Goal: Task Accomplishment & Management: Manage account settings

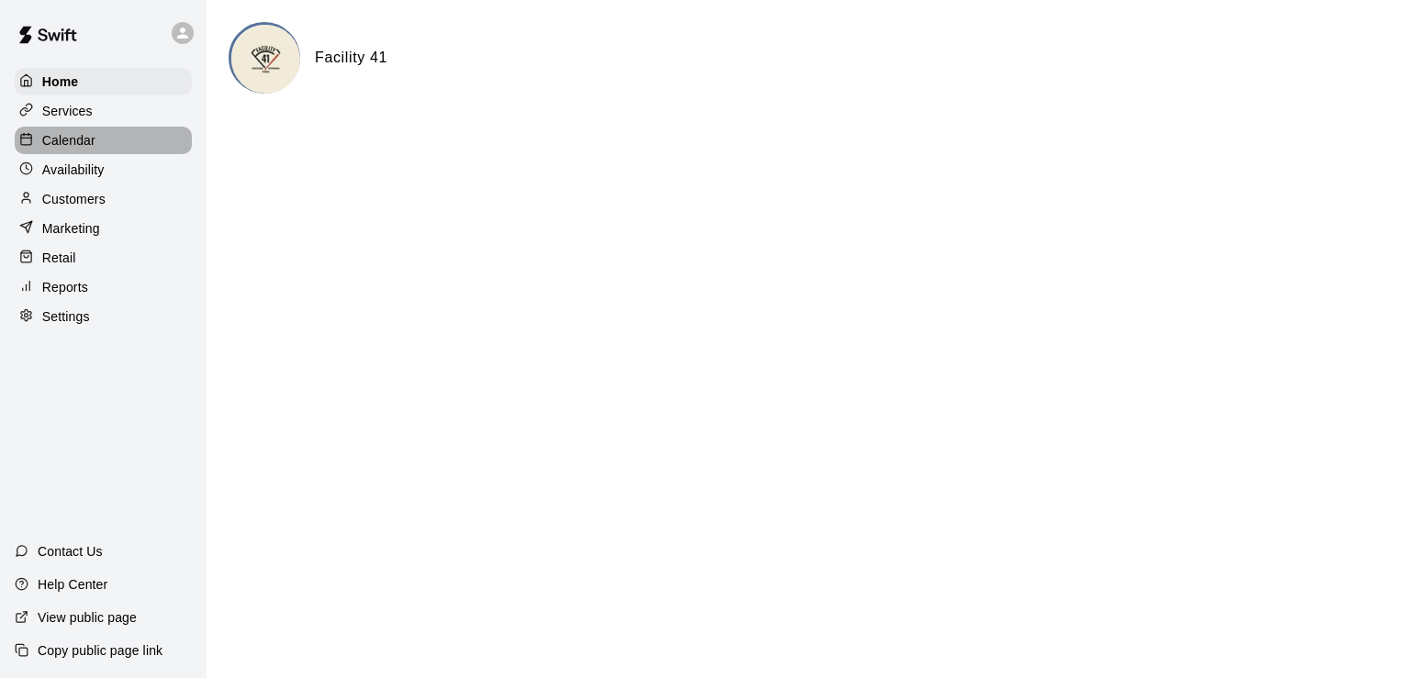
click at [52, 140] on p "Calendar" at bounding box center [68, 140] width 53 height 18
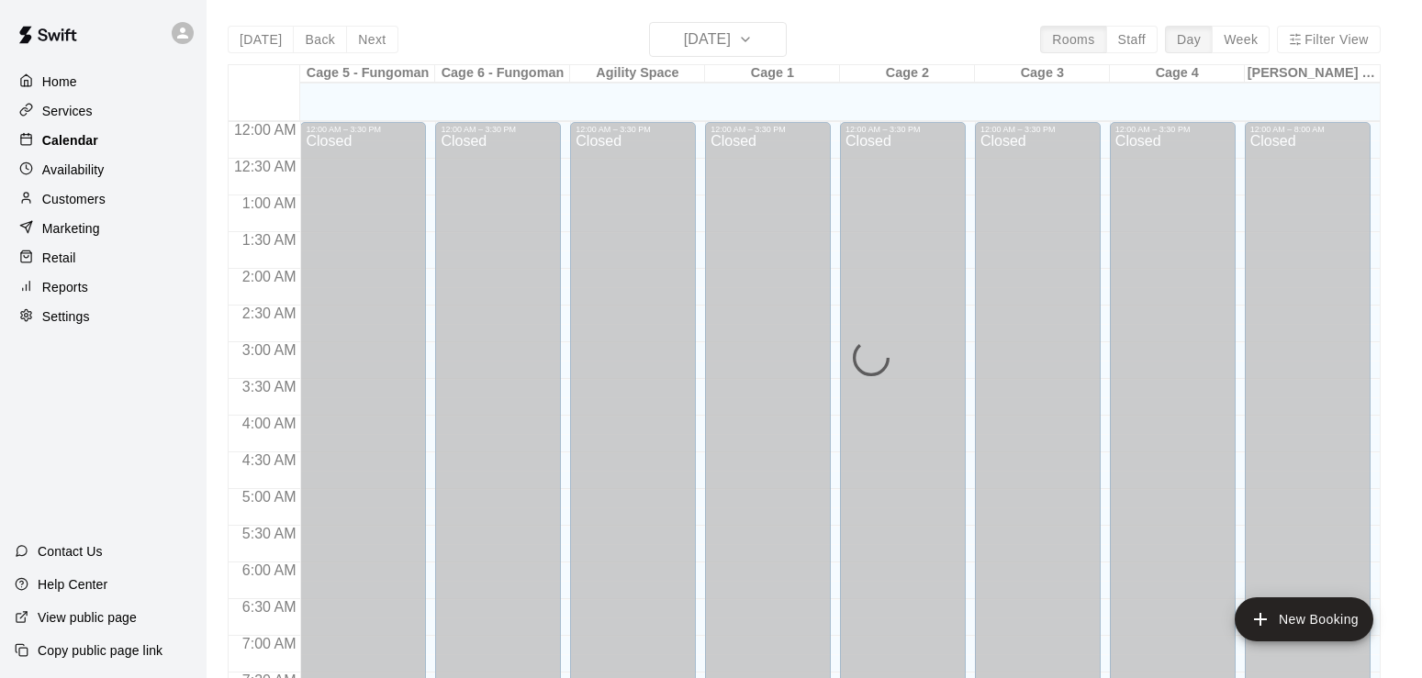
scroll to position [1130, 0]
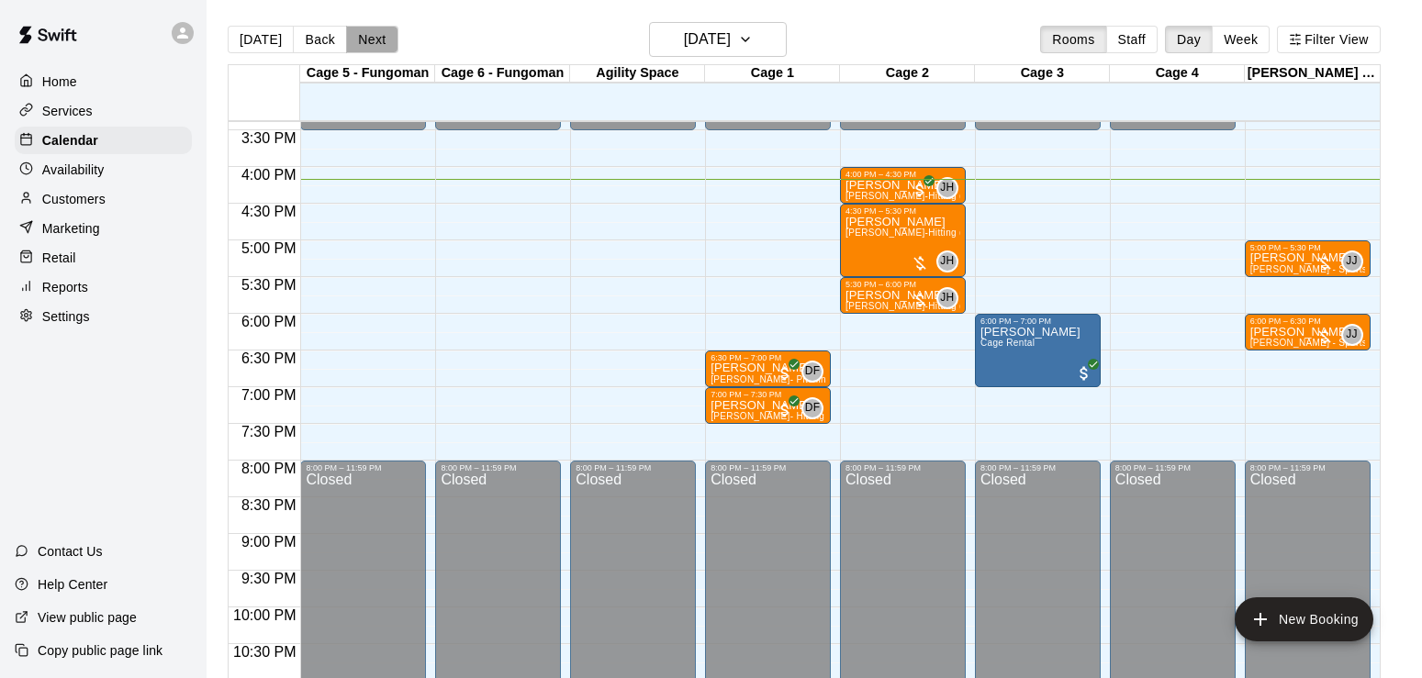
click at [364, 35] on button "Next" at bounding box center [371, 40] width 51 height 28
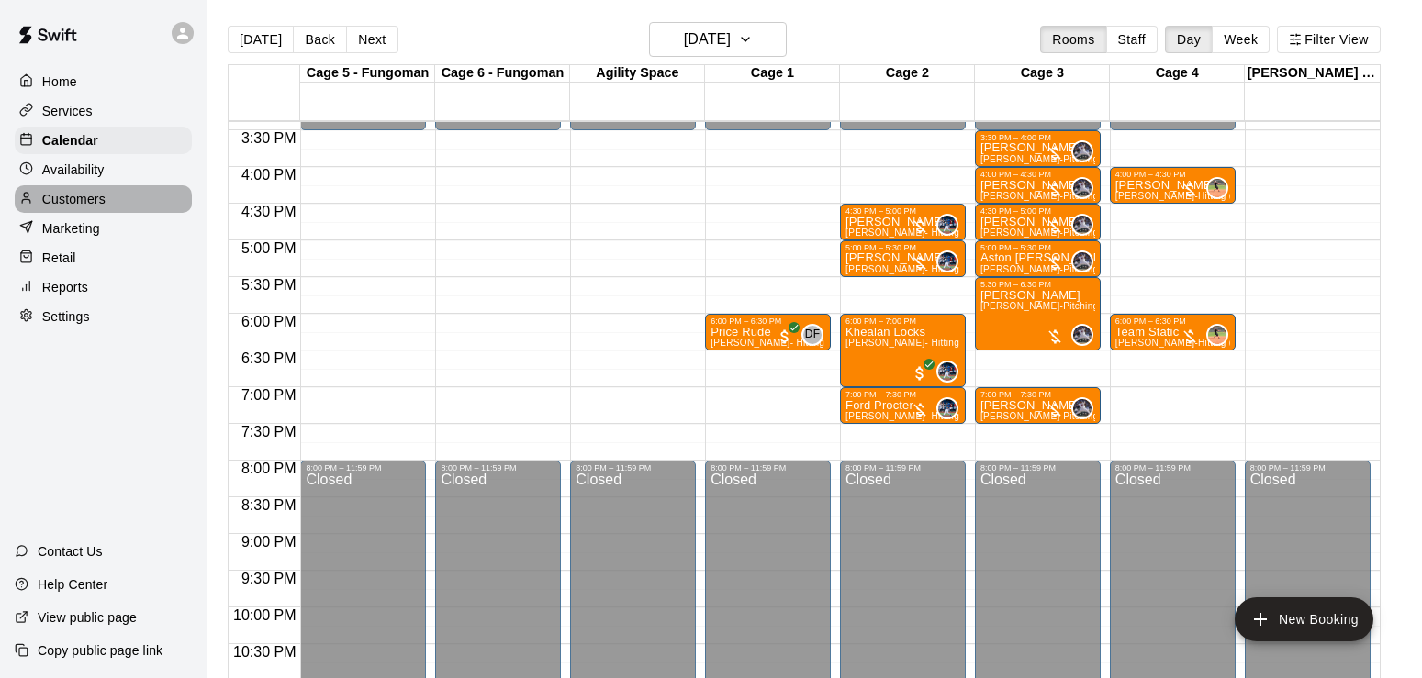
click at [75, 202] on p "Customers" at bounding box center [73, 199] width 63 height 18
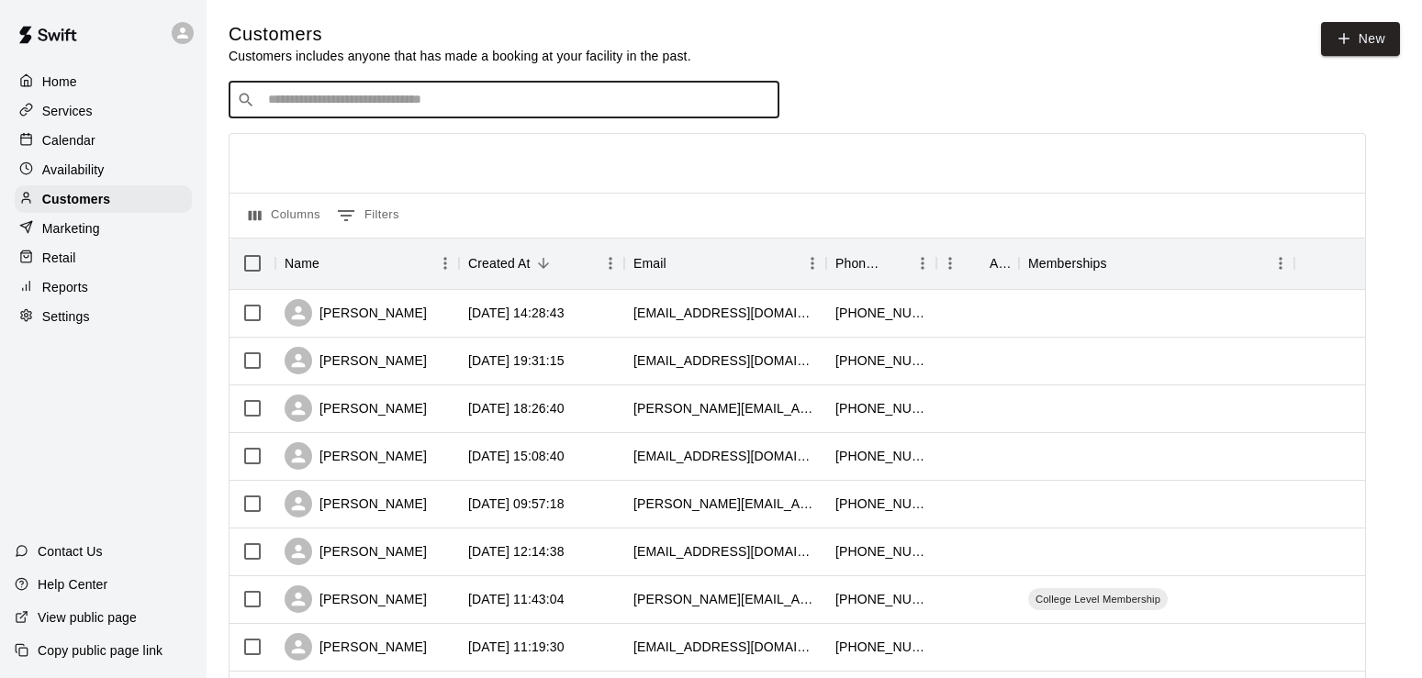
click at [299, 108] on input "Search customers by name or email" at bounding box center [516, 100] width 508 height 18
type input "*******"
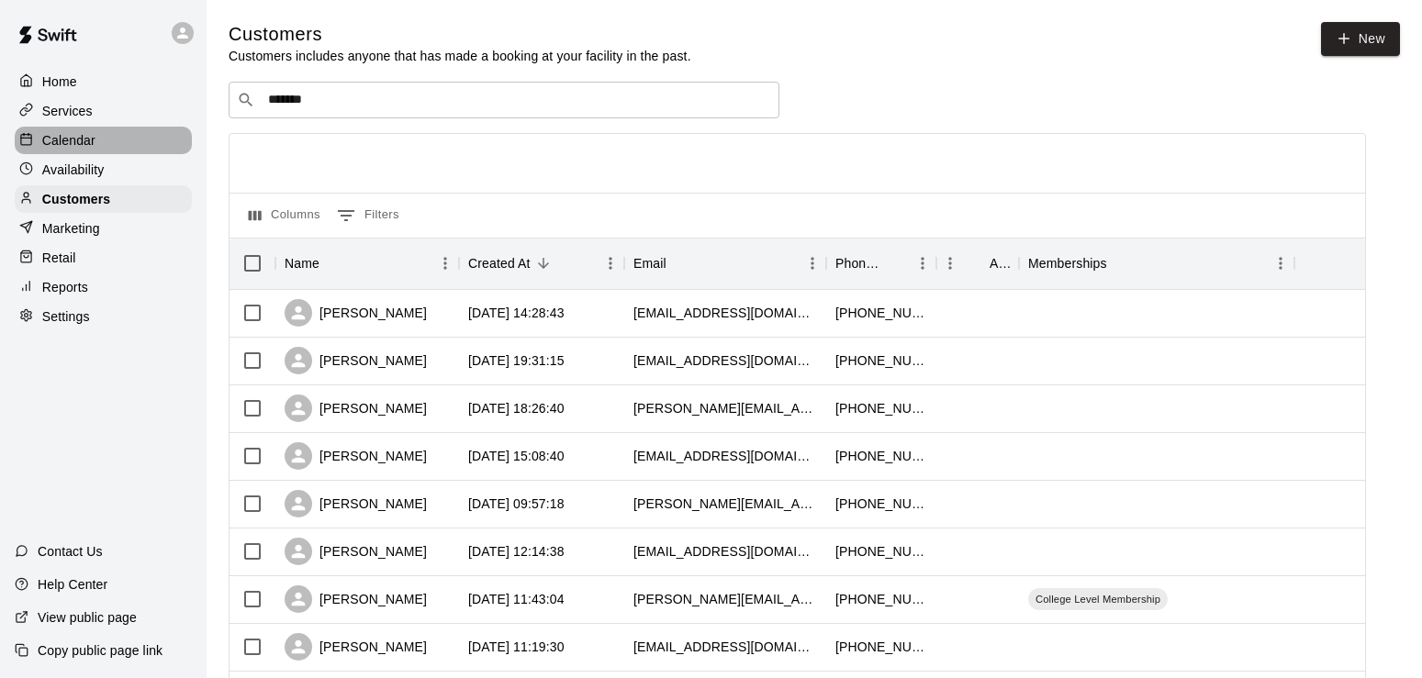
click at [56, 145] on p "Calendar" at bounding box center [68, 140] width 53 height 18
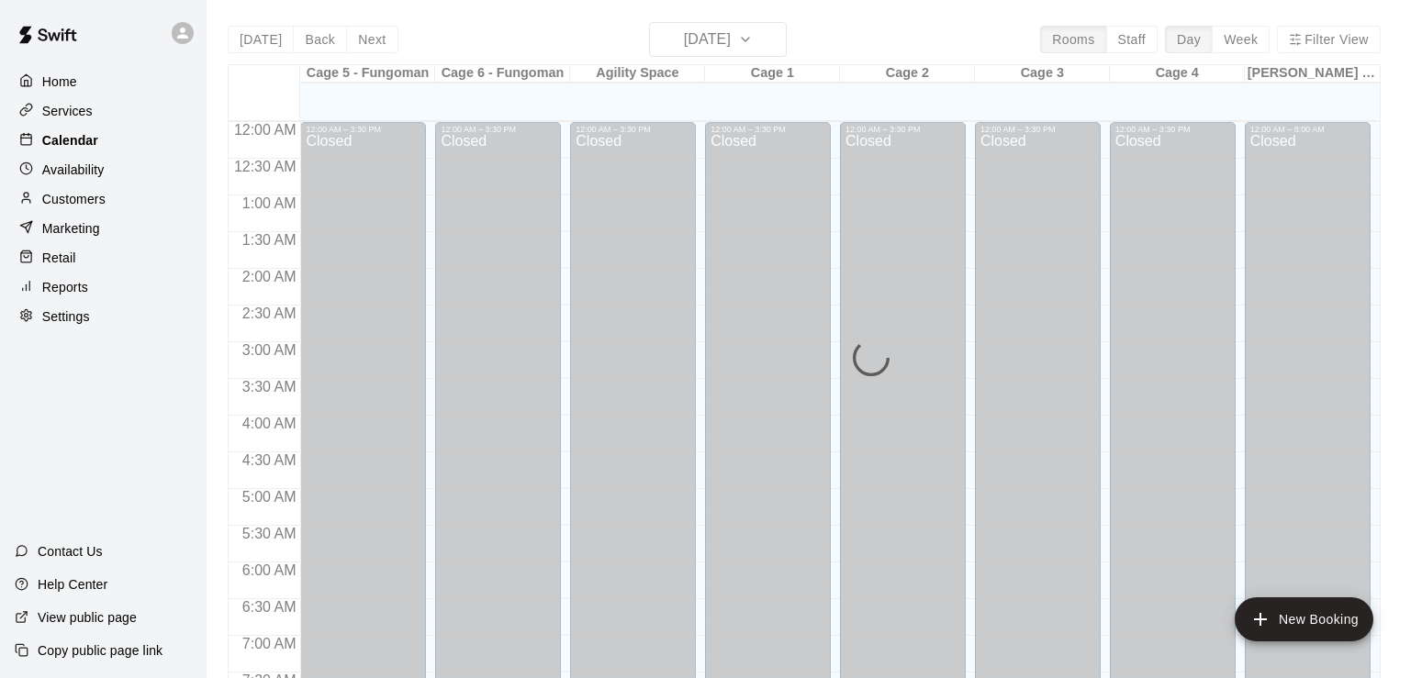
scroll to position [1130, 0]
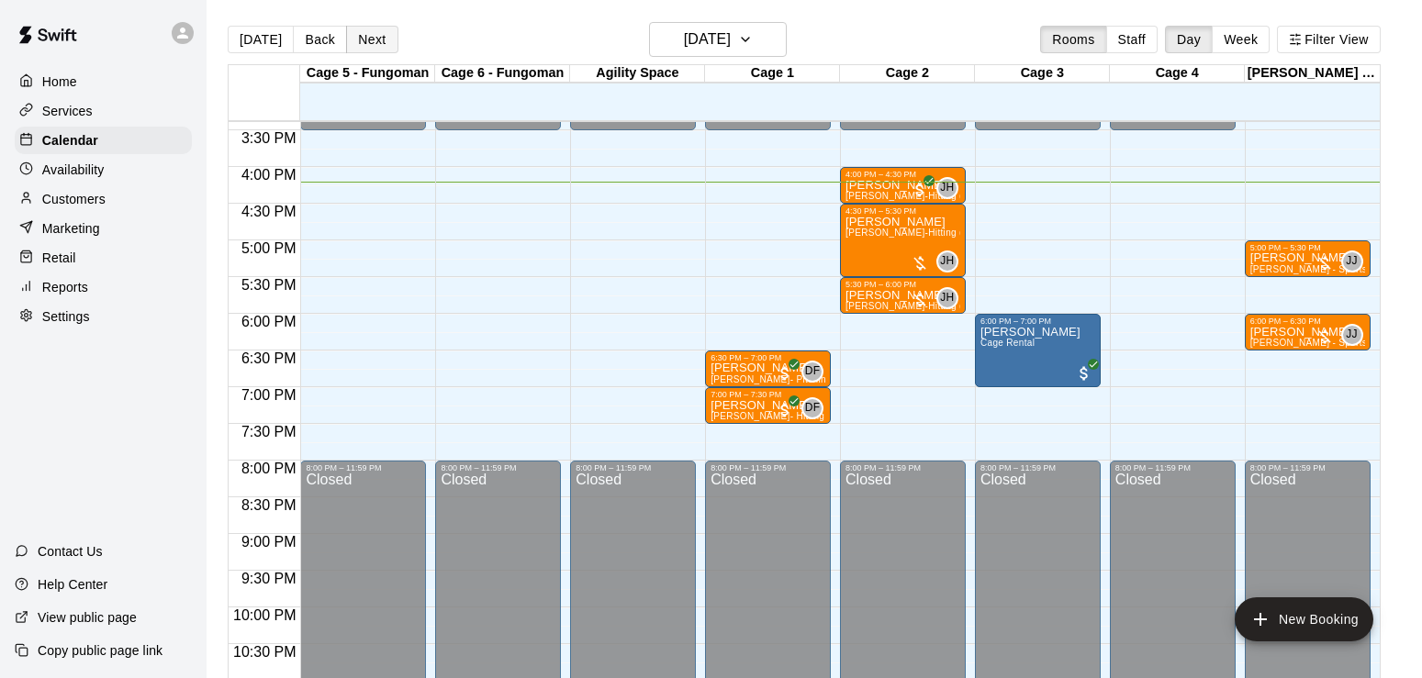
click at [350, 38] on button "Next" at bounding box center [371, 40] width 51 height 28
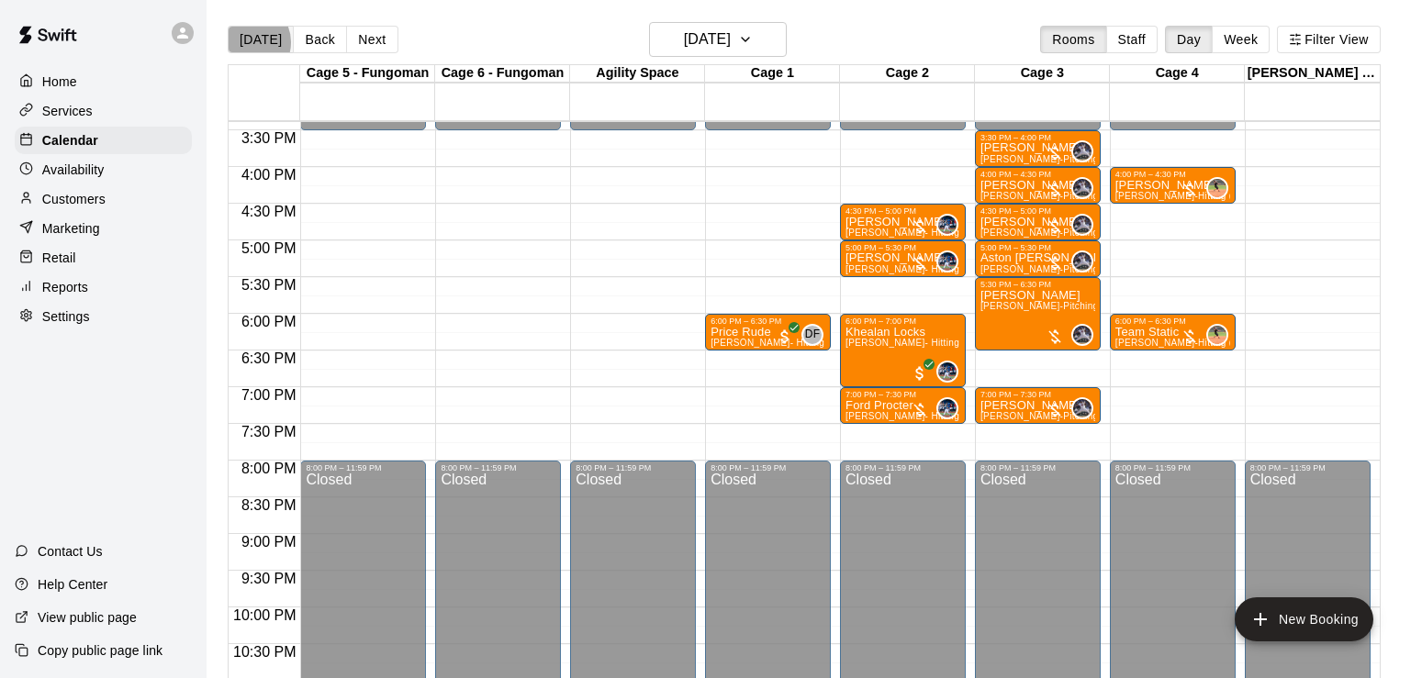
click at [248, 41] on button "[DATE]" at bounding box center [261, 40] width 66 height 28
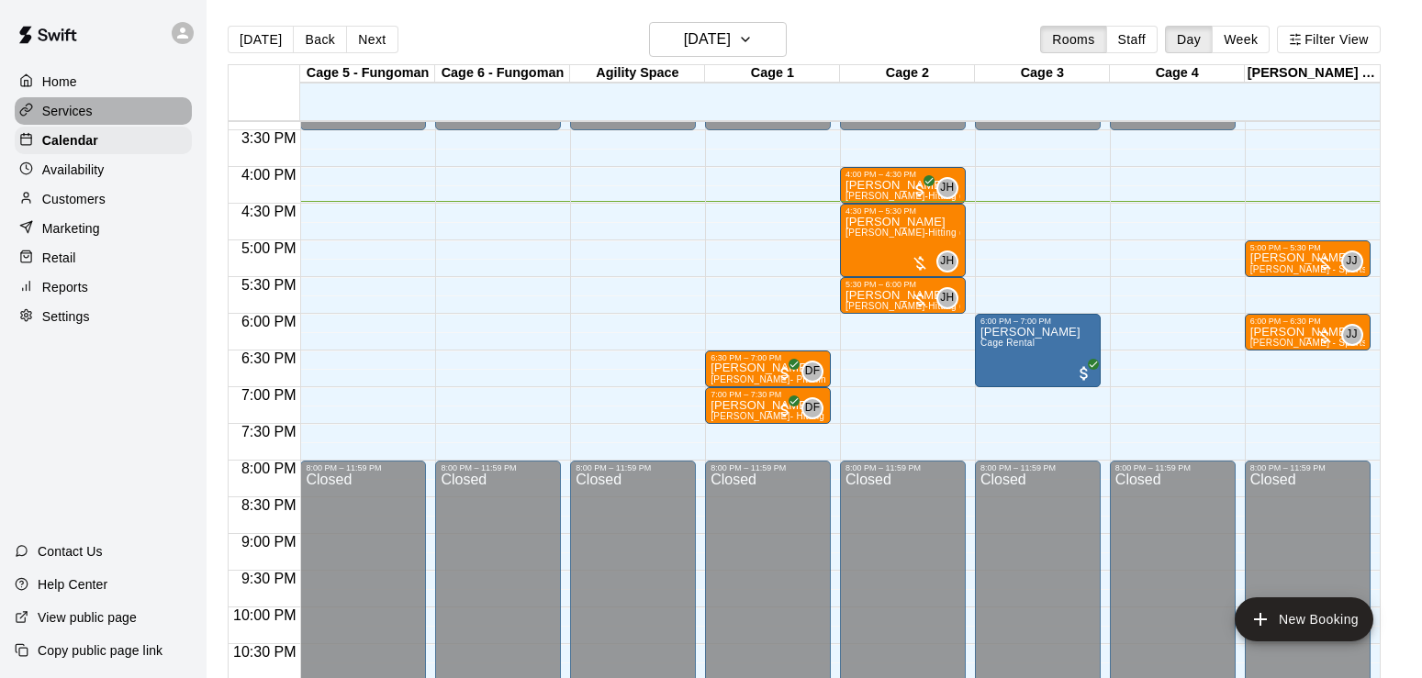
click at [69, 120] on p "Services" at bounding box center [67, 111] width 50 height 18
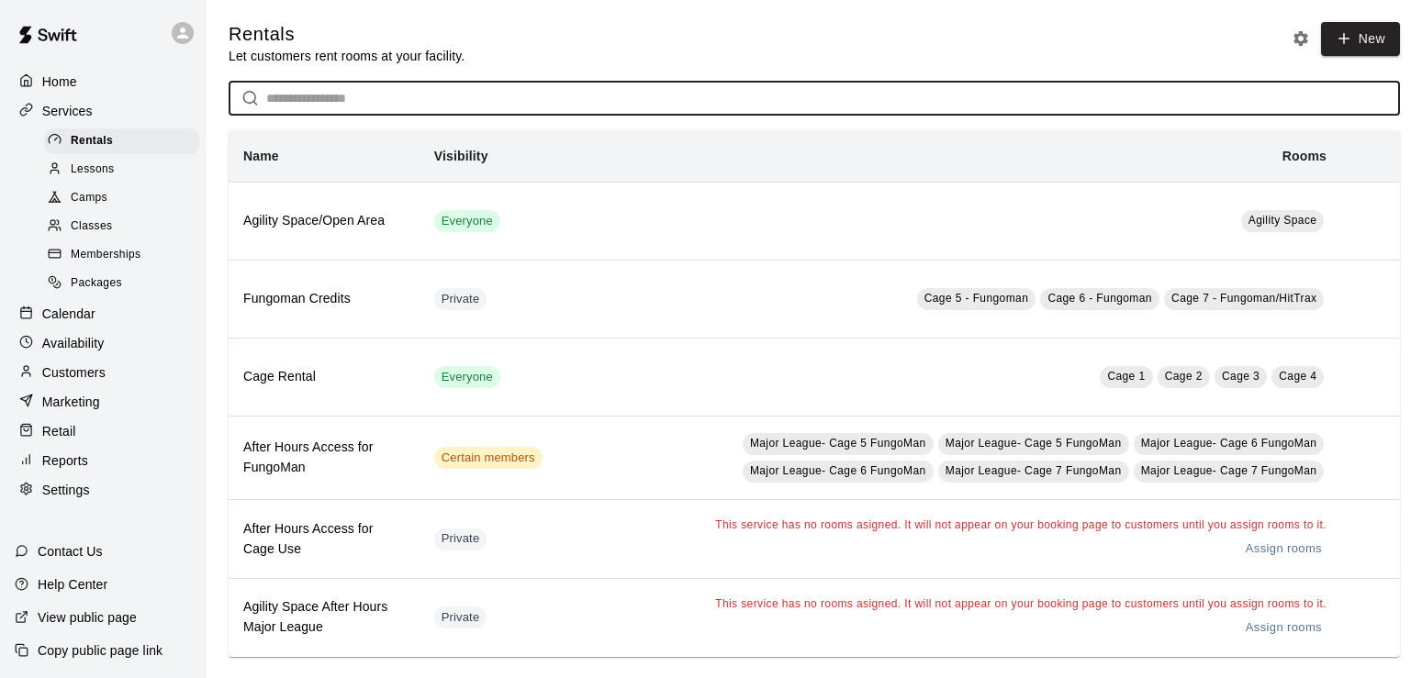
click at [360, 106] on input "text" at bounding box center [833, 99] width 1134 height 34
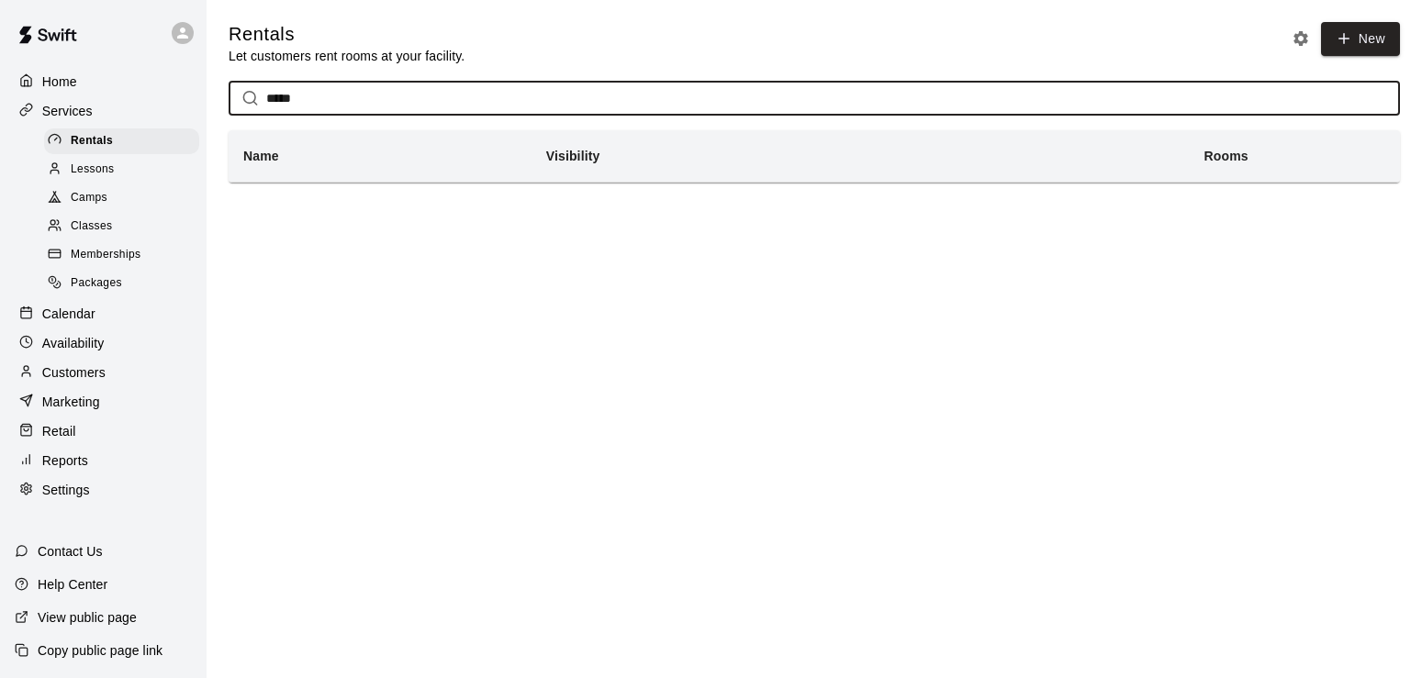
type input "*****"
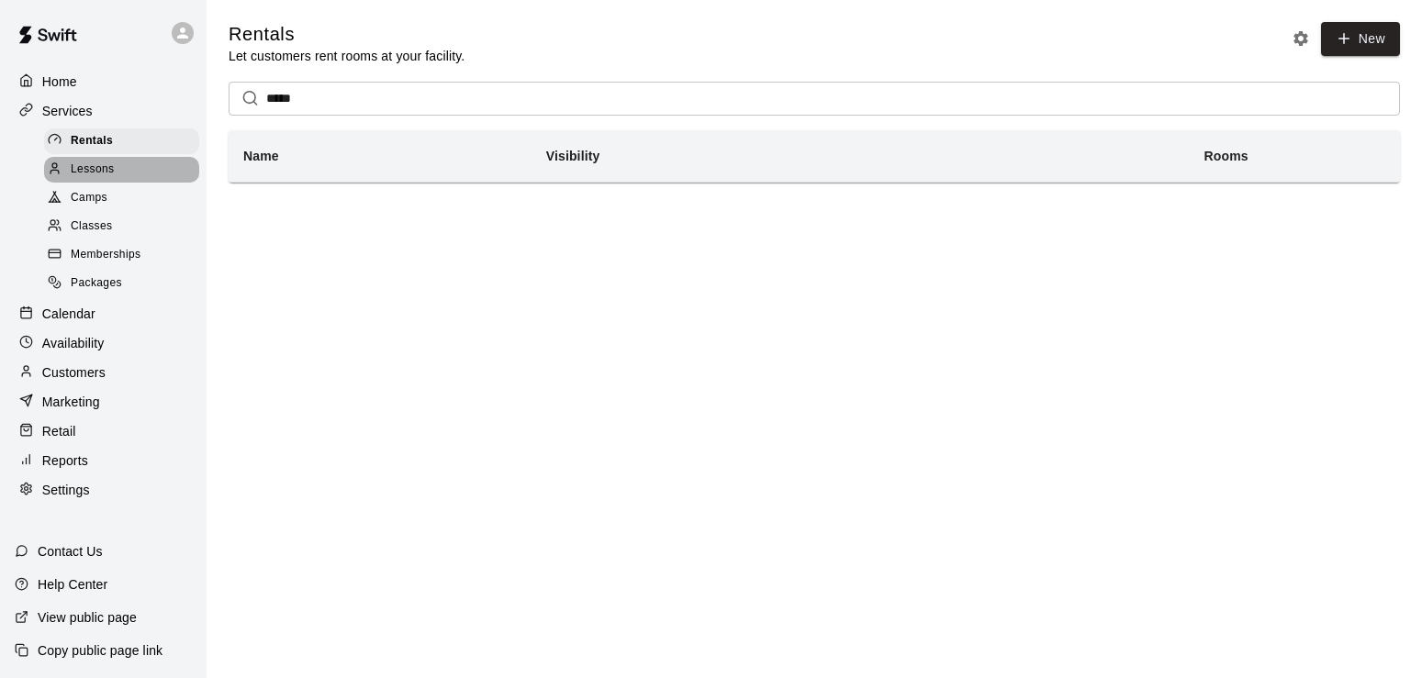
click at [111, 169] on span "Lessons" at bounding box center [93, 170] width 44 height 18
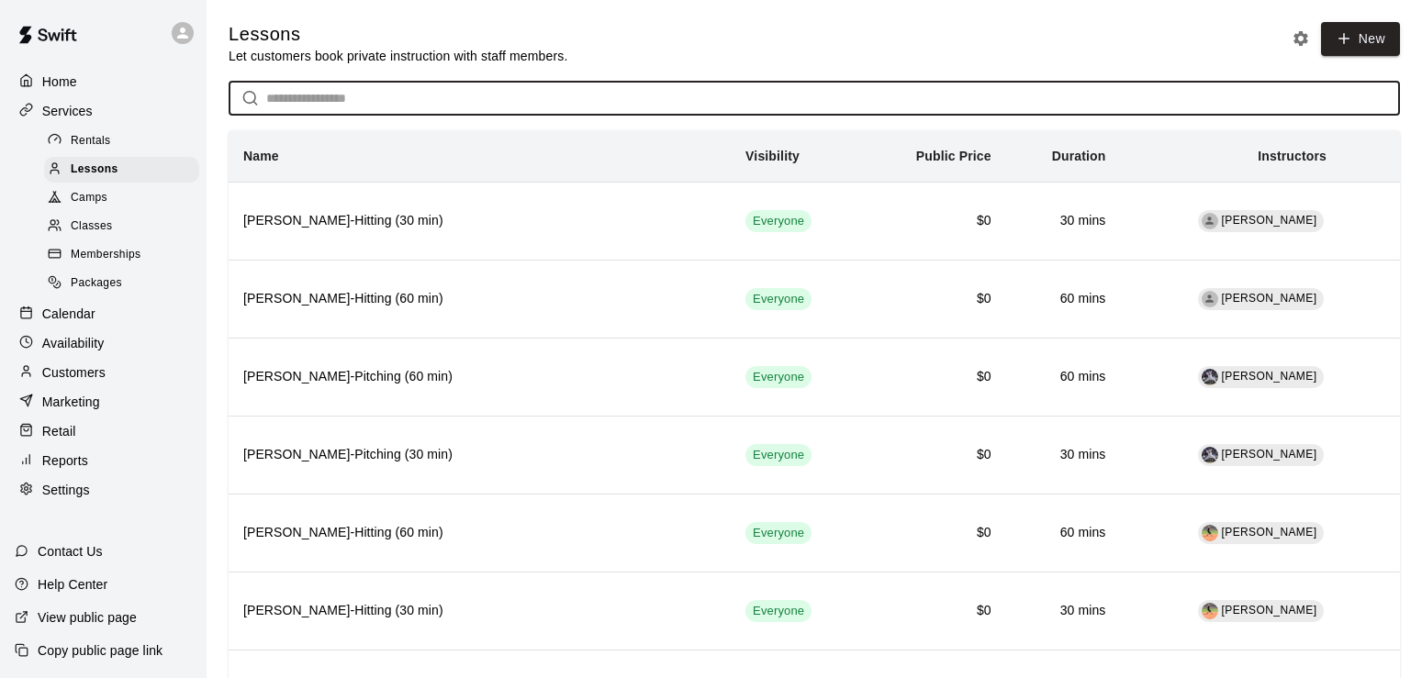
click at [322, 100] on input "text" at bounding box center [833, 99] width 1134 height 34
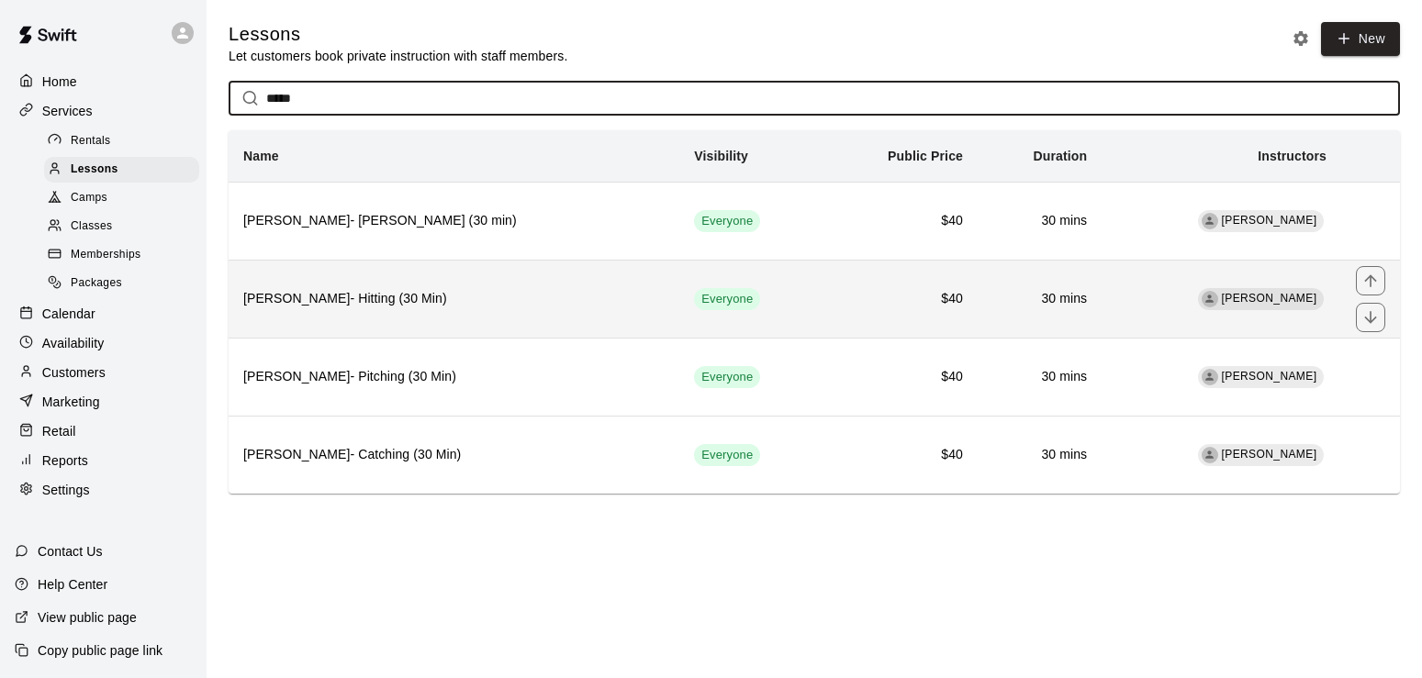
type input "*****"
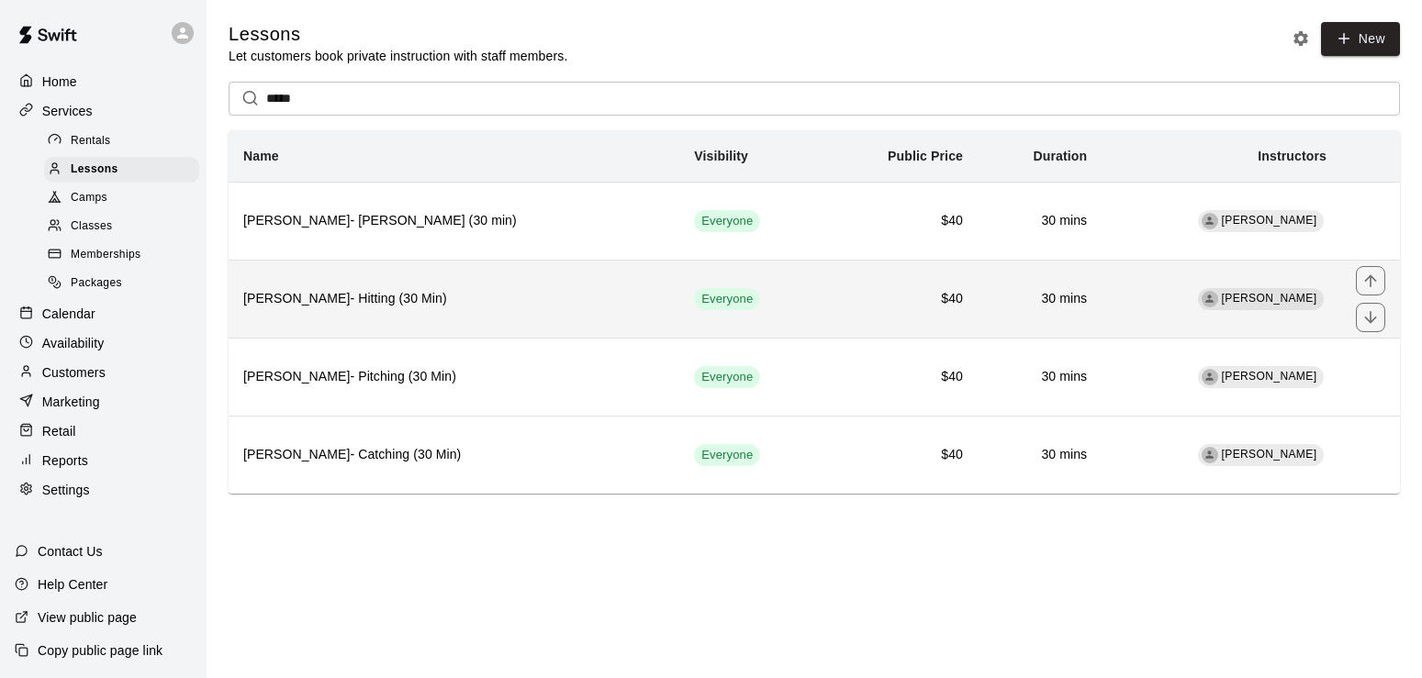
click at [486, 309] on h6 "[PERSON_NAME]- Hitting (30 Min)" at bounding box center [453, 299] width 421 height 20
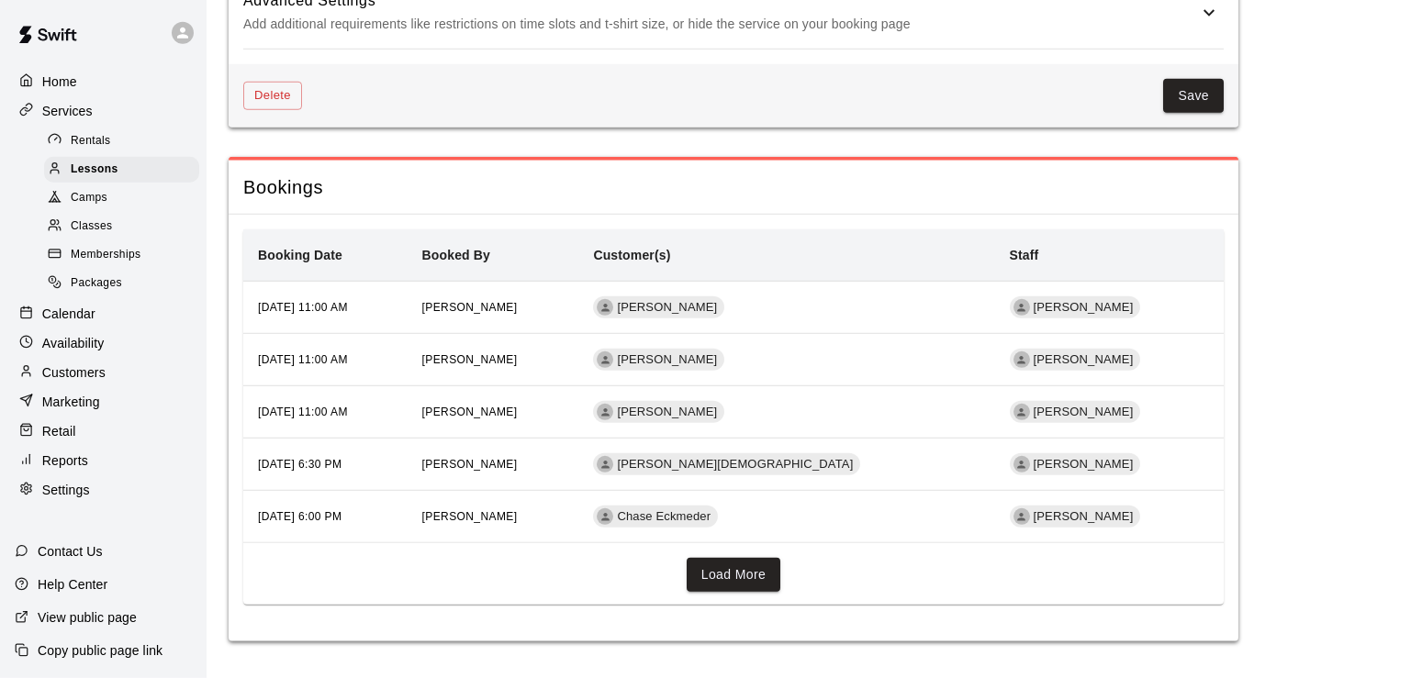
scroll to position [1963, 0]
click at [744, 570] on button "Load More" at bounding box center [734, 575] width 95 height 34
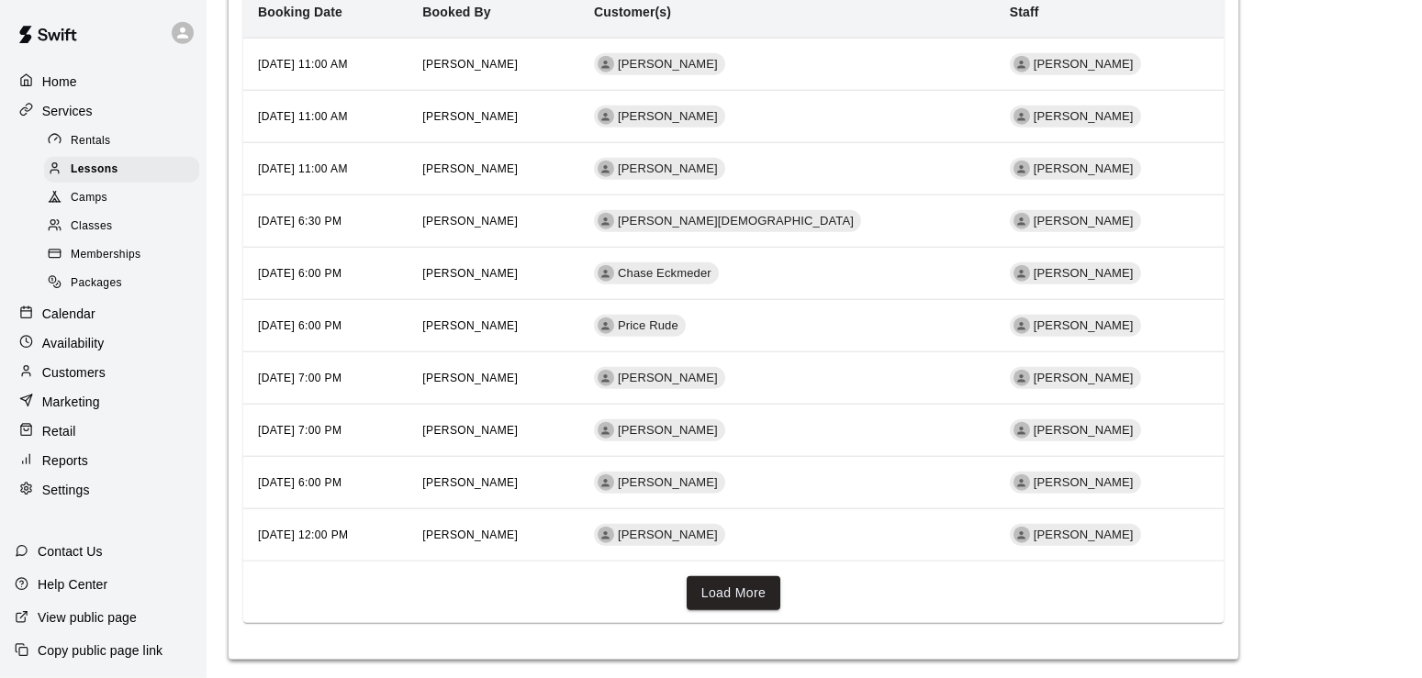
scroll to position [2225, 0]
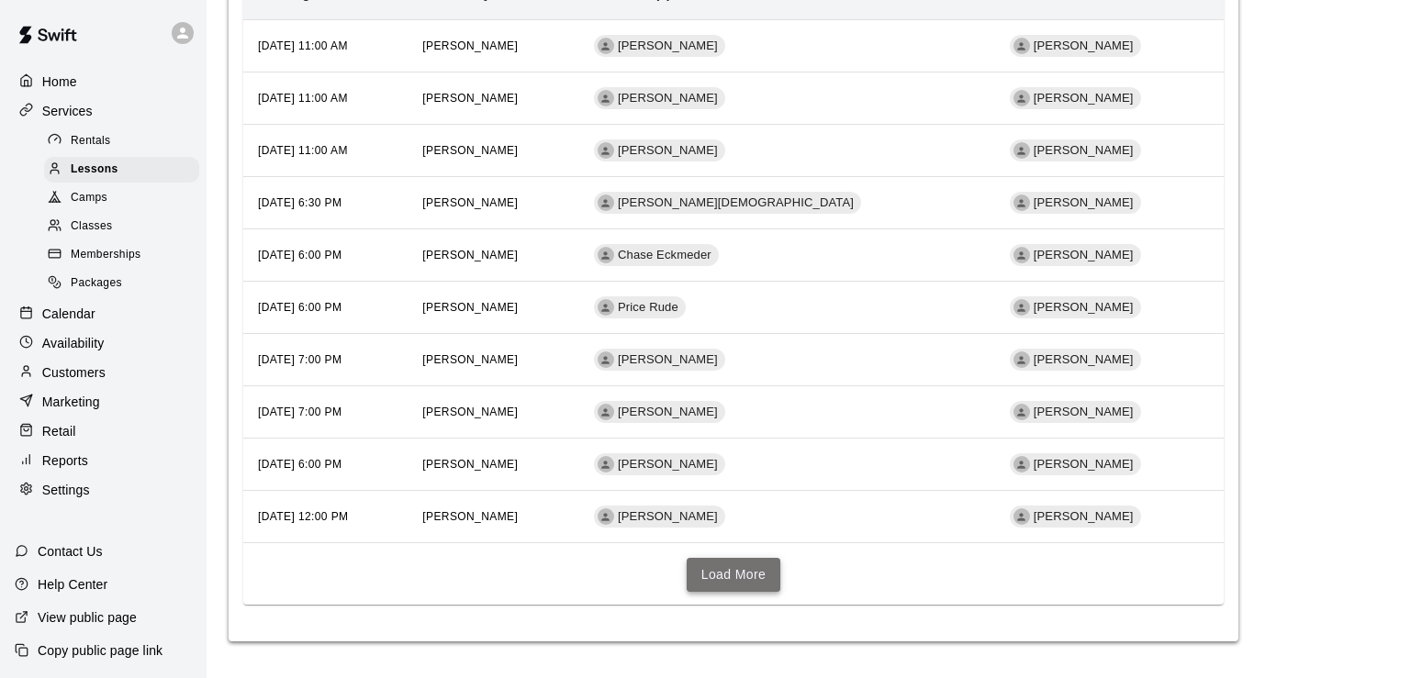
click at [741, 572] on button "Load More" at bounding box center [734, 575] width 95 height 34
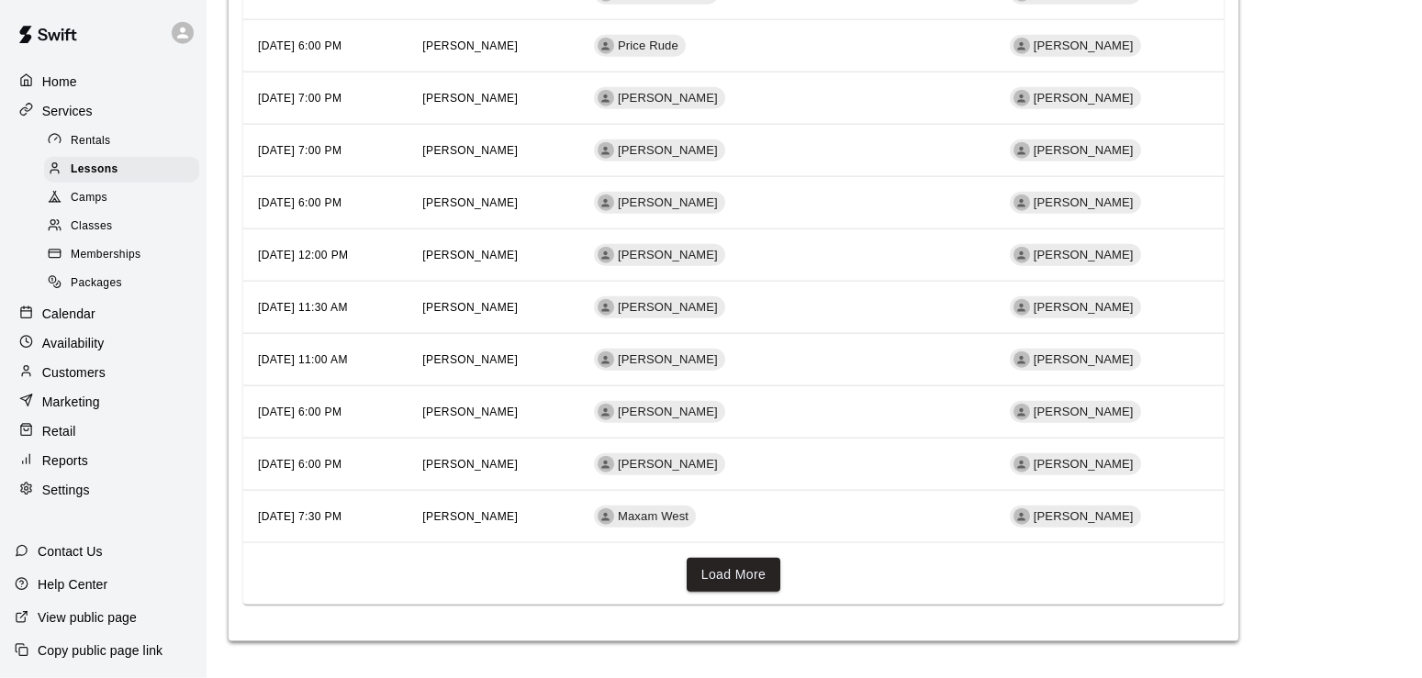
scroll to position [2486, 0]
click at [728, 586] on button "Load More" at bounding box center [734, 575] width 95 height 34
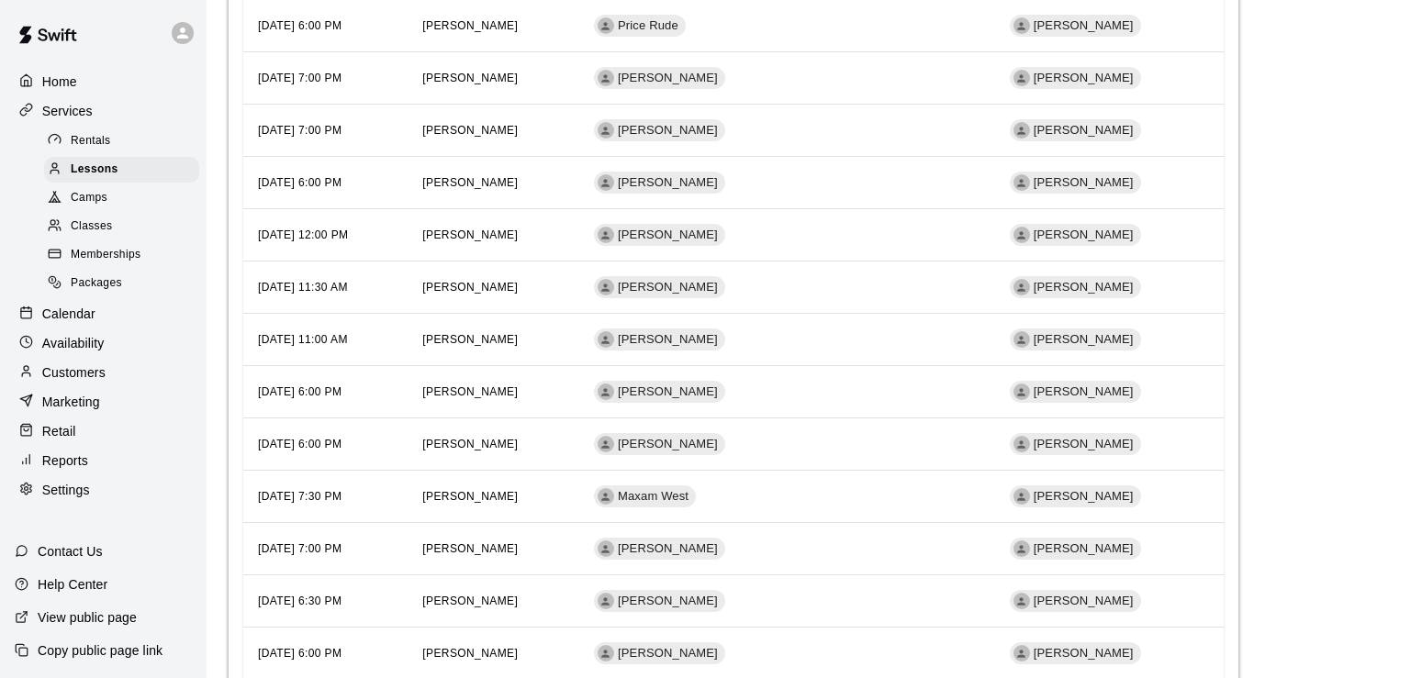
scroll to position [2748, 0]
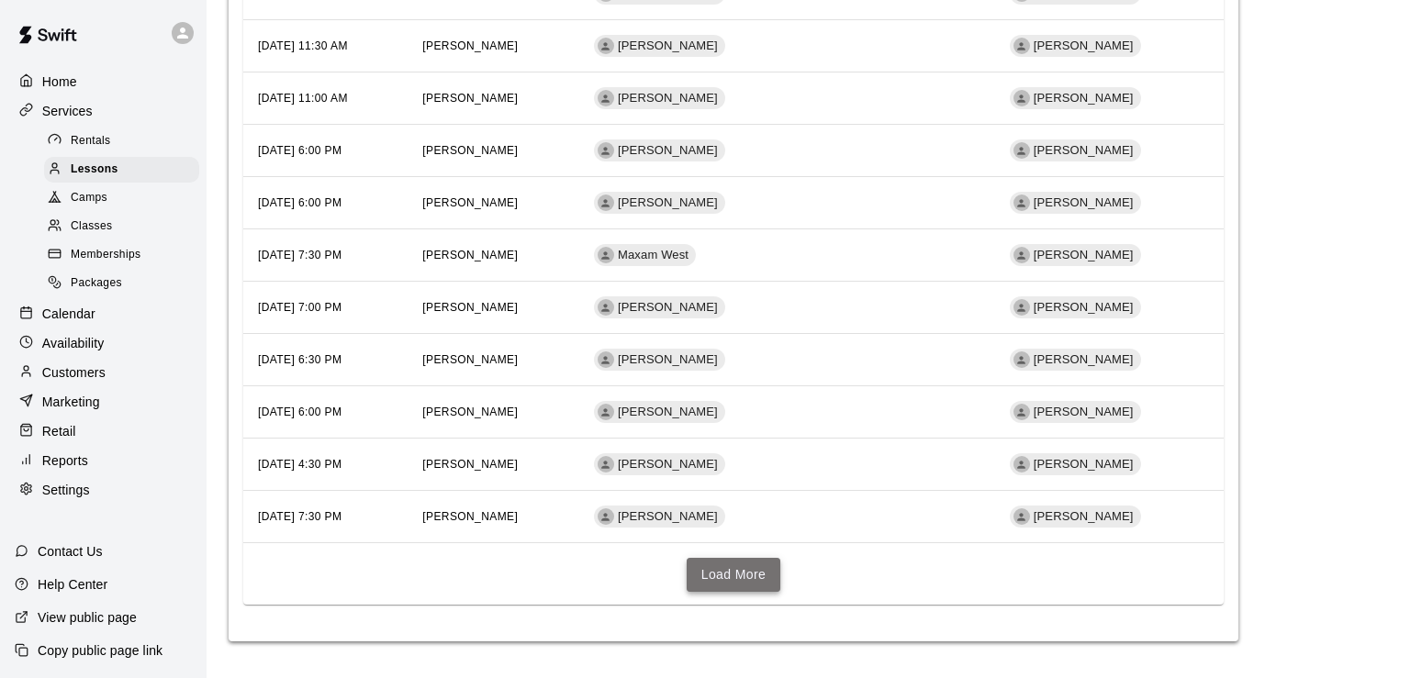
click at [737, 584] on button "Load More" at bounding box center [734, 575] width 95 height 34
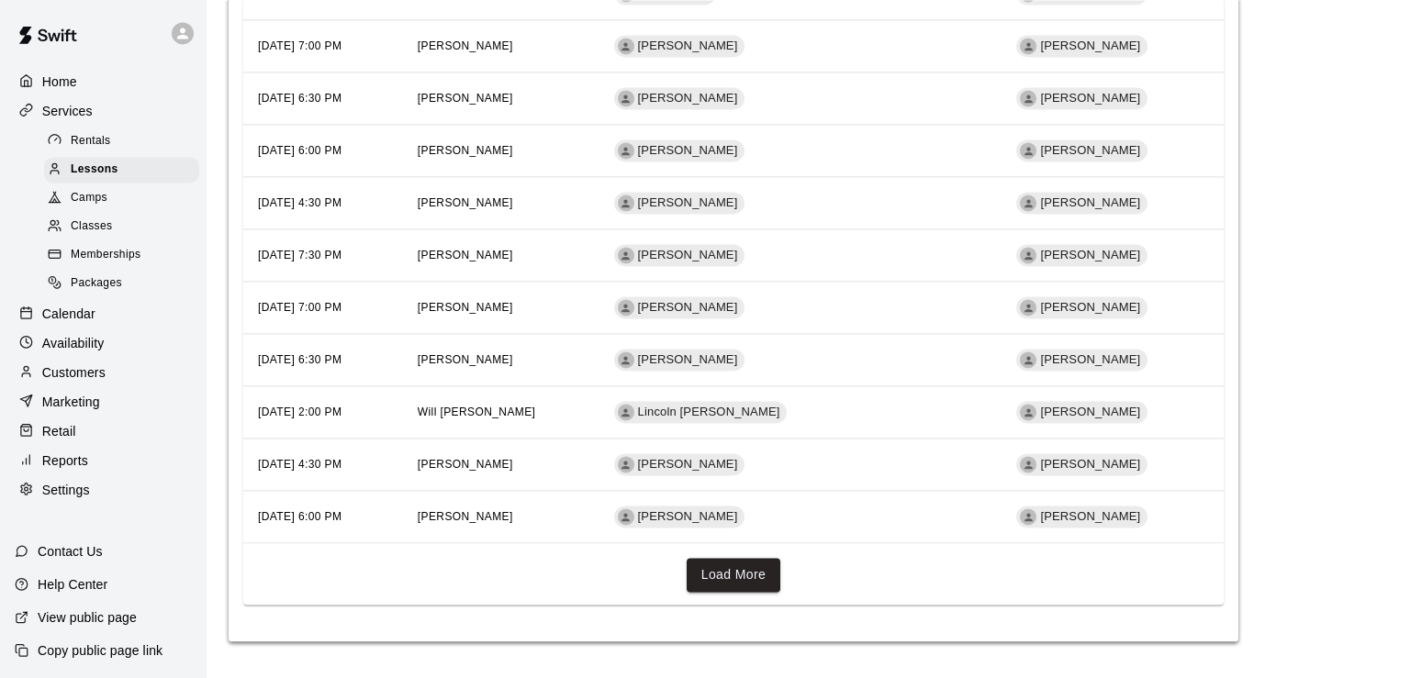
scroll to position [3010, 0]
click at [96, 227] on span "Classes" at bounding box center [91, 227] width 41 height 18
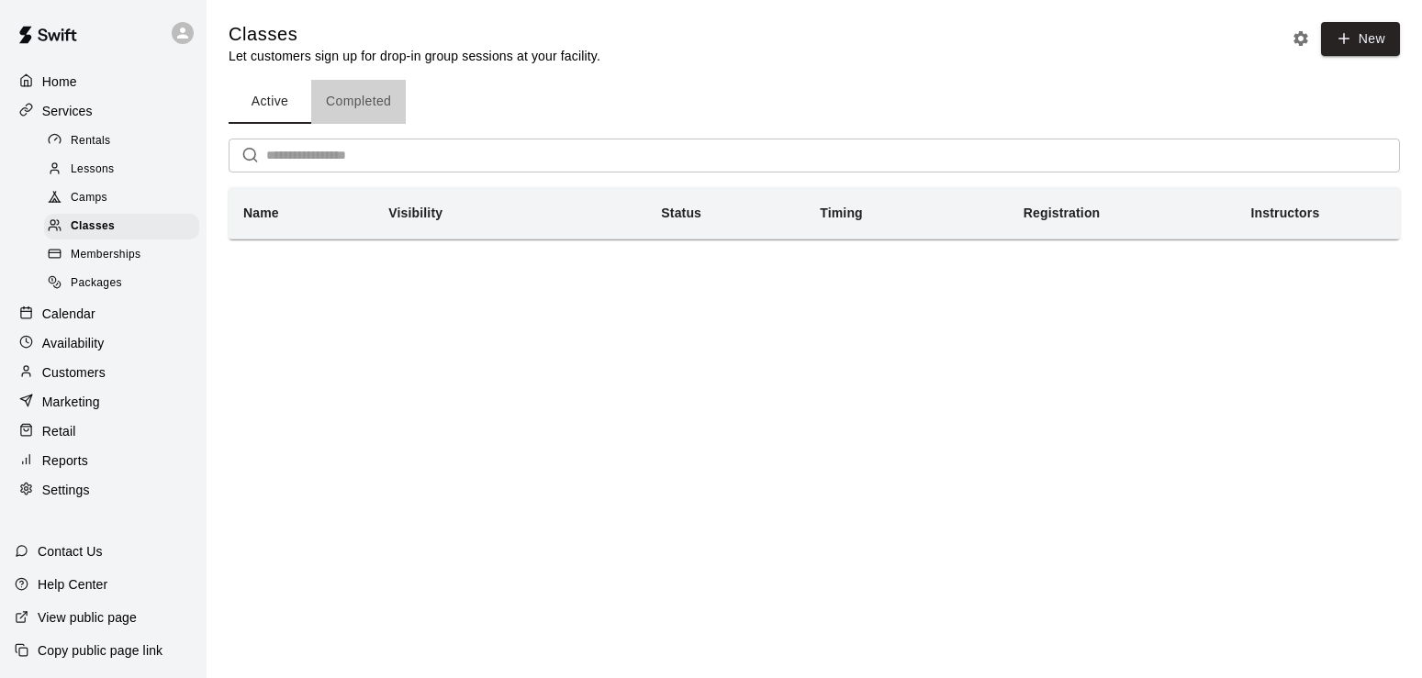
click at [358, 98] on button "Completed" at bounding box center [358, 102] width 95 height 44
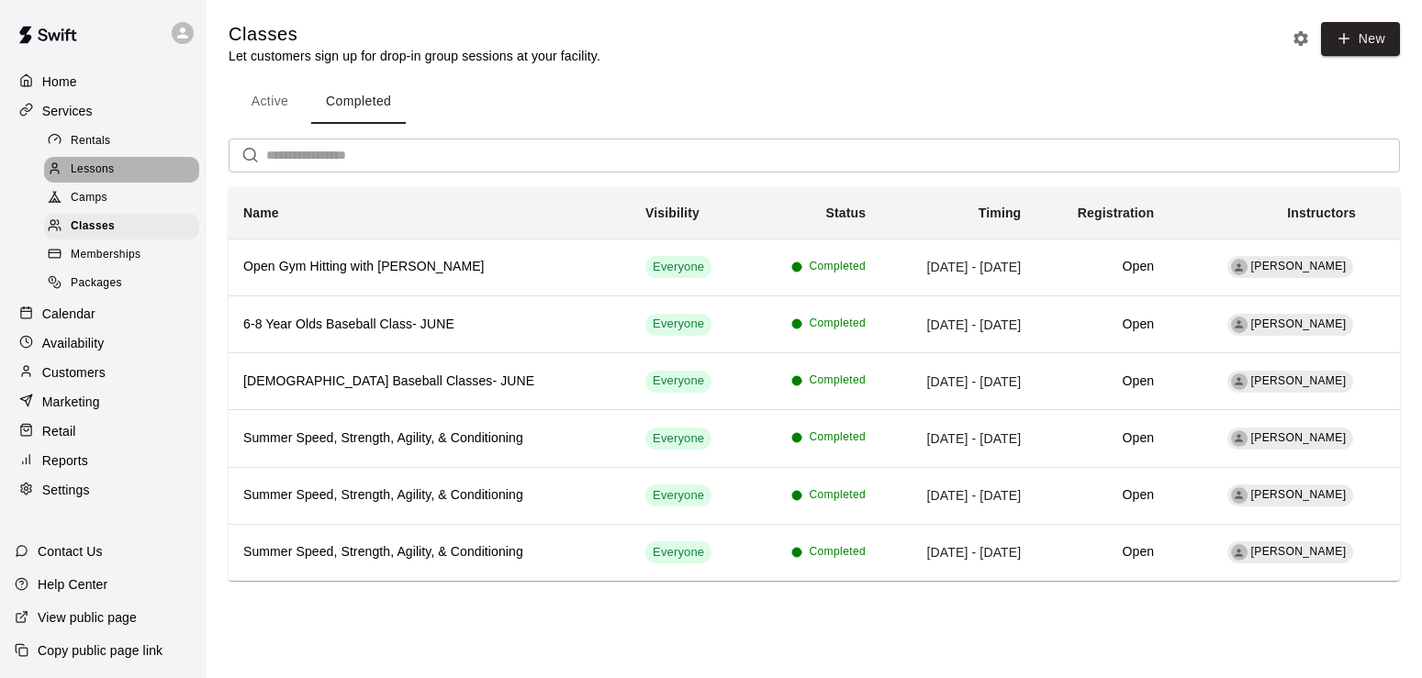
click at [106, 168] on span "Lessons" at bounding box center [93, 170] width 44 height 18
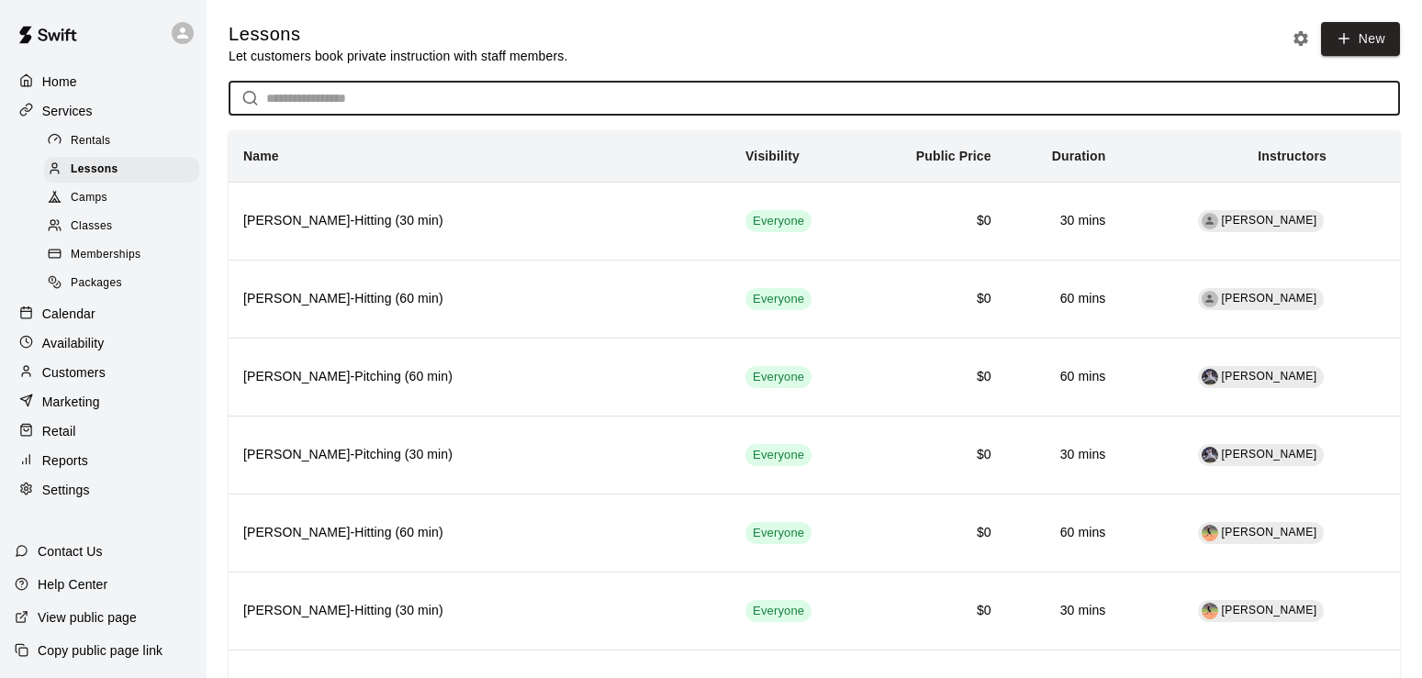
click at [327, 105] on input "text" at bounding box center [833, 99] width 1134 height 34
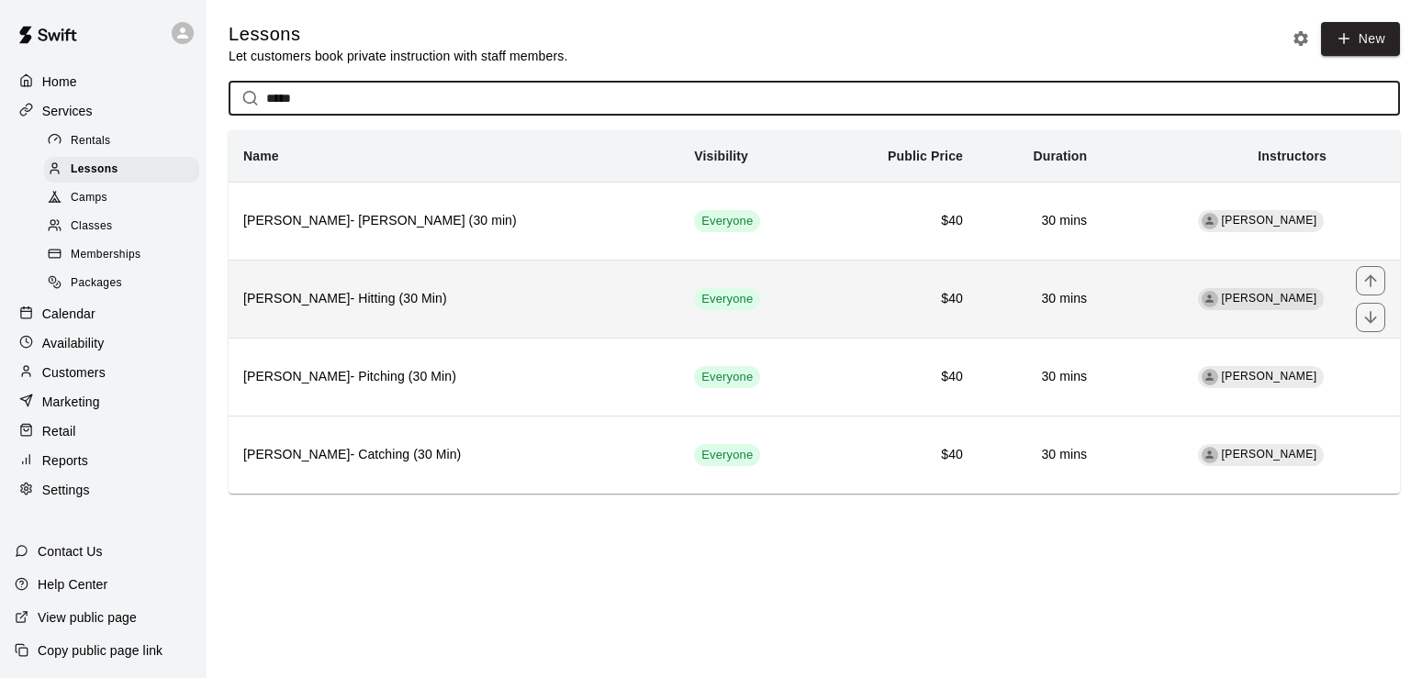
type input "*****"
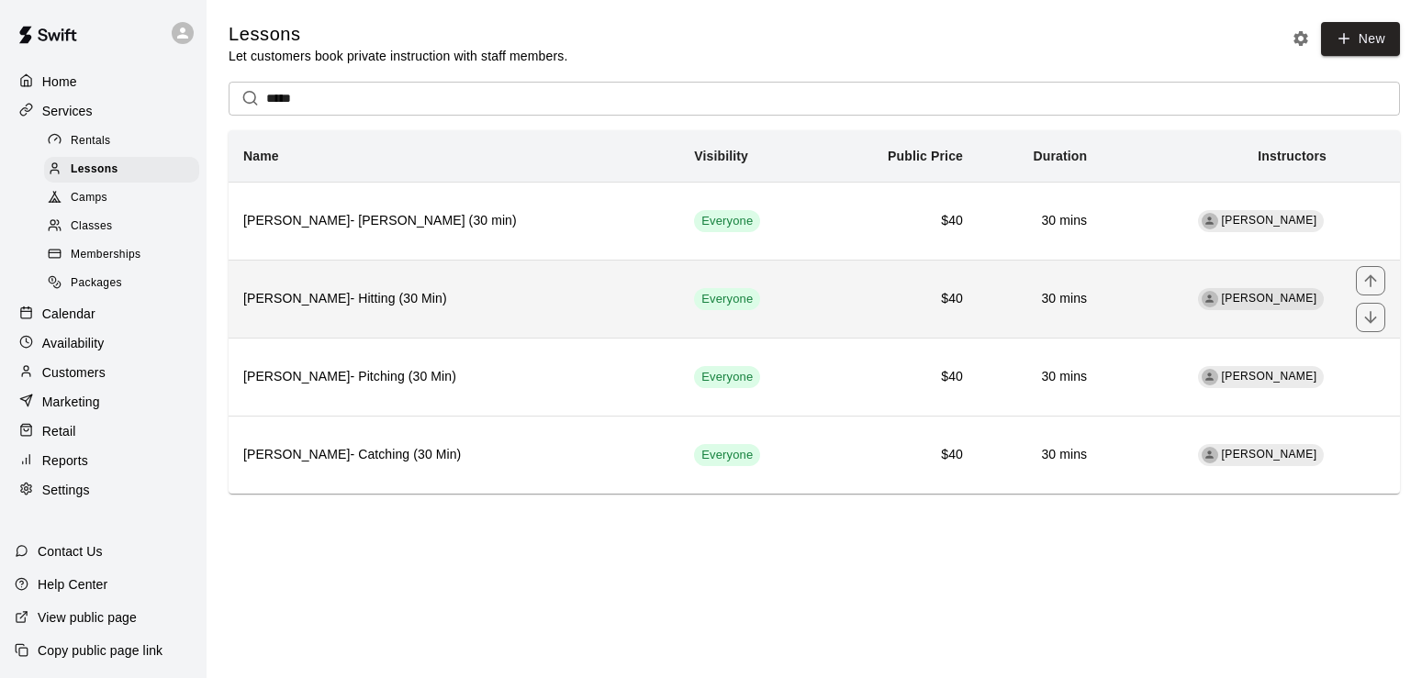
click at [376, 318] on th "[PERSON_NAME]- Hitting (30 Min)" at bounding box center [454, 299] width 451 height 78
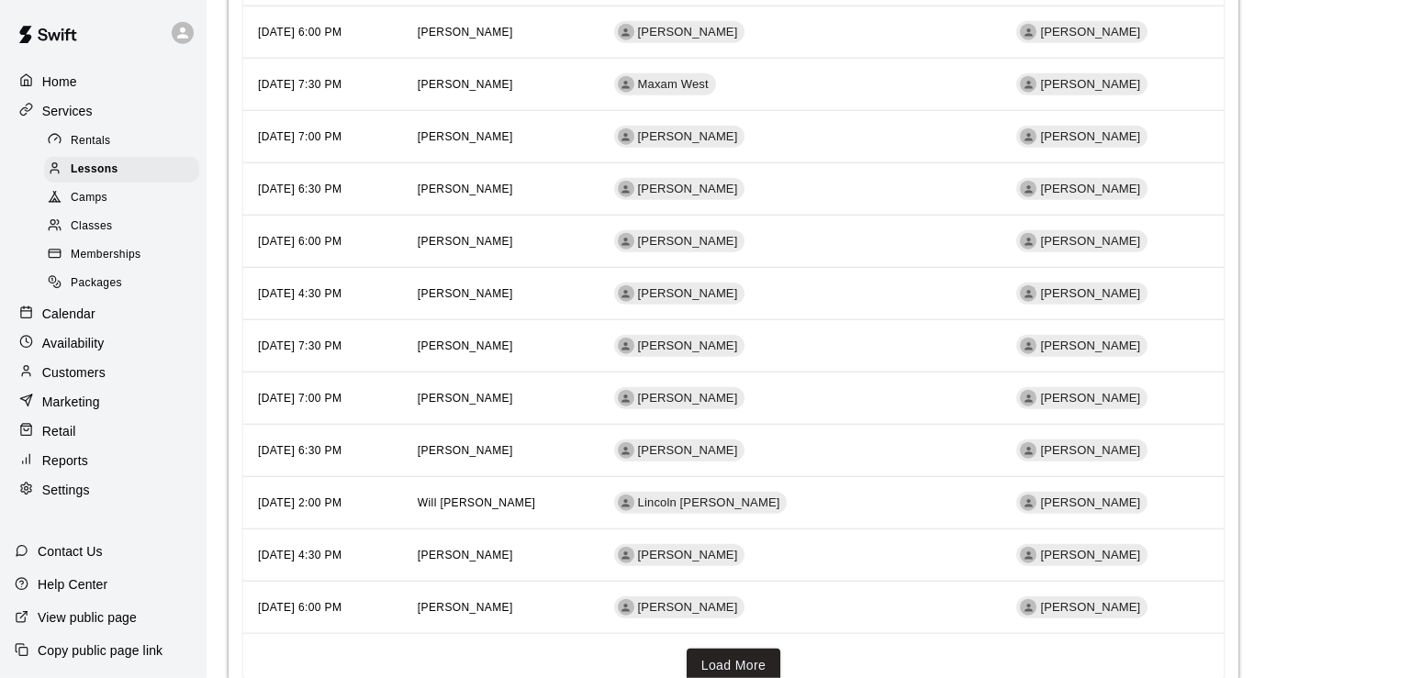
scroll to position [3010, 0]
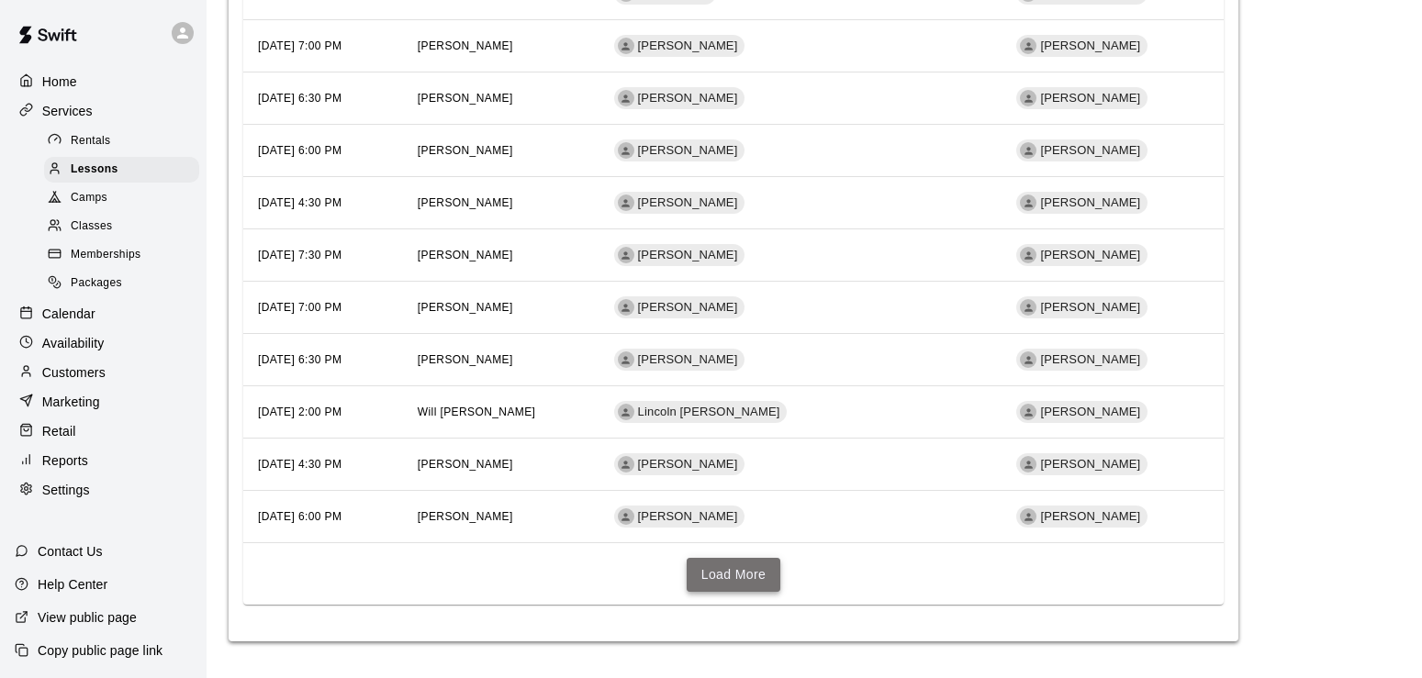
click at [732, 564] on button "Load More" at bounding box center [734, 575] width 95 height 34
click at [776, 581] on button "Load More" at bounding box center [734, 575] width 95 height 34
click at [742, 575] on button "Load More" at bounding box center [734, 575] width 95 height 34
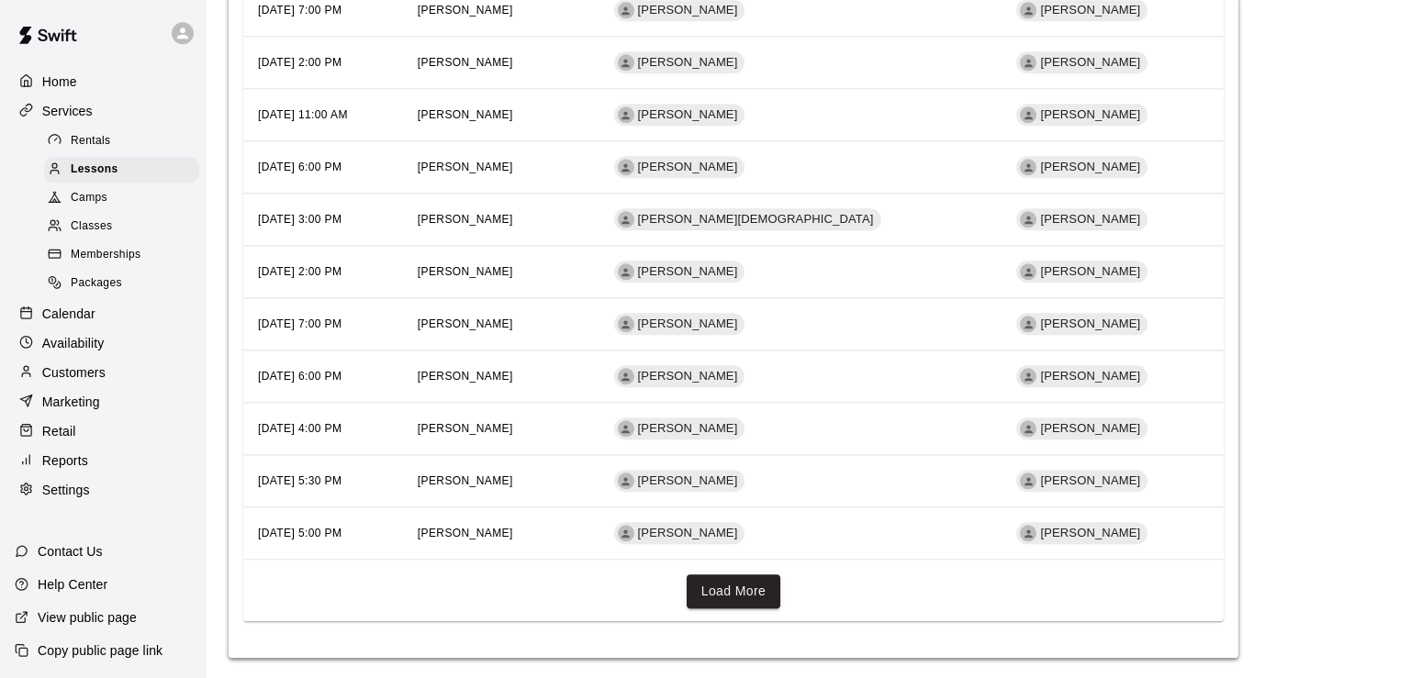
scroll to position [3794, 0]
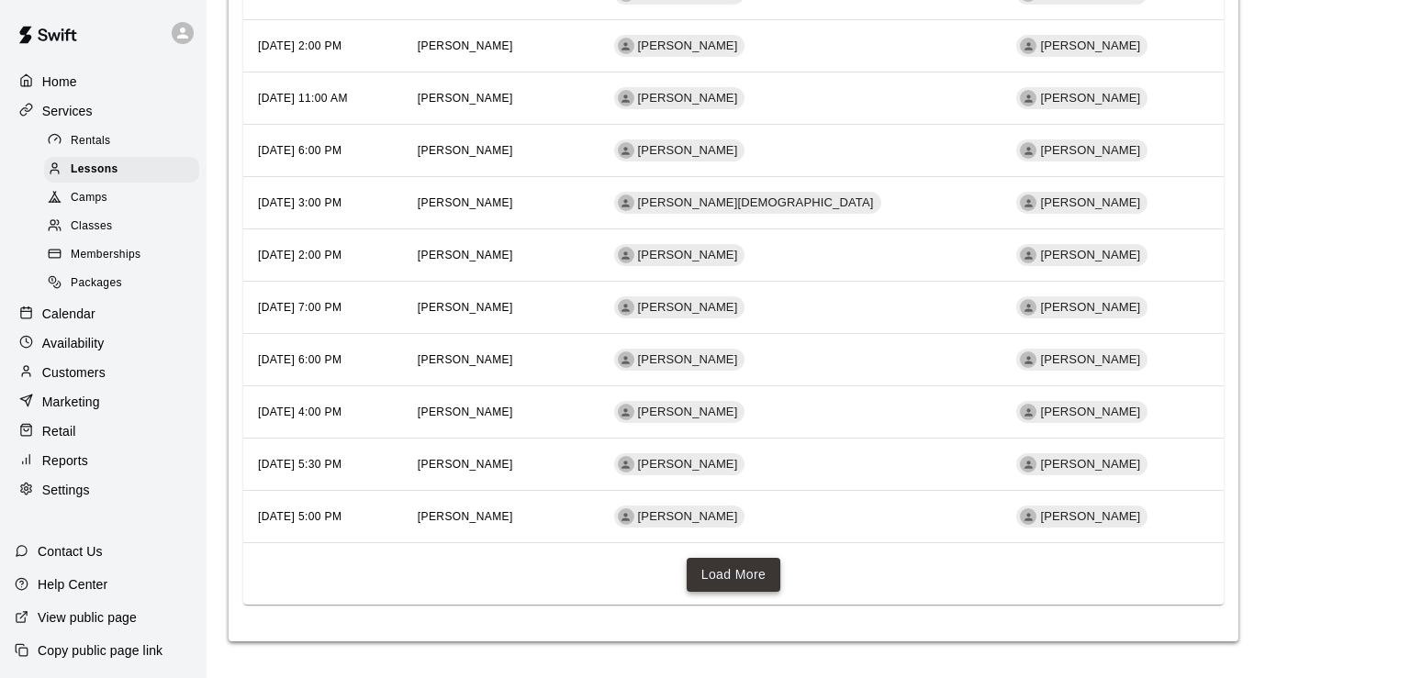
click at [732, 576] on button "Load More" at bounding box center [734, 575] width 95 height 34
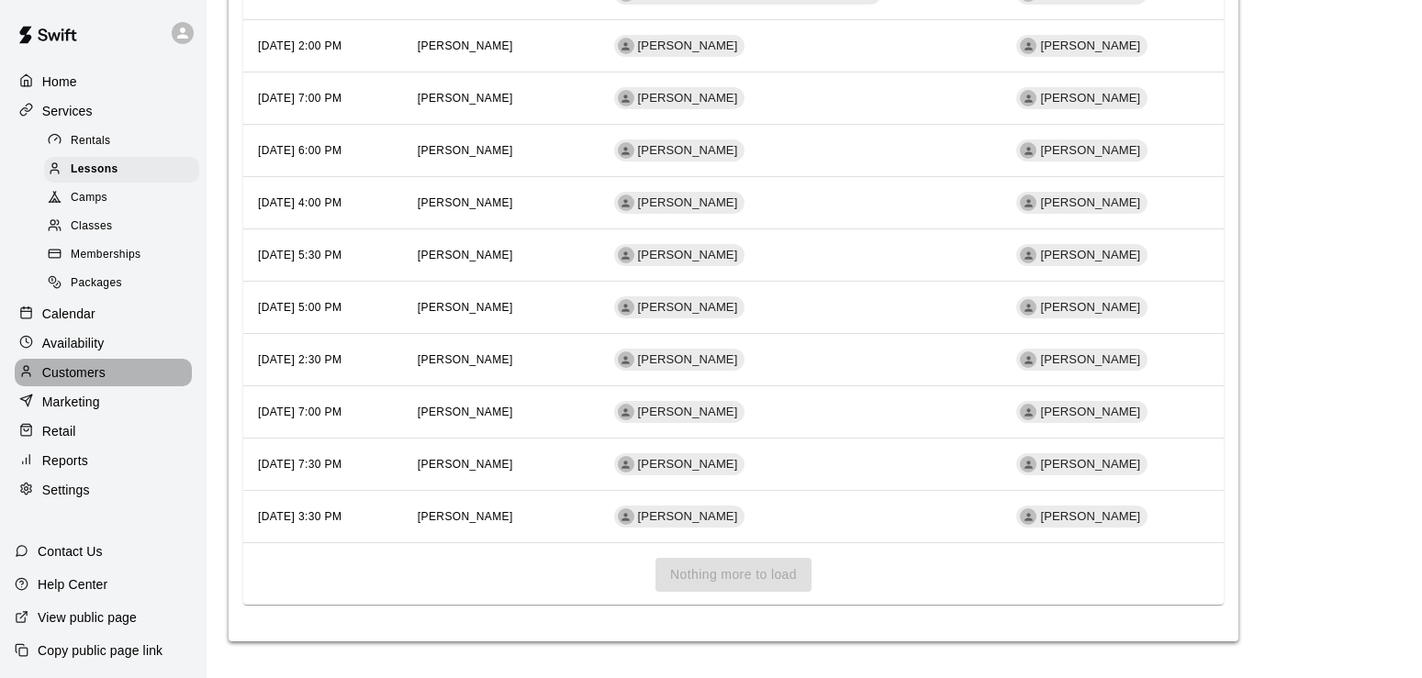
click at [82, 382] on p "Customers" at bounding box center [73, 372] width 63 height 18
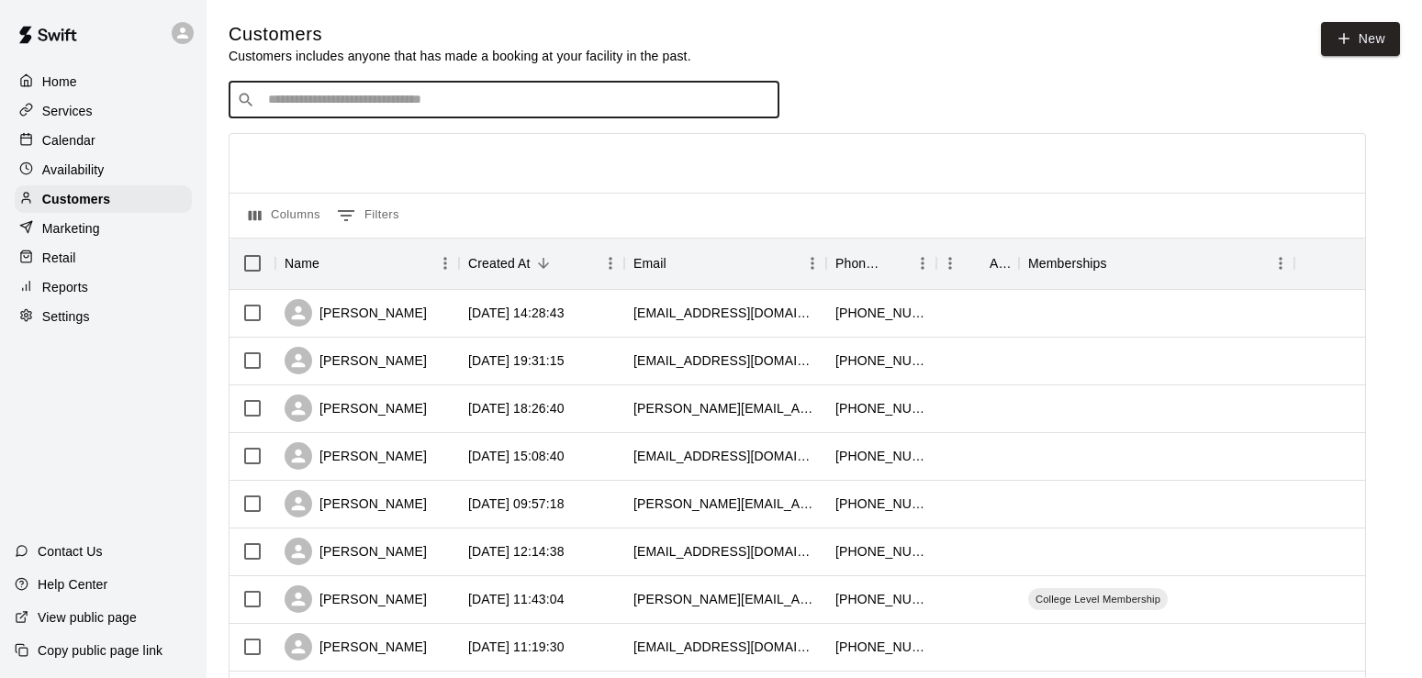
click at [307, 106] on input "Search customers by name or email" at bounding box center [516, 100] width 508 height 18
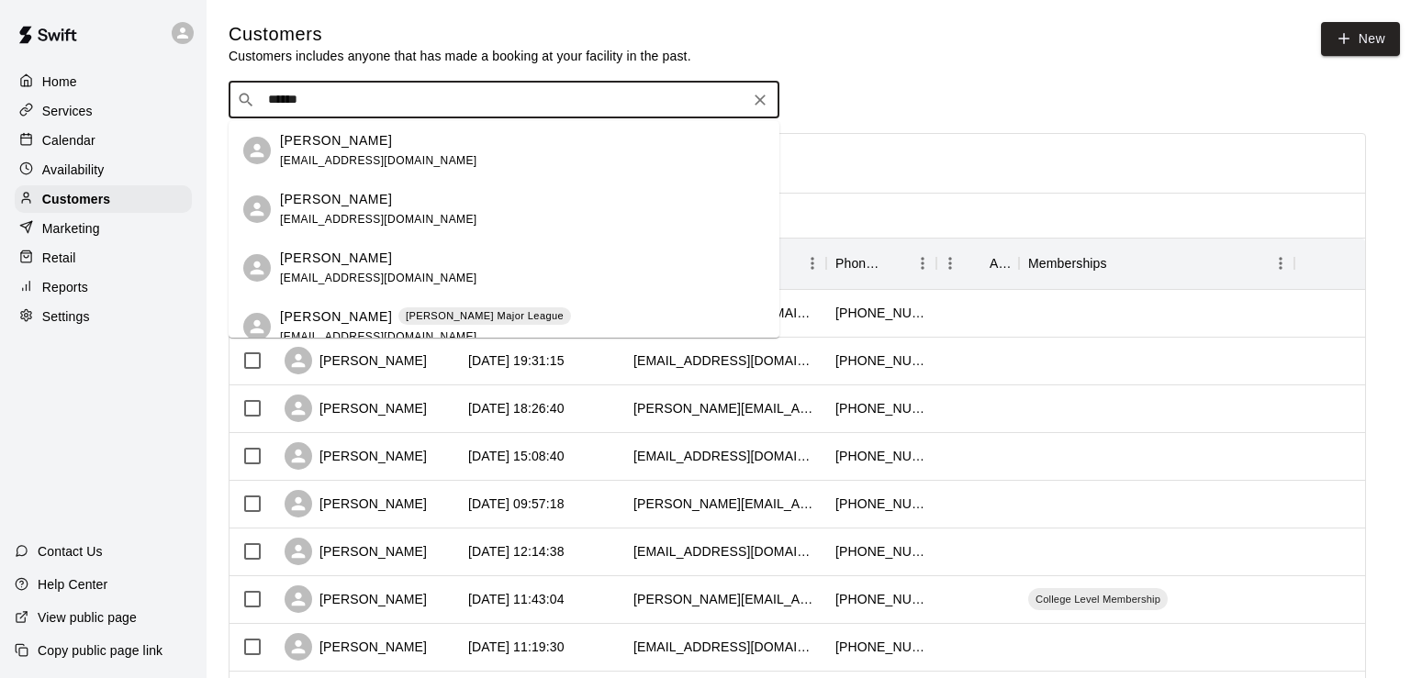
type input "*******"
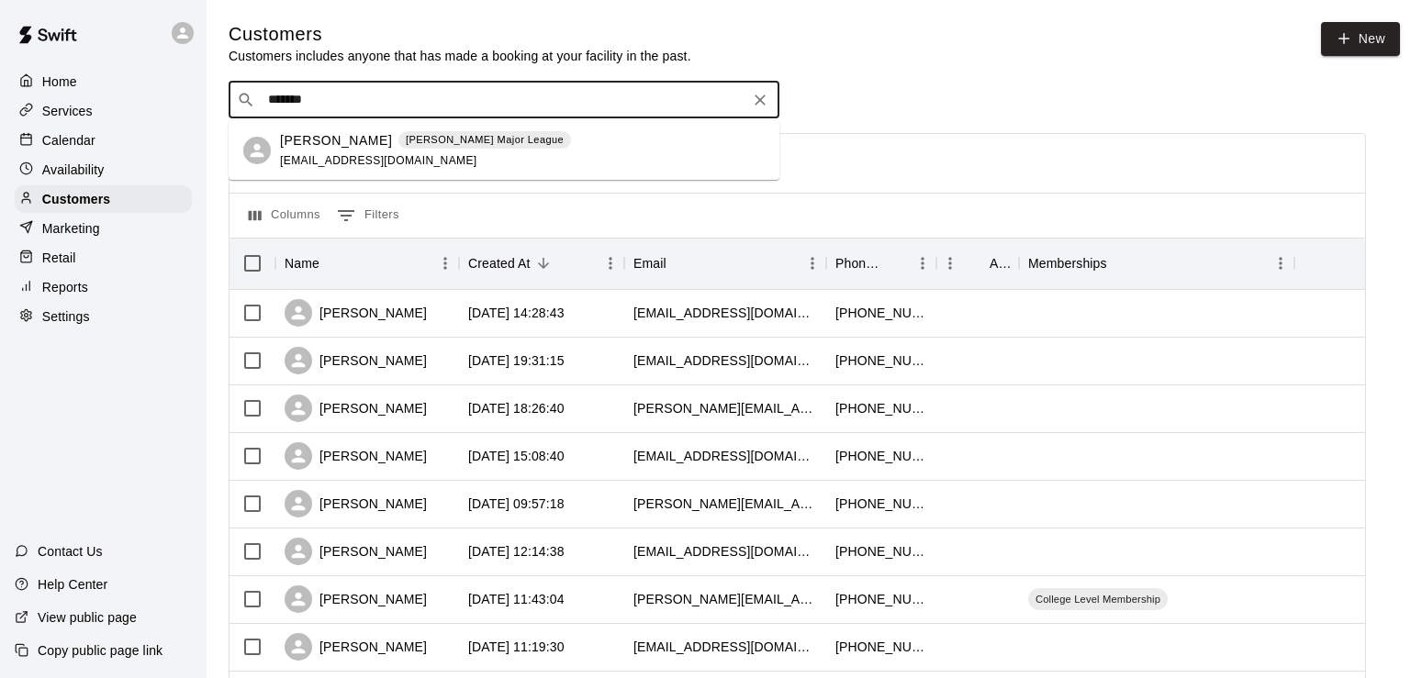
click at [319, 149] on p "[PERSON_NAME]" at bounding box center [336, 140] width 112 height 19
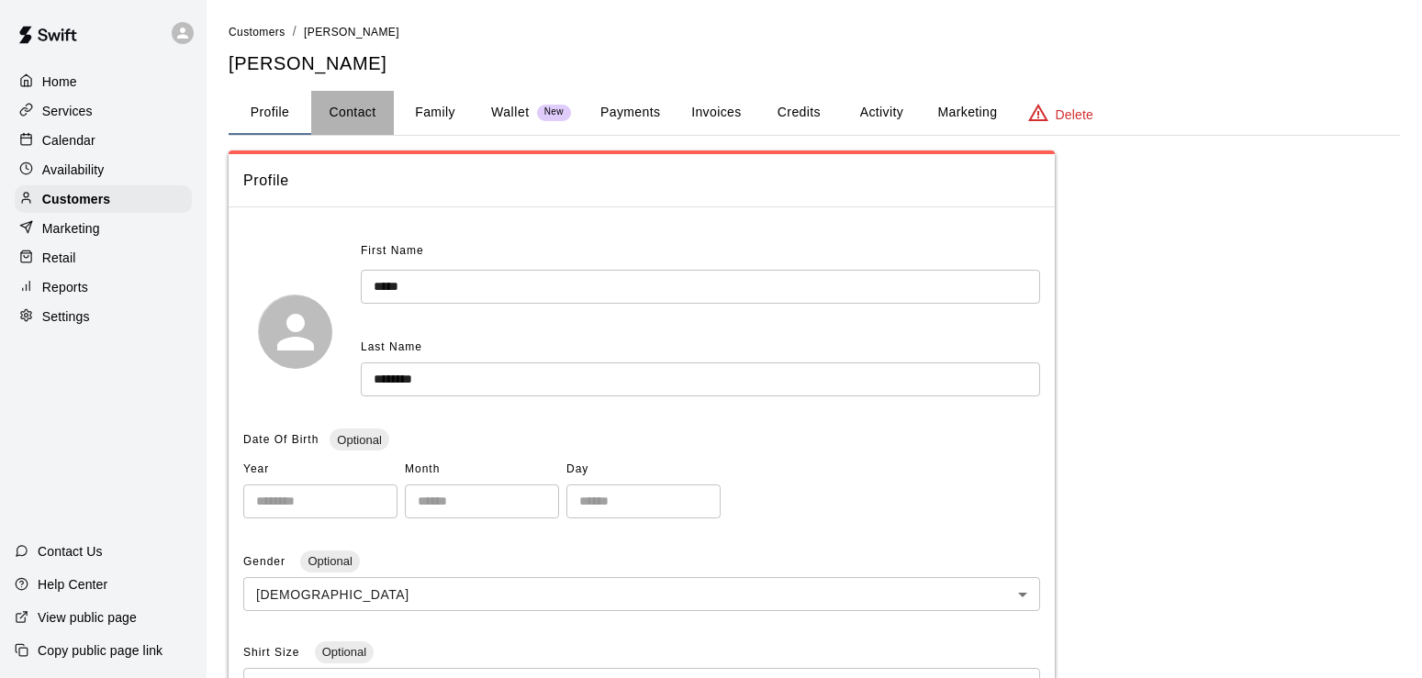
click at [353, 112] on button "Contact" at bounding box center [352, 113] width 83 height 44
select select "**"
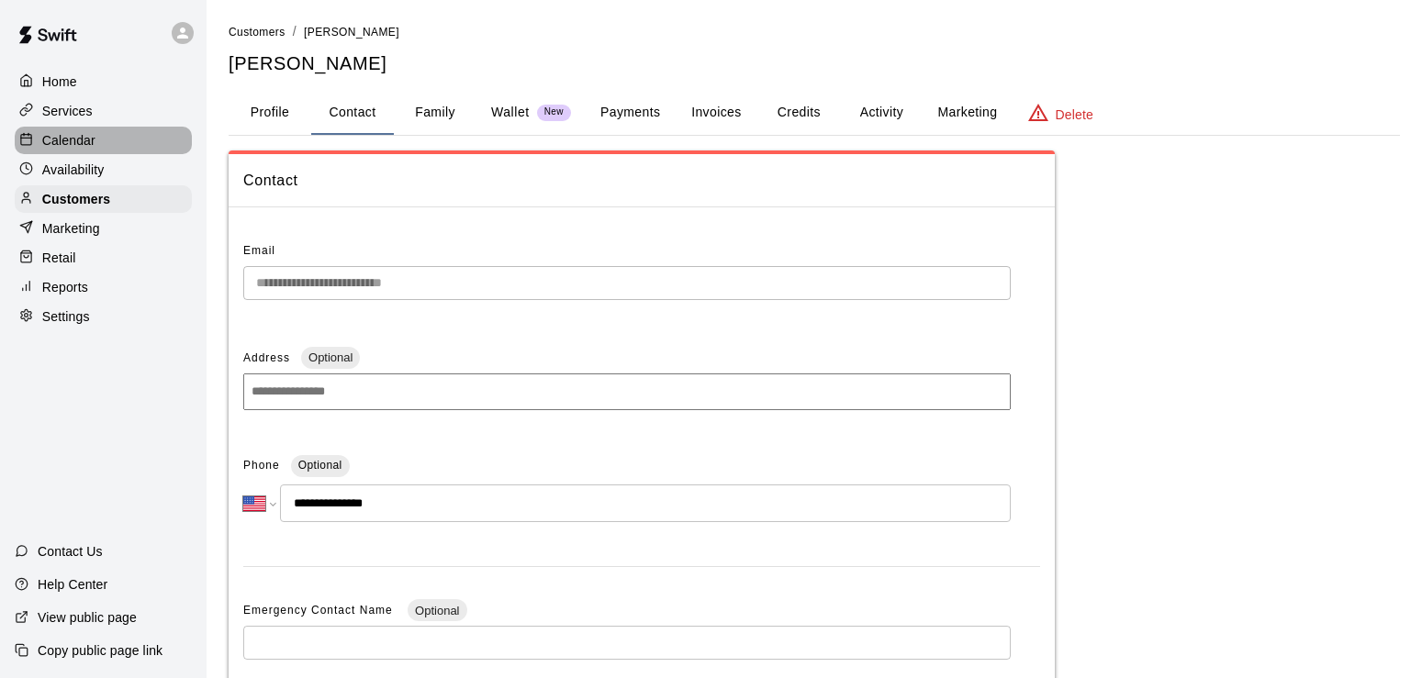
click at [73, 142] on p "Calendar" at bounding box center [68, 140] width 53 height 18
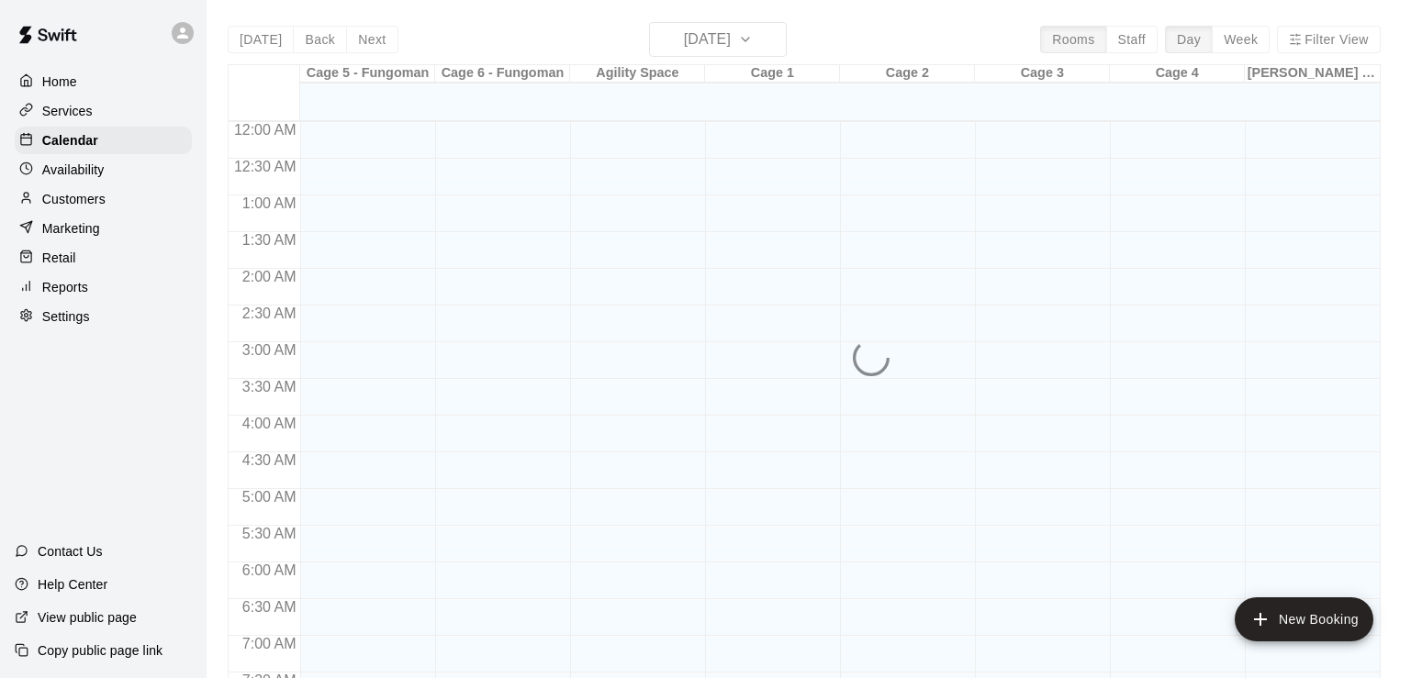
scroll to position [1130, 0]
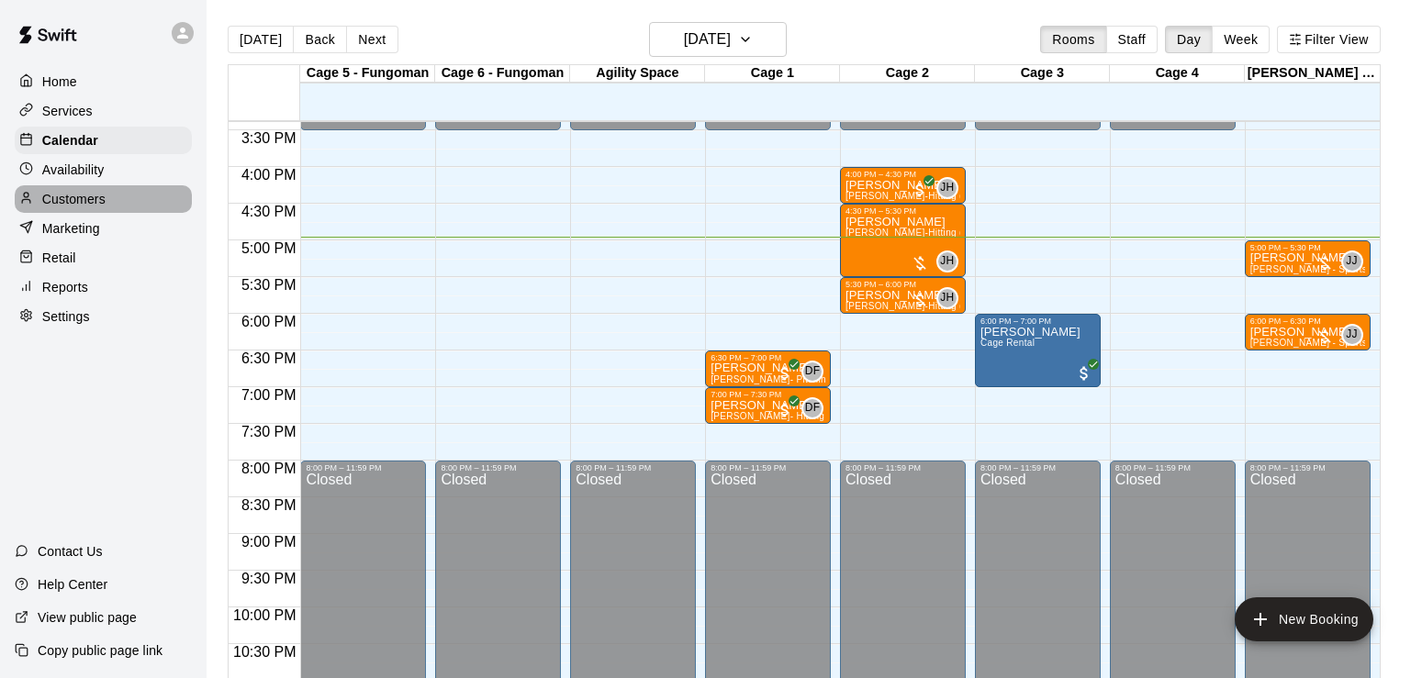
click at [74, 204] on p "Customers" at bounding box center [73, 199] width 63 height 18
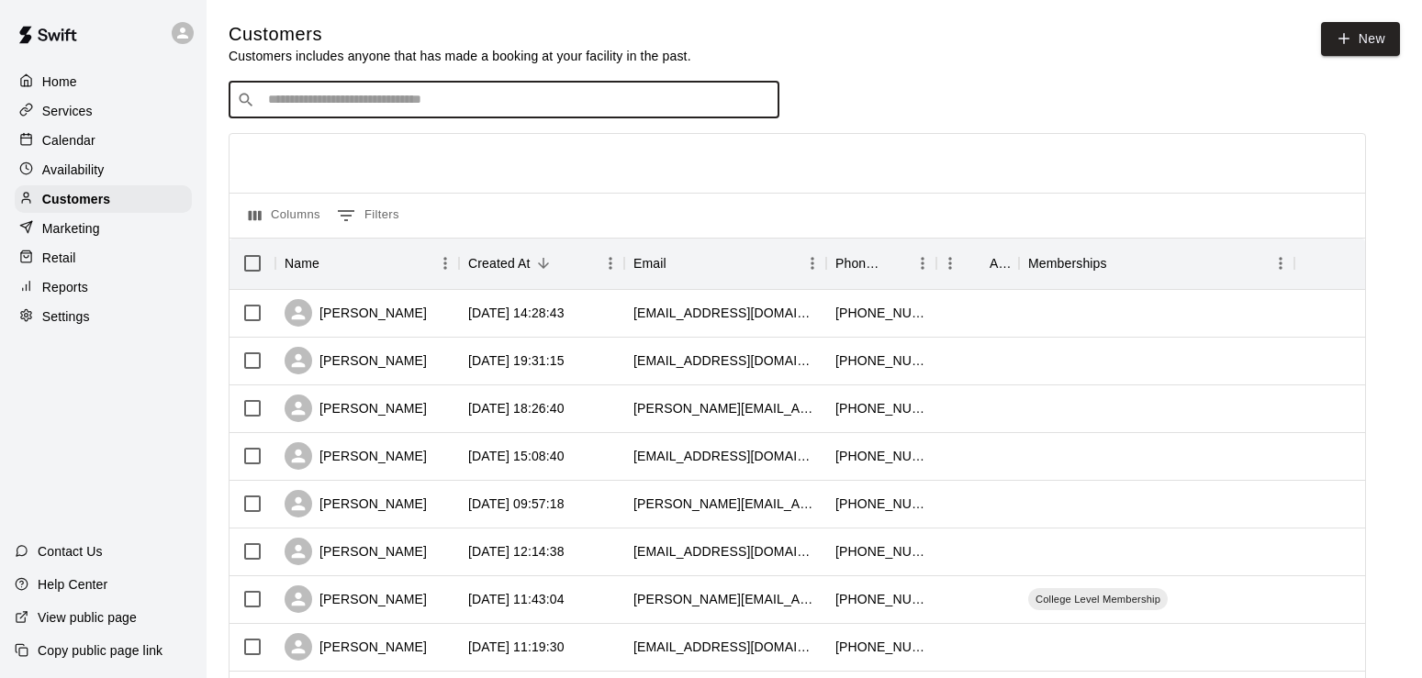
click at [412, 109] on input "Search customers by name or email" at bounding box center [516, 100] width 508 height 18
type input "**********"
click at [757, 96] on icon "Clear" at bounding box center [760, 100] width 18 height 18
type input "**********"
click at [373, 141] on p "[PERSON_NAME]" at bounding box center [336, 140] width 112 height 19
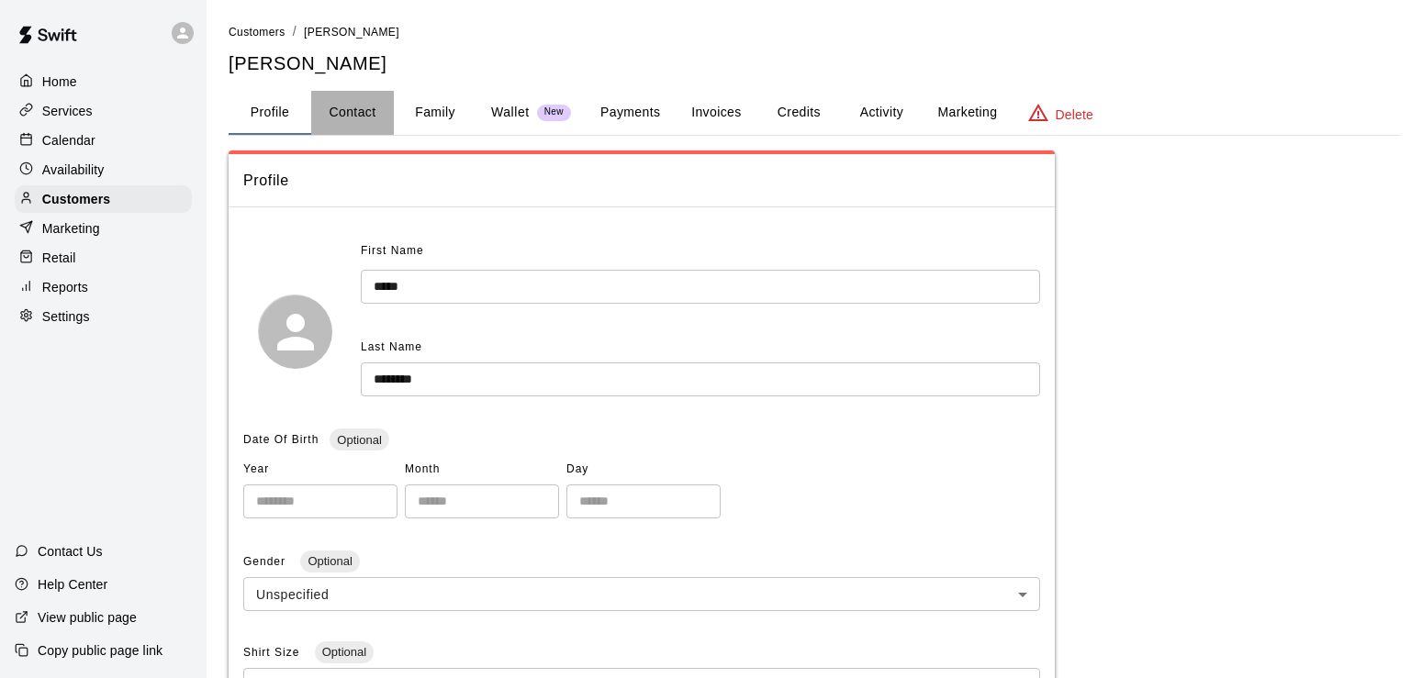
click at [353, 113] on button "Contact" at bounding box center [352, 113] width 83 height 44
select select "**"
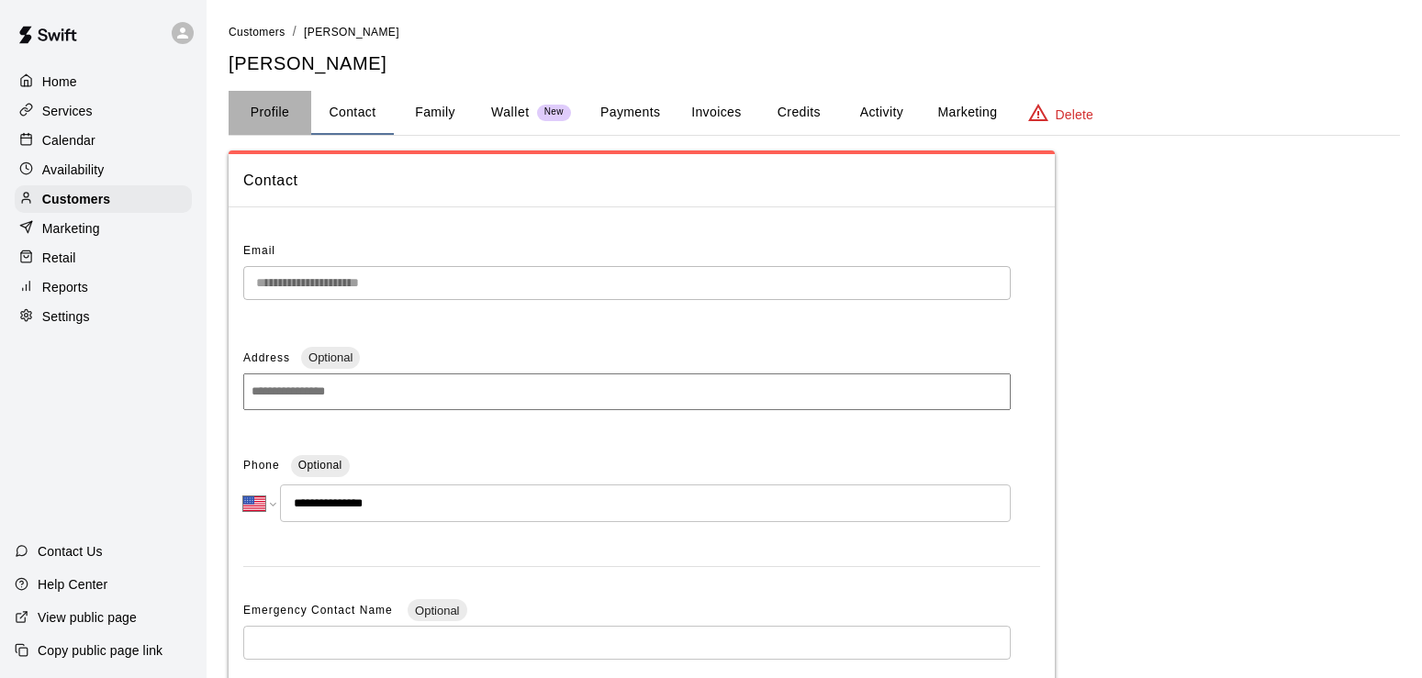
click at [288, 115] on button "Profile" at bounding box center [270, 113] width 83 height 44
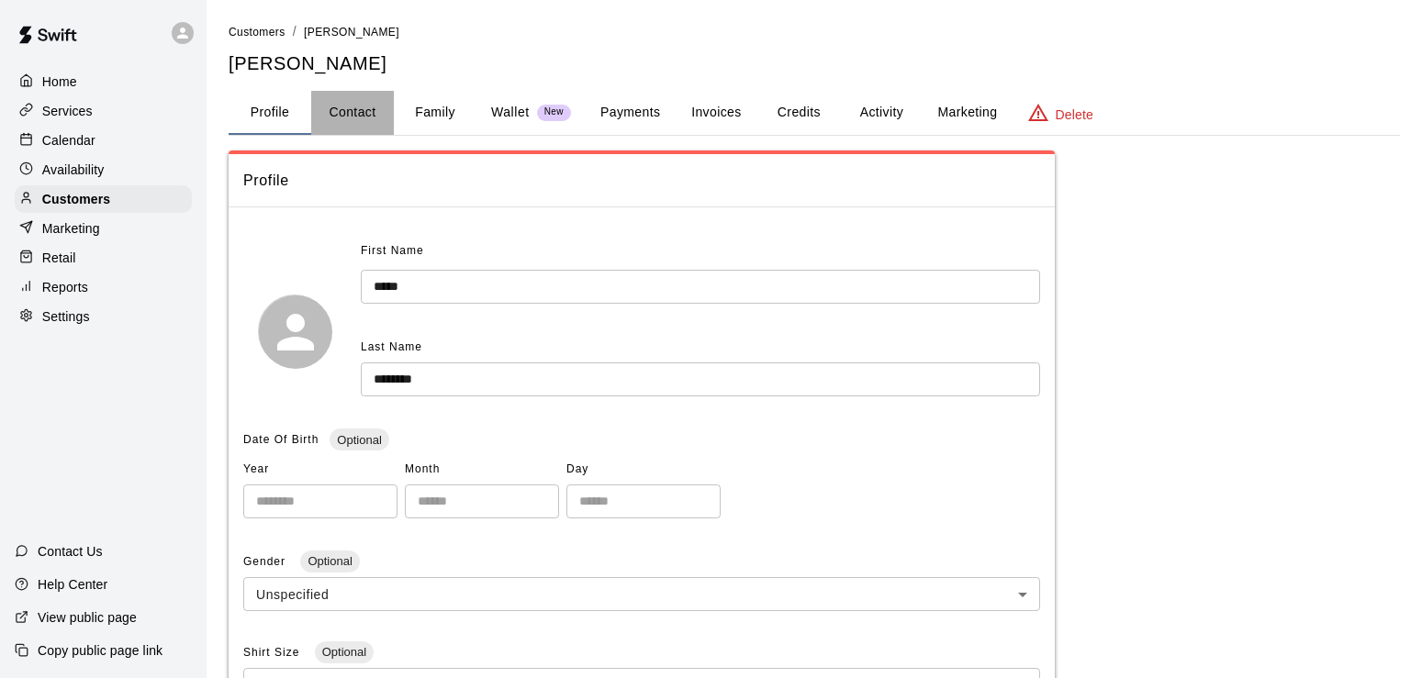
click at [347, 98] on button "Contact" at bounding box center [352, 113] width 83 height 44
select select "**"
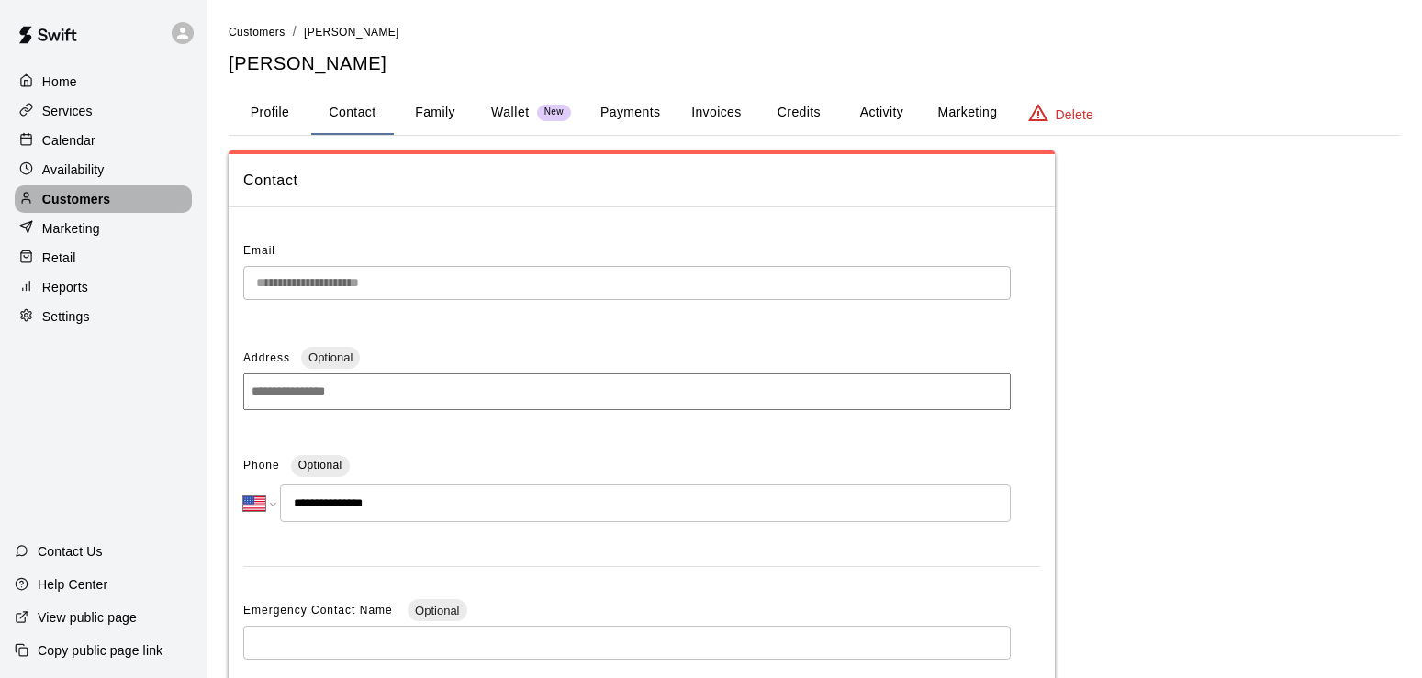
click at [94, 203] on p "Customers" at bounding box center [76, 199] width 68 height 18
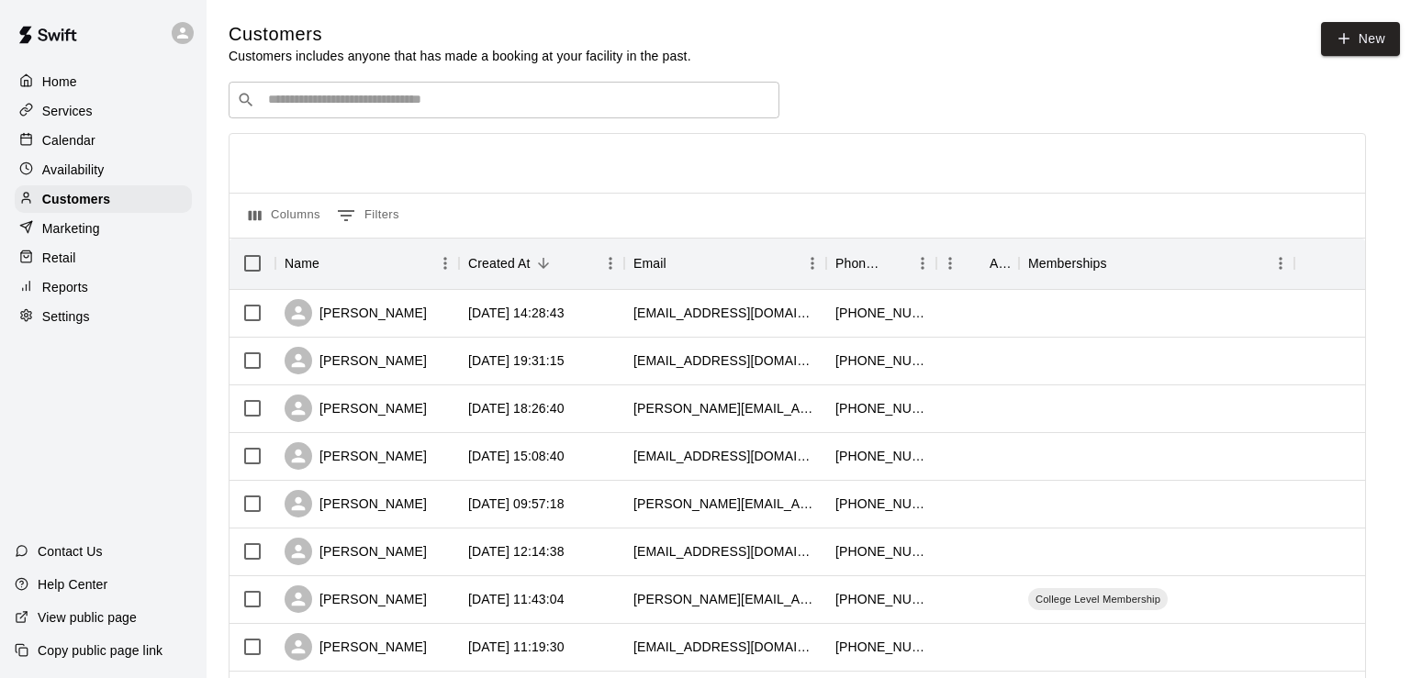
click at [339, 98] on input "Search customers by name or email" at bounding box center [516, 100] width 508 height 18
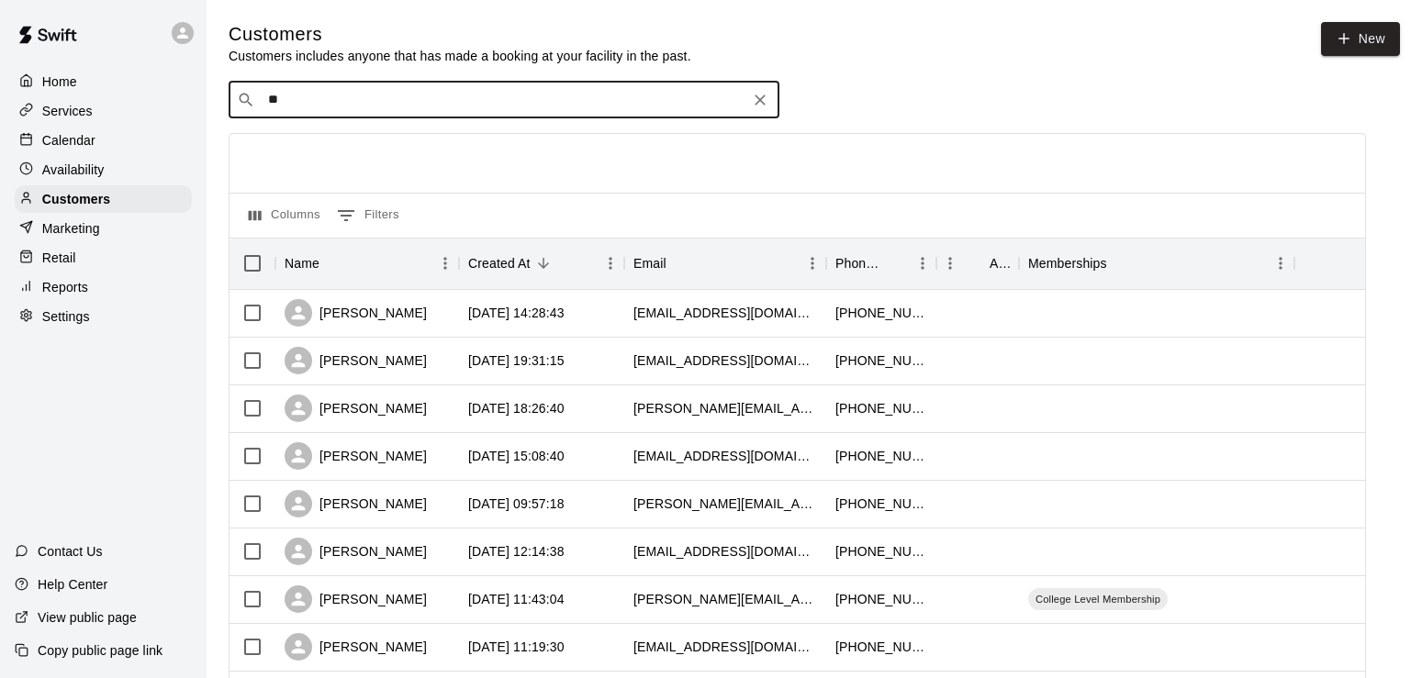
type input "*"
type input "**********"
drag, startPoint x: 285, startPoint y: 159, endPoint x: 295, endPoint y: 160, distance: 10.1
click at [295, 160] on span "[EMAIL_ADDRESS][DOMAIN_NAME]" at bounding box center [378, 160] width 197 height 13
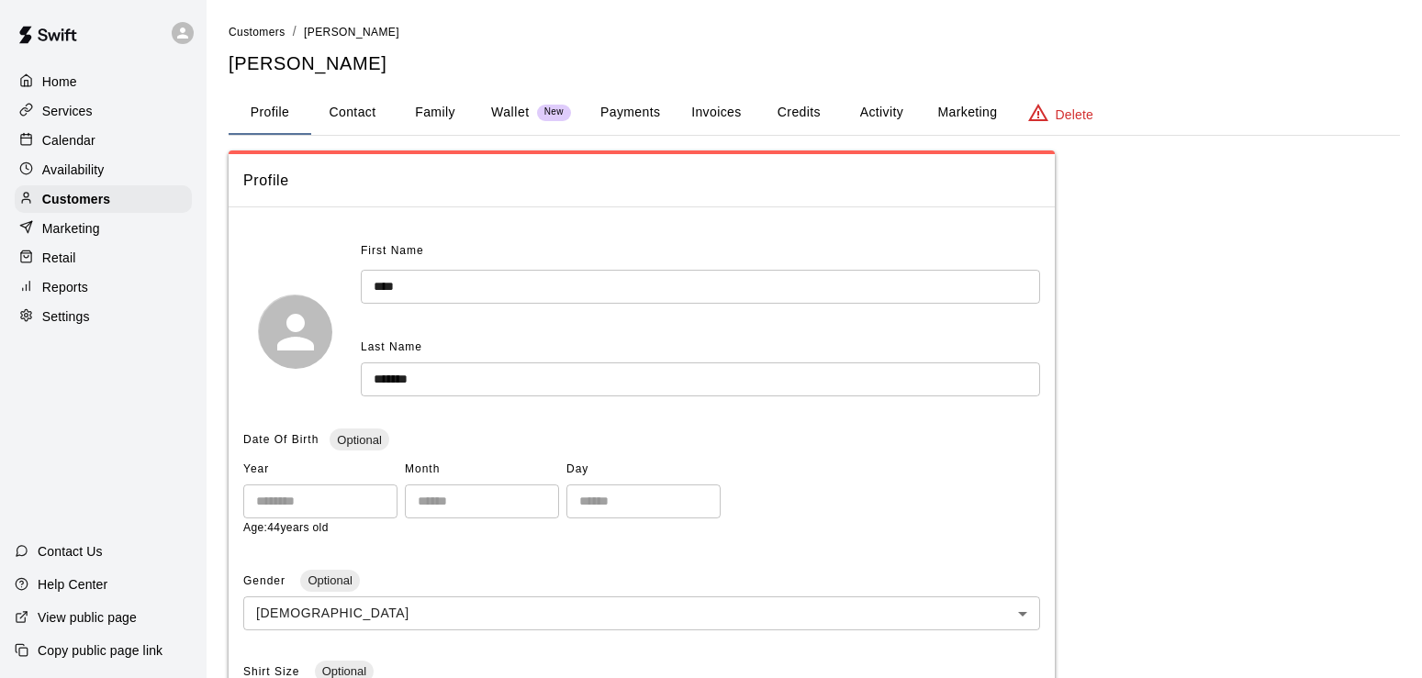
click at [355, 100] on button "Contact" at bounding box center [352, 113] width 83 height 44
select select "**"
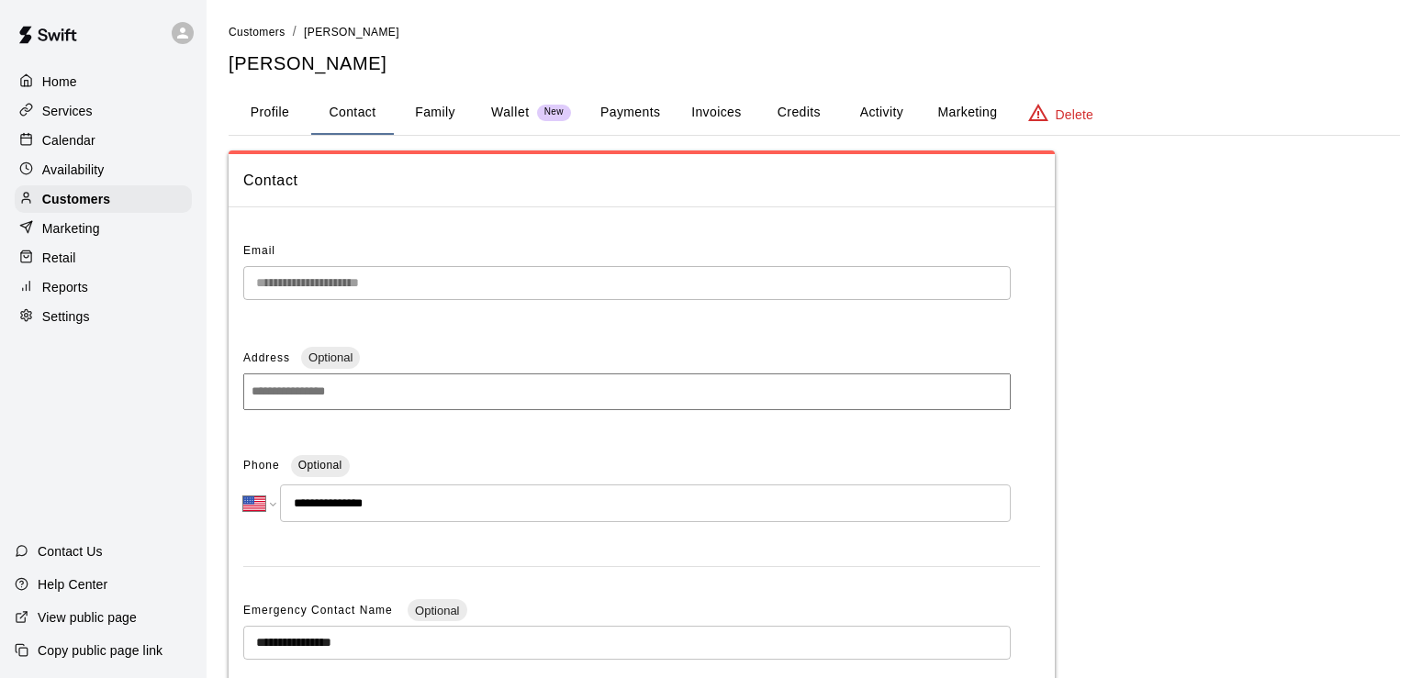
click at [248, 307] on div "**********" at bounding box center [626, 290] width 767 height 49
click at [79, 196] on p "Customers" at bounding box center [76, 199] width 68 height 18
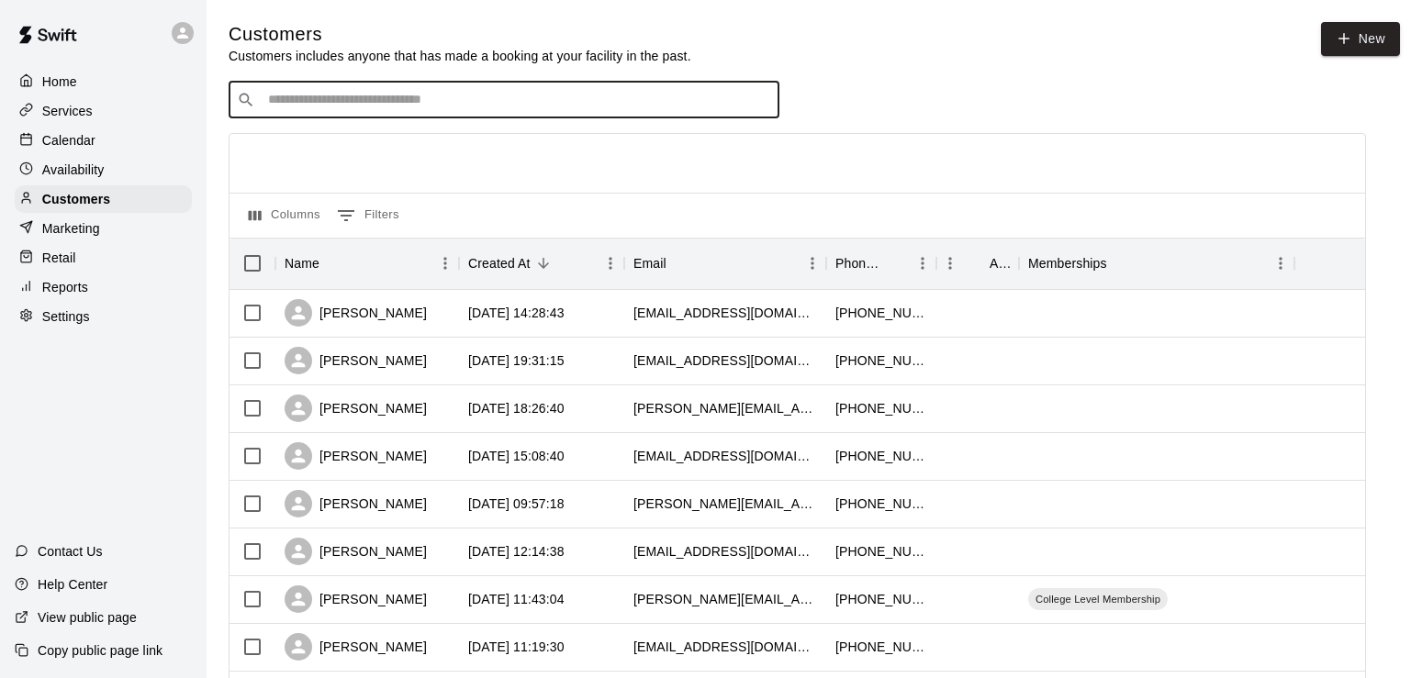
click at [329, 109] on input "Search customers by name or email" at bounding box center [516, 100] width 508 height 18
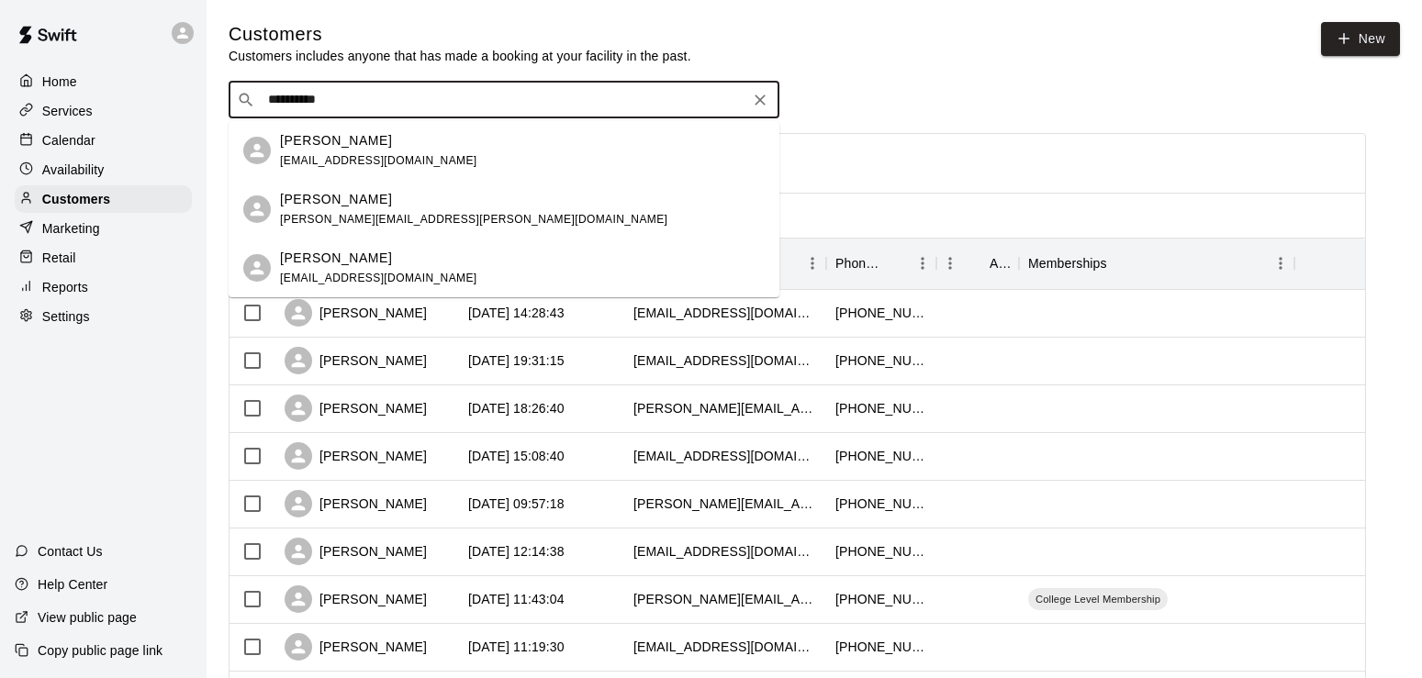
type input "**********"
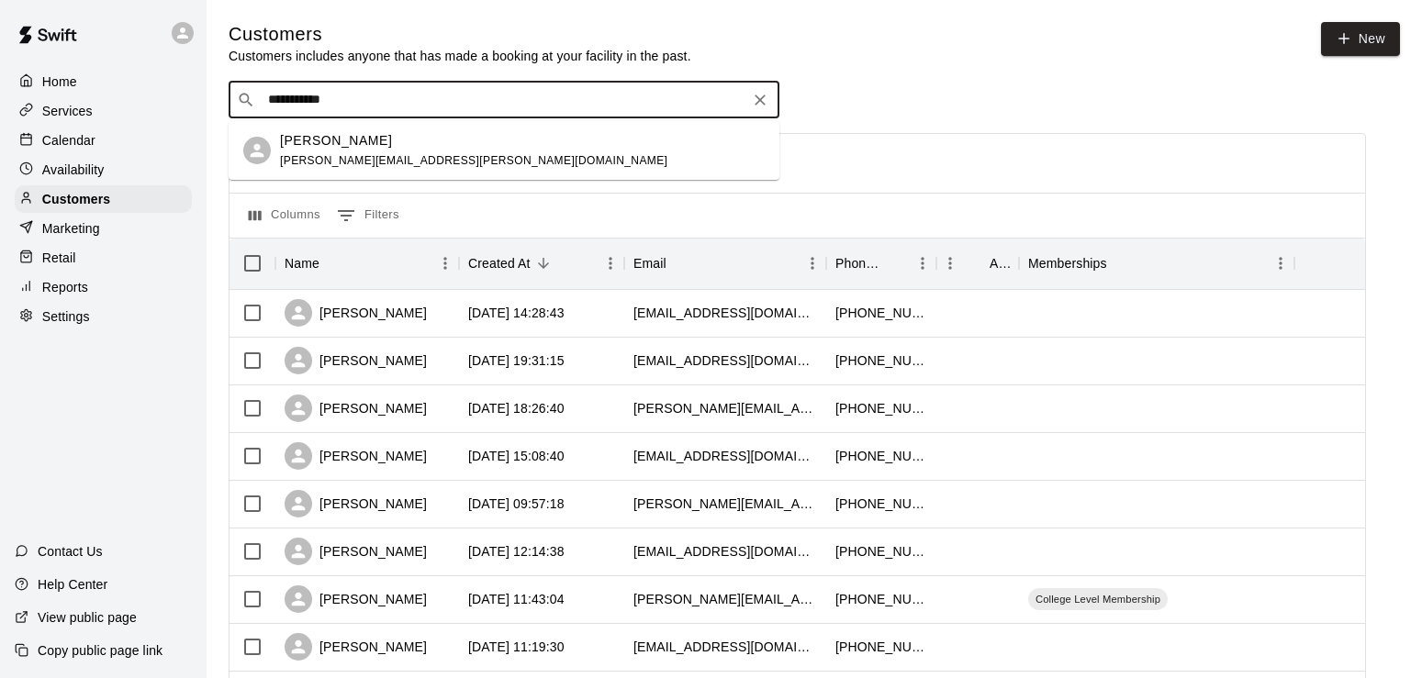
drag, startPoint x: 329, startPoint y: 110, endPoint x: 309, endPoint y: 170, distance: 63.0
click at [309, 109] on input "**********" at bounding box center [502, 100] width 481 height 18
click at [309, 170] on div "[PERSON_NAME] [PERSON_NAME][EMAIL_ADDRESS][PERSON_NAME][DOMAIN_NAME]" at bounding box center [473, 150] width 387 height 39
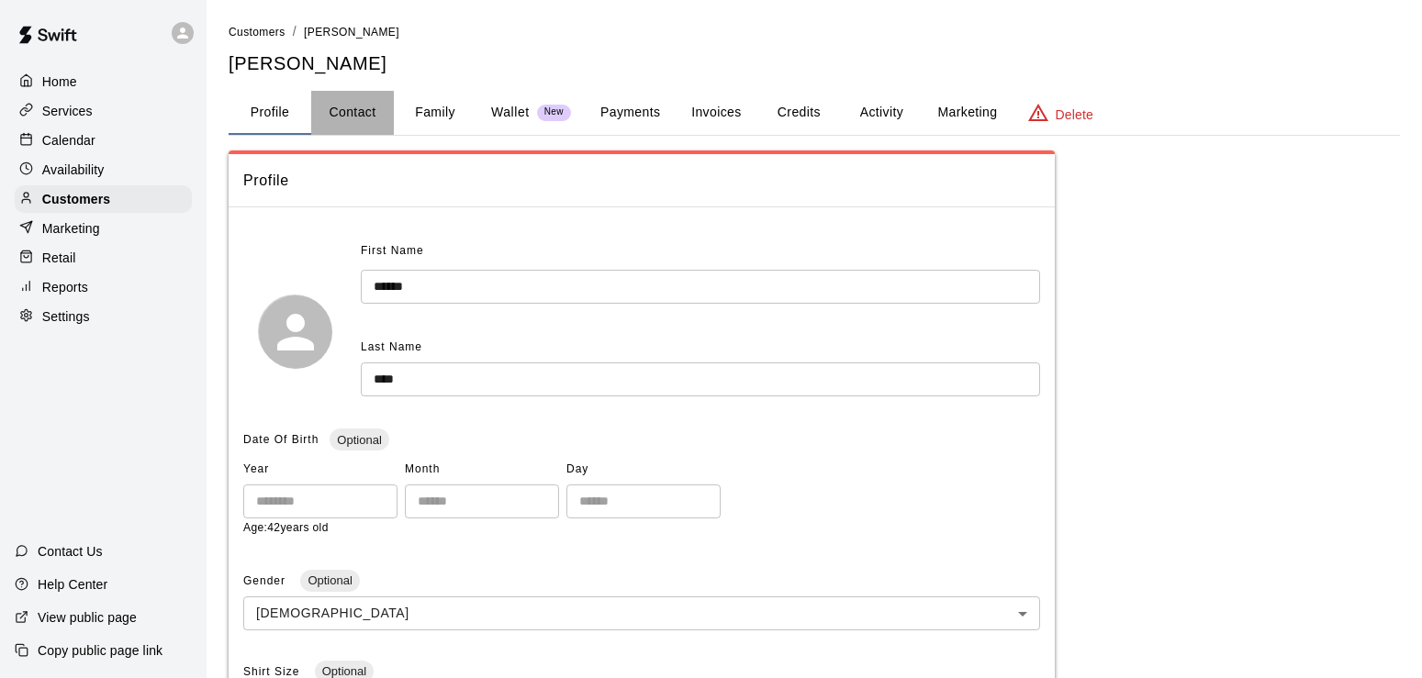
click at [357, 111] on button "Contact" at bounding box center [352, 113] width 83 height 44
select select "**"
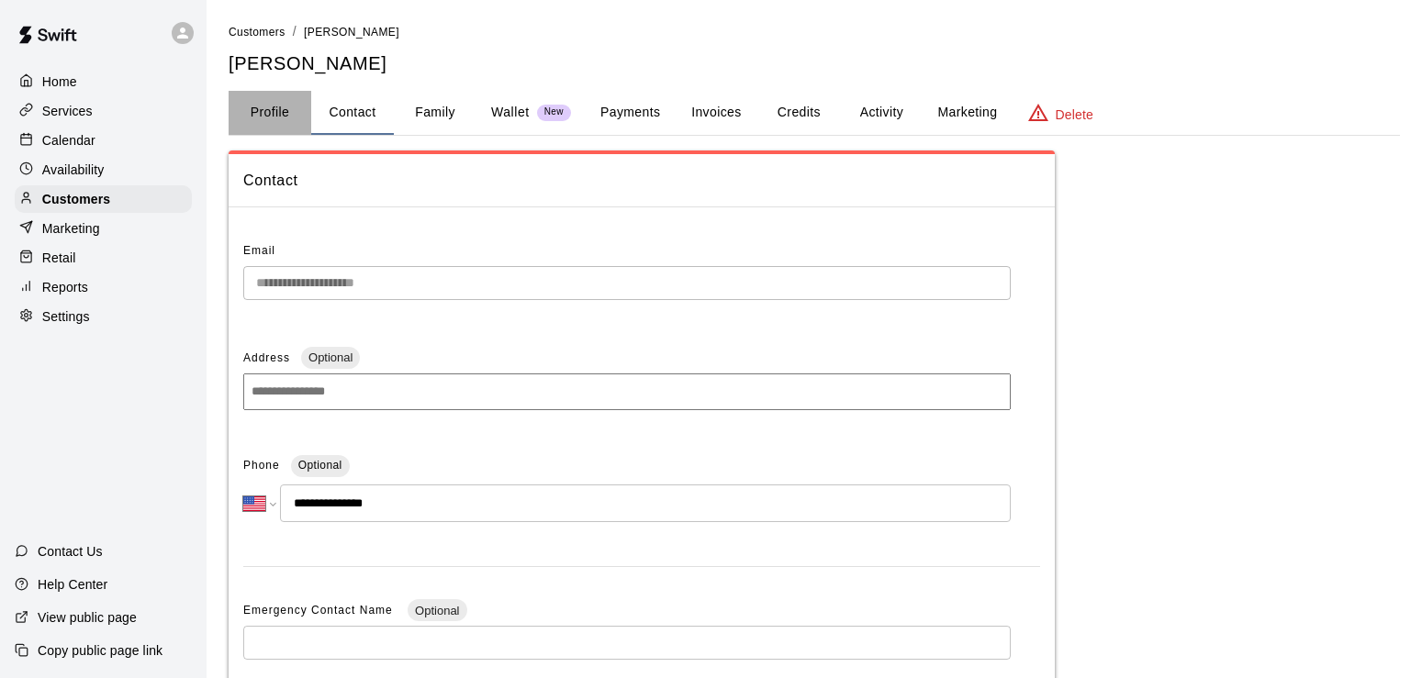
click at [282, 107] on button "Profile" at bounding box center [270, 113] width 83 height 44
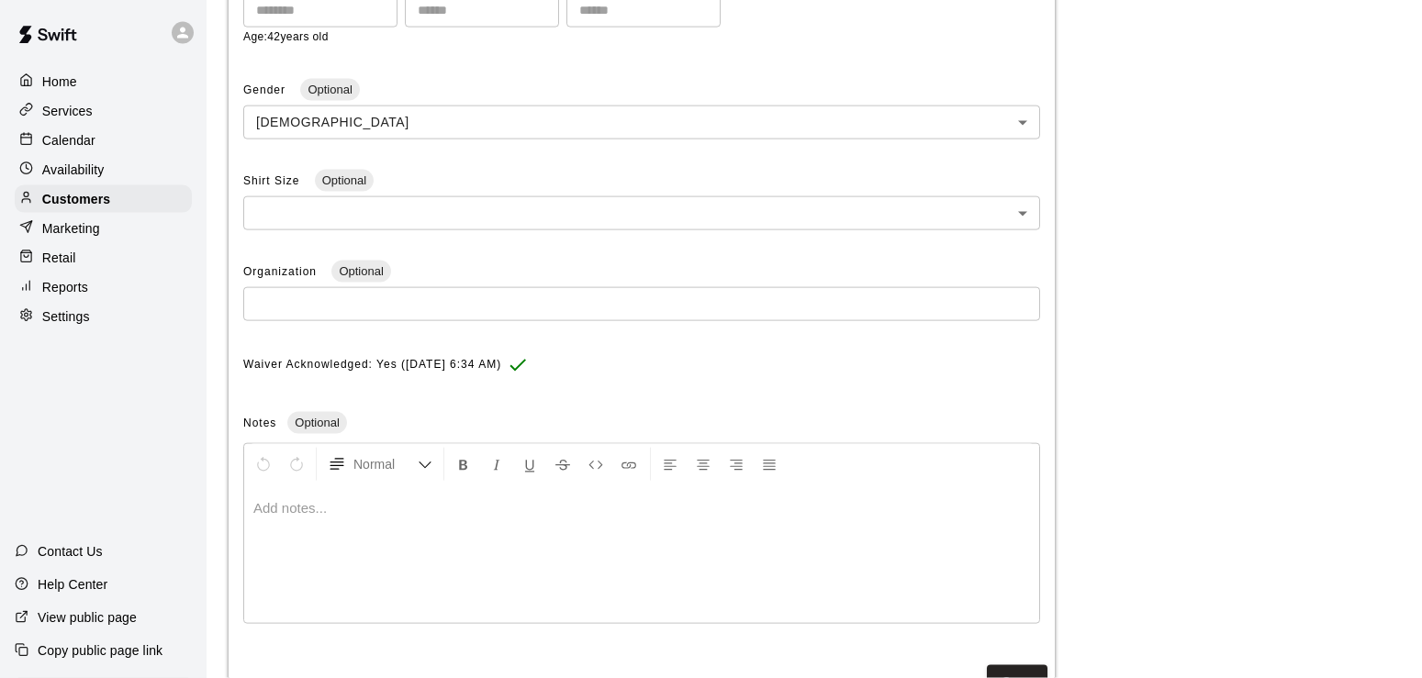
scroll to position [564, 0]
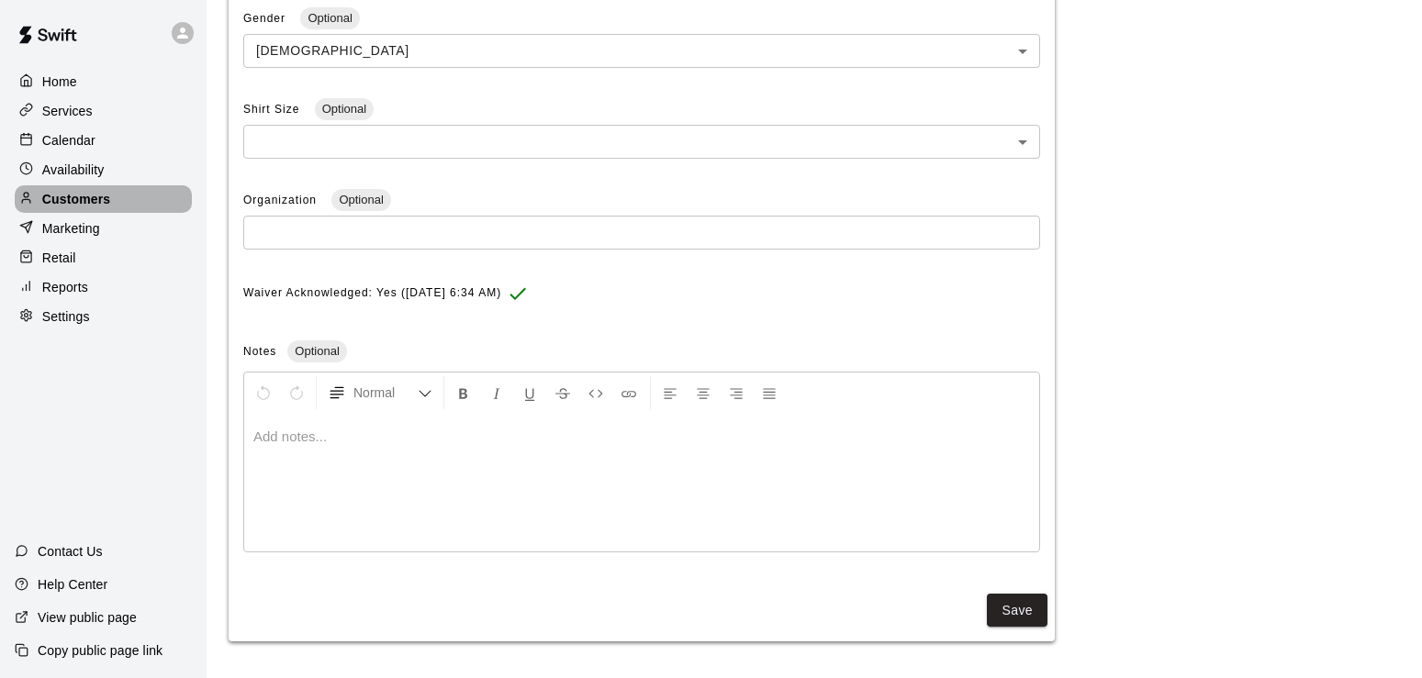
click at [119, 211] on div "Customers" at bounding box center [103, 199] width 177 height 28
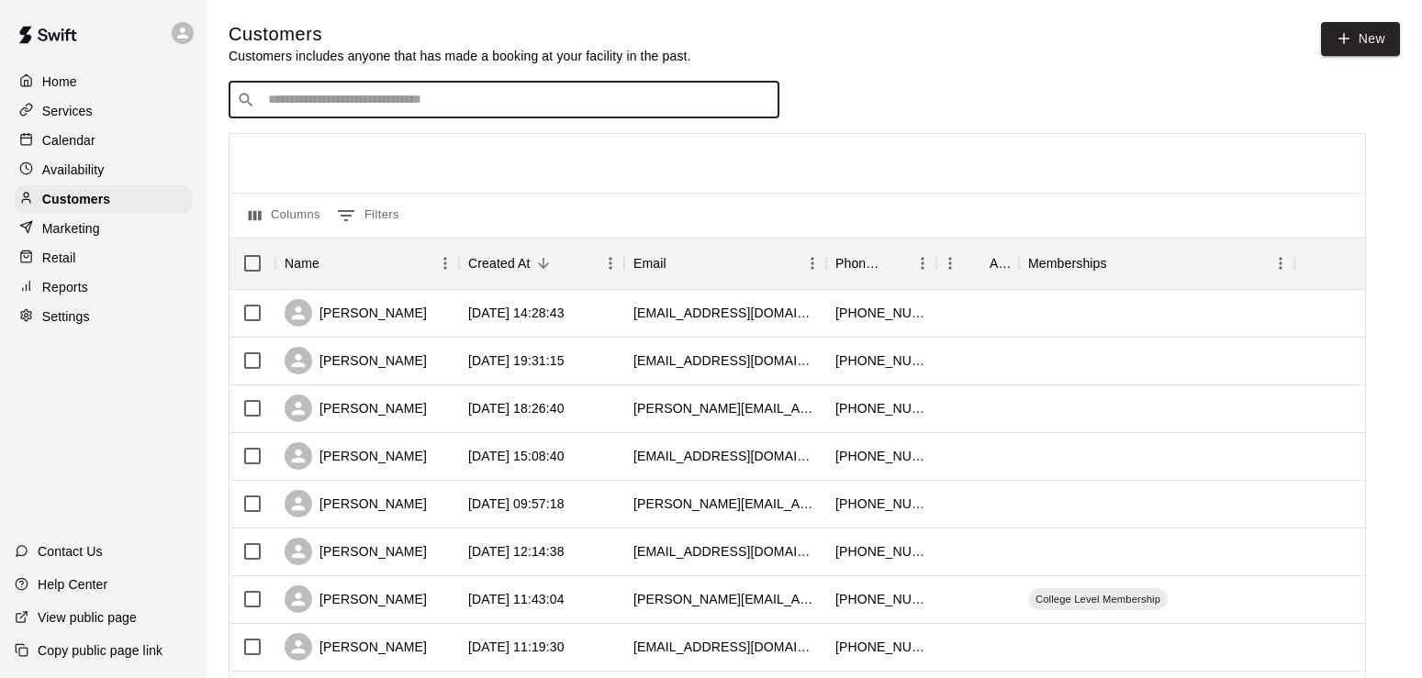
click at [346, 108] on input "Search customers by name or email" at bounding box center [516, 100] width 508 height 18
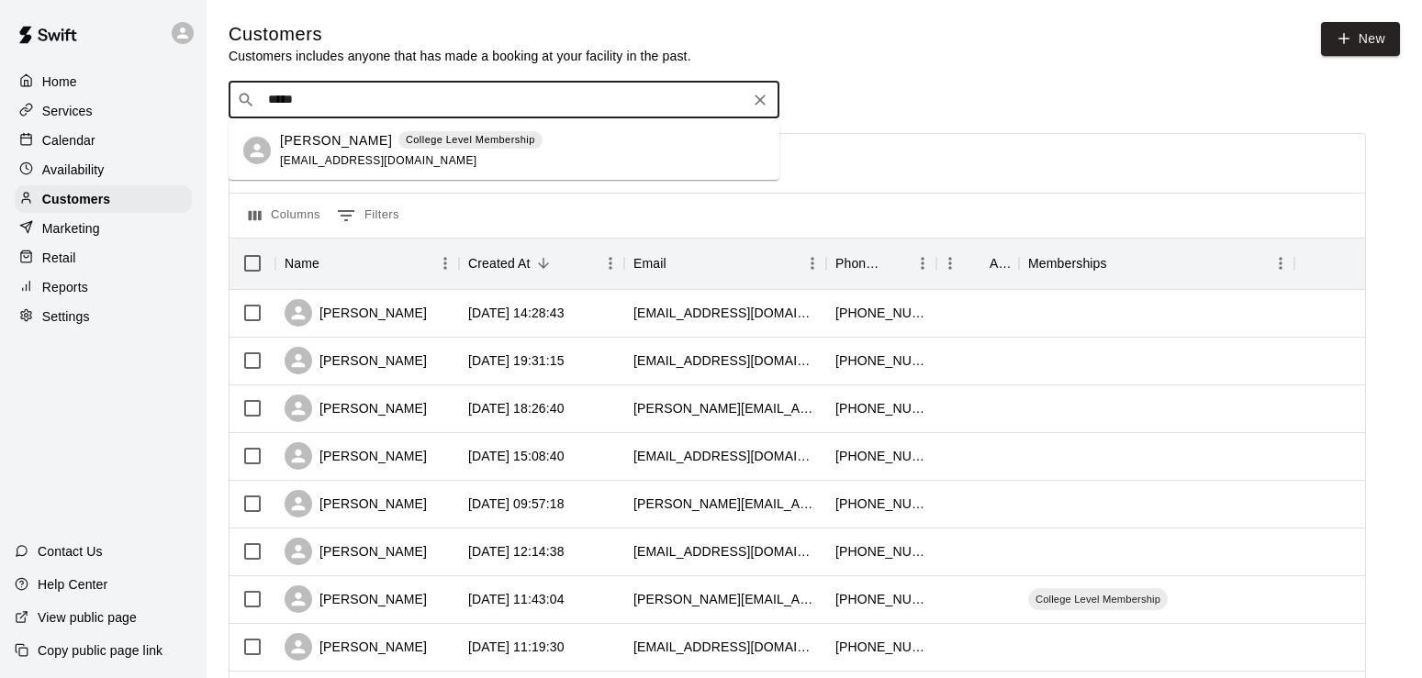
type input "*****"
click at [758, 102] on icon "Clear" at bounding box center [759, 100] width 11 height 11
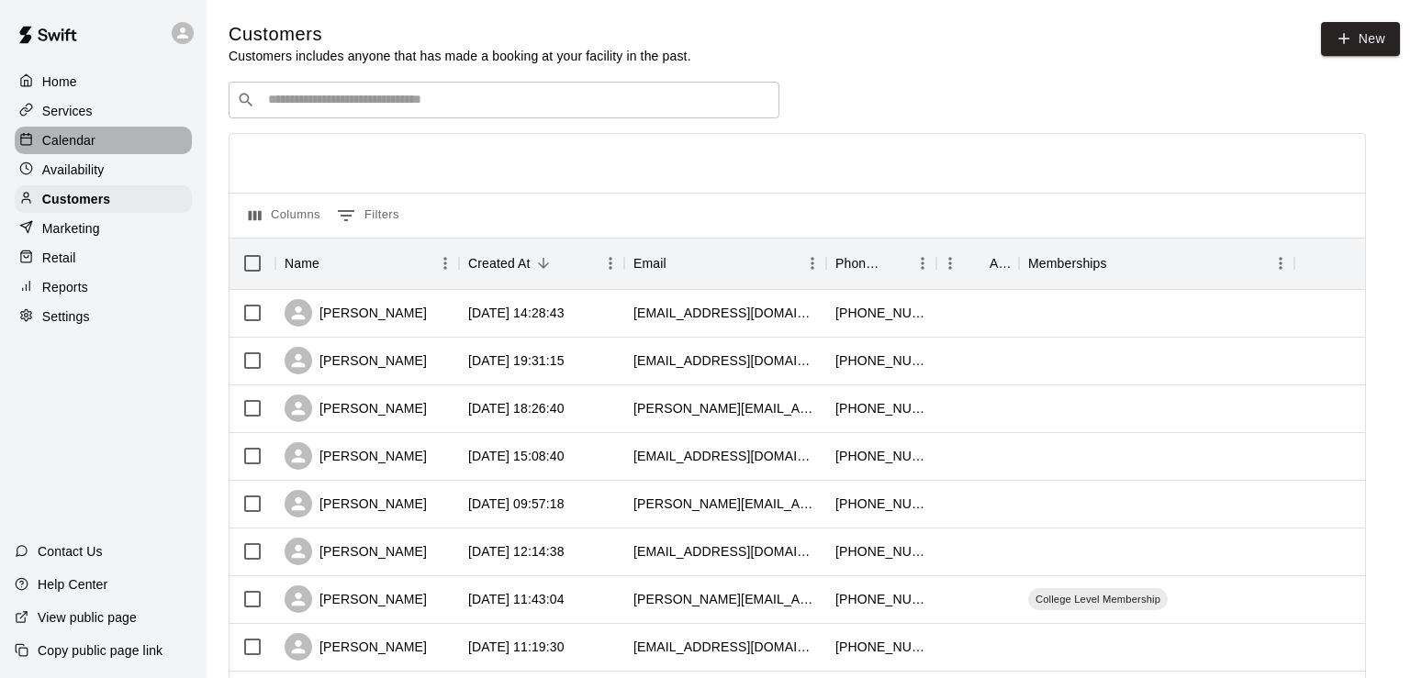
click at [77, 130] on div "Calendar" at bounding box center [103, 141] width 177 height 28
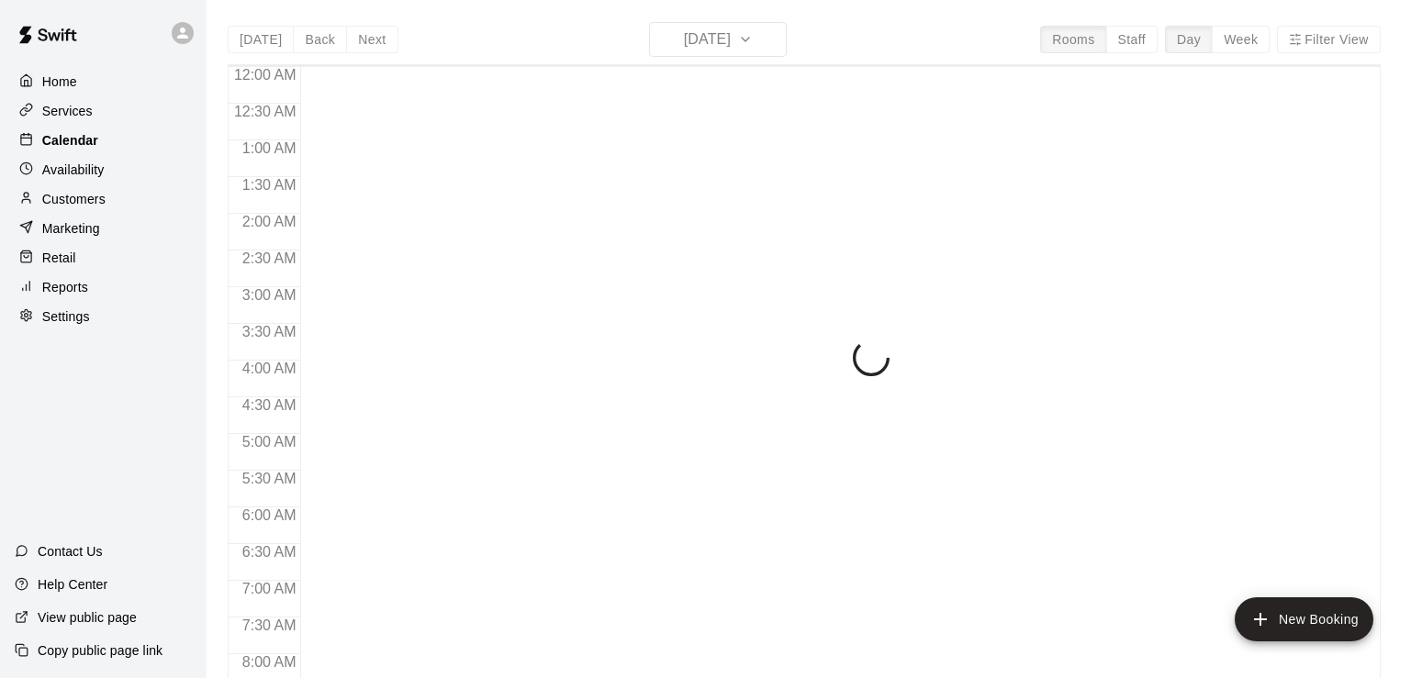
scroll to position [1130, 0]
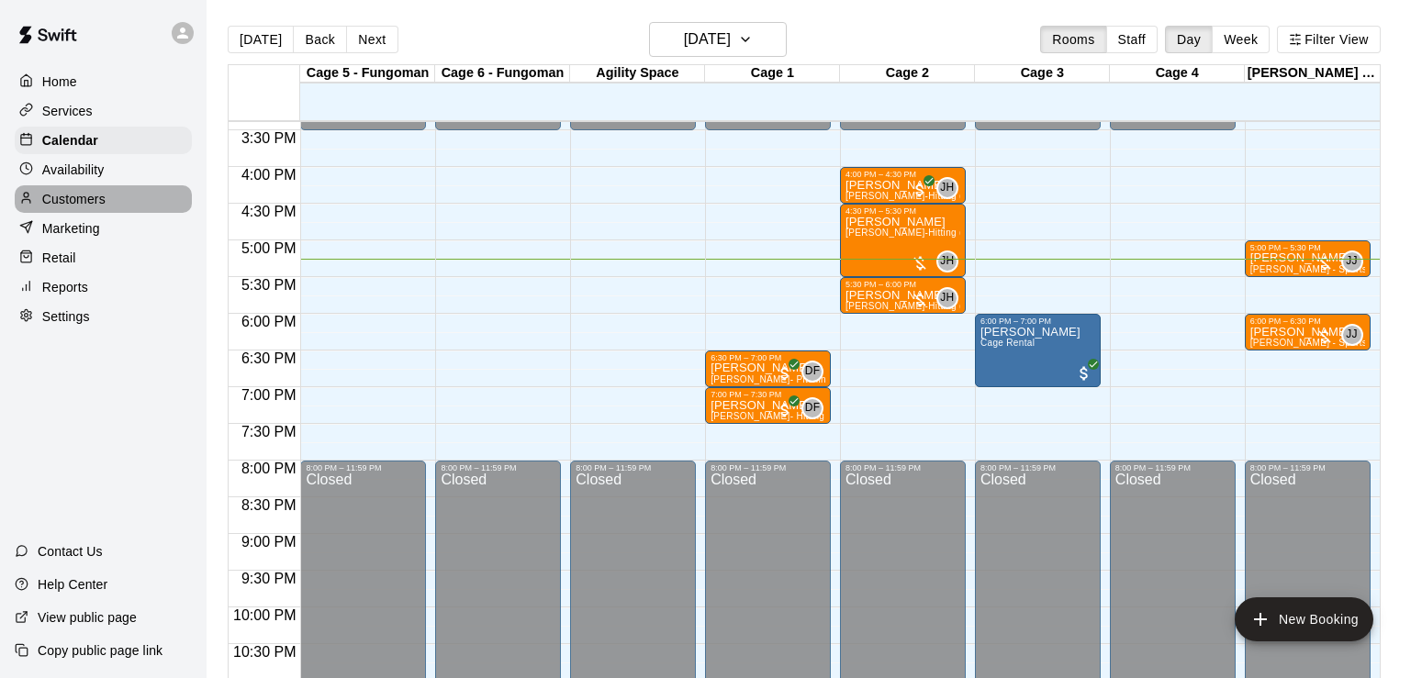
click at [60, 208] on p "Customers" at bounding box center [73, 199] width 63 height 18
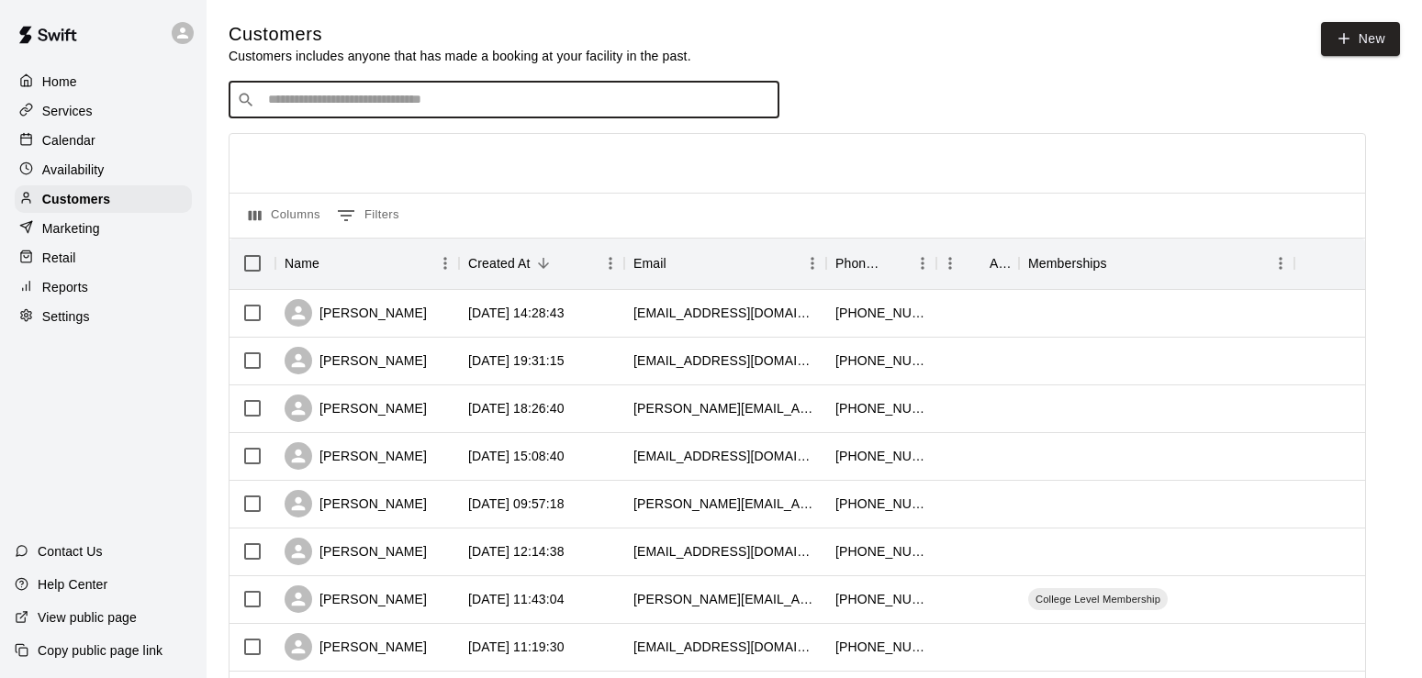
click at [352, 96] on input "Search customers by name or email" at bounding box center [516, 100] width 508 height 18
type input "*******"
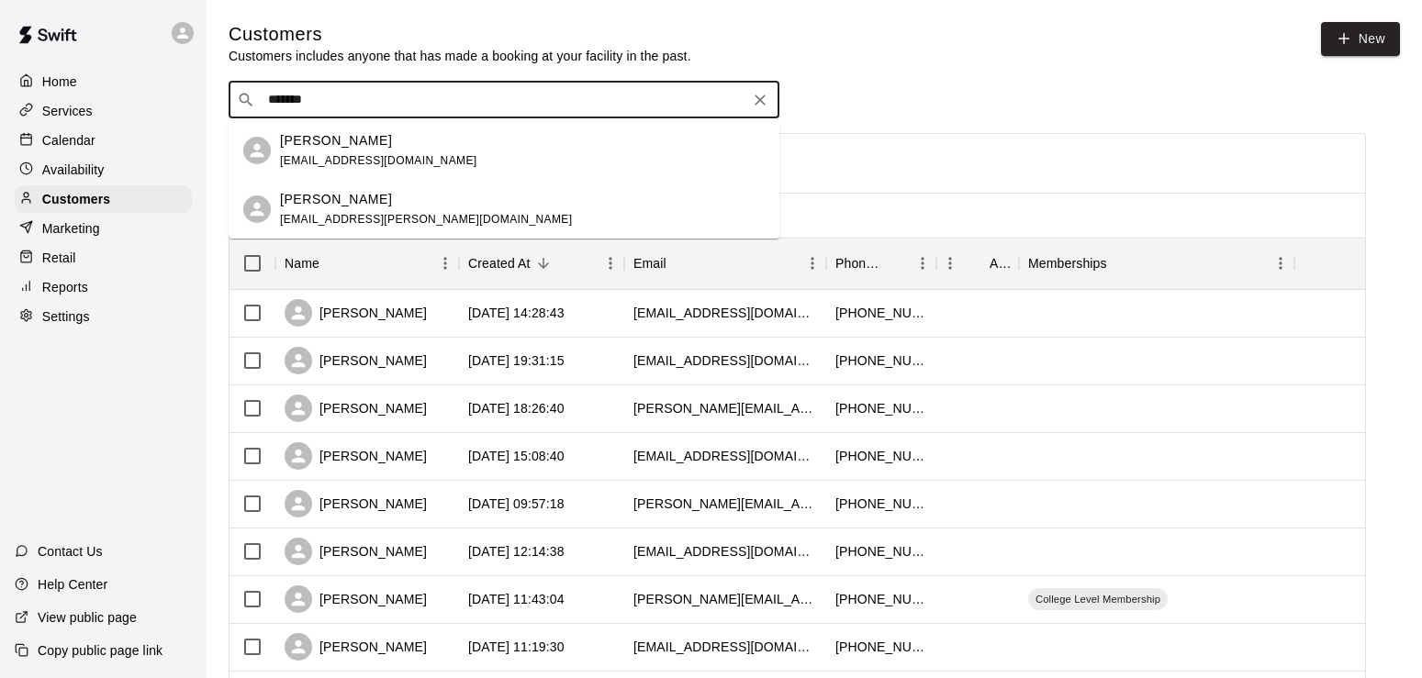
click at [367, 209] on div "[PERSON_NAME] [PERSON_NAME][EMAIL_ADDRESS][DOMAIN_NAME]" at bounding box center [426, 209] width 292 height 39
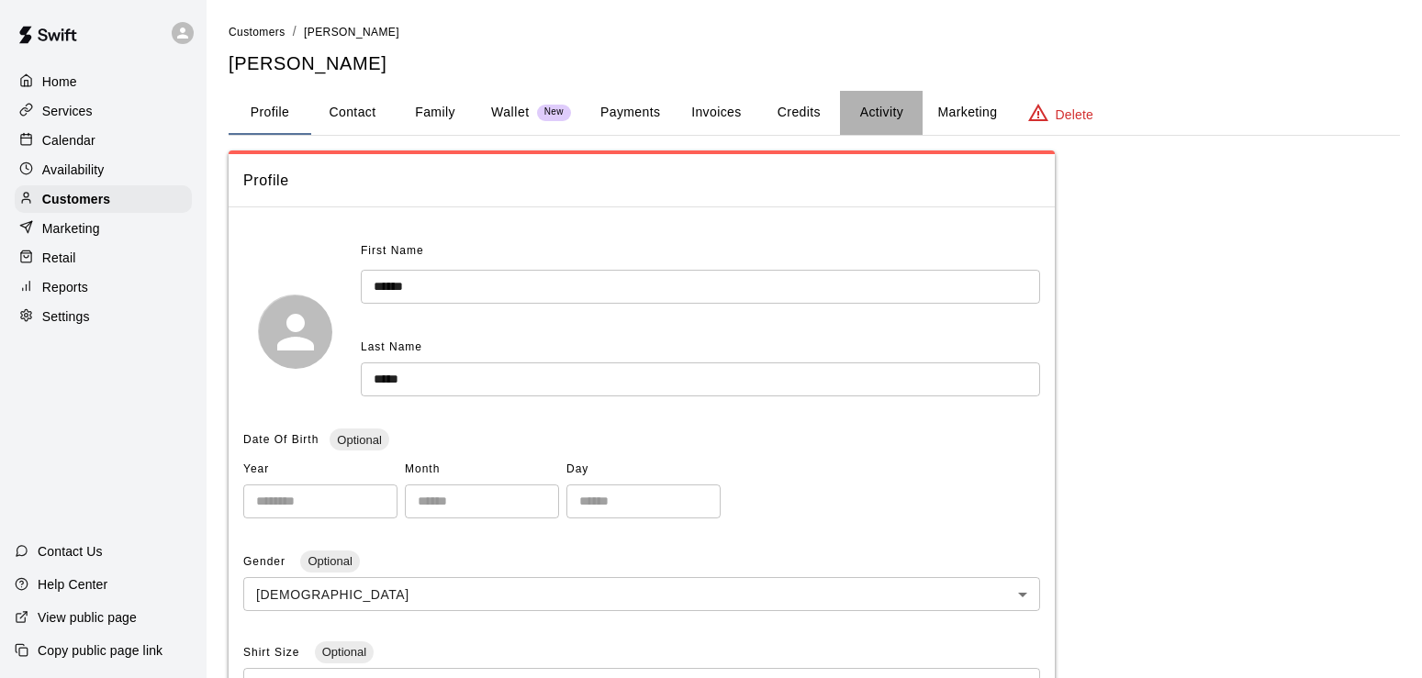
click at [895, 100] on button "Activity" at bounding box center [881, 113] width 83 height 44
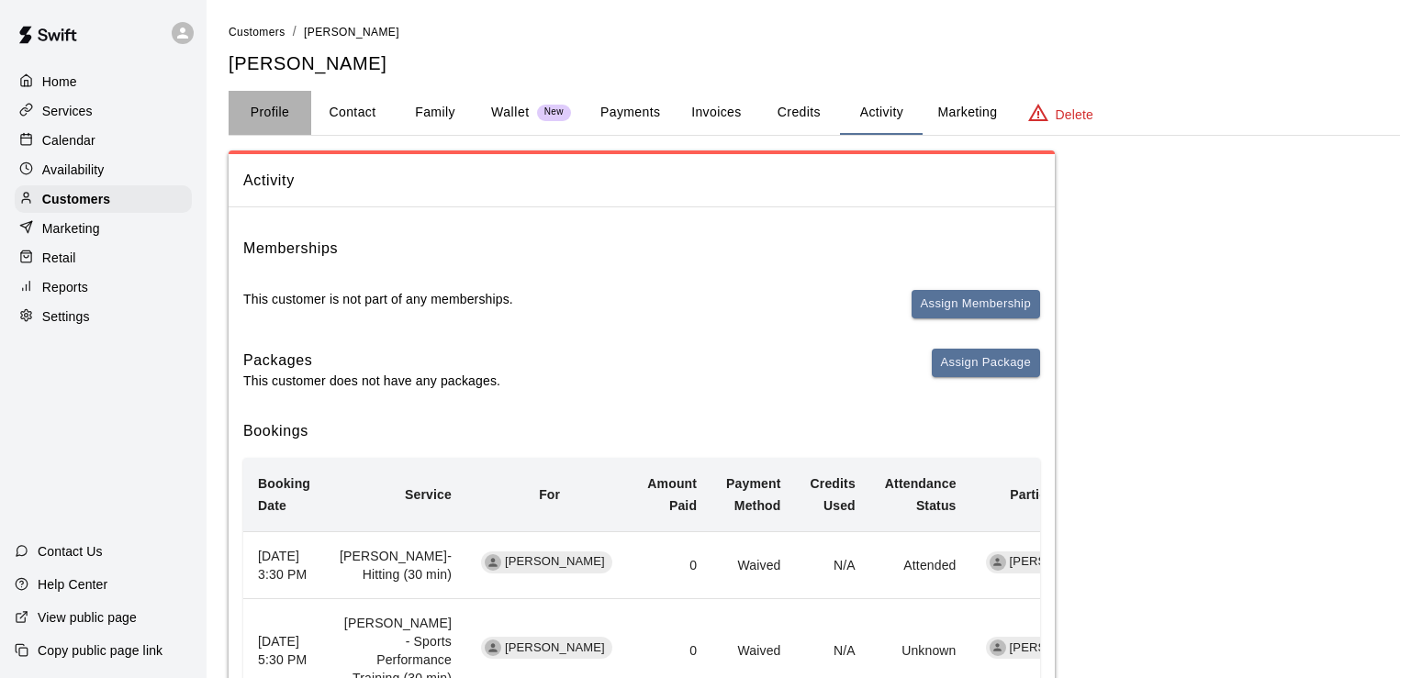
click at [264, 108] on button "Profile" at bounding box center [270, 113] width 83 height 44
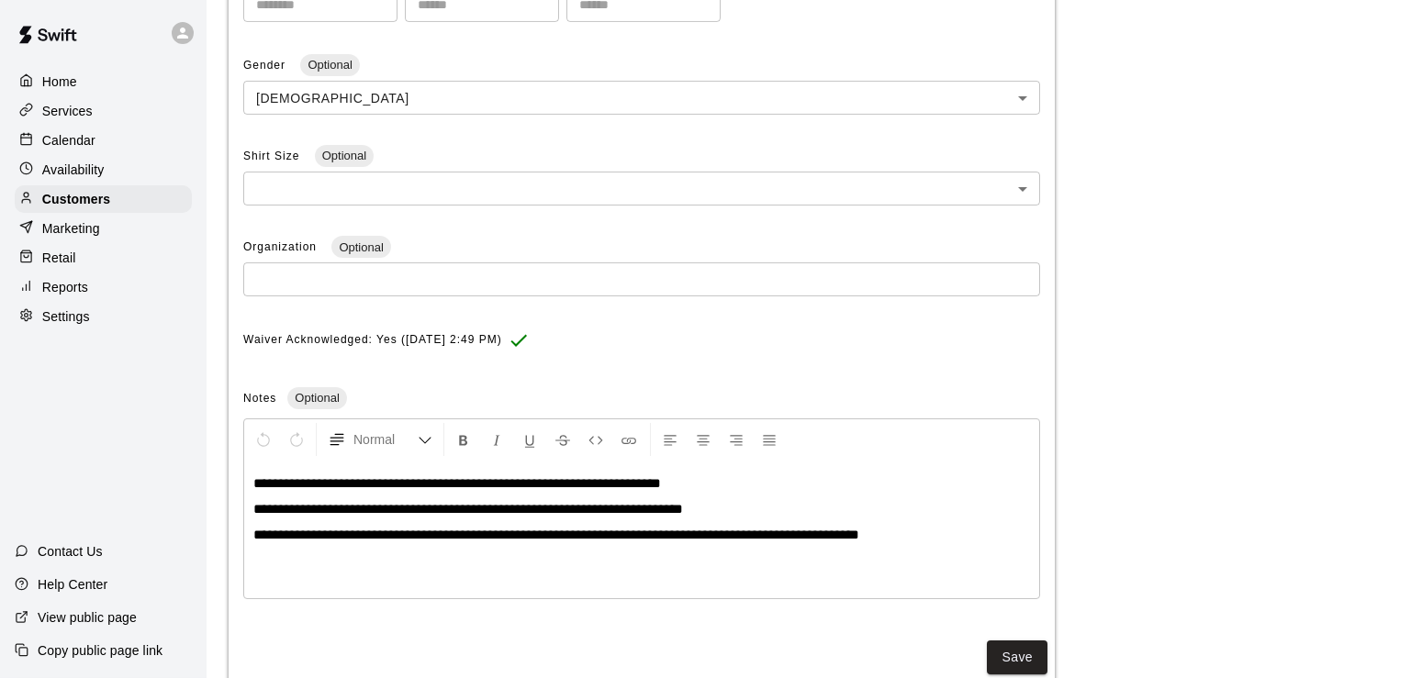
scroll to position [507, 0]
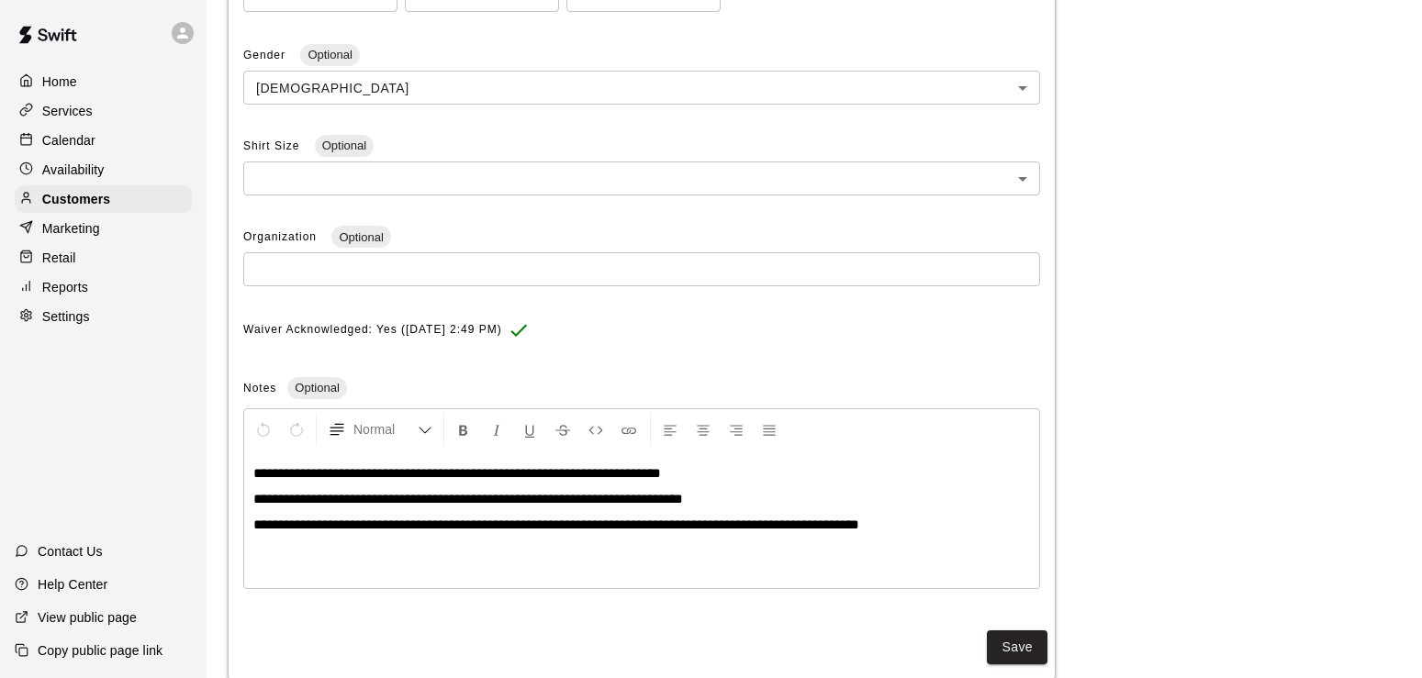
click at [479, 522] on span "**********" at bounding box center [556, 525] width 606 height 14
click at [476, 523] on span "**********" at bounding box center [556, 525] width 606 height 14
click at [479, 524] on span "**********" at bounding box center [556, 525] width 606 height 14
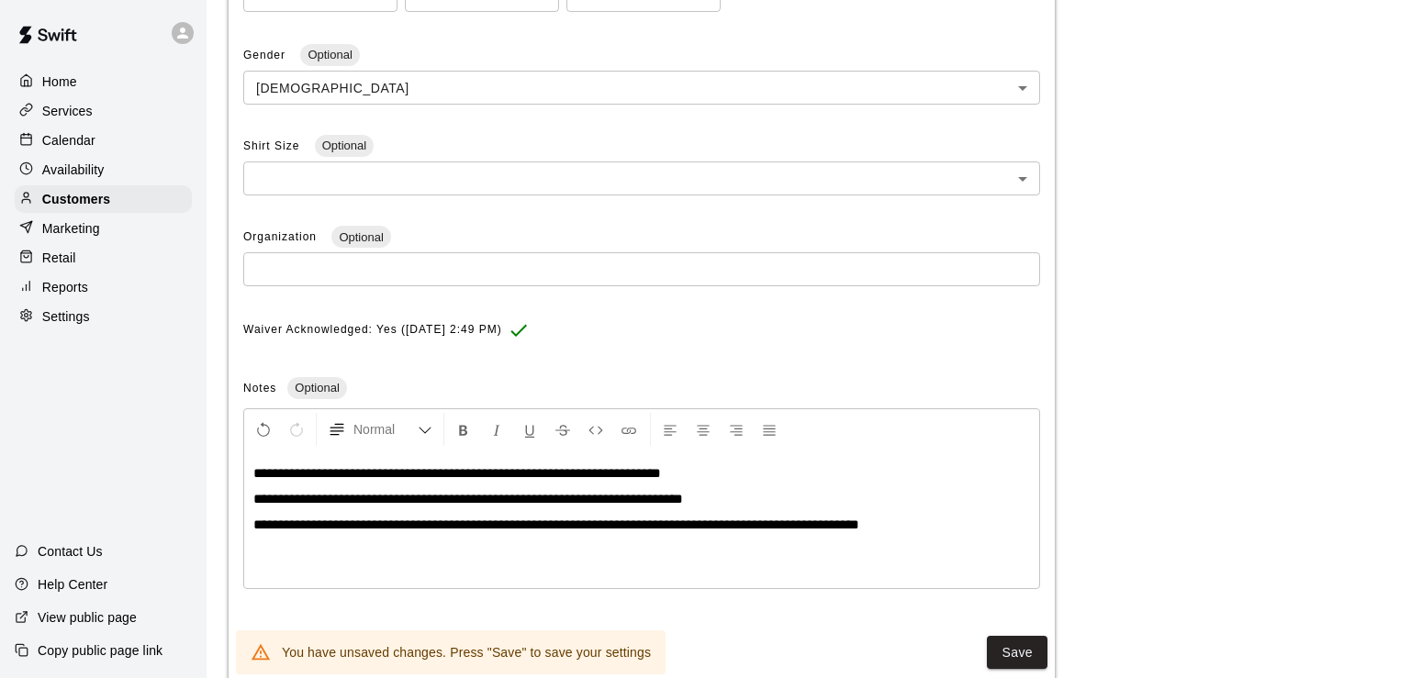
click at [105, 141] on div "Calendar" at bounding box center [103, 141] width 177 height 28
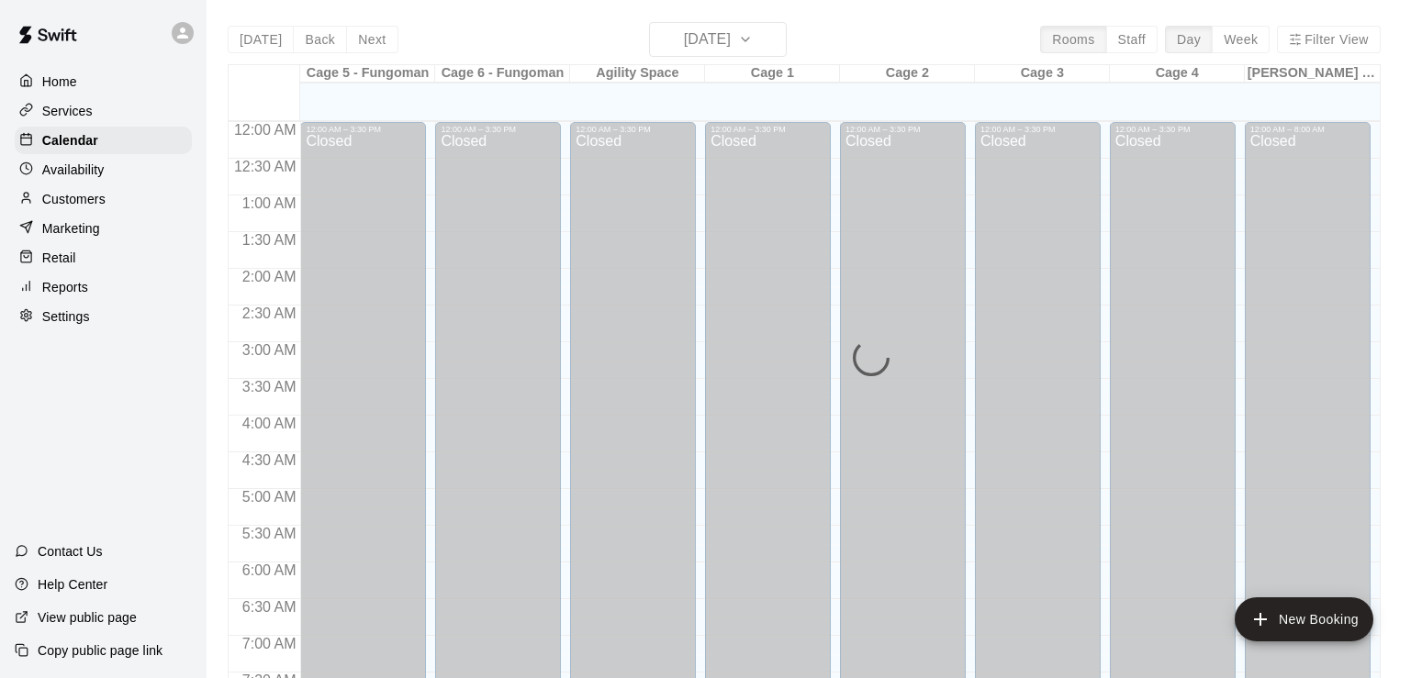
scroll to position [1130, 0]
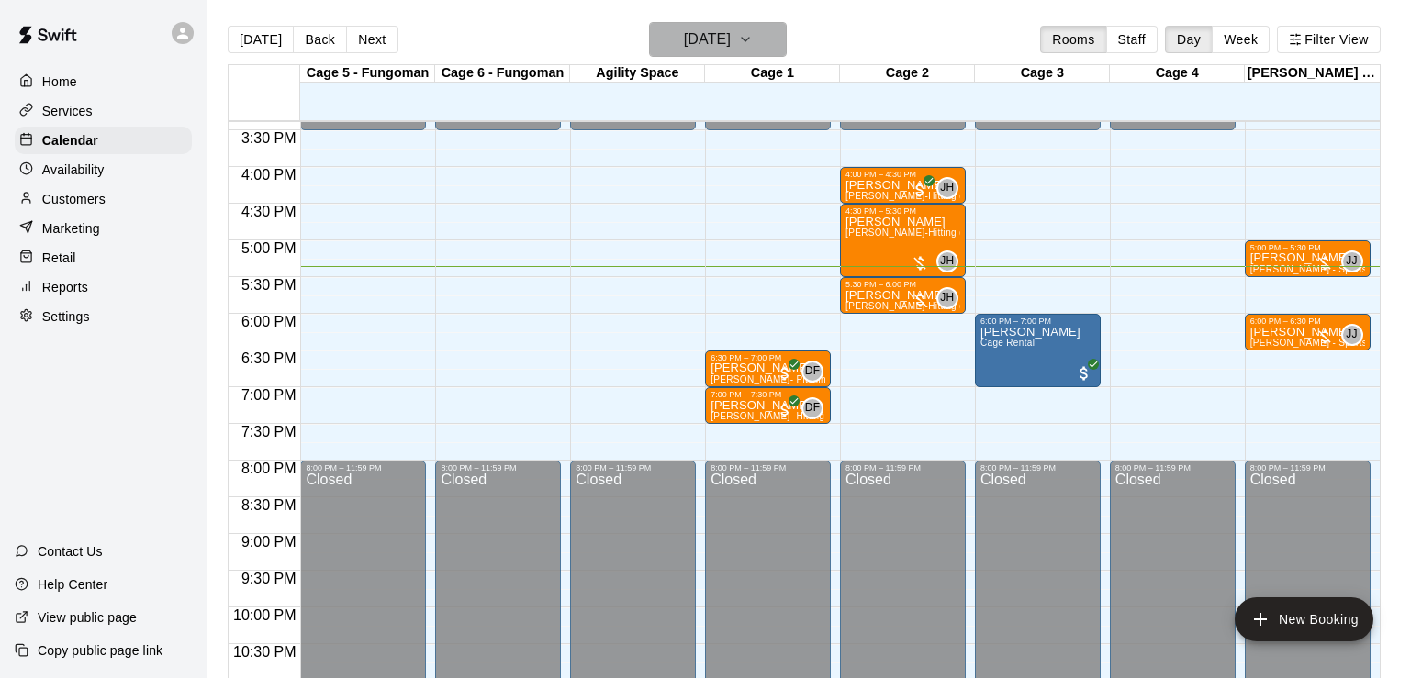
click at [785, 29] on button "[DATE]" at bounding box center [718, 39] width 138 height 35
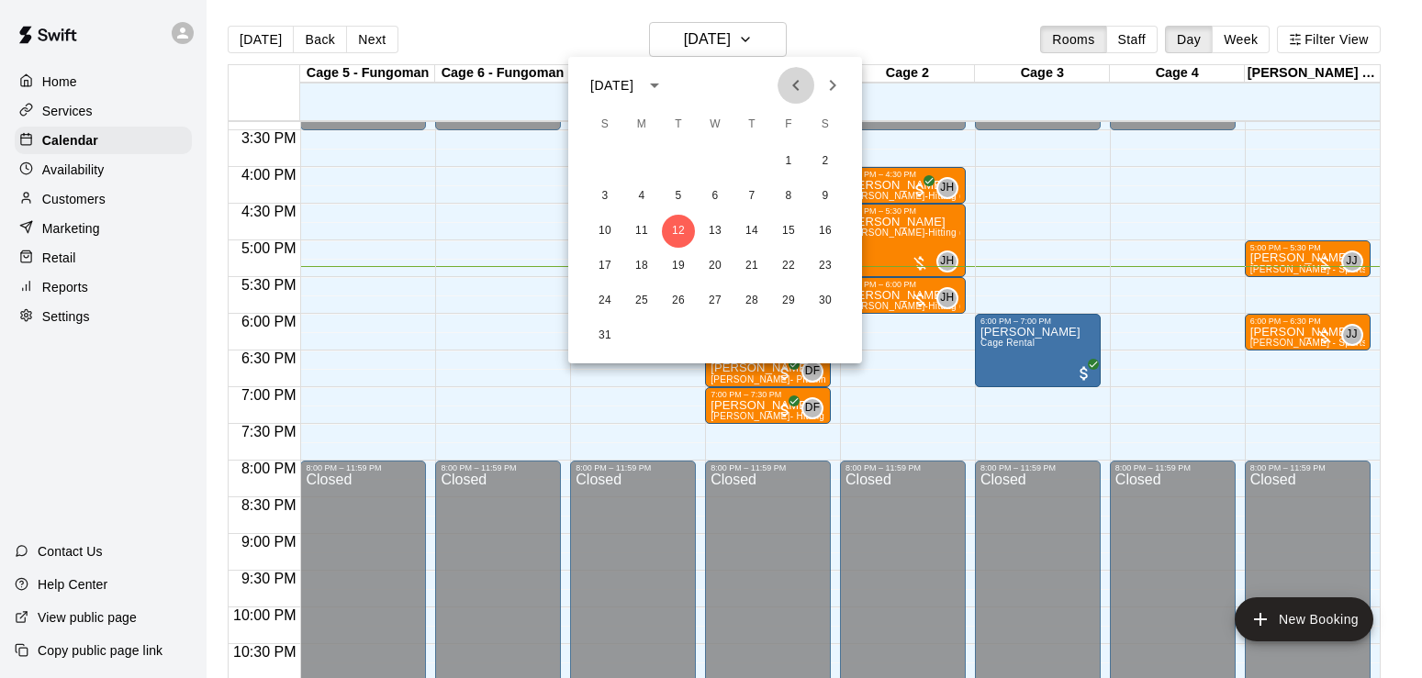
click at [797, 79] on icon "Previous month" at bounding box center [796, 85] width 22 height 22
click at [748, 258] on button "22" at bounding box center [751, 266] width 33 height 33
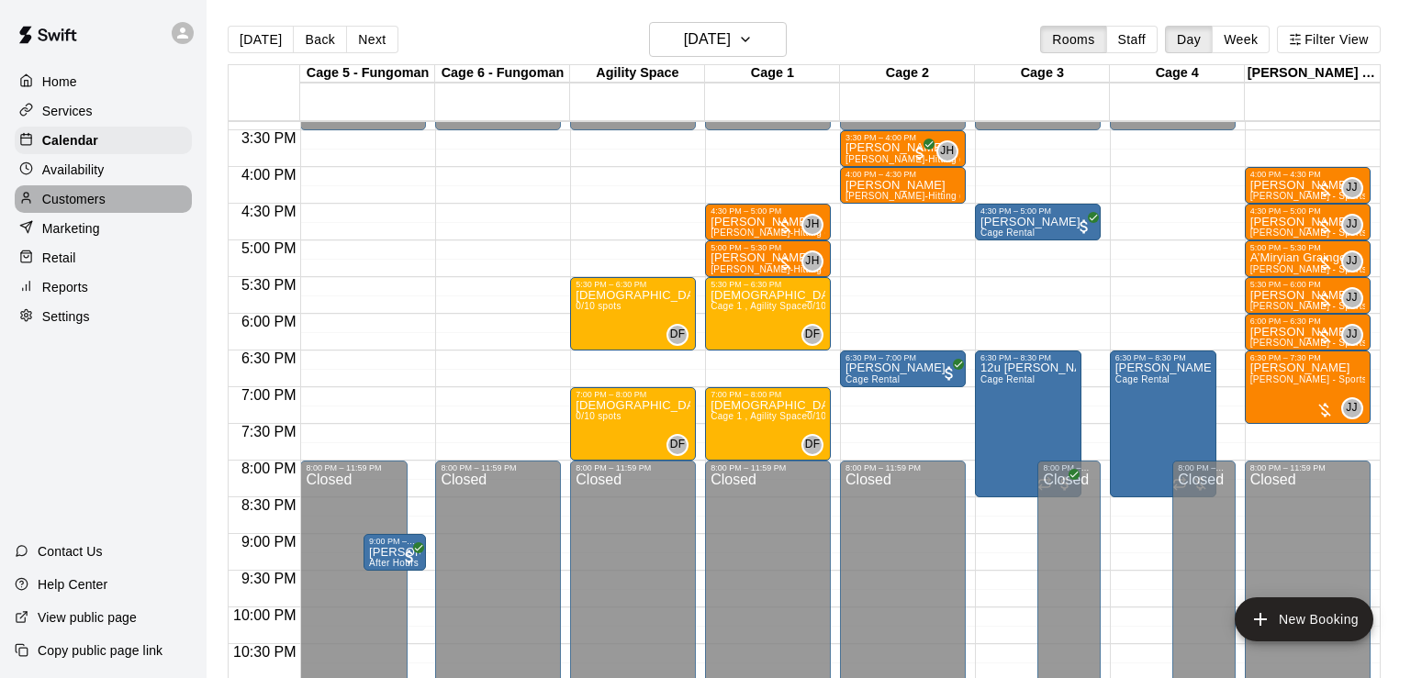
click at [97, 202] on p "Customers" at bounding box center [73, 199] width 63 height 18
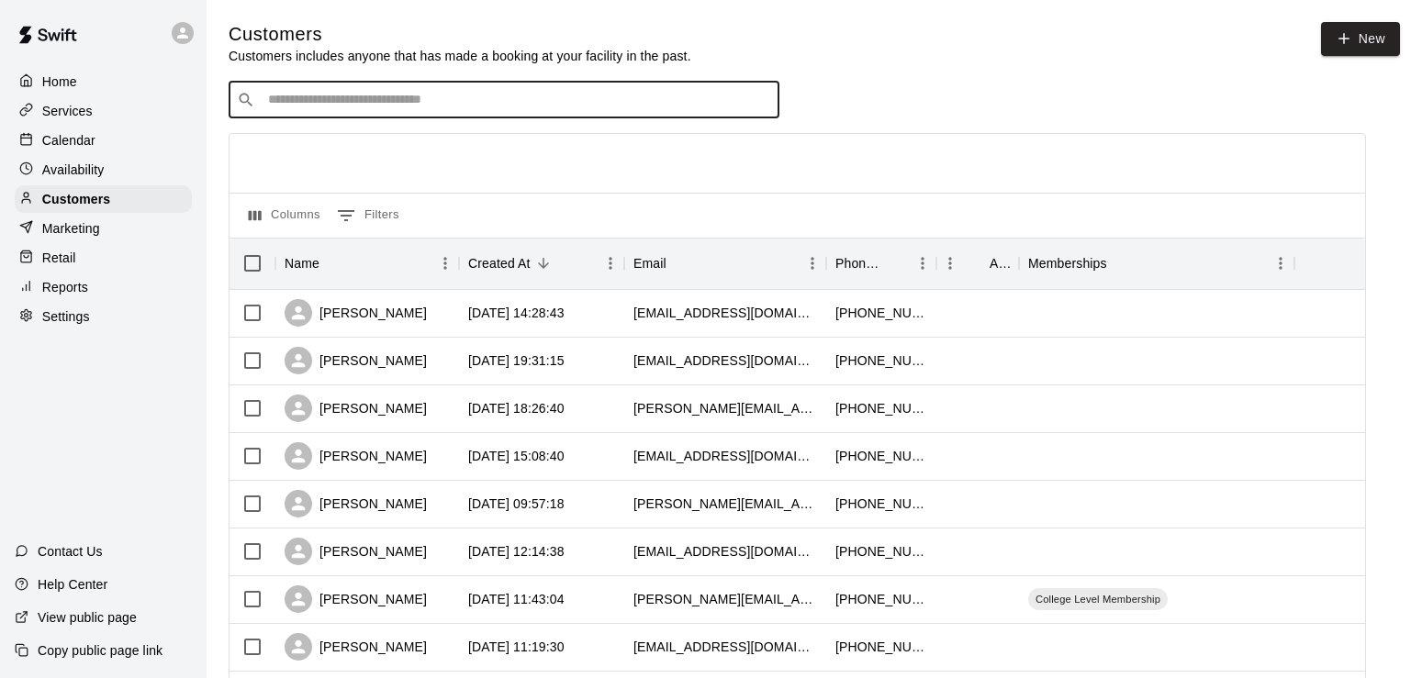
click at [335, 101] on input "Search customers by name or email" at bounding box center [516, 100] width 508 height 18
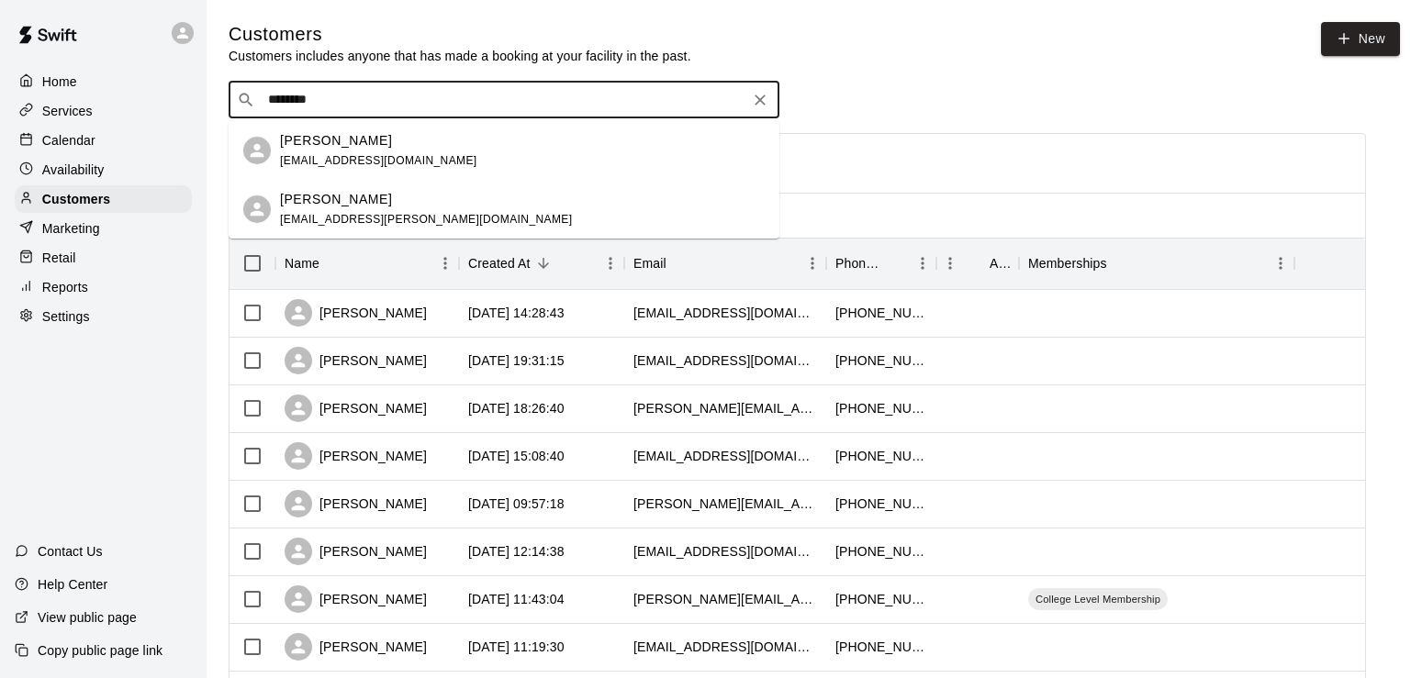
type input "*********"
click at [344, 139] on p "[PERSON_NAME]" at bounding box center [336, 140] width 112 height 19
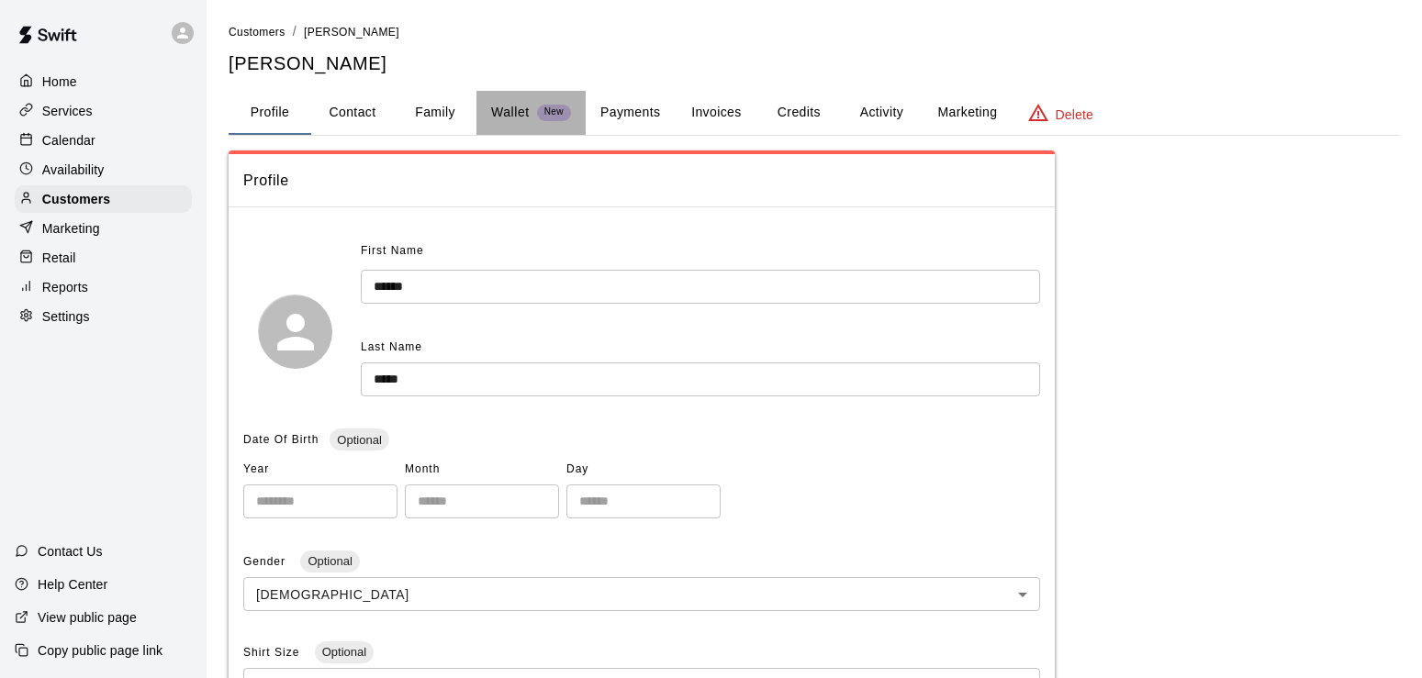
click at [507, 115] on p "Wallet" at bounding box center [510, 112] width 39 height 19
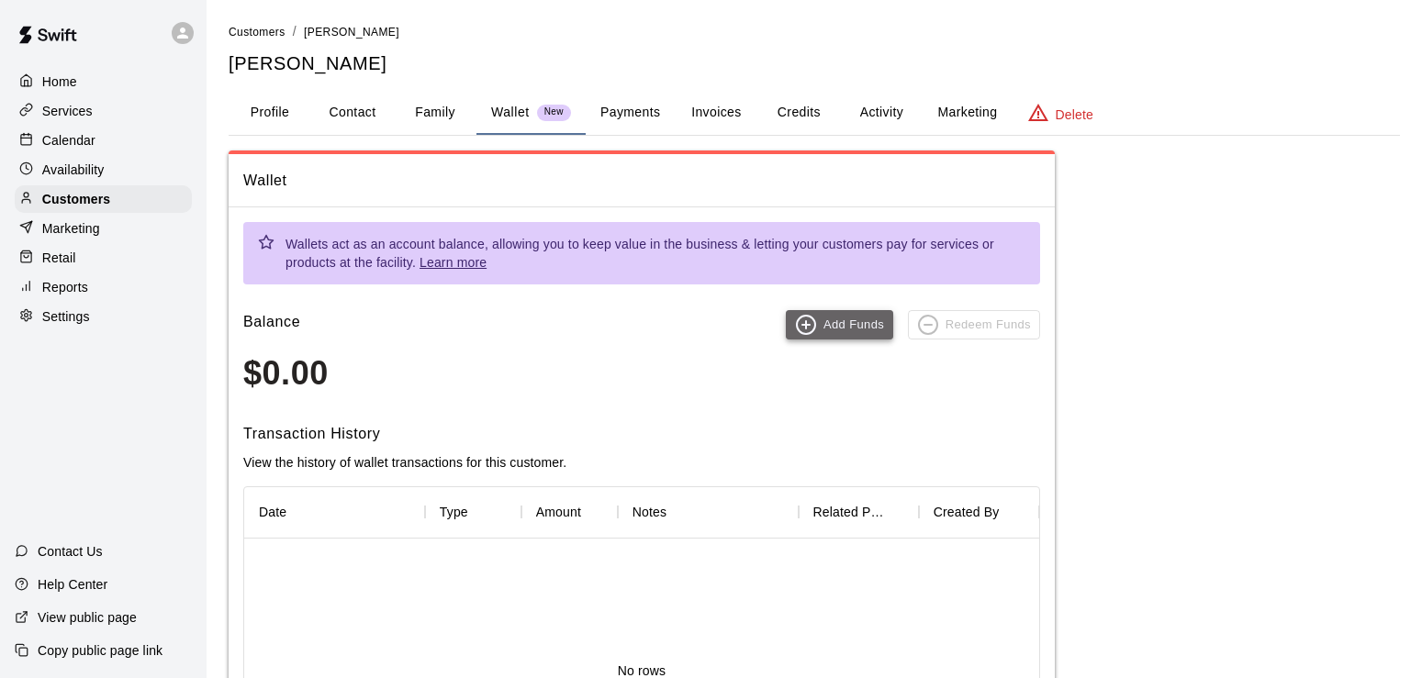
click at [866, 325] on button "Add Funds" at bounding box center [839, 324] width 107 height 29
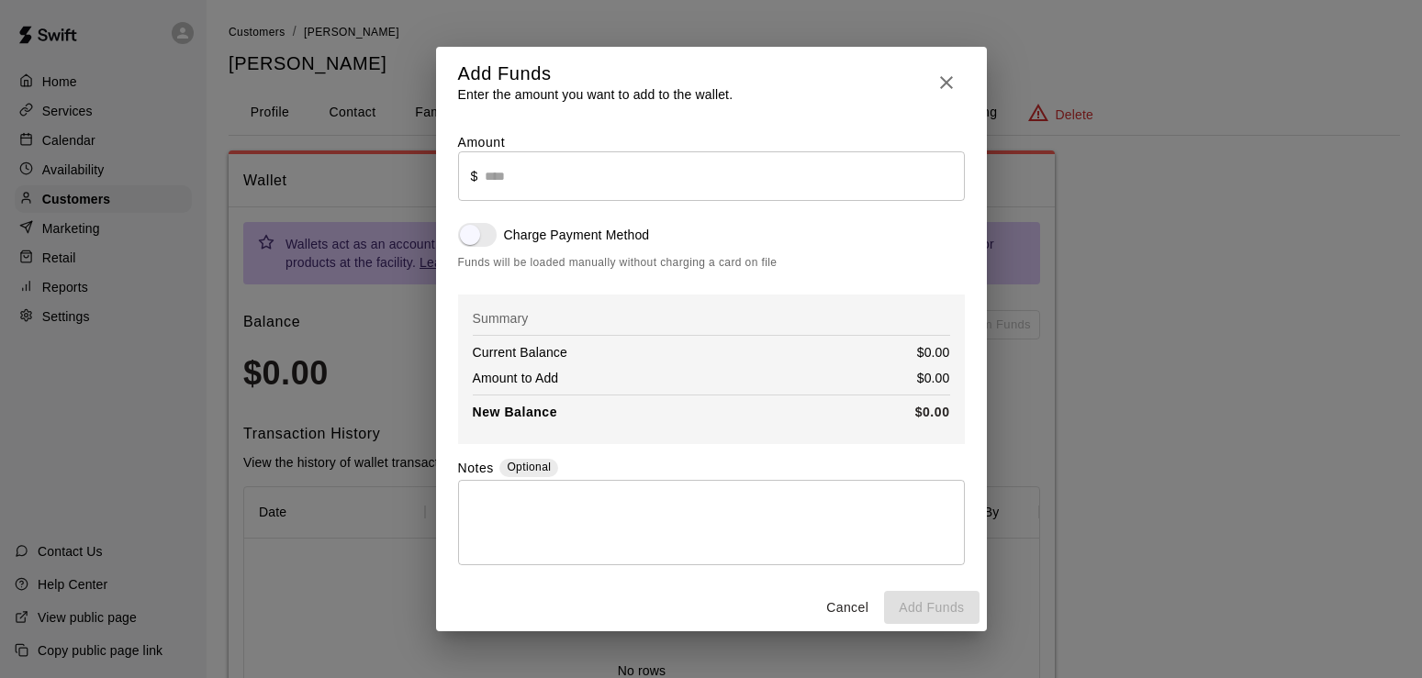
click at [586, 181] on input "text" at bounding box center [724, 175] width 479 height 49
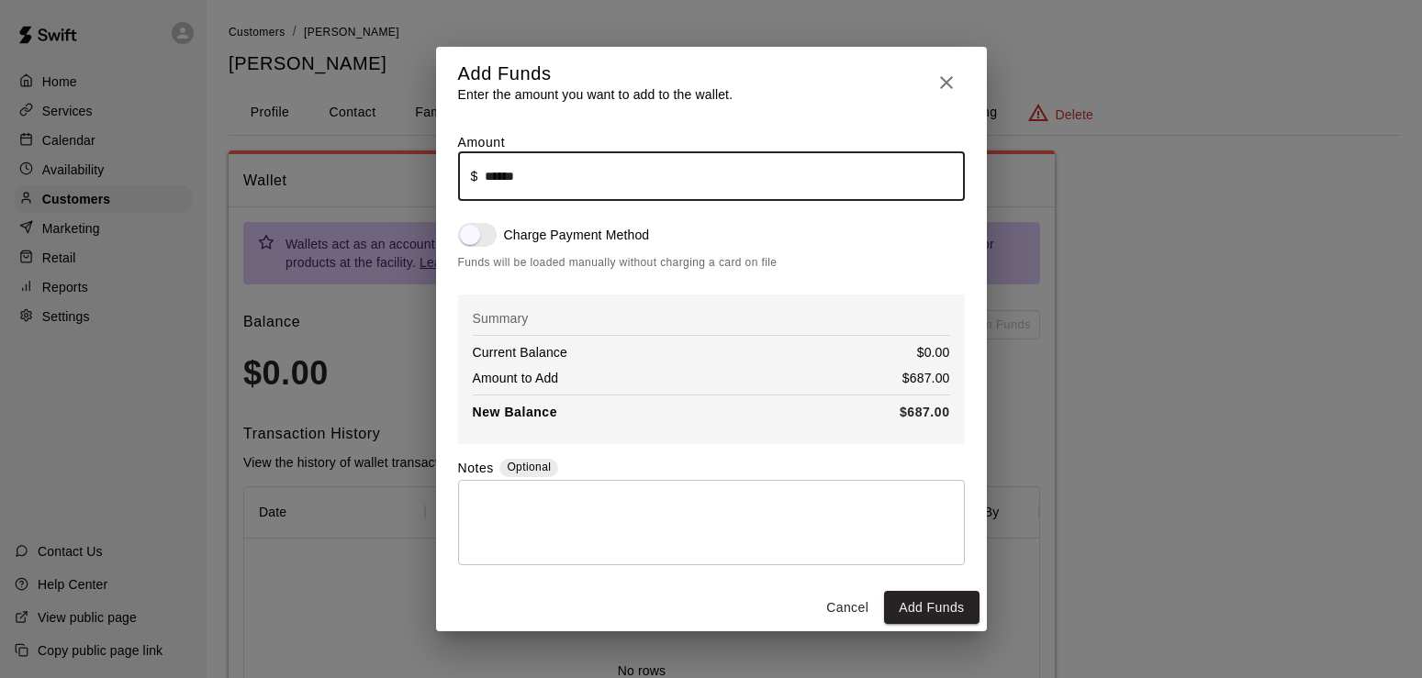
type input "******"
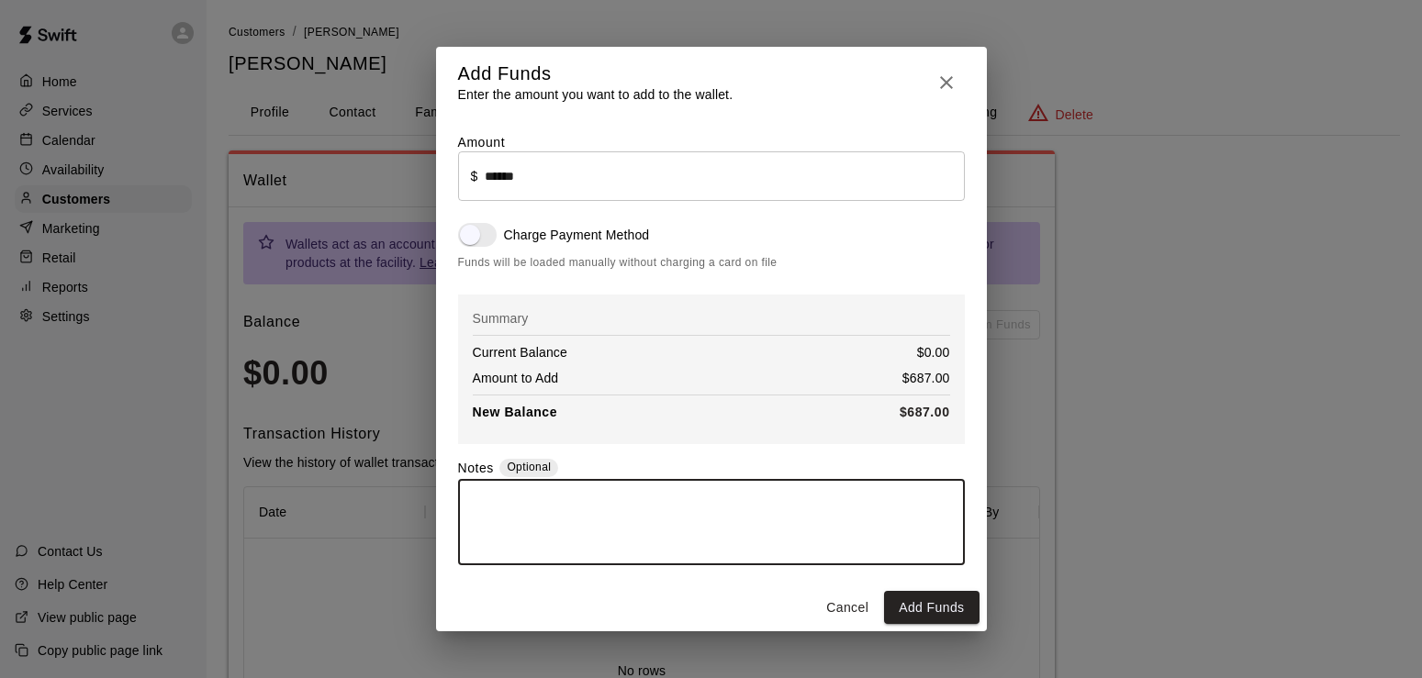
click at [496, 501] on textarea at bounding box center [711, 522] width 481 height 55
type textarea "**********"
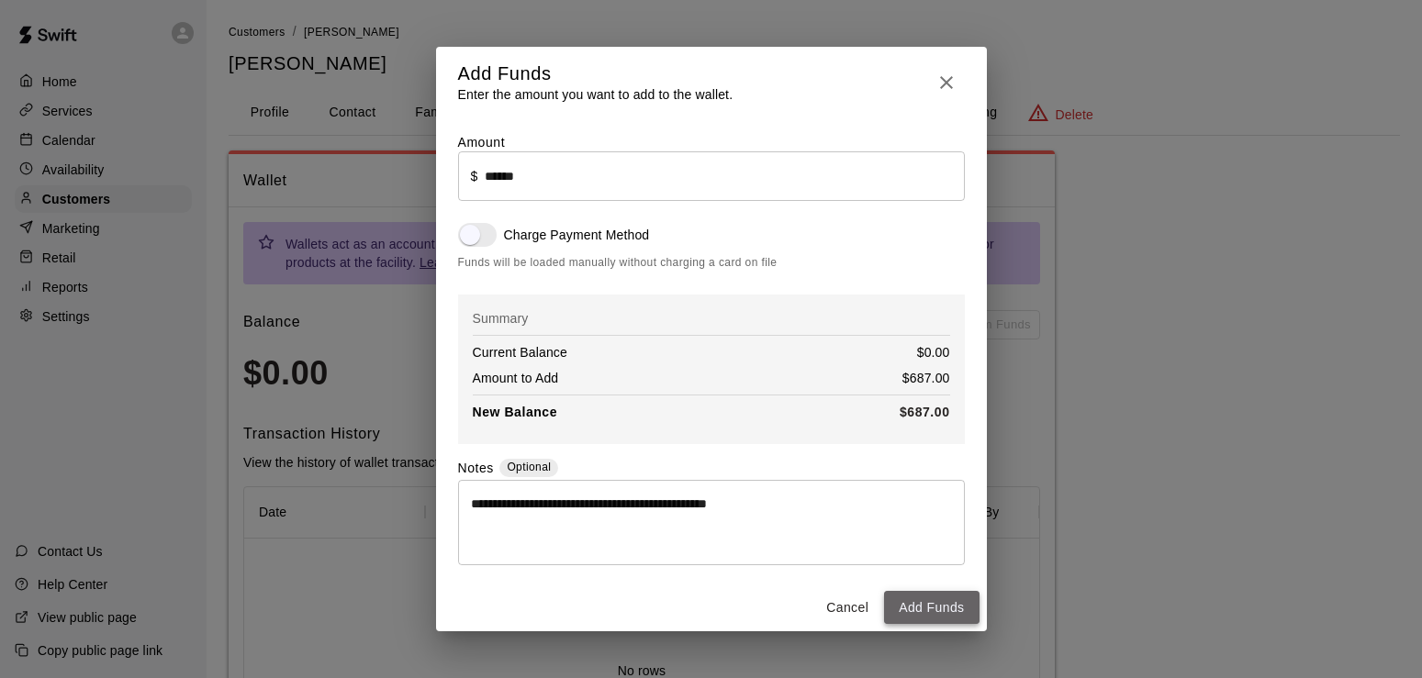
click at [939, 607] on button "Add Funds" at bounding box center [931, 608] width 95 height 34
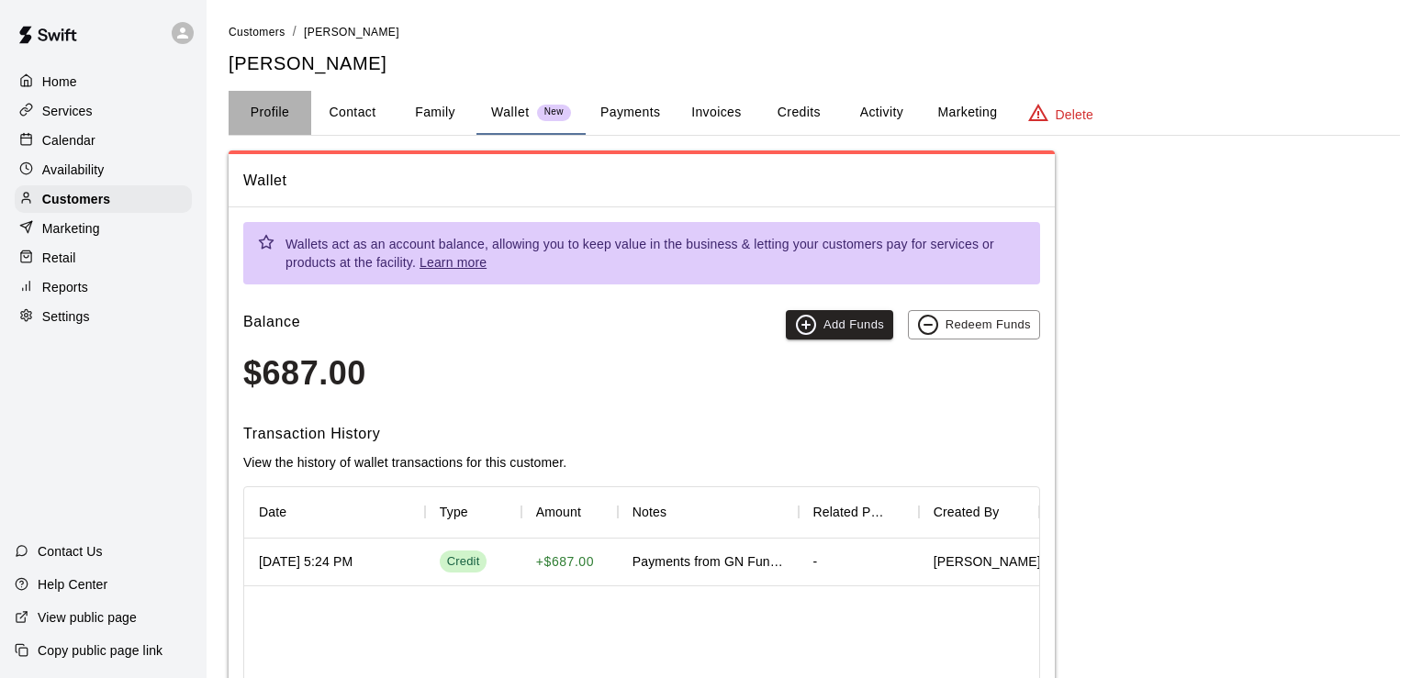
click at [269, 105] on button "Profile" at bounding box center [270, 113] width 83 height 44
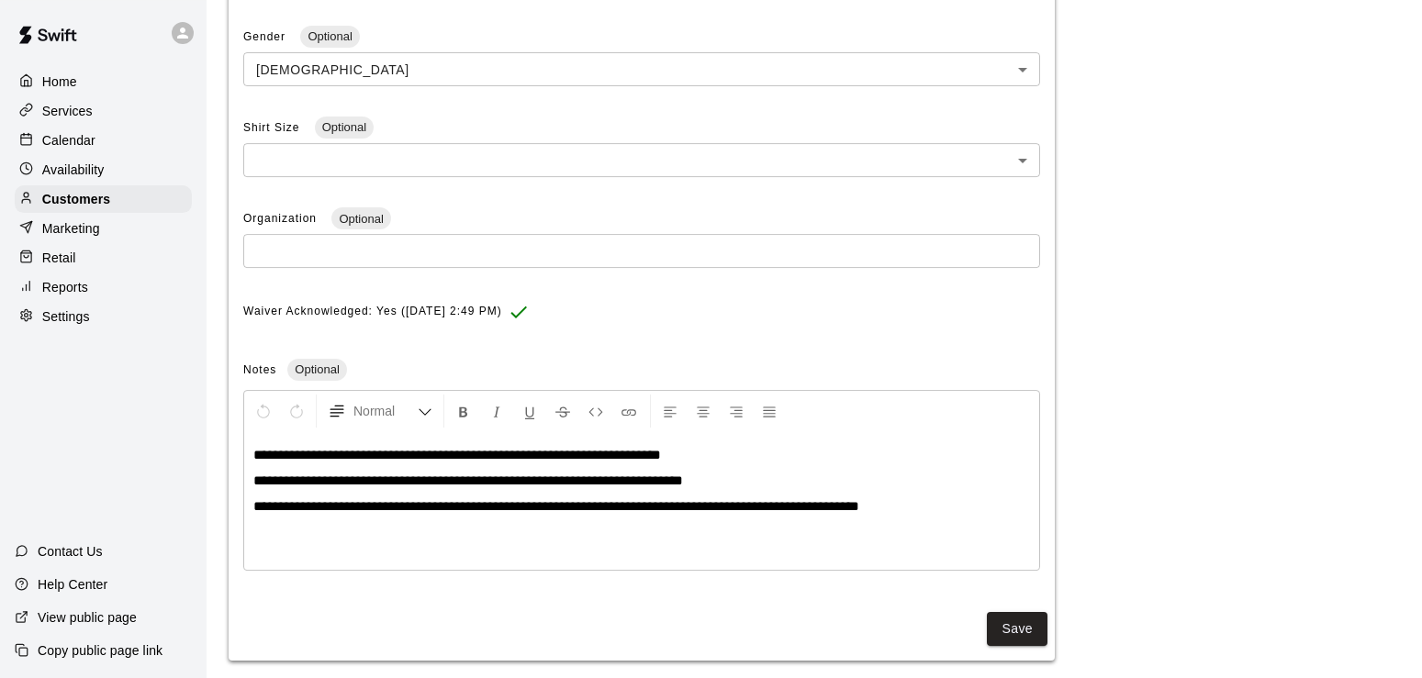
scroll to position [543, 0]
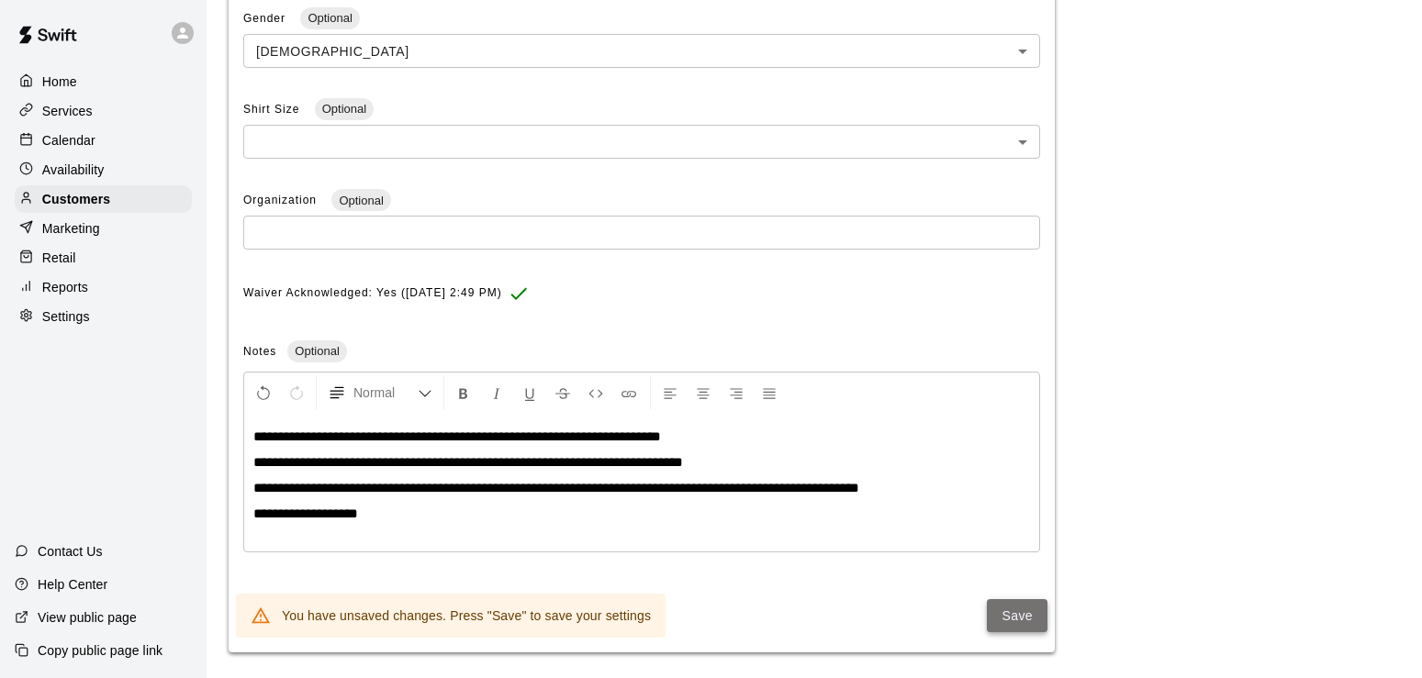
click at [996, 612] on button "Save" at bounding box center [1017, 616] width 61 height 34
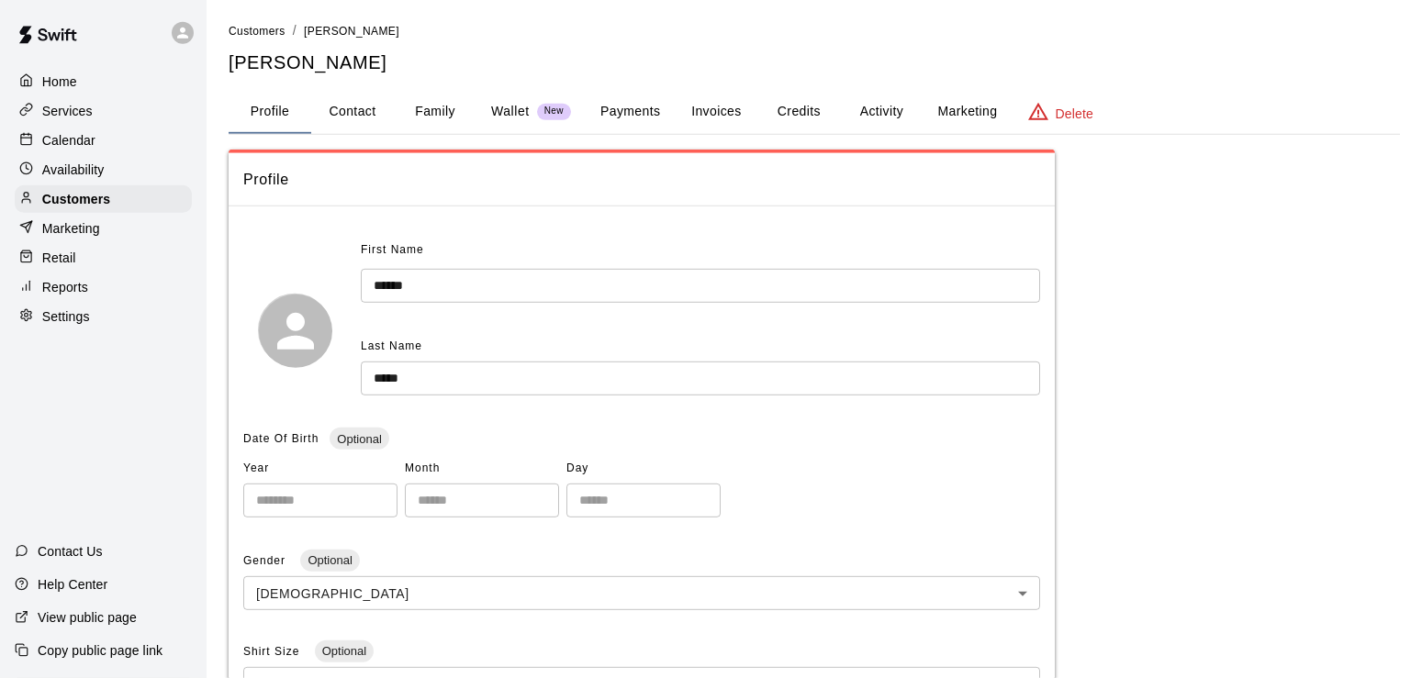
scroll to position [0, 0]
click at [511, 109] on p "Wallet" at bounding box center [510, 112] width 39 height 19
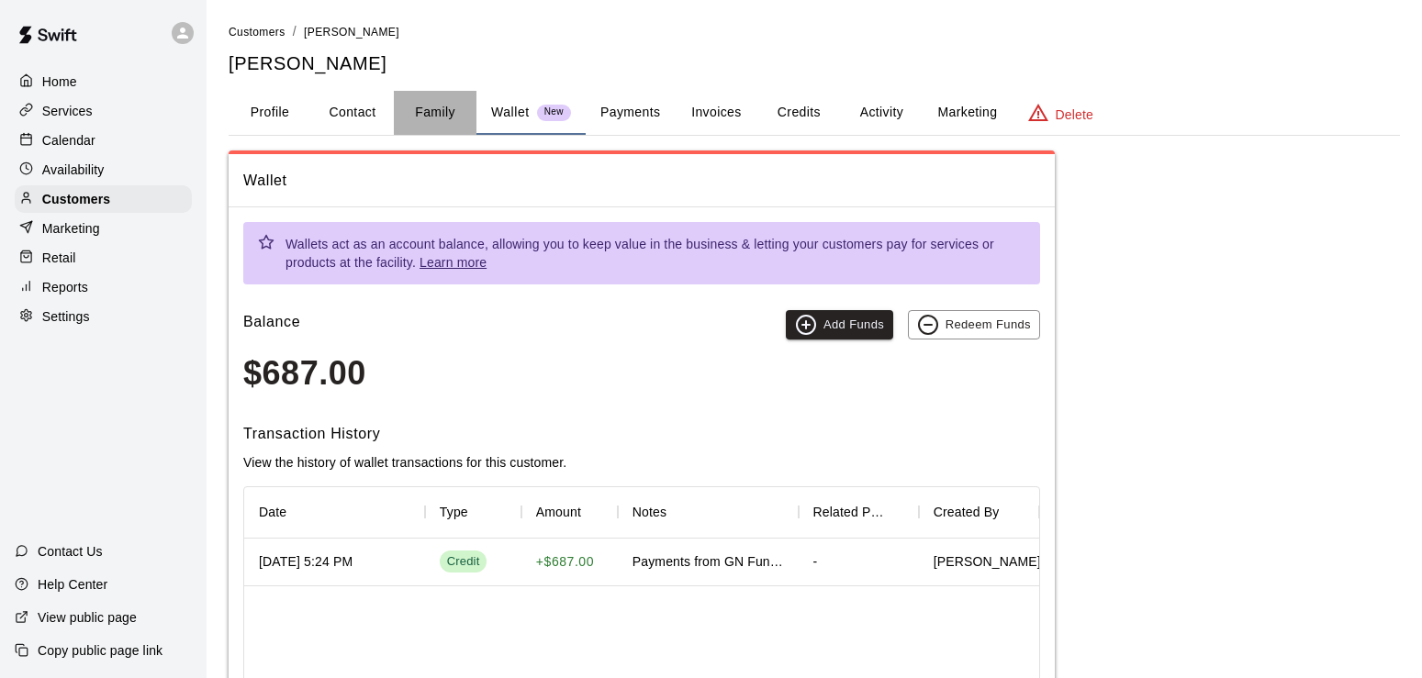
click at [436, 107] on button "Family" at bounding box center [435, 113] width 83 height 44
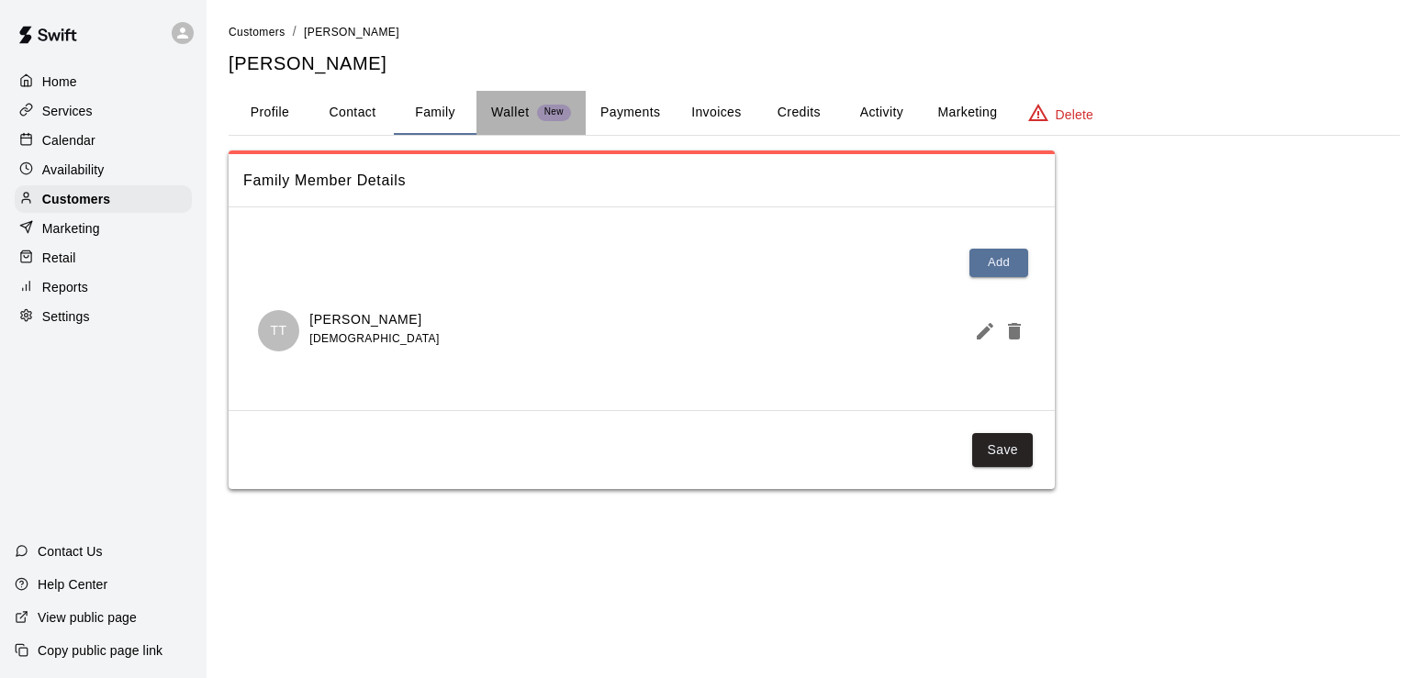
click at [537, 105] on div "Wallet New" at bounding box center [531, 112] width 80 height 19
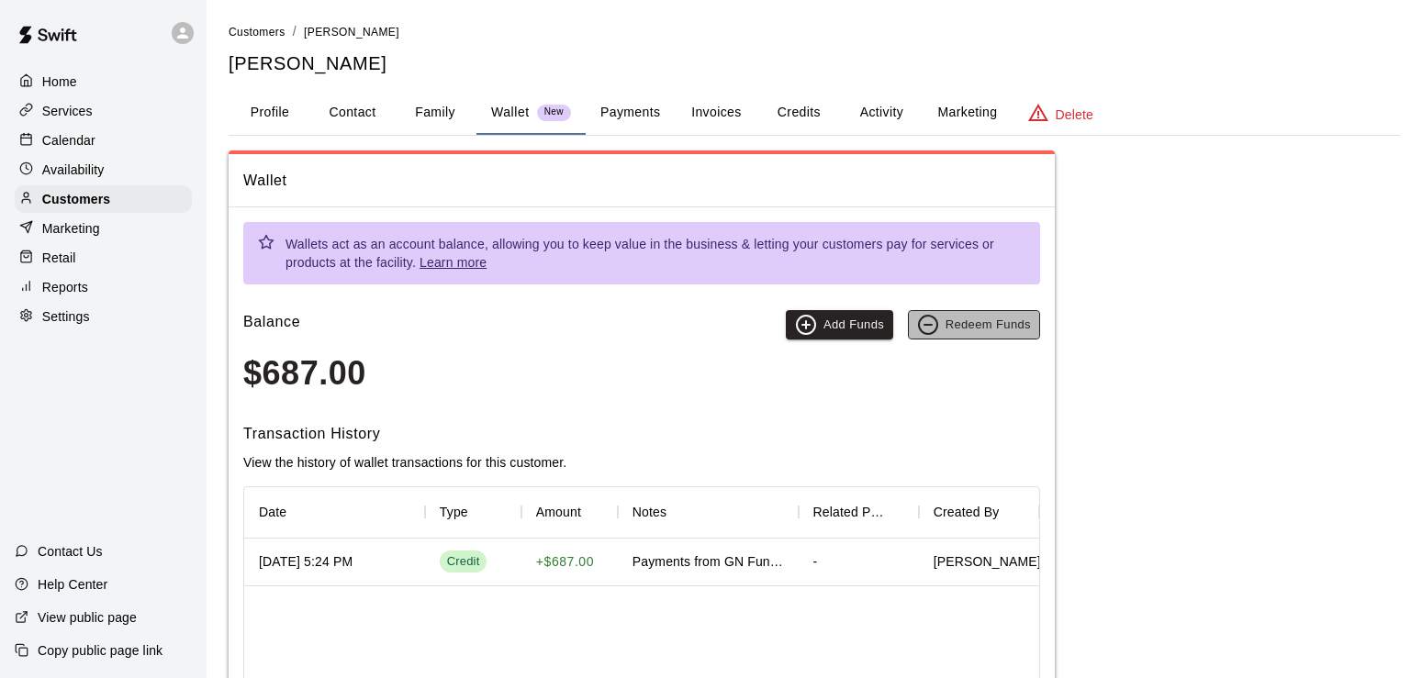
click at [1022, 324] on button "Redeem Funds" at bounding box center [974, 324] width 132 height 29
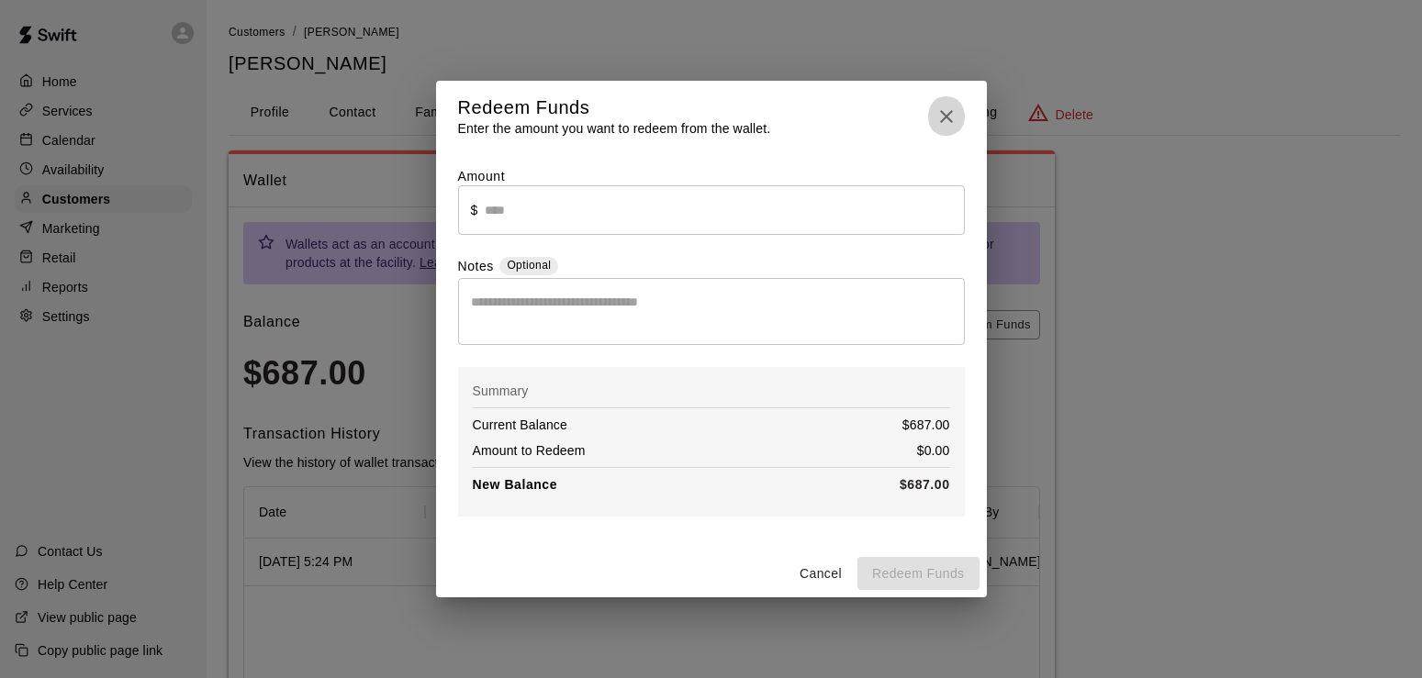
click at [955, 113] on icon "button" at bounding box center [946, 117] width 22 height 22
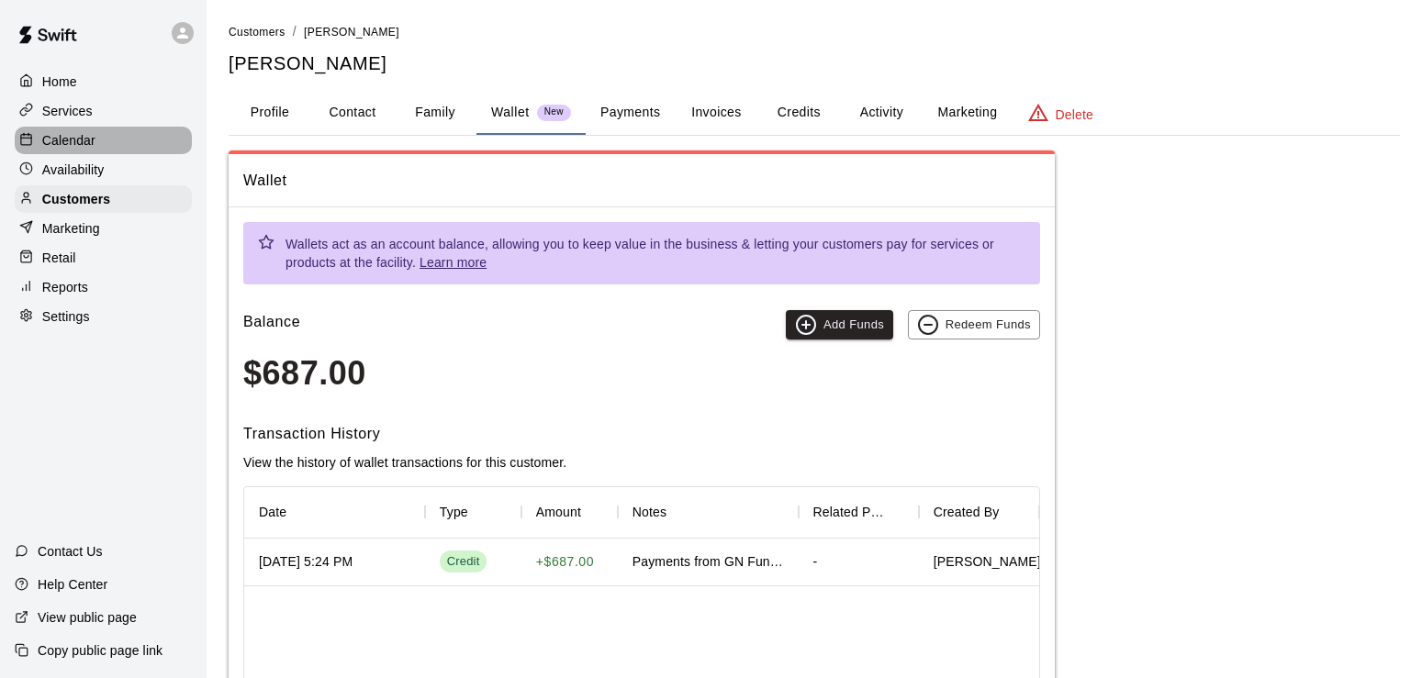
click at [71, 140] on p "Calendar" at bounding box center [68, 140] width 53 height 18
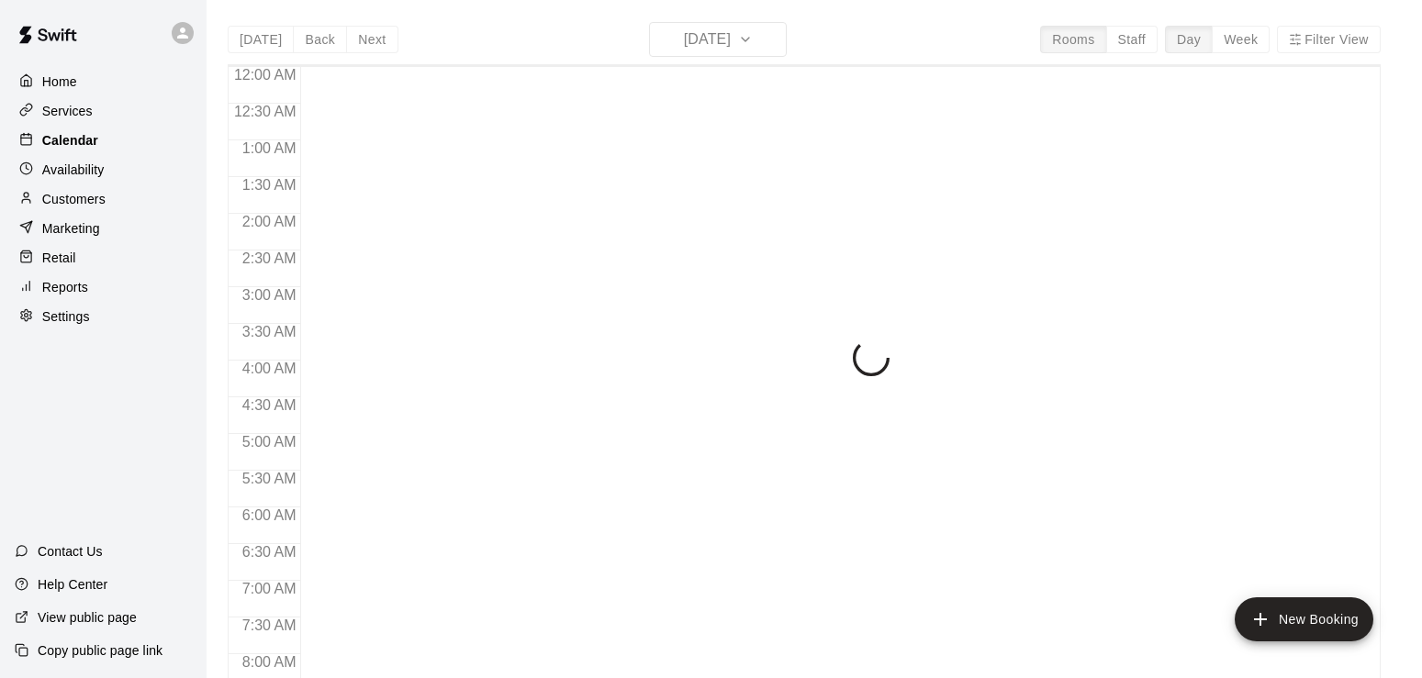
scroll to position [1130, 0]
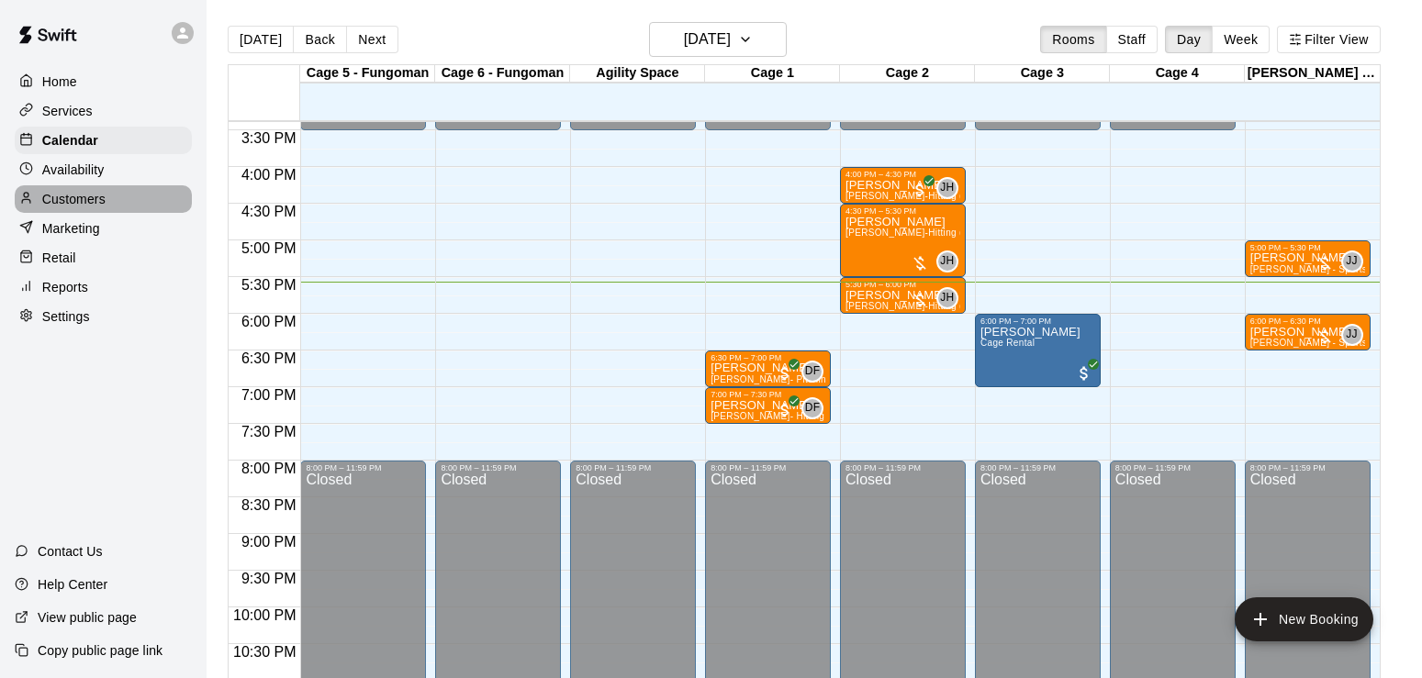
click at [64, 206] on p "Customers" at bounding box center [73, 199] width 63 height 18
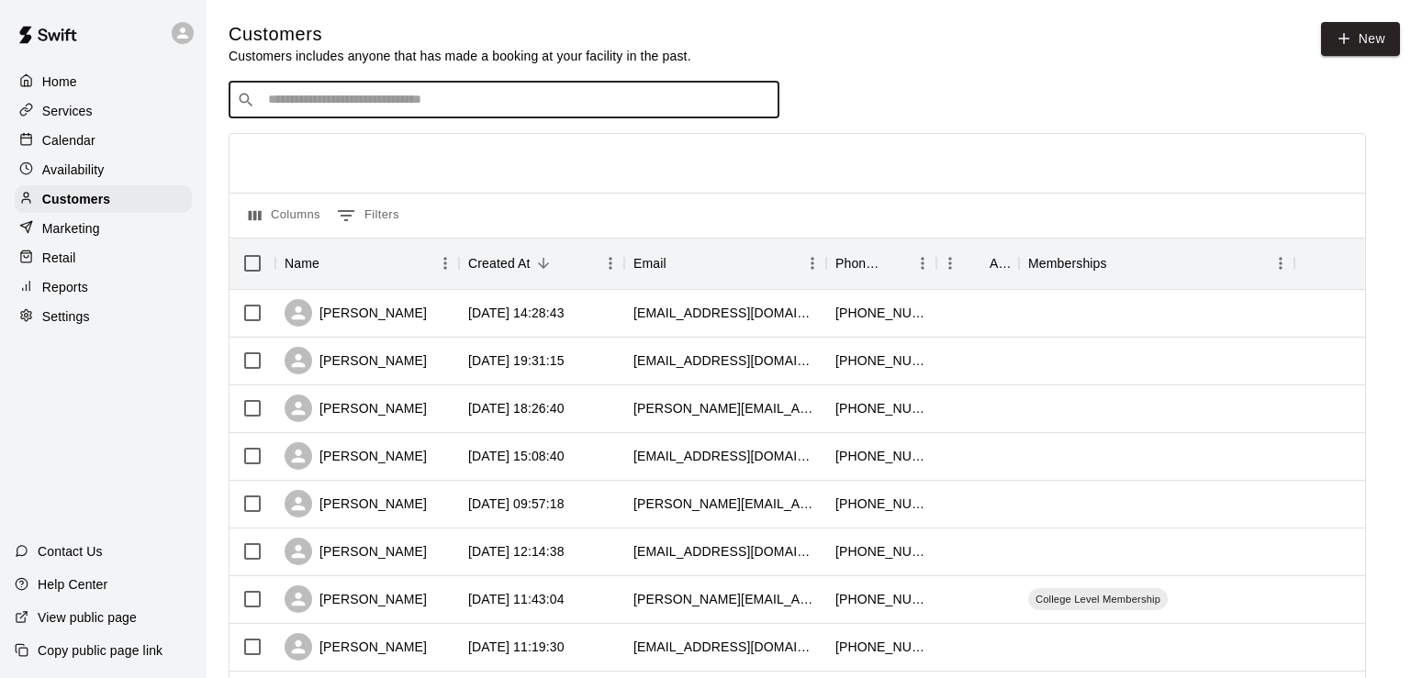
click at [315, 108] on input "Search customers by name or email" at bounding box center [516, 100] width 508 height 18
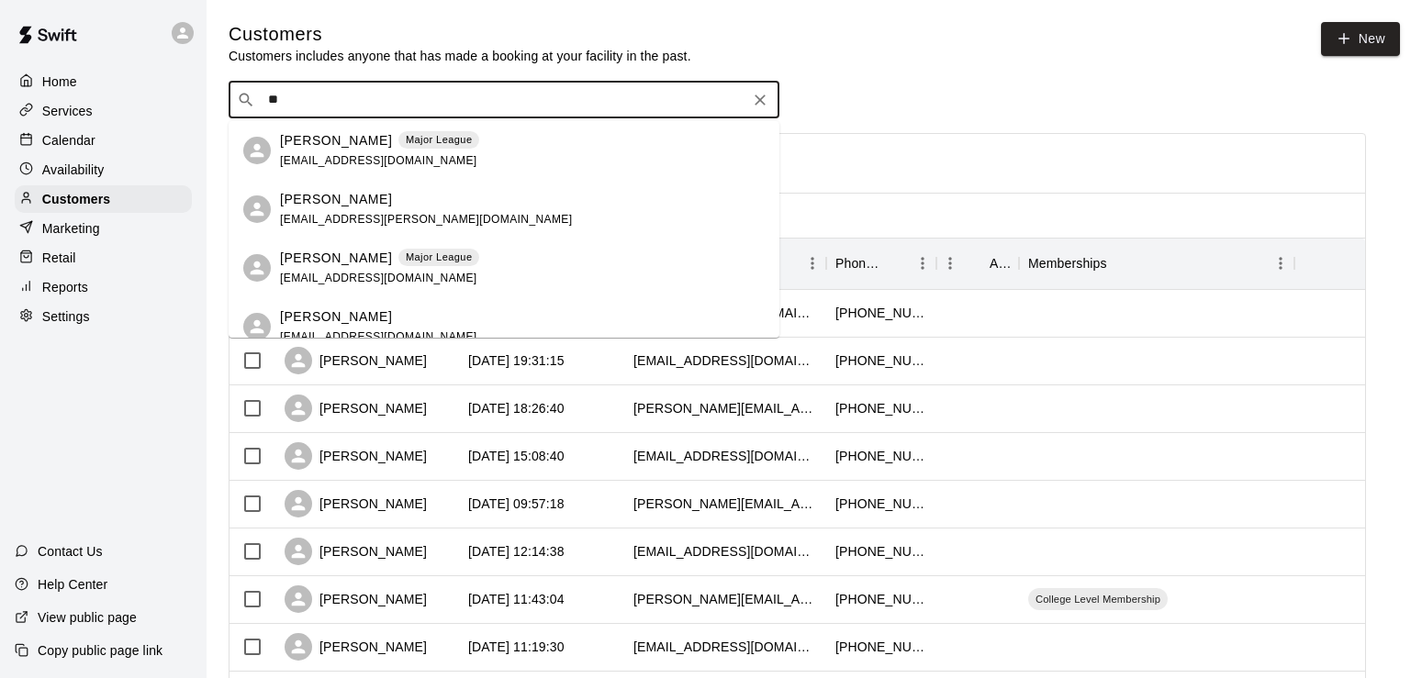
type input "*"
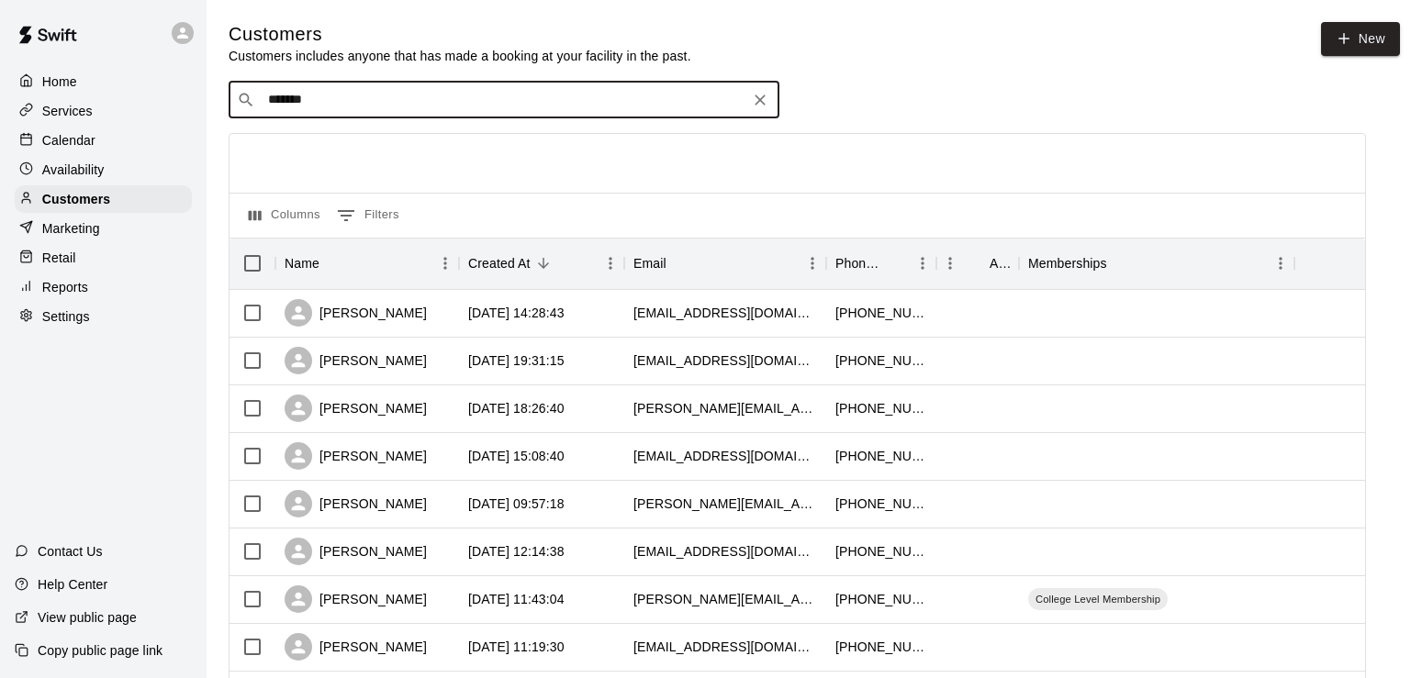
type input "*****"
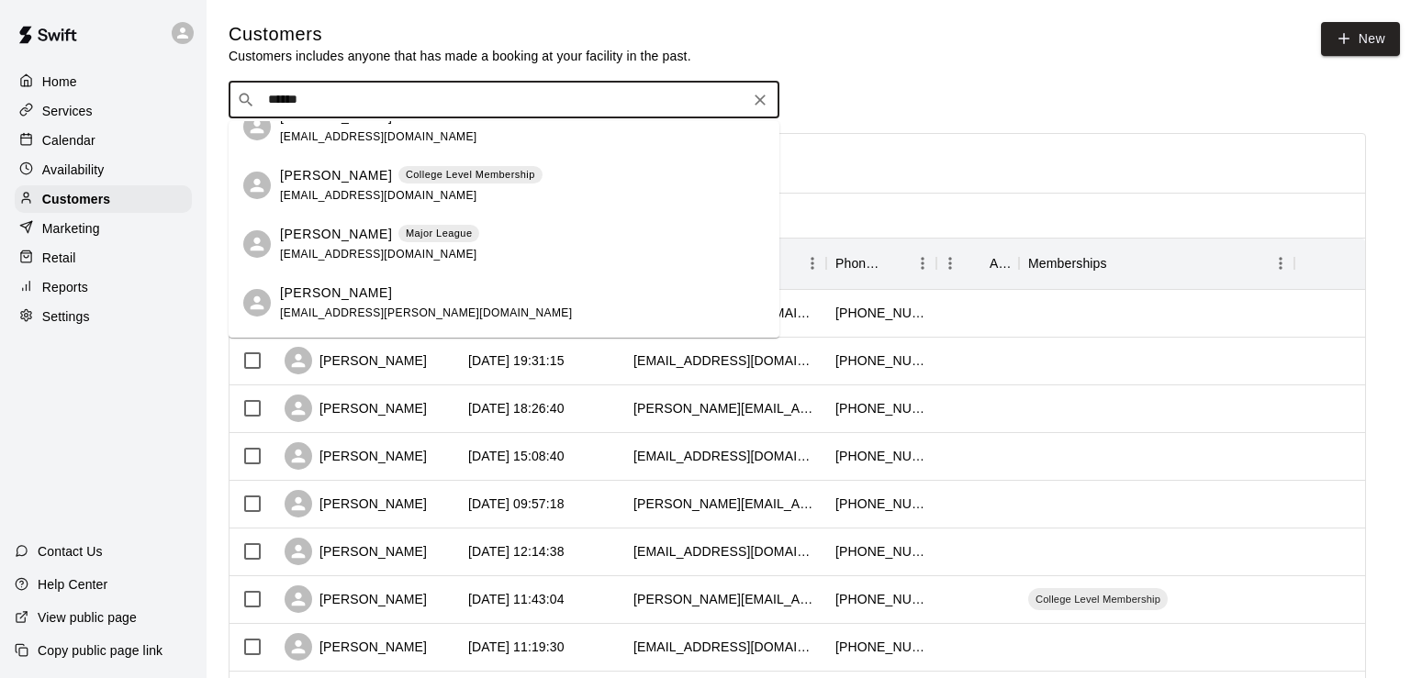
scroll to position [264, 0]
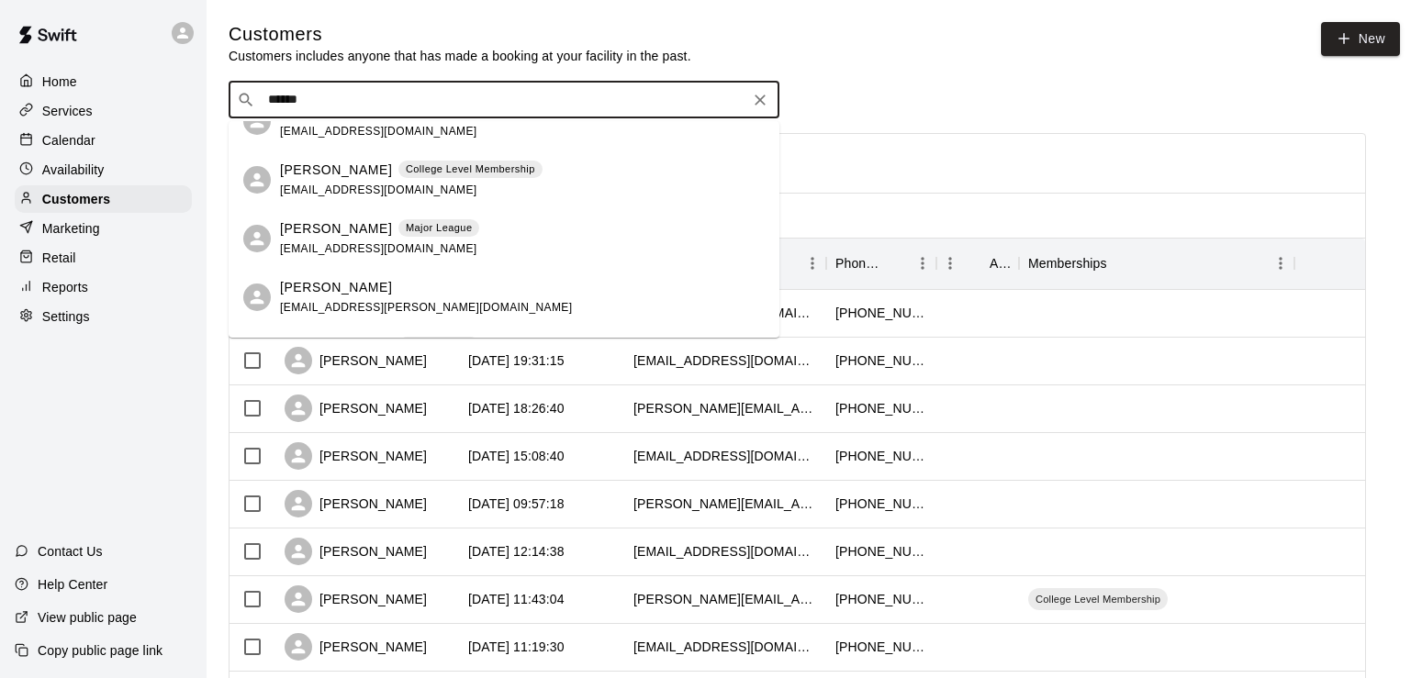
click at [297, 235] on p "[PERSON_NAME]" at bounding box center [336, 228] width 112 height 19
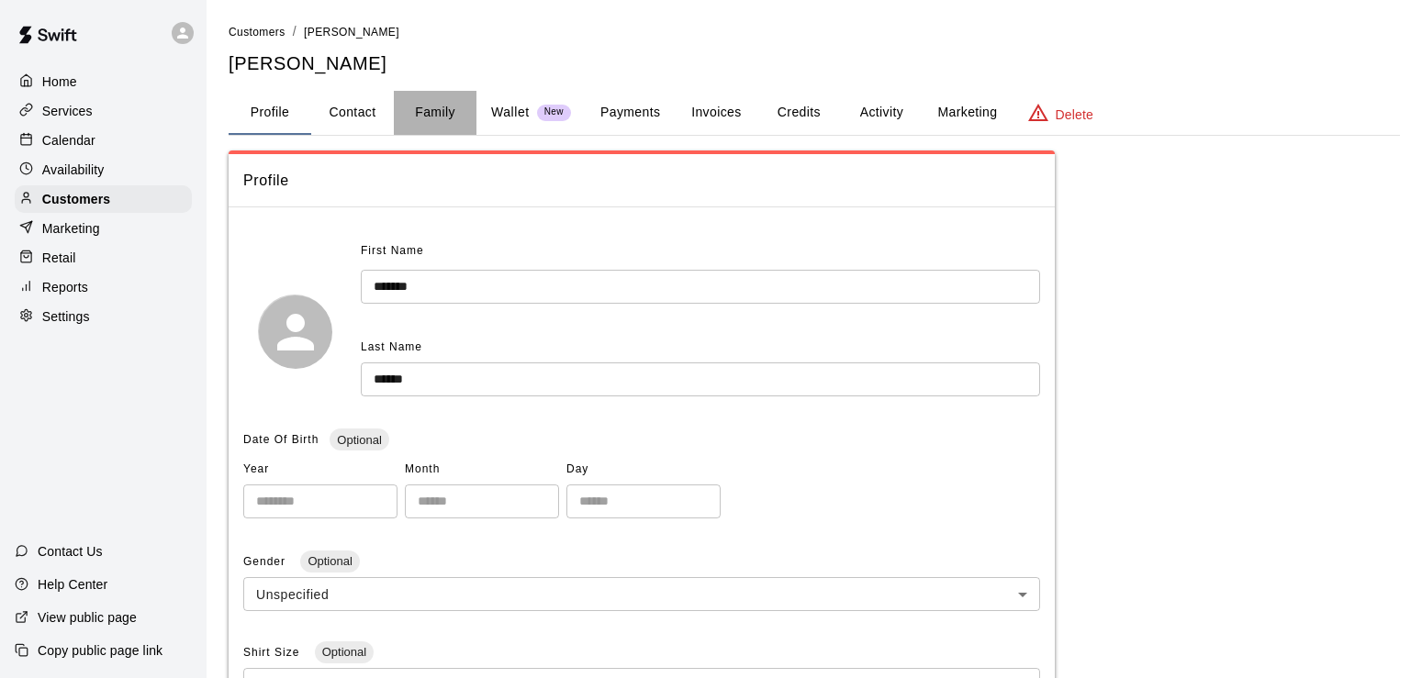
click at [437, 117] on button "Family" at bounding box center [435, 113] width 83 height 44
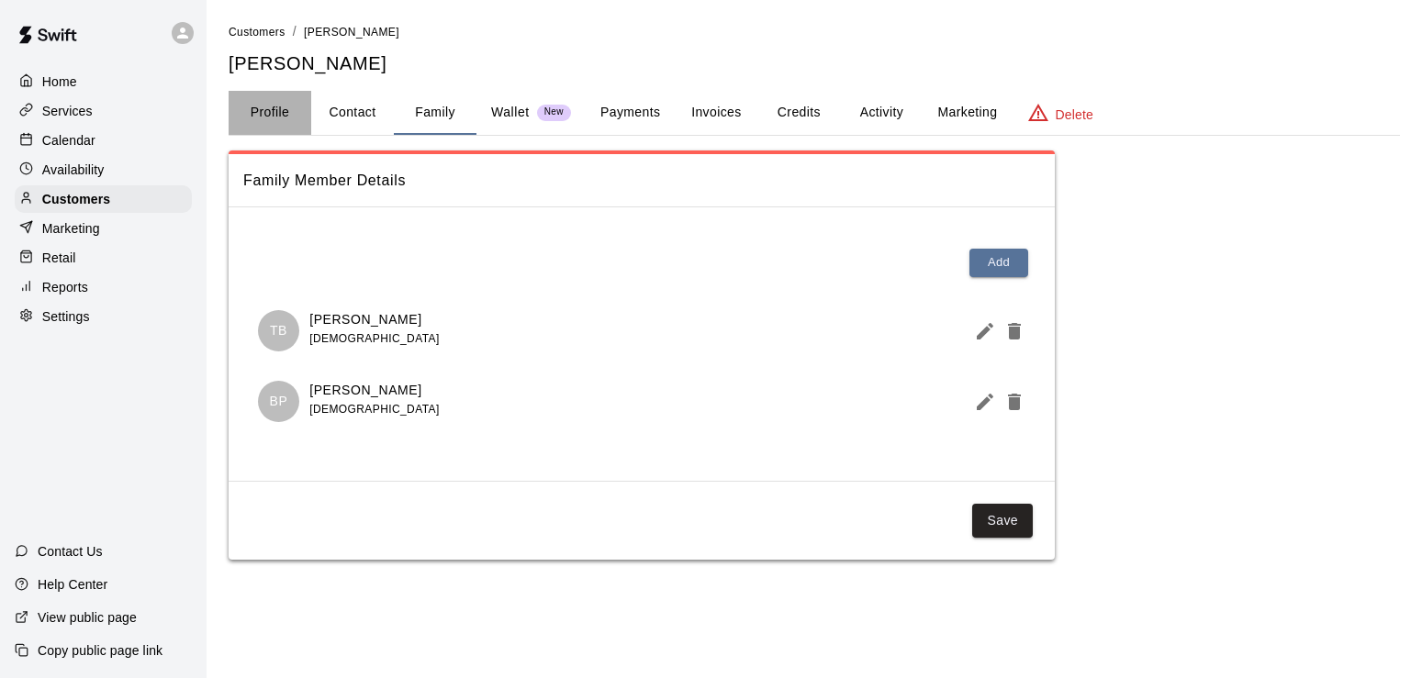
click at [274, 119] on button "Profile" at bounding box center [270, 113] width 83 height 44
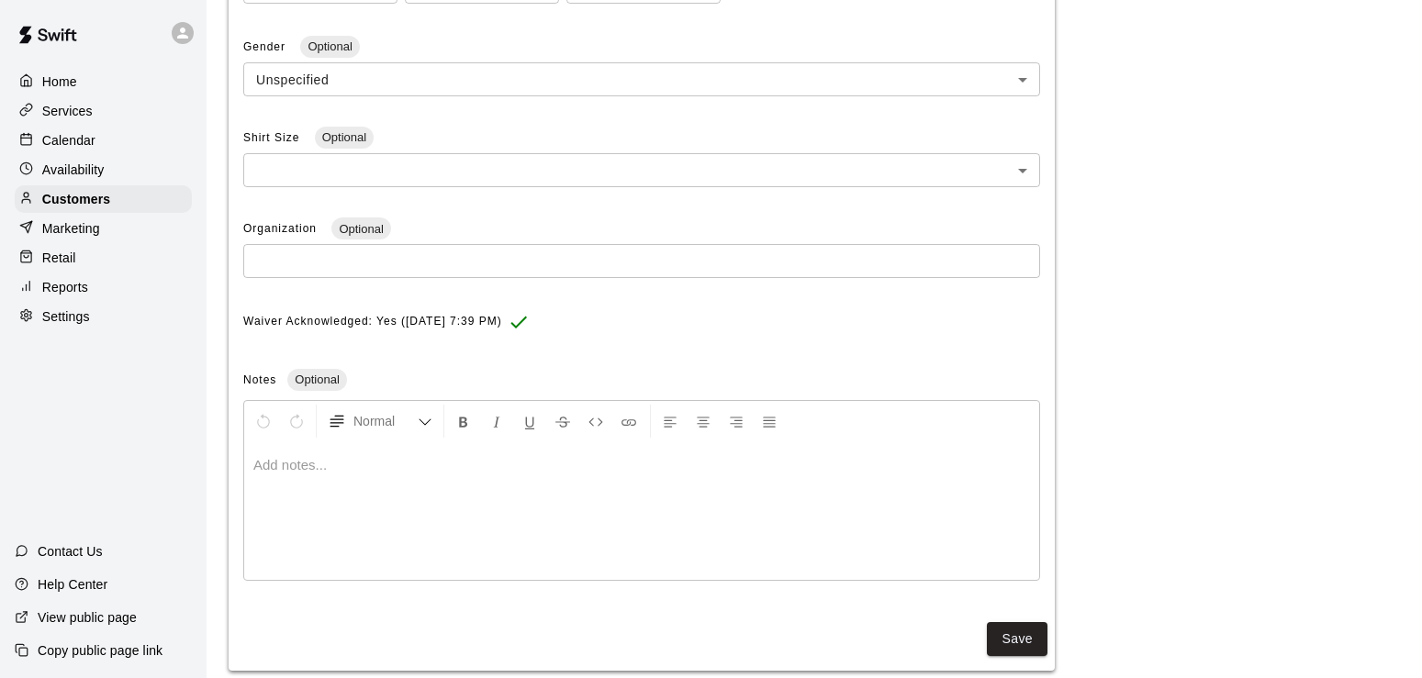
scroll to position [543, 0]
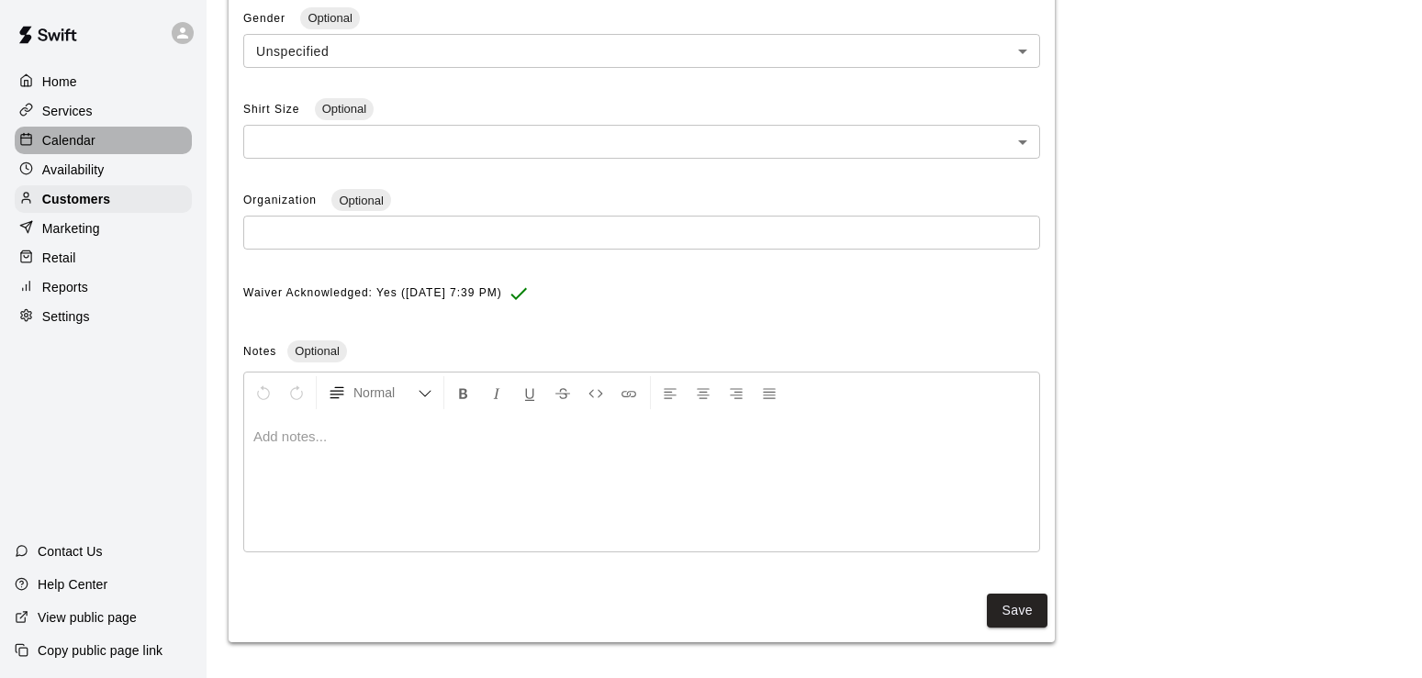
click at [73, 143] on p "Calendar" at bounding box center [68, 140] width 53 height 18
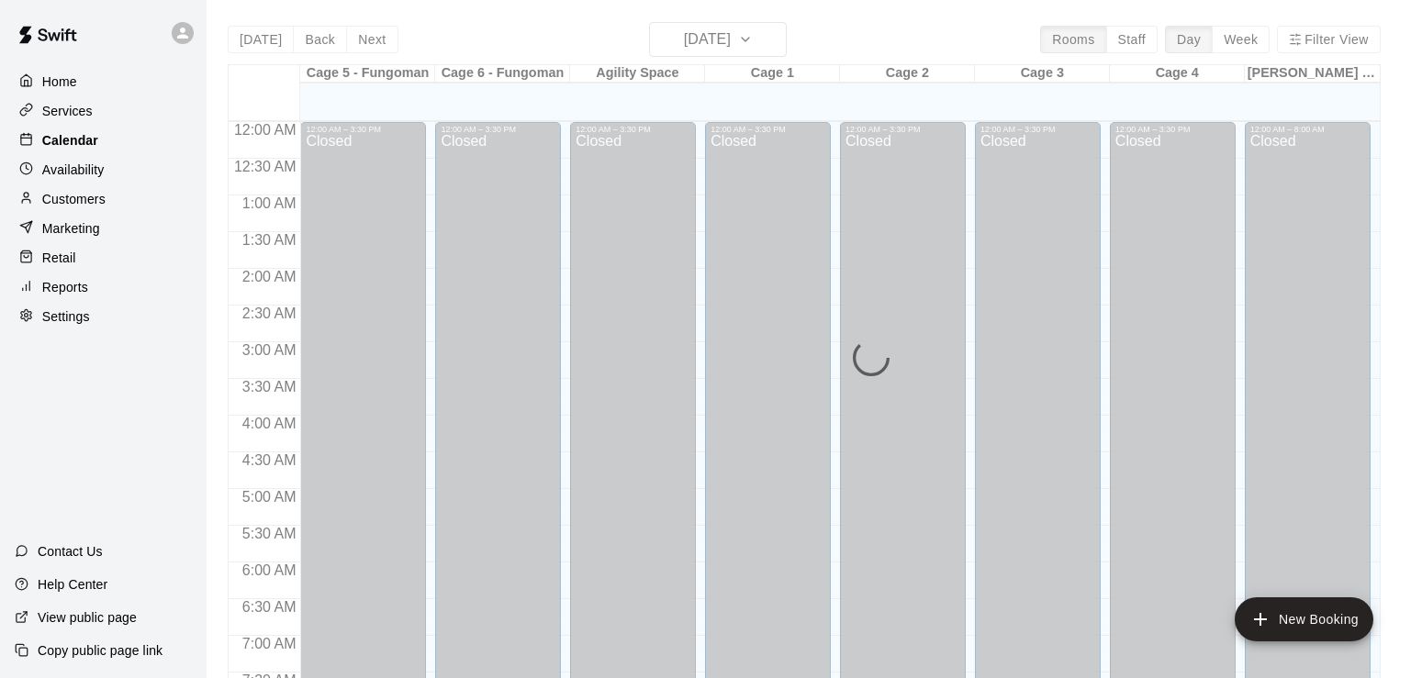
scroll to position [1130, 0]
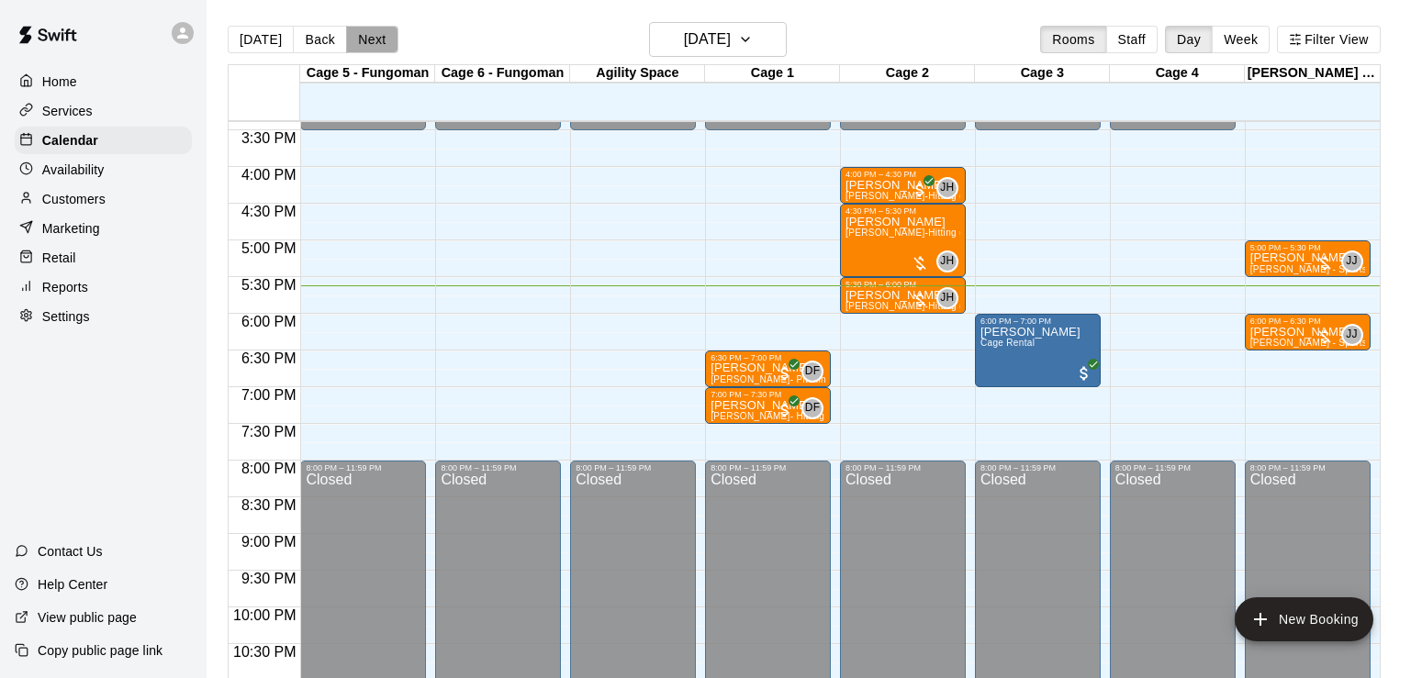
click at [364, 52] on button "Next" at bounding box center [371, 40] width 51 height 28
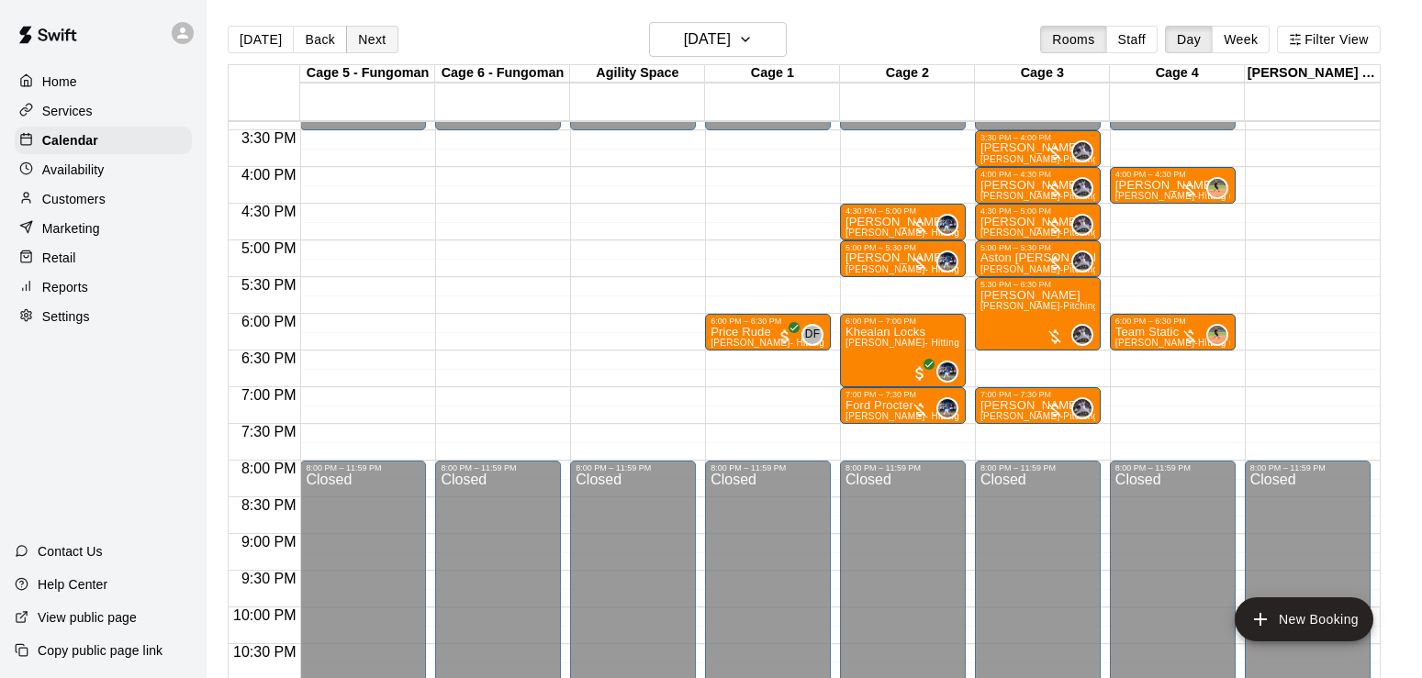
click at [364, 52] on button "Next" at bounding box center [371, 40] width 51 height 28
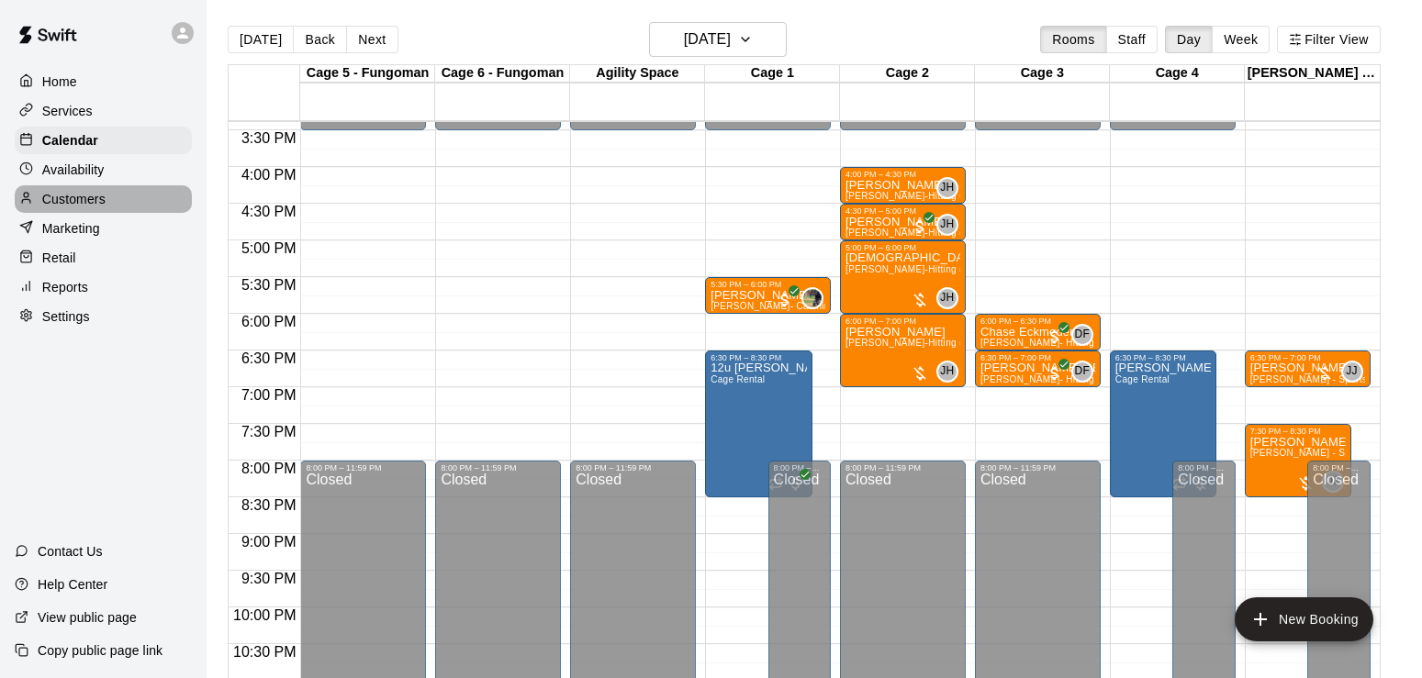
click at [76, 208] on p "Customers" at bounding box center [73, 199] width 63 height 18
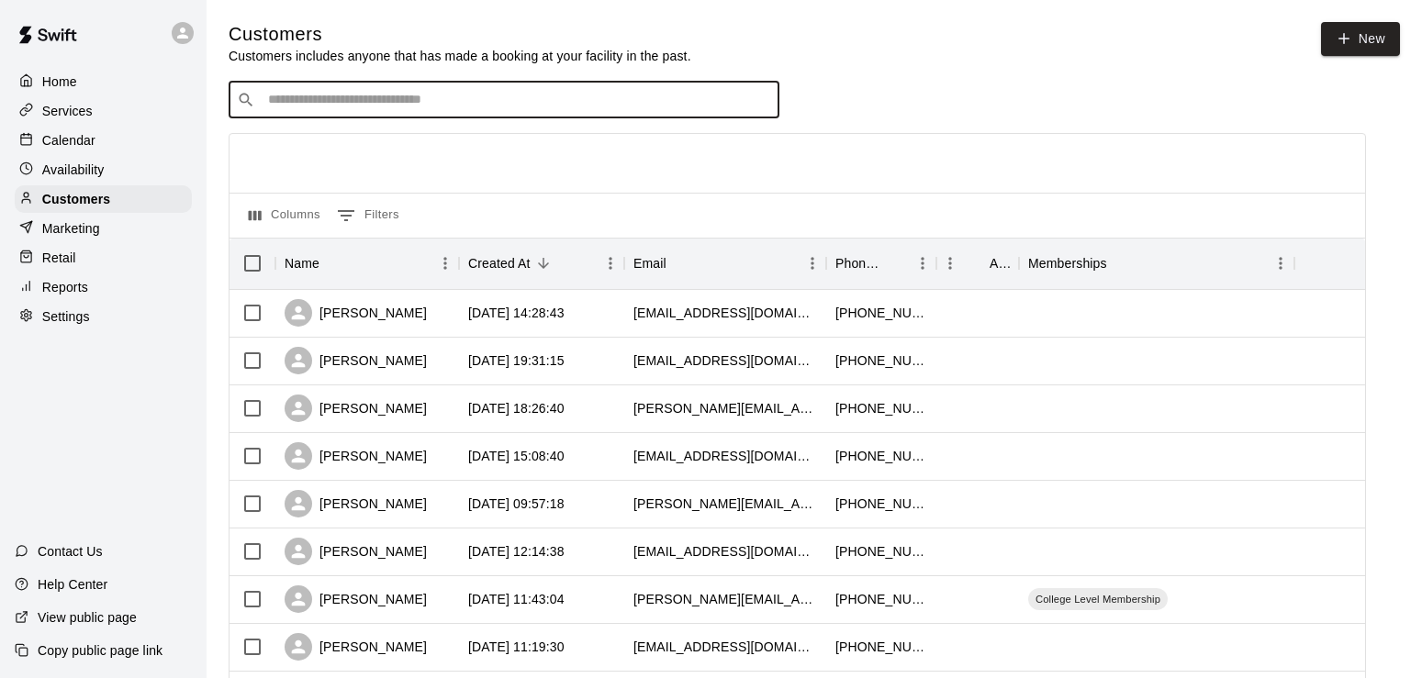
click at [305, 102] on input "Search customers by name or email" at bounding box center [516, 100] width 508 height 18
type input "****"
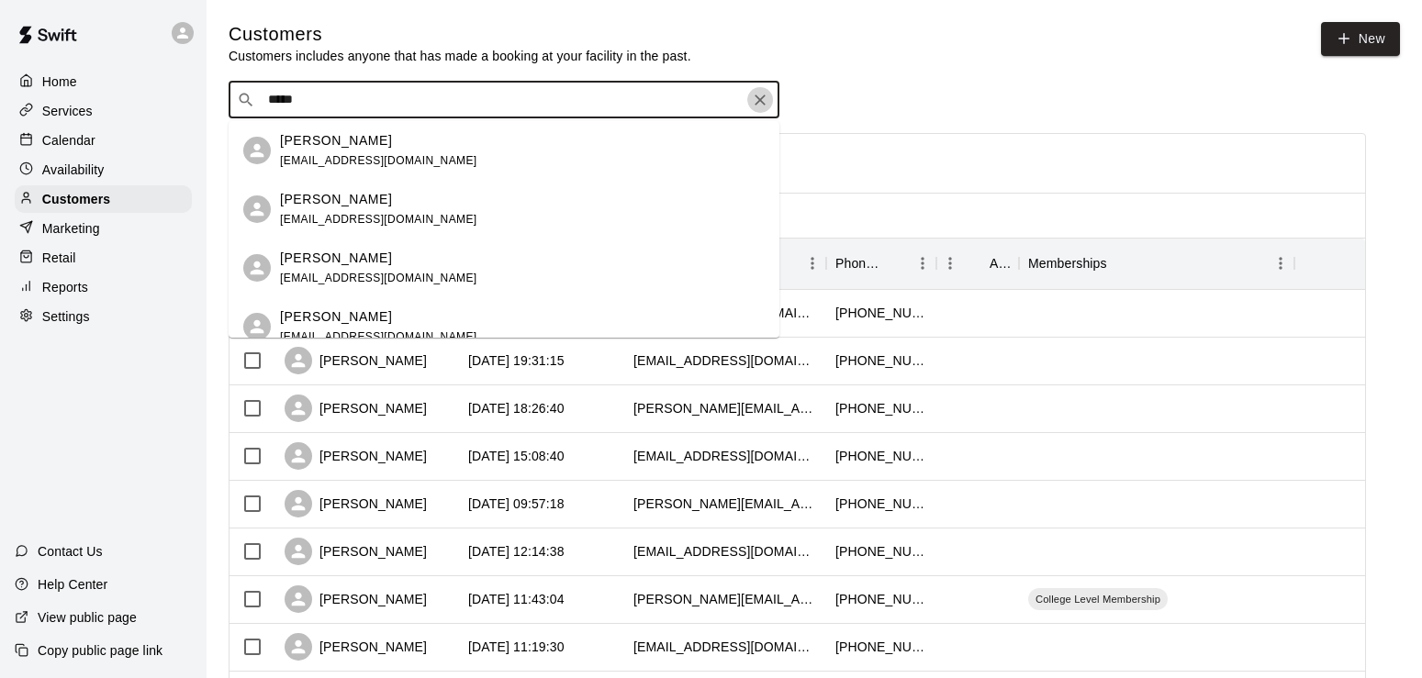
click at [760, 106] on icon "Clear" at bounding box center [760, 100] width 18 height 18
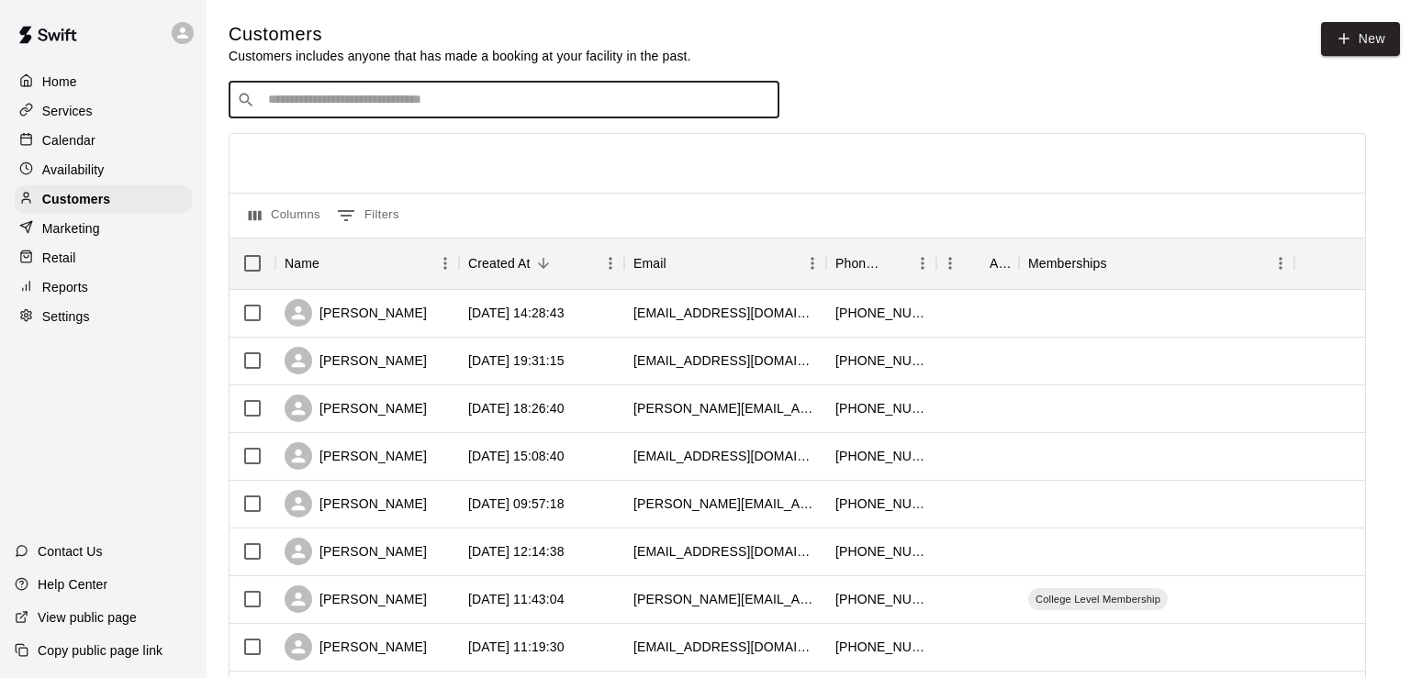
click at [73, 140] on p "Calendar" at bounding box center [68, 140] width 53 height 18
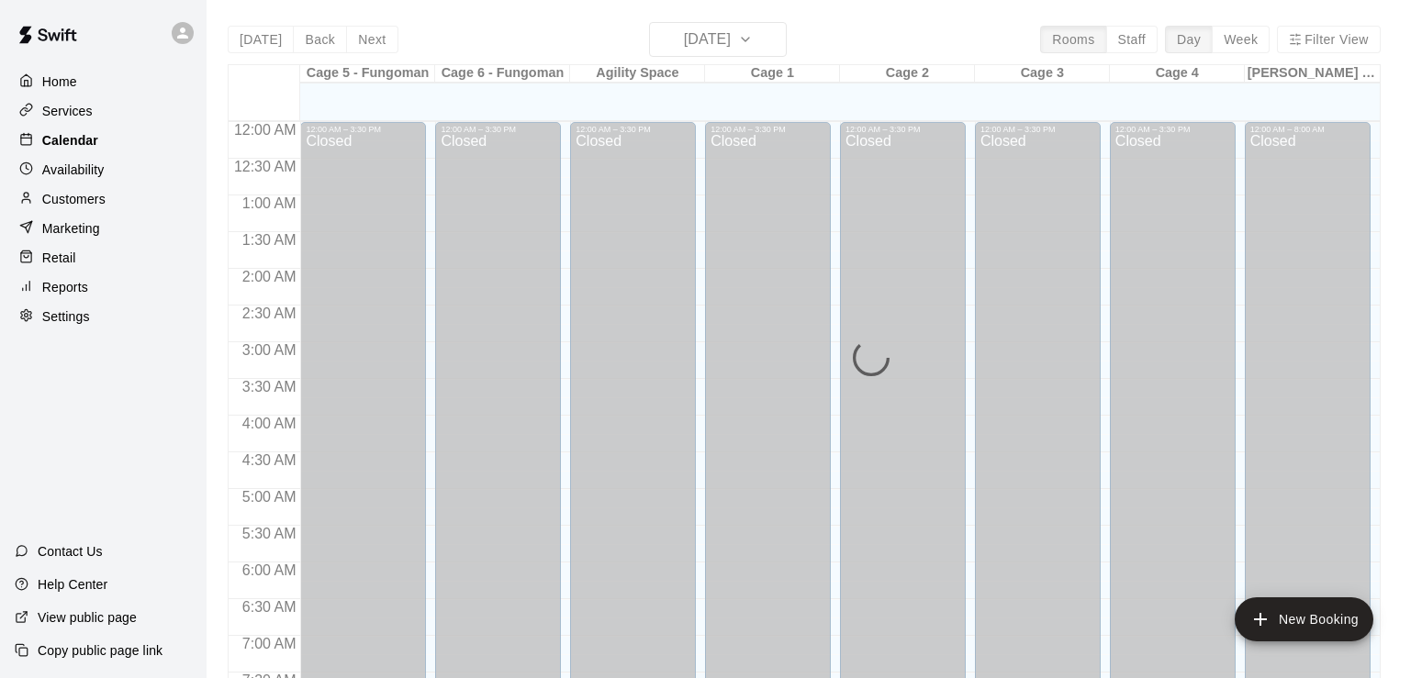
scroll to position [1130, 0]
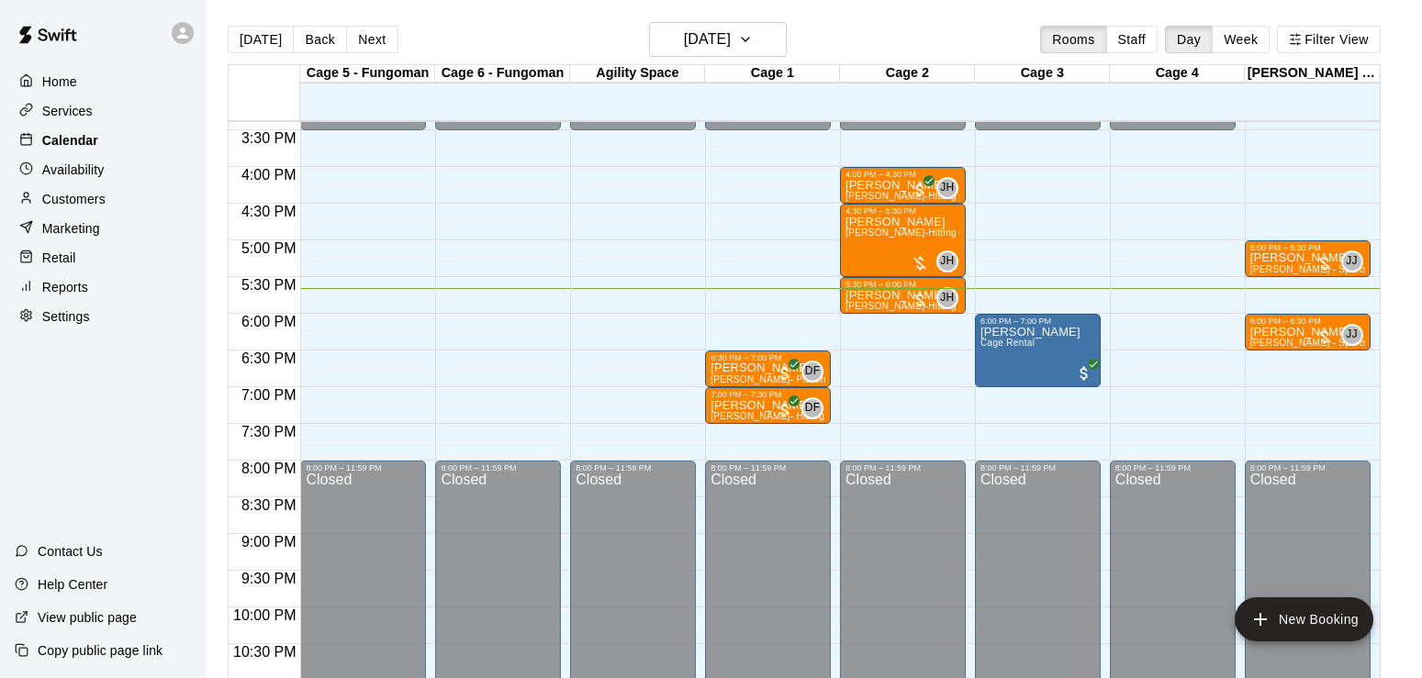
click at [68, 142] on p "Calendar" at bounding box center [70, 140] width 56 height 18
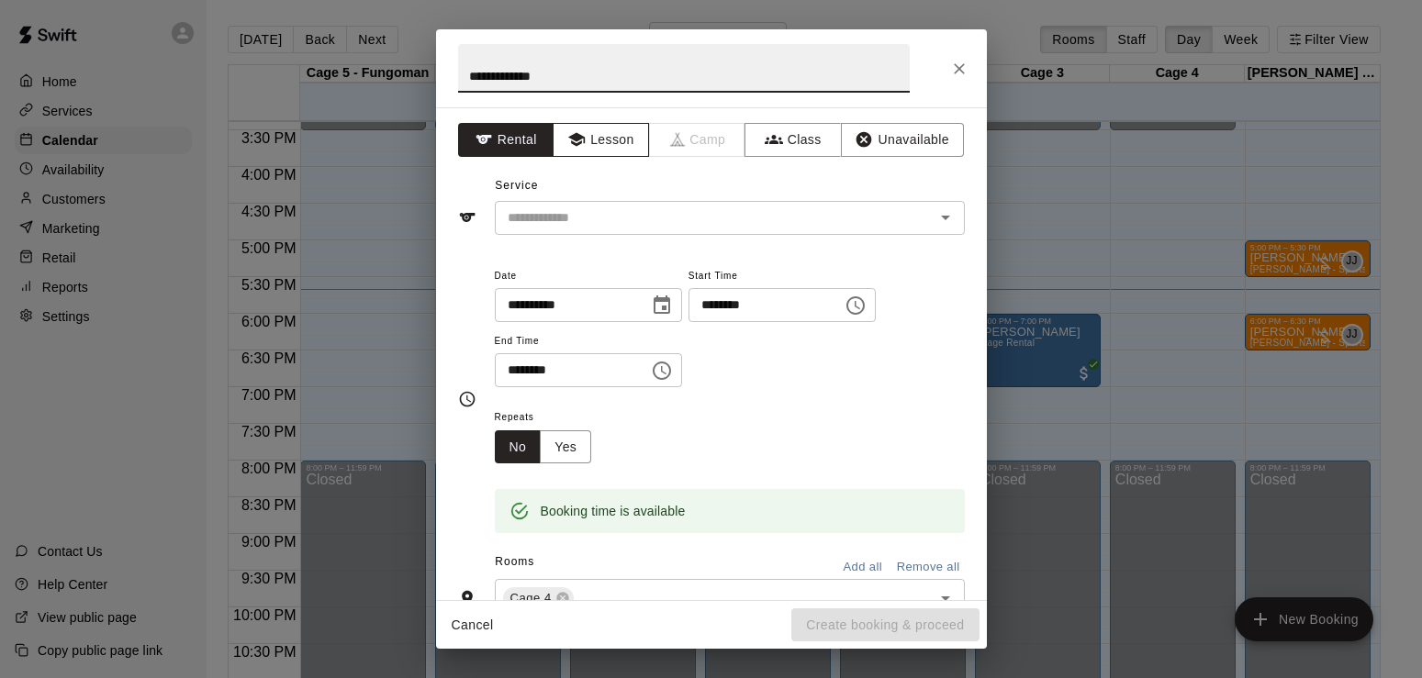
type input "**********"
click at [612, 134] on button "Lesson" at bounding box center [601, 140] width 96 height 34
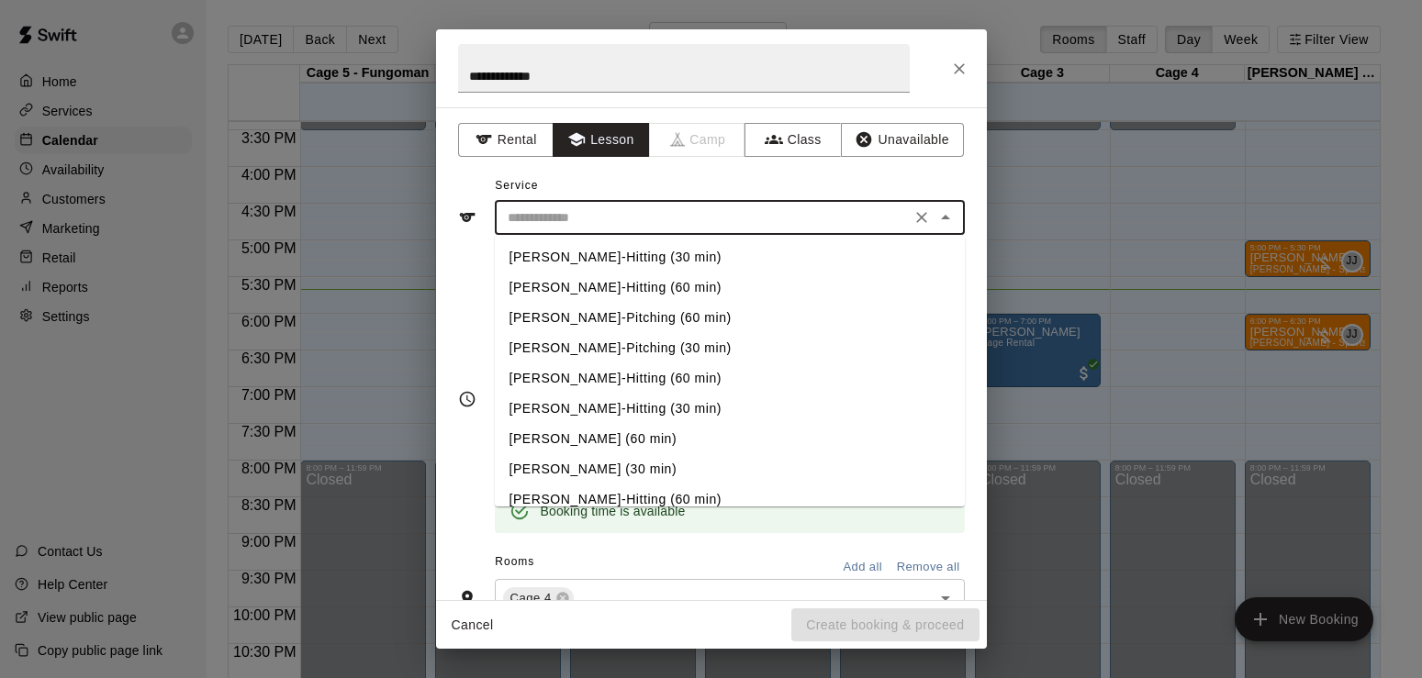
click at [643, 224] on input "text" at bounding box center [702, 218] width 405 height 23
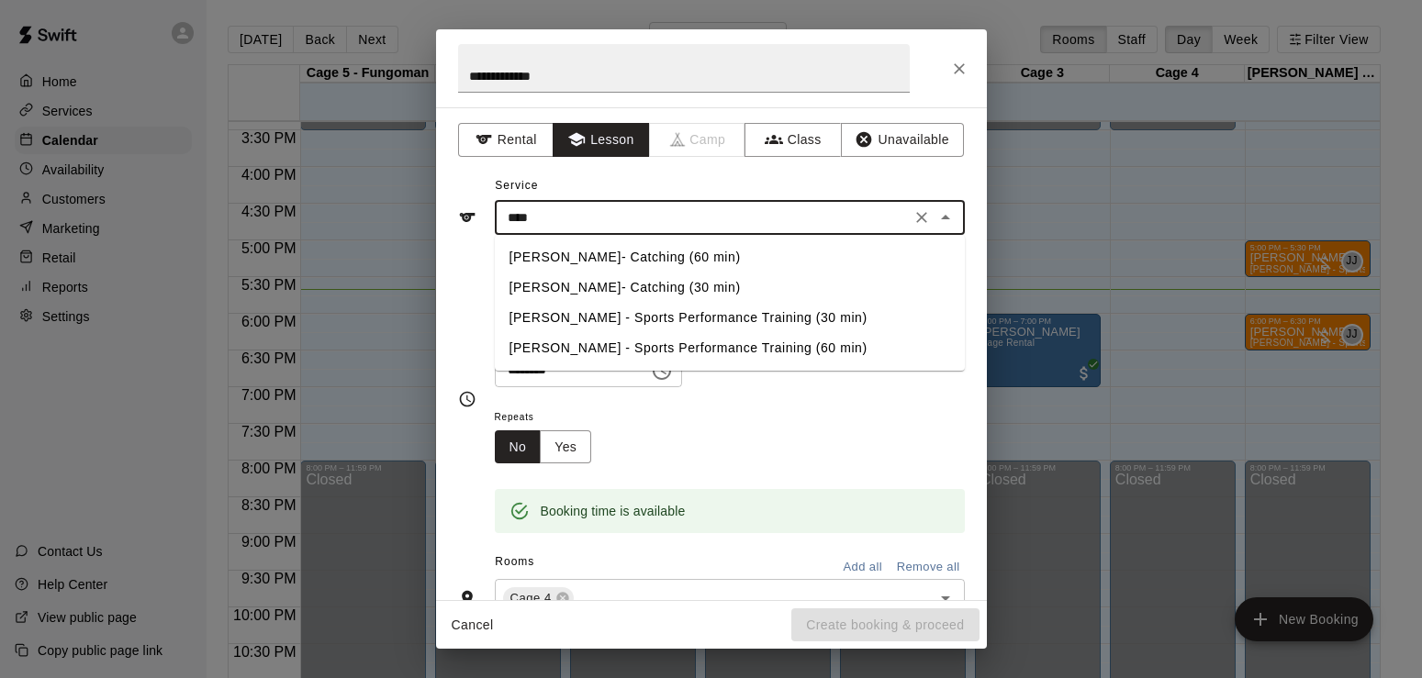
click at [631, 284] on li "[PERSON_NAME]- Catching (30 min)" at bounding box center [730, 288] width 470 height 30
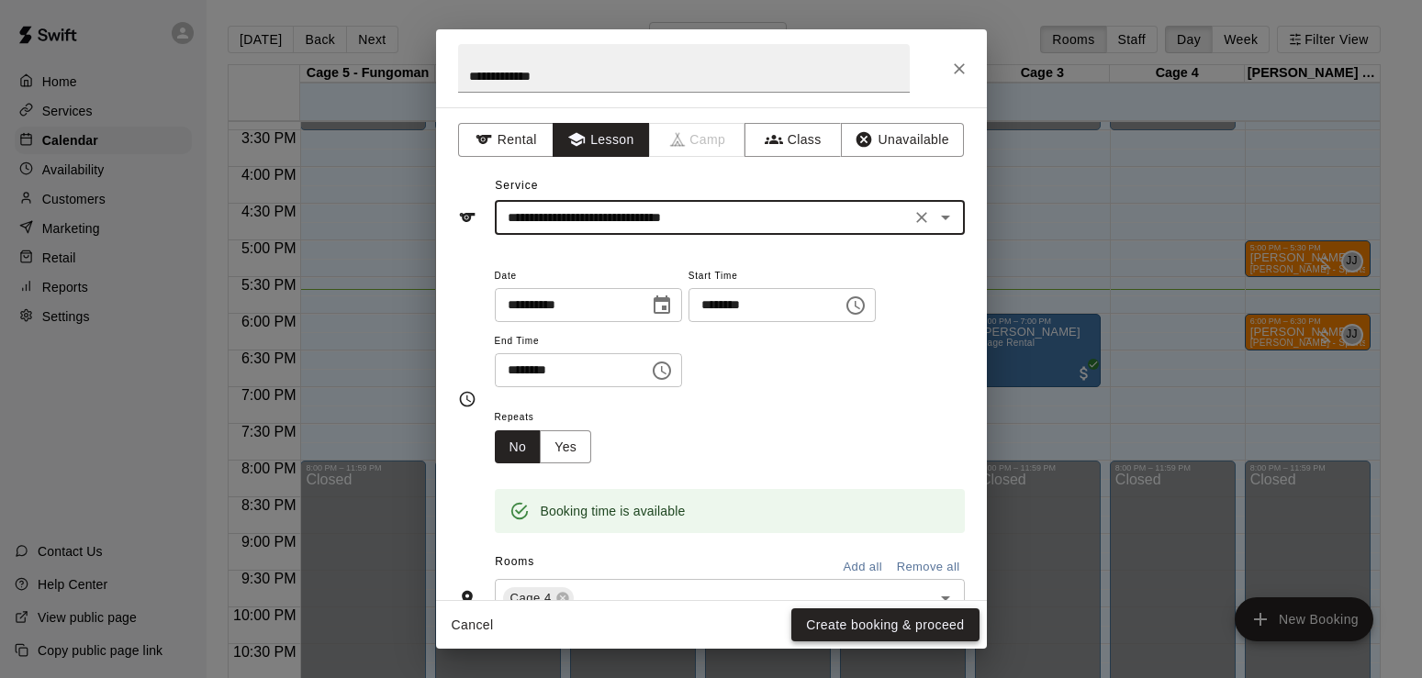
type input "**********"
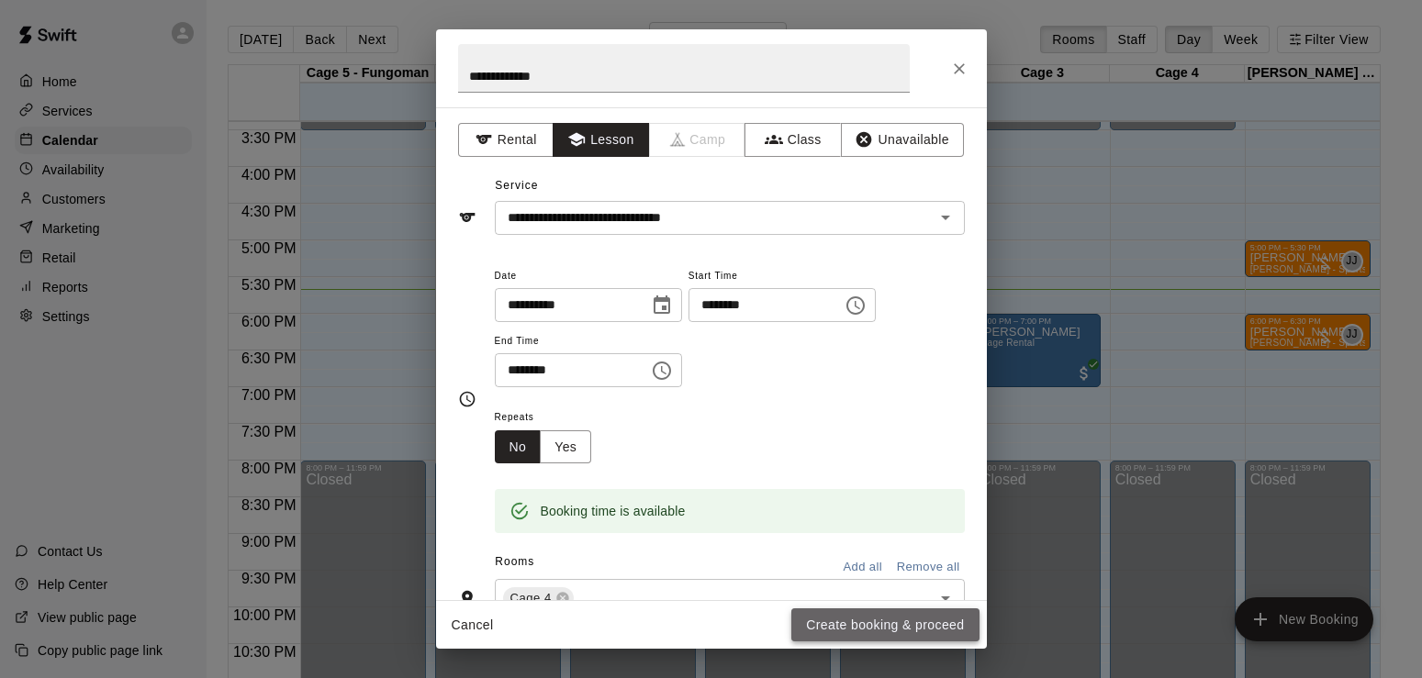
click at [890, 632] on button "Create booking & proceed" at bounding box center [884, 626] width 187 height 34
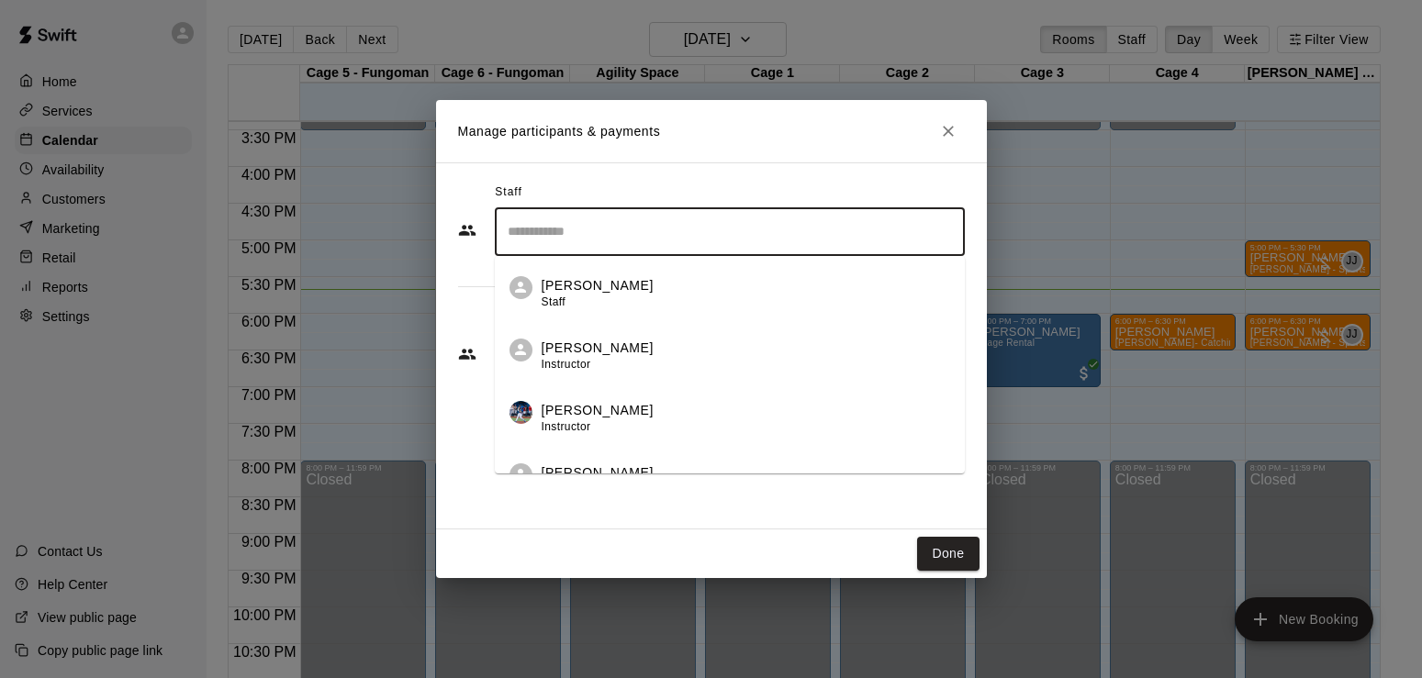
click at [768, 231] on input "Search staff" at bounding box center [729, 232] width 453 height 32
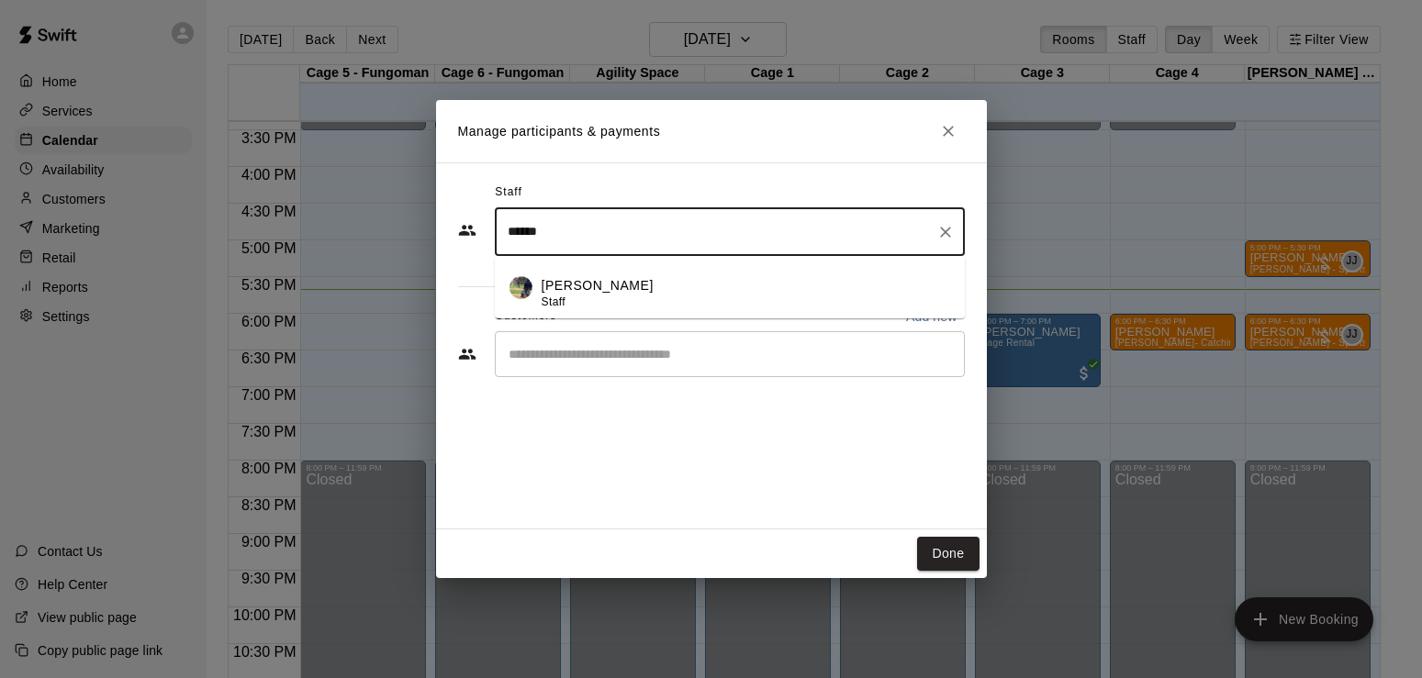
click at [678, 296] on div "[PERSON_NAME] Staff" at bounding box center [746, 294] width 408 height 36
type input "******"
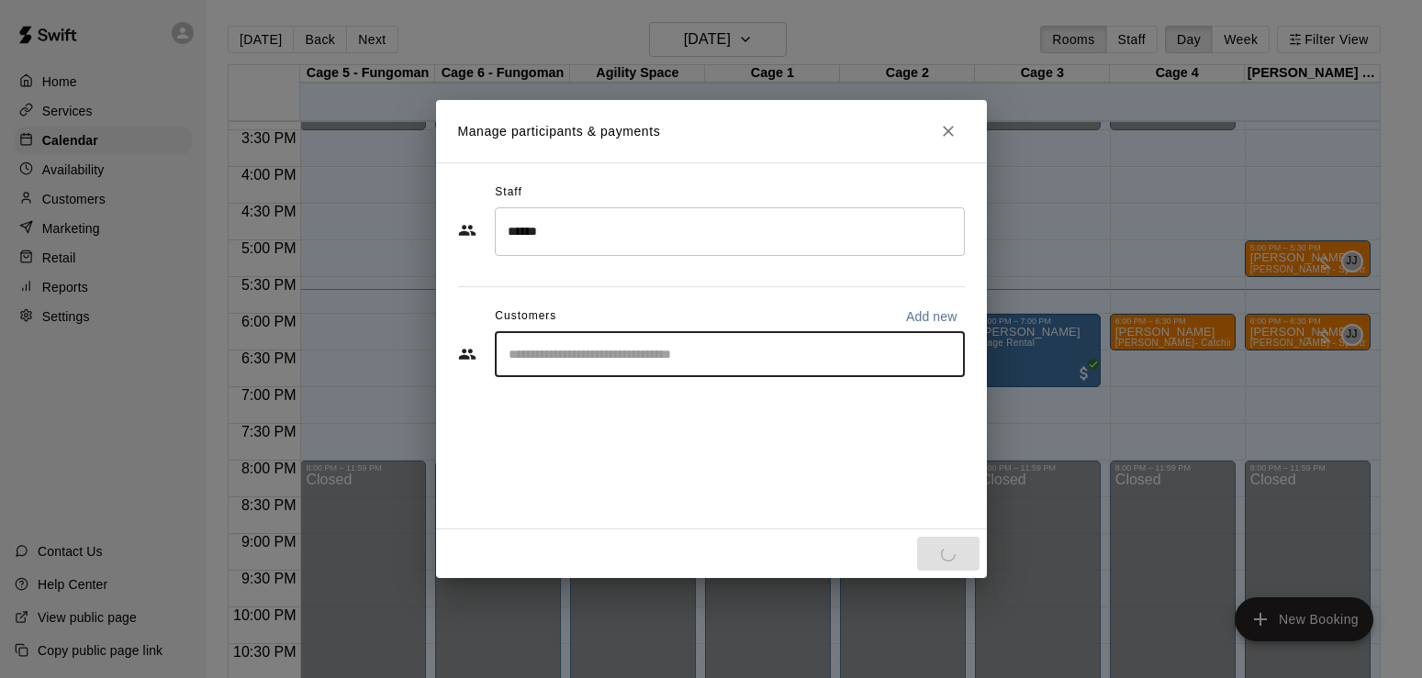
click at [599, 363] on input "Start typing to search customers..." at bounding box center [729, 354] width 453 height 18
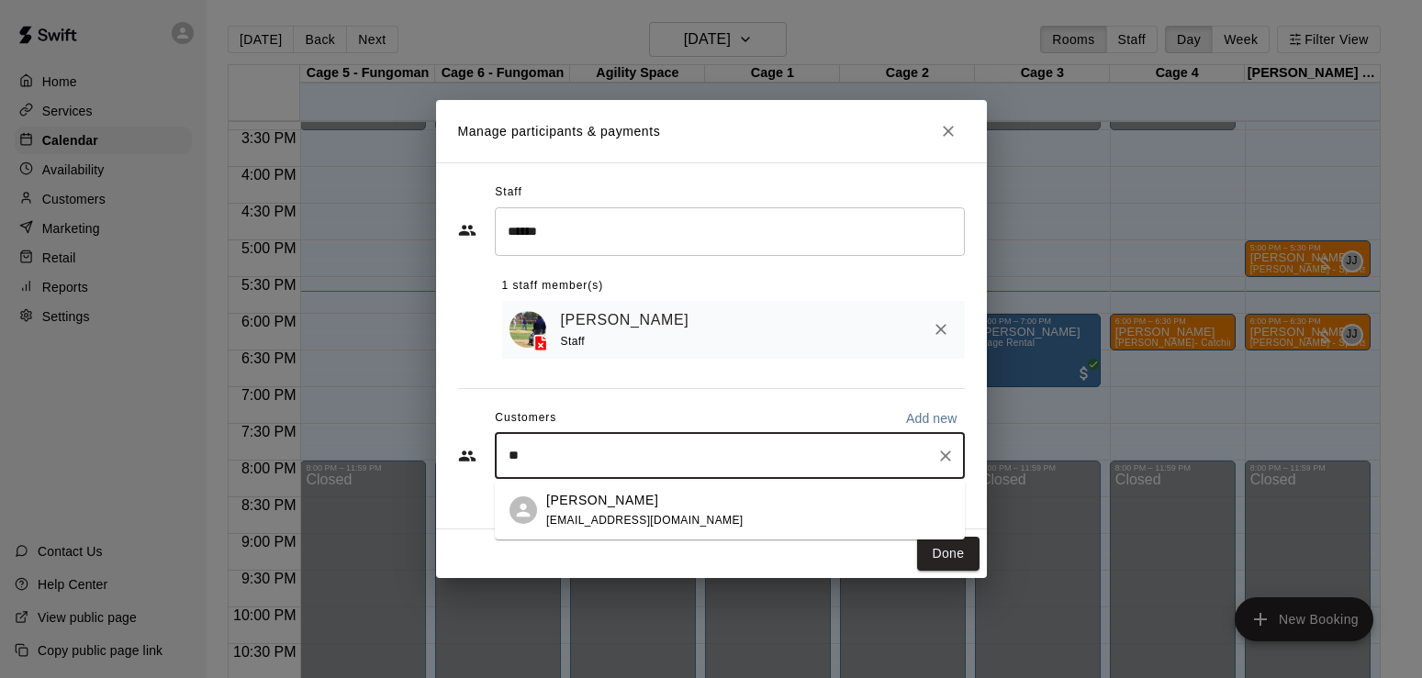
type input "*"
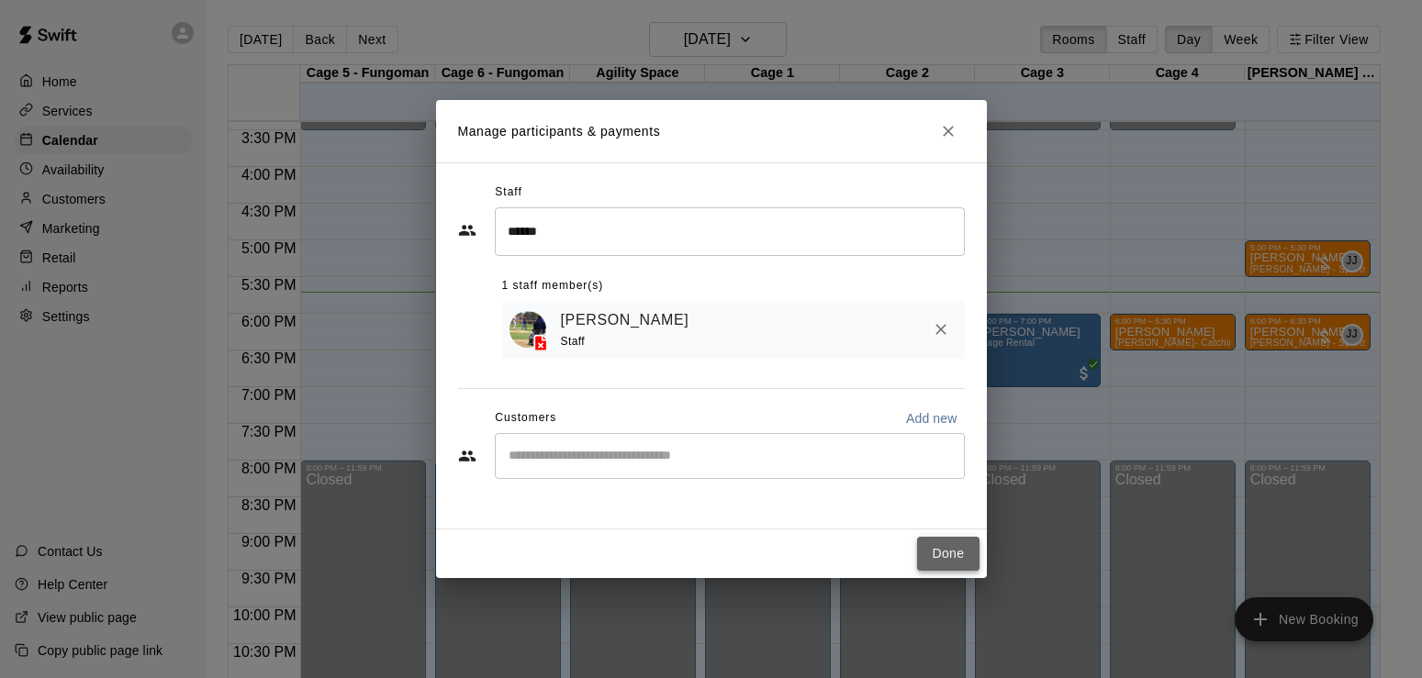
click at [952, 547] on button "Done" at bounding box center [947, 554] width 61 height 34
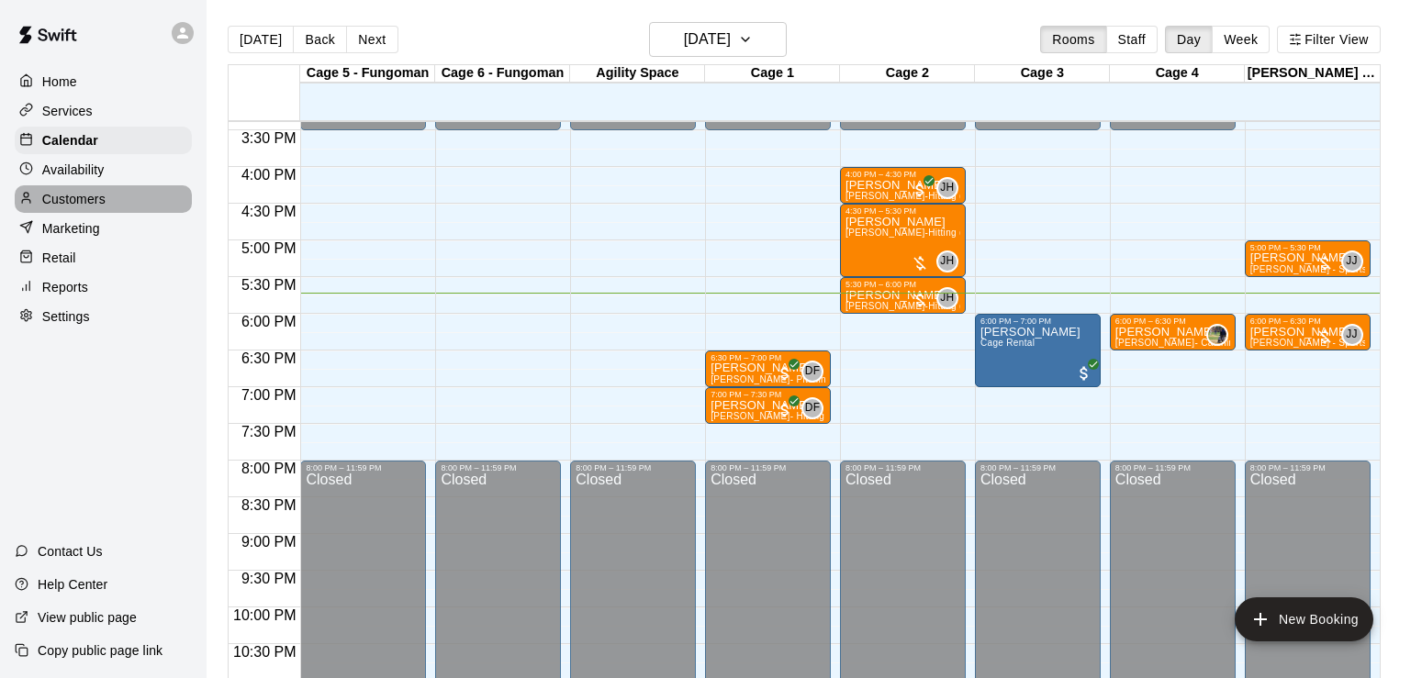
click at [72, 201] on p "Customers" at bounding box center [73, 199] width 63 height 18
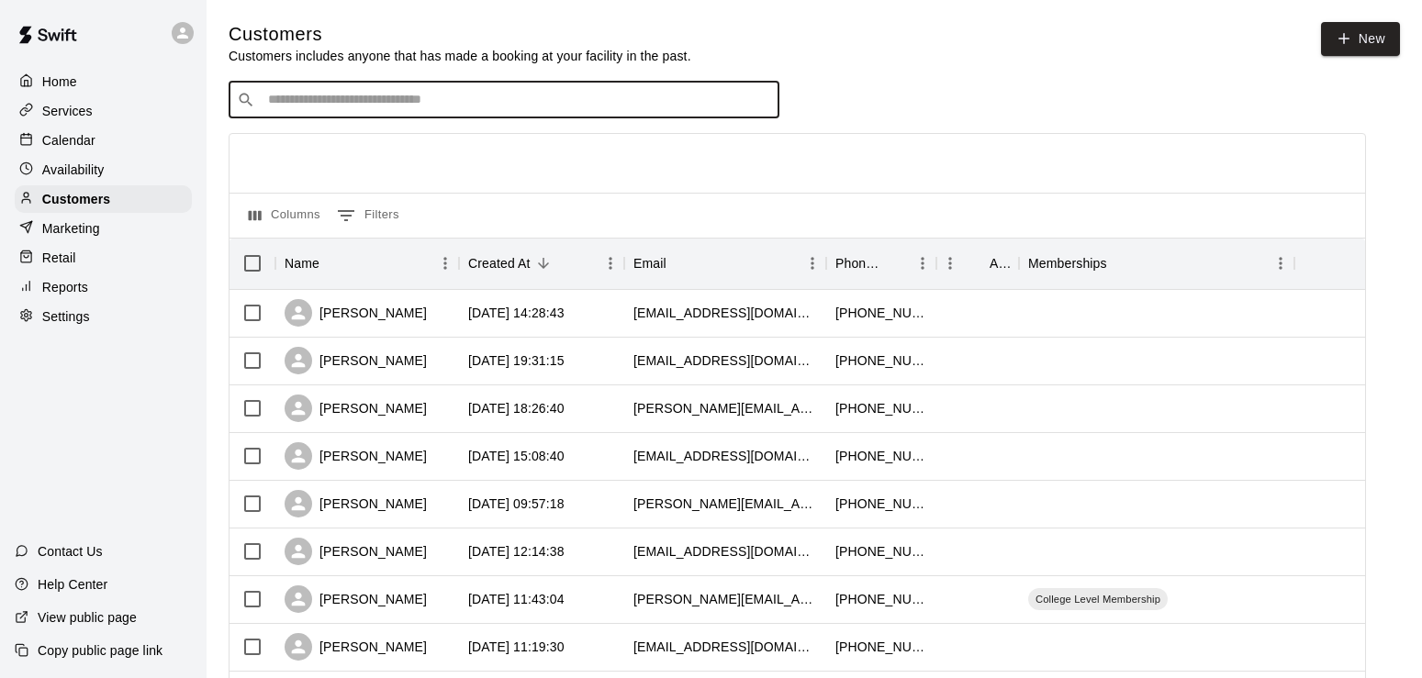
click at [351, 101] on input "Search customers by name or email" at bounding box center [516, 100] width 508 height 18
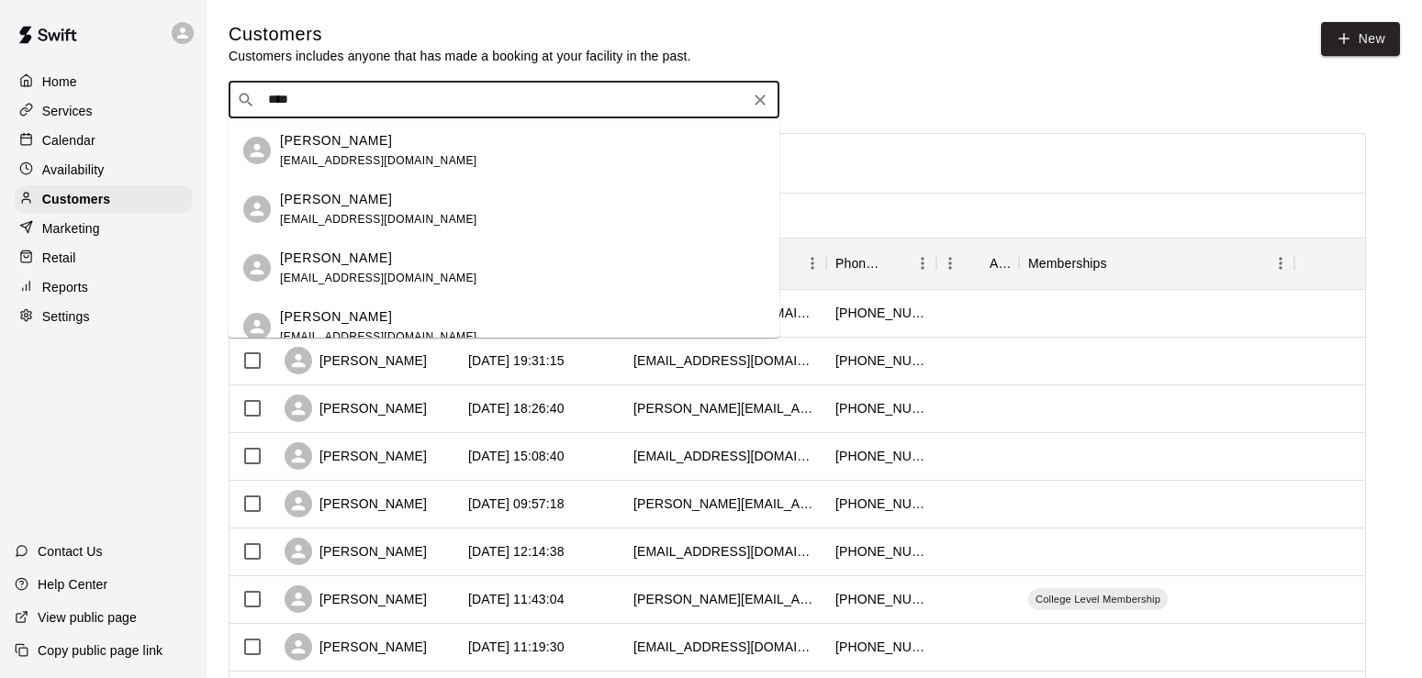
type input "****"
click at [92, 114] on p "Services" at bounding box center [67, 111] width 50 height 18
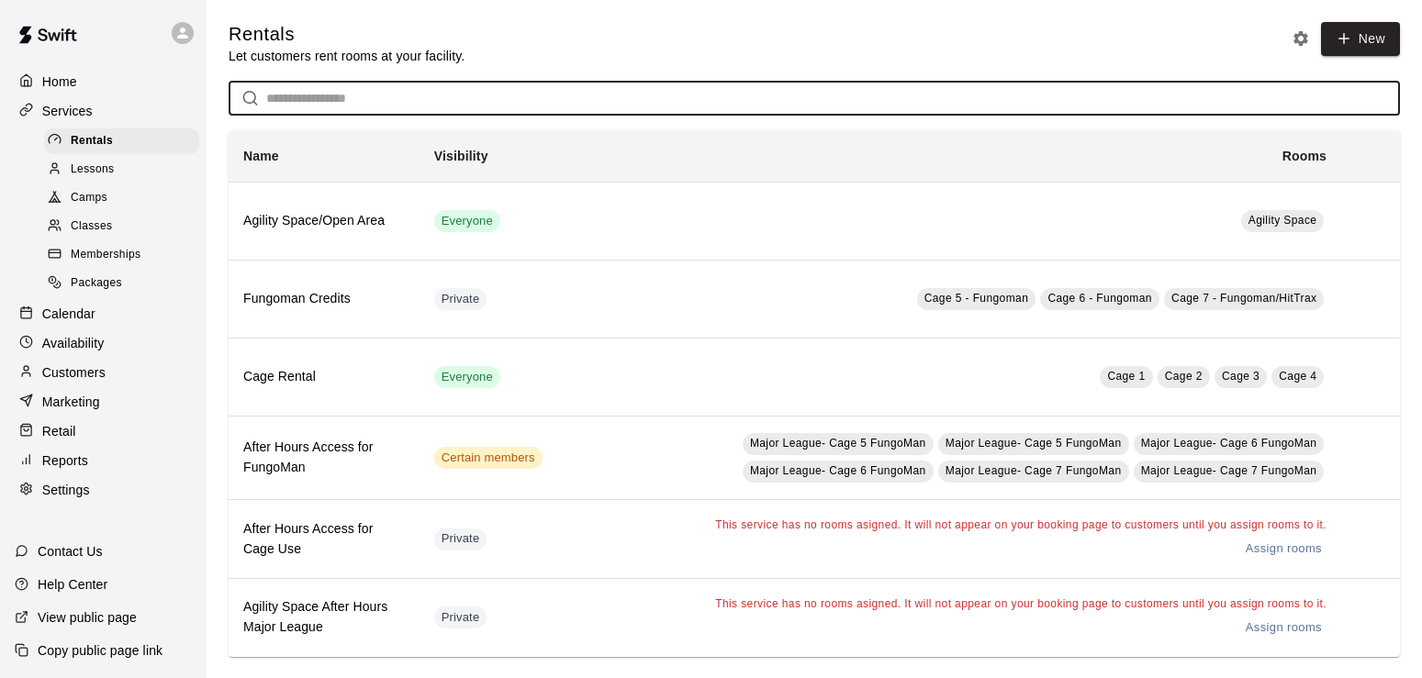
click at [331, 109] on input "text" at bounding box center [833, 99] width 1134 height 34
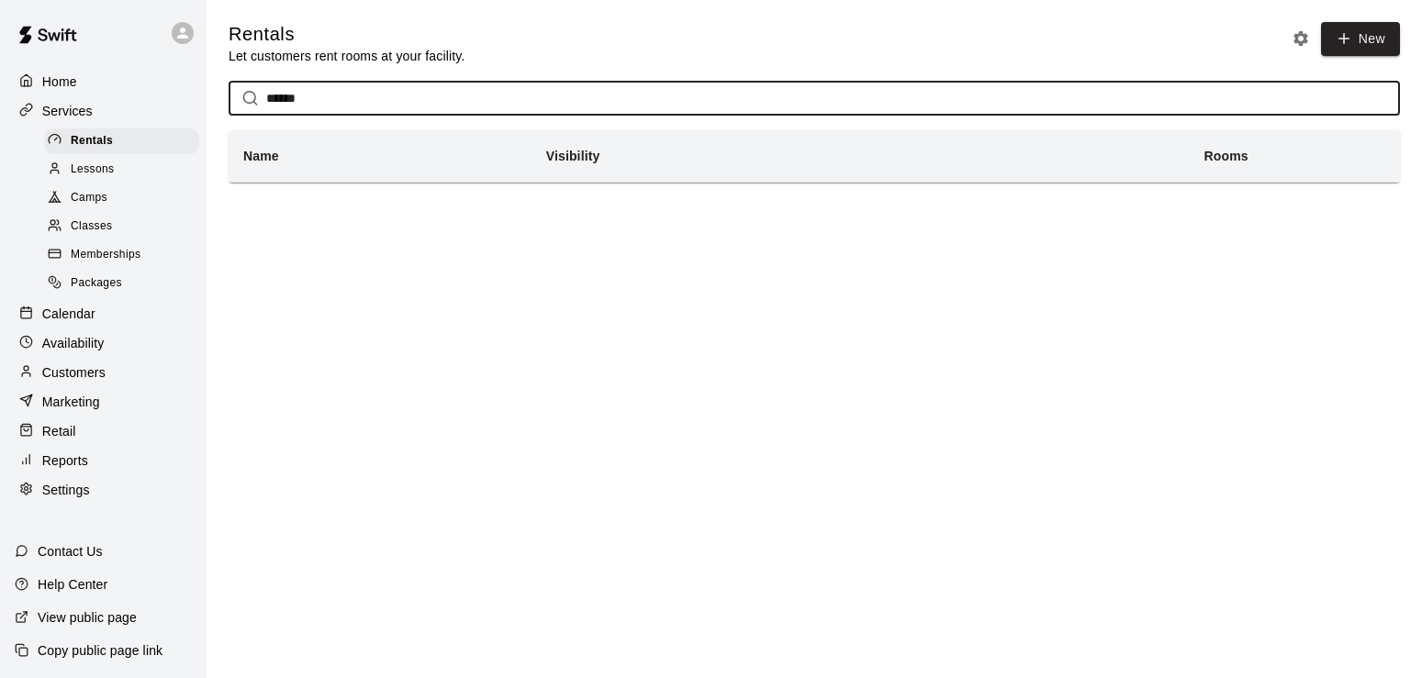
type input "******"
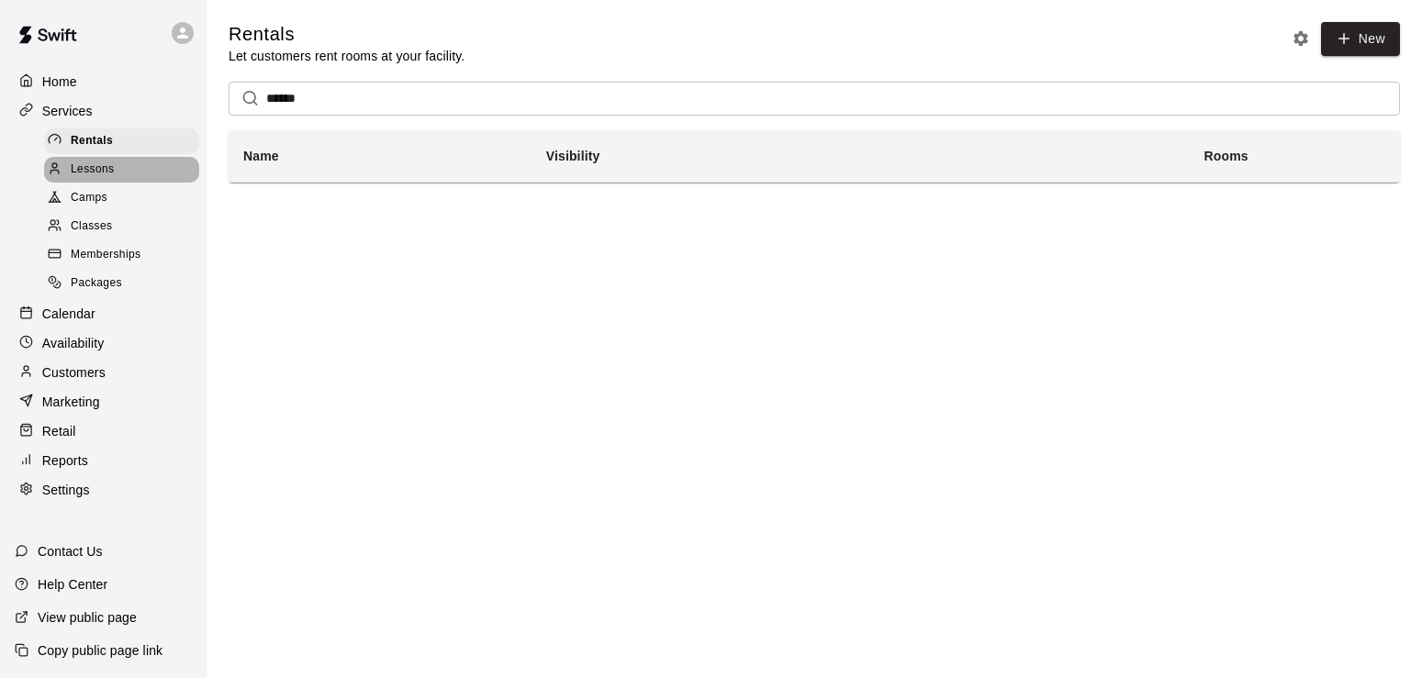
click at [118, 164] on div "Lessons" at bounding box center [121, 170] width 155 height 26
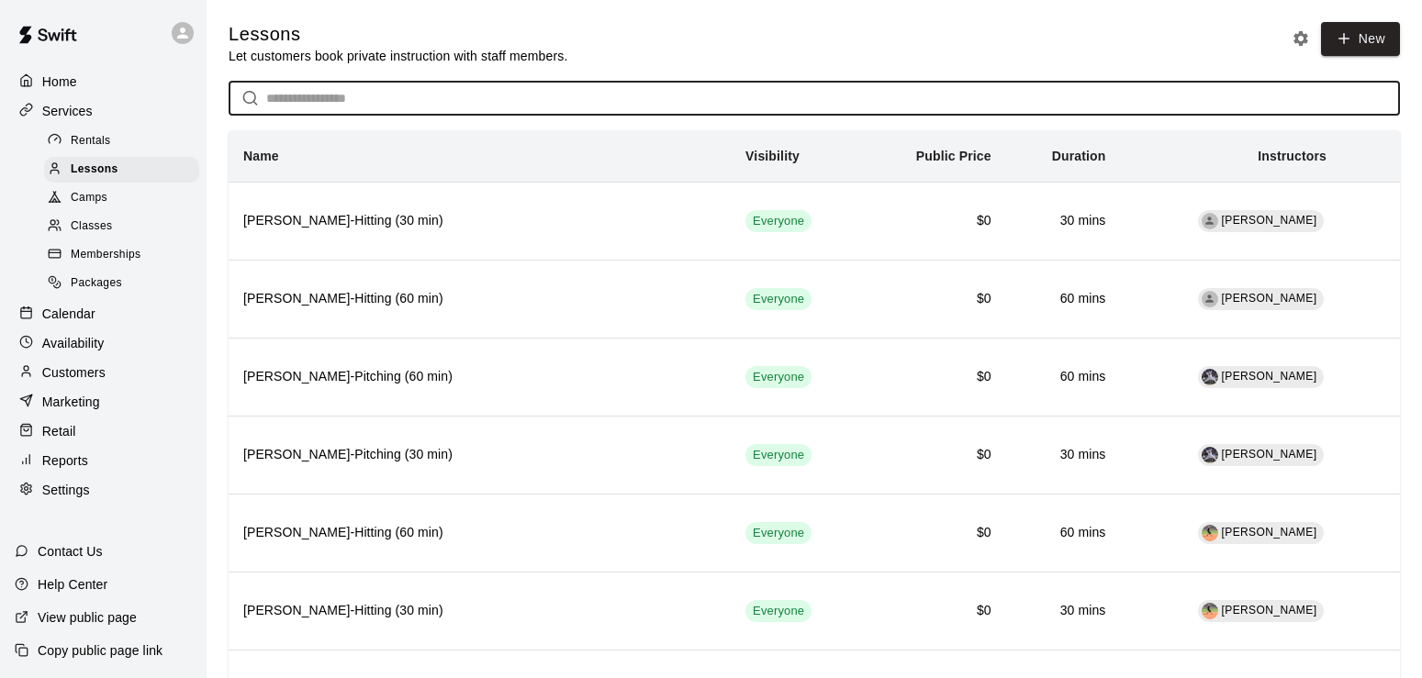
click at [309, 100] on input "text" at bounding box center [833, 99] width 1134 height 34
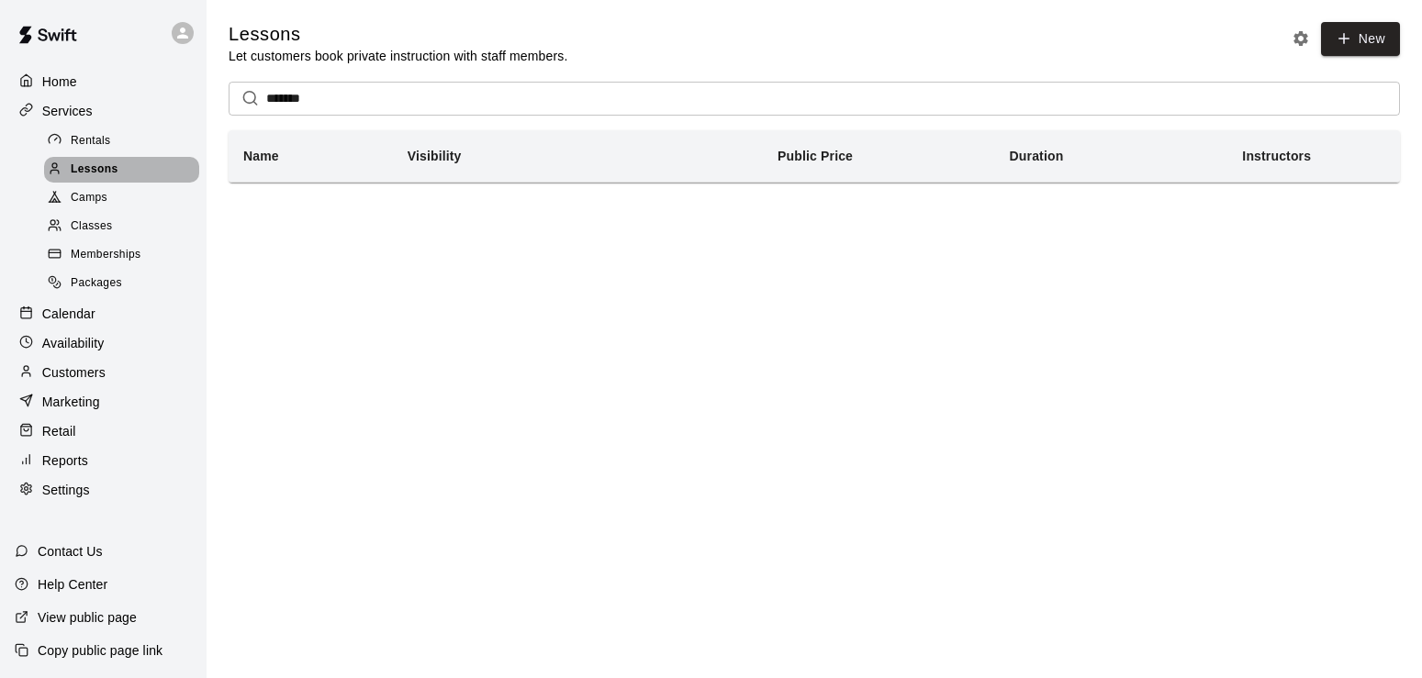
click at [101, 173] on span "Lessons" at bounding box center [95, 170] width 48 height 18
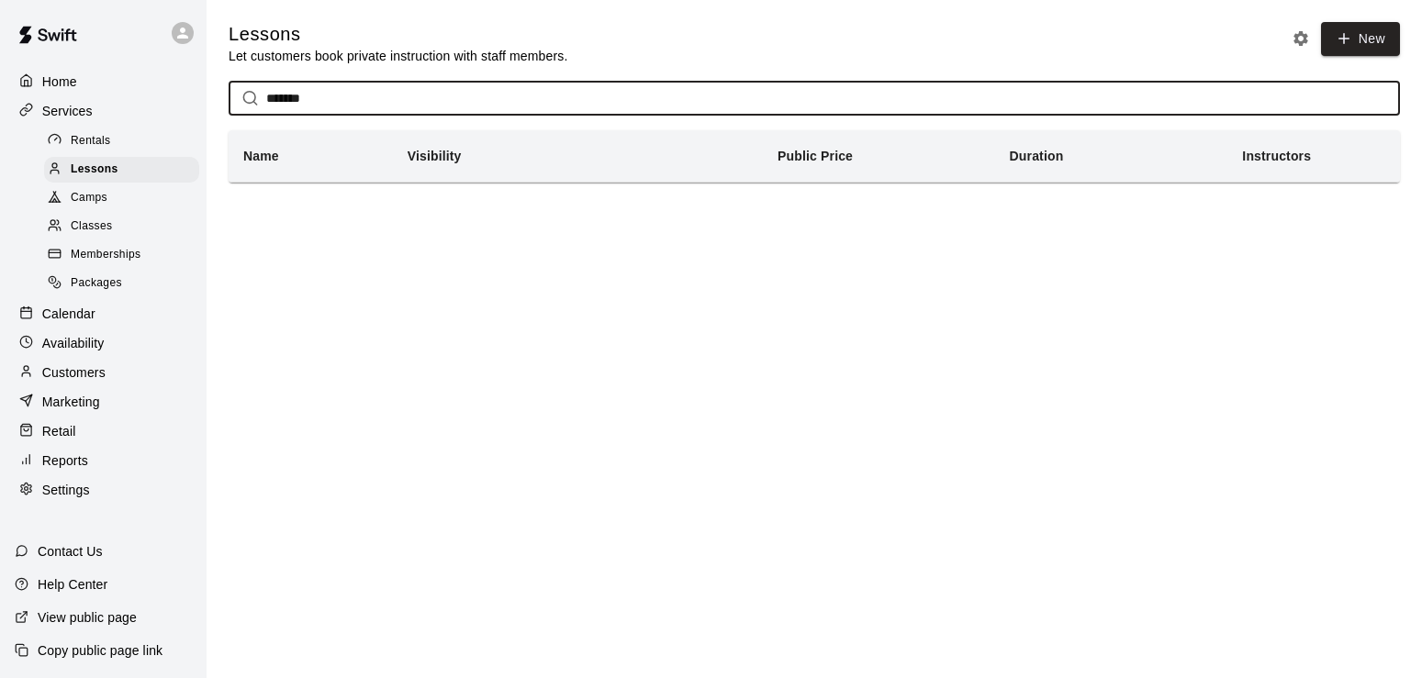
click at [352, 103] on input "*******" at bounding box center [833, 99] width 1134 height 34
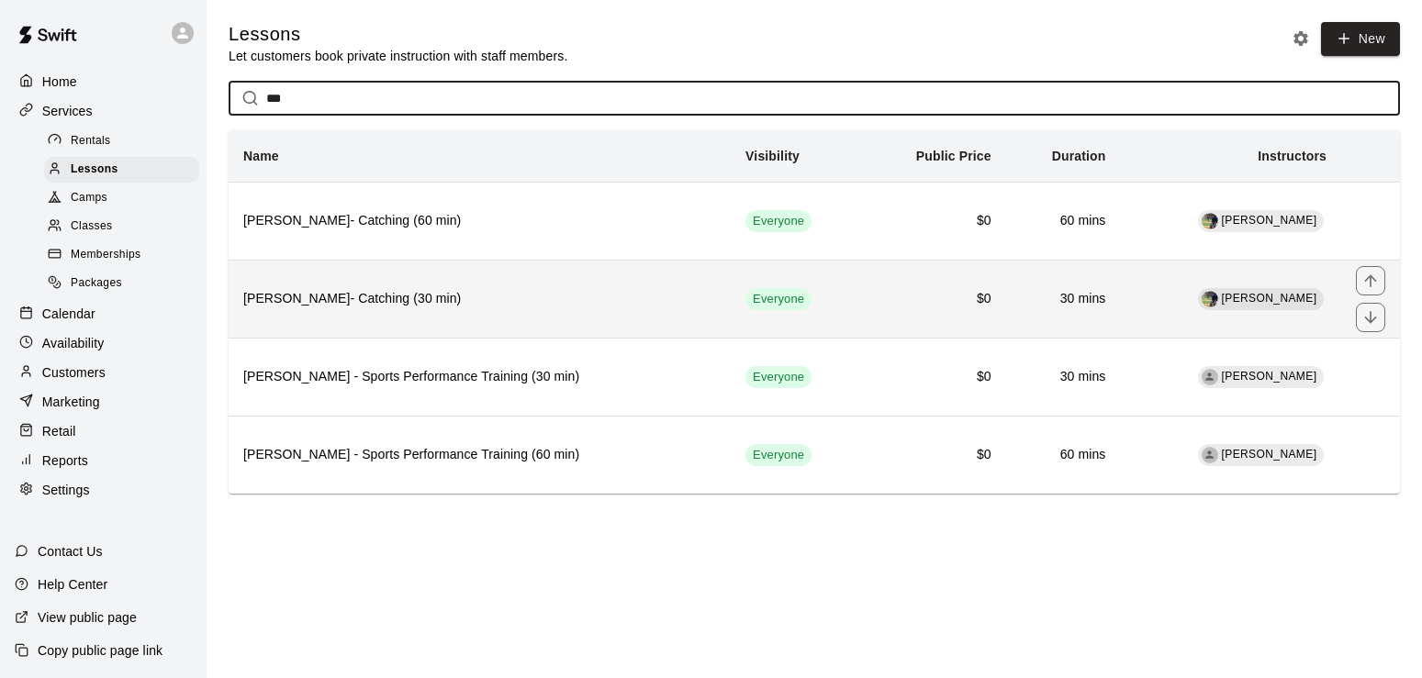
type input "***"
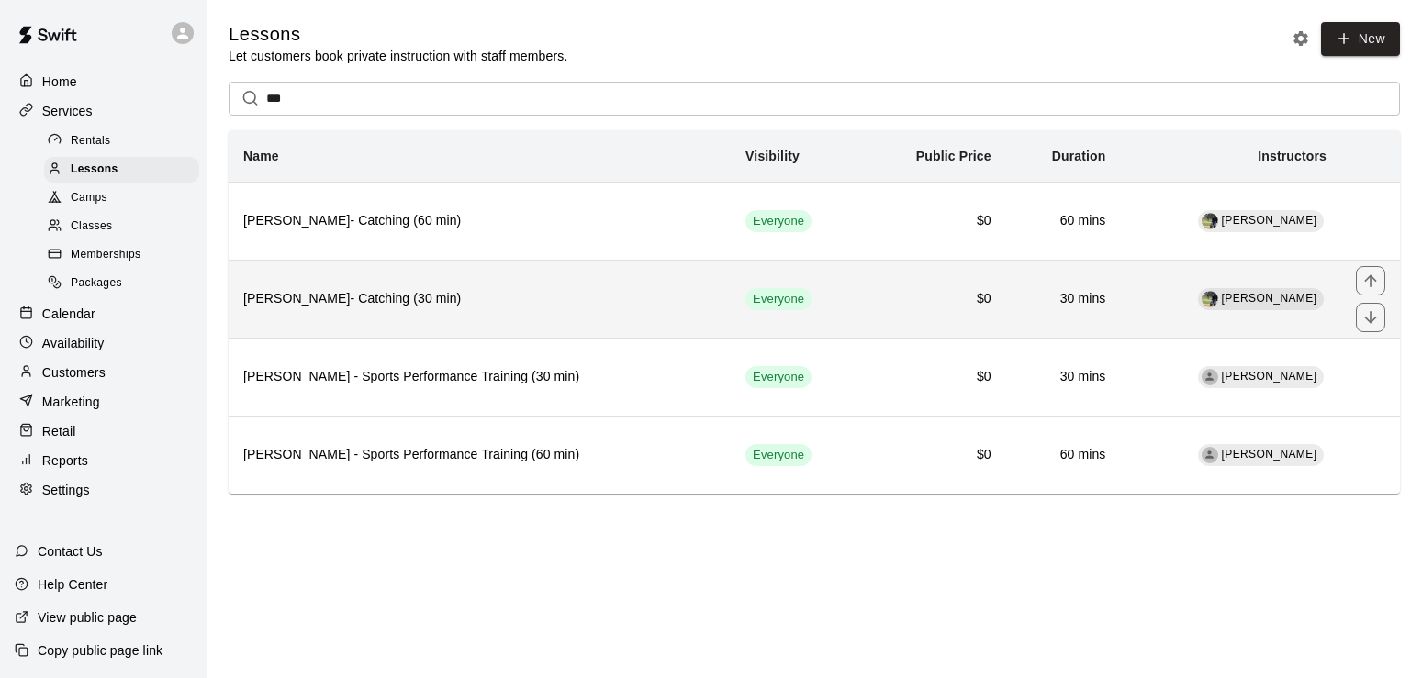
click at [408, 288] on th "[PERSON_NAME]- Catching (30 min)" at bounding box center [480, 299] width 502 height 78
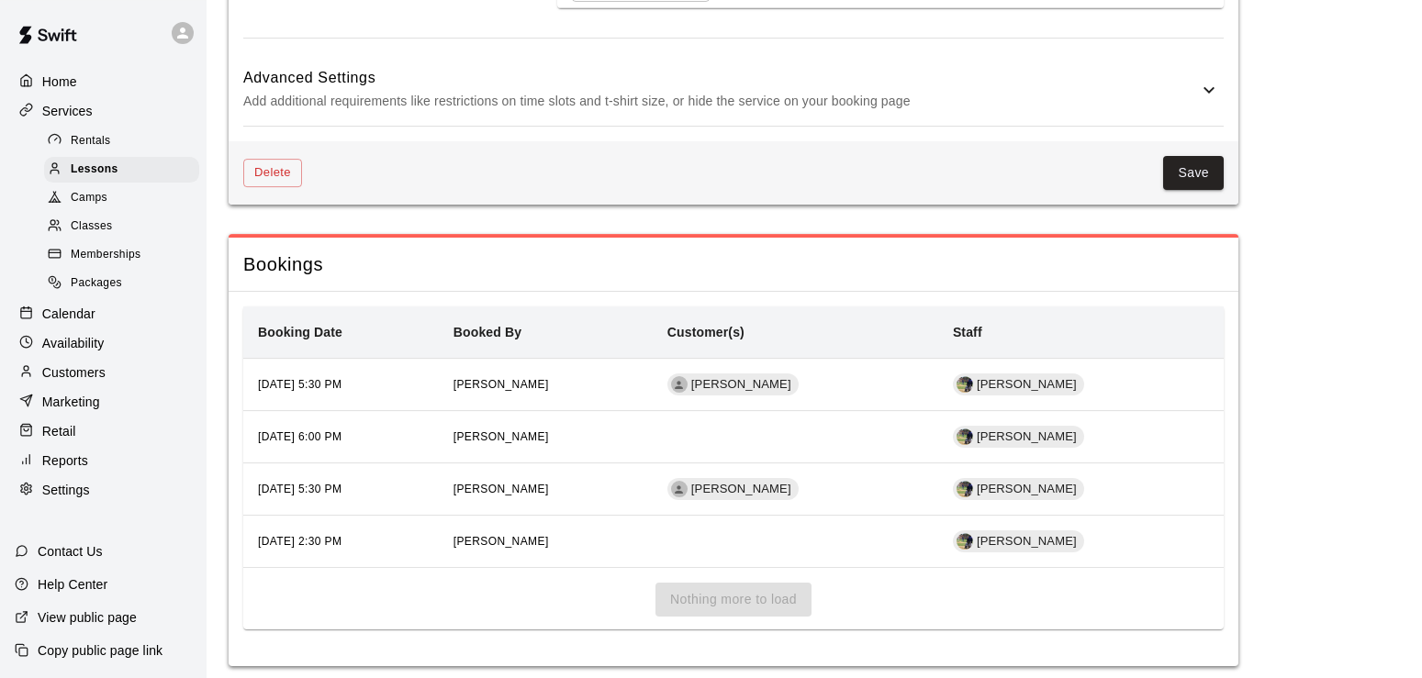
scroll to position [1863, 0]
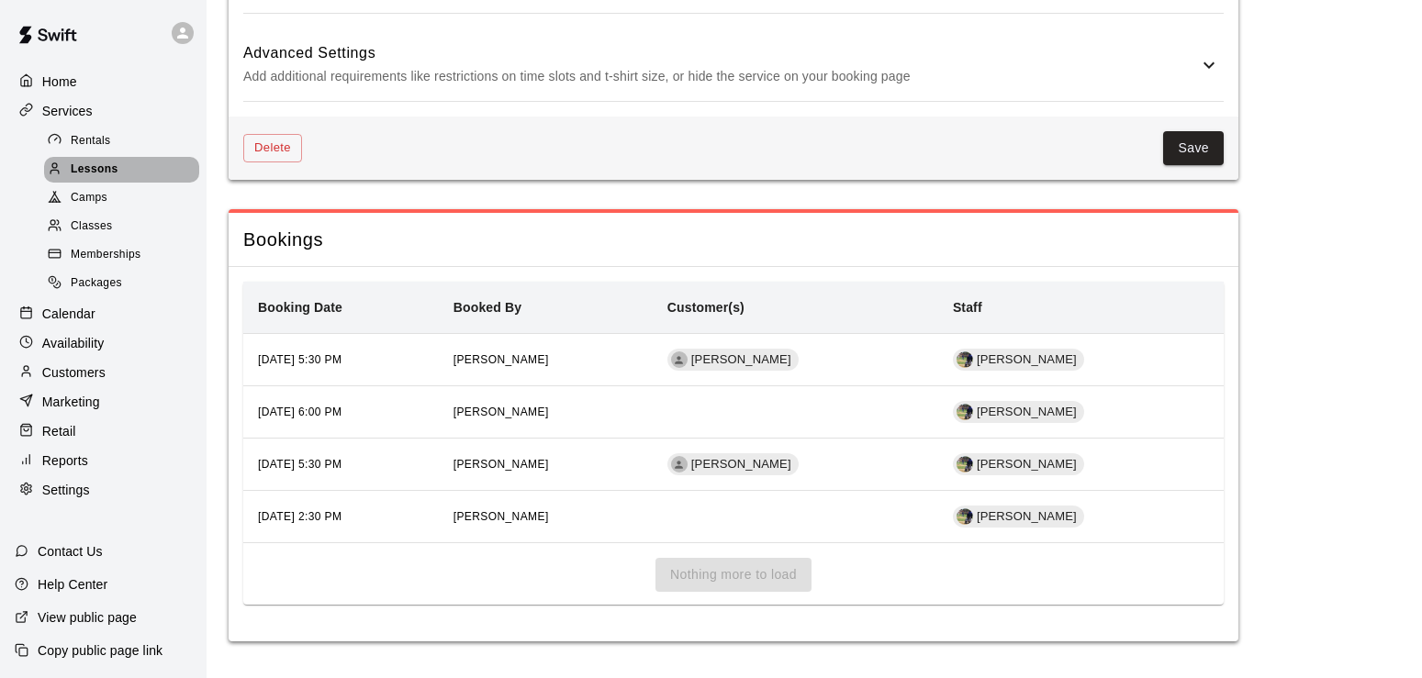
click at [140, 172] on div "Lessons" at bounding box center [121, 170] width 155 height 26
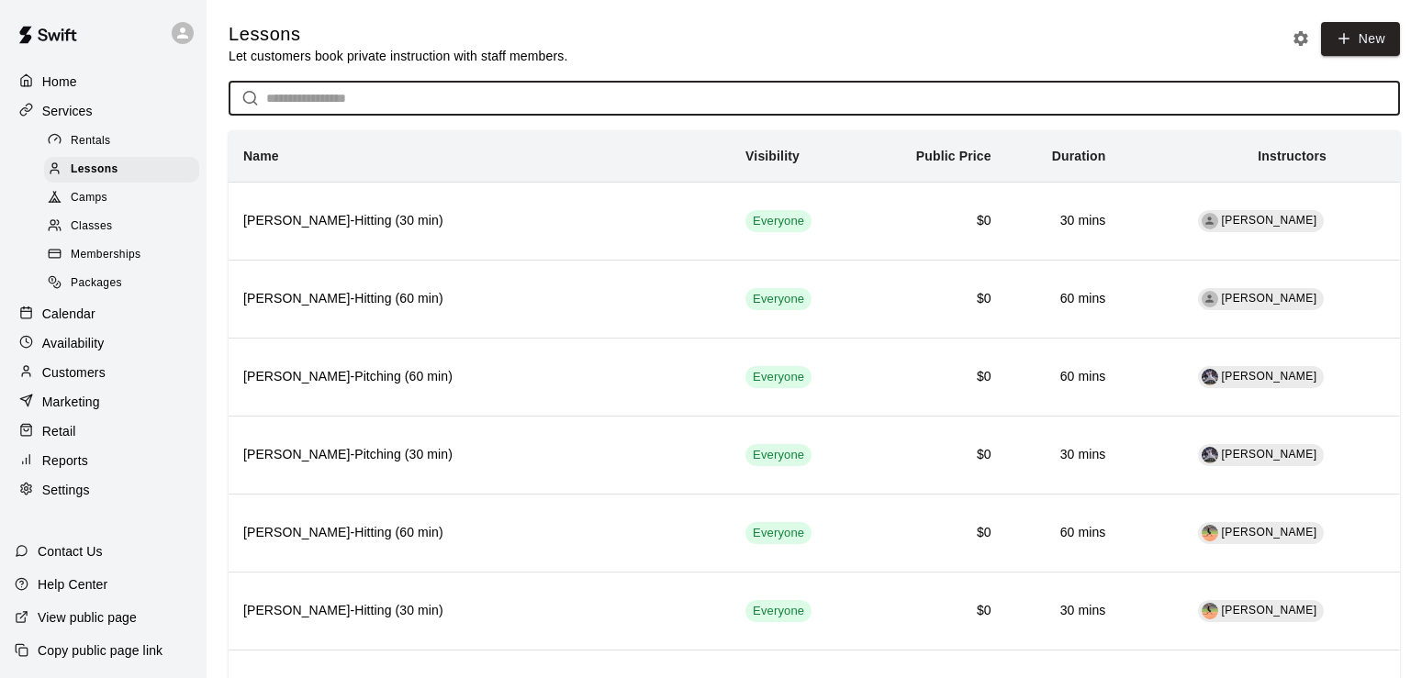
click at [331, 96] on input "text" at bounding box center [833, 99] width 1134 height 34
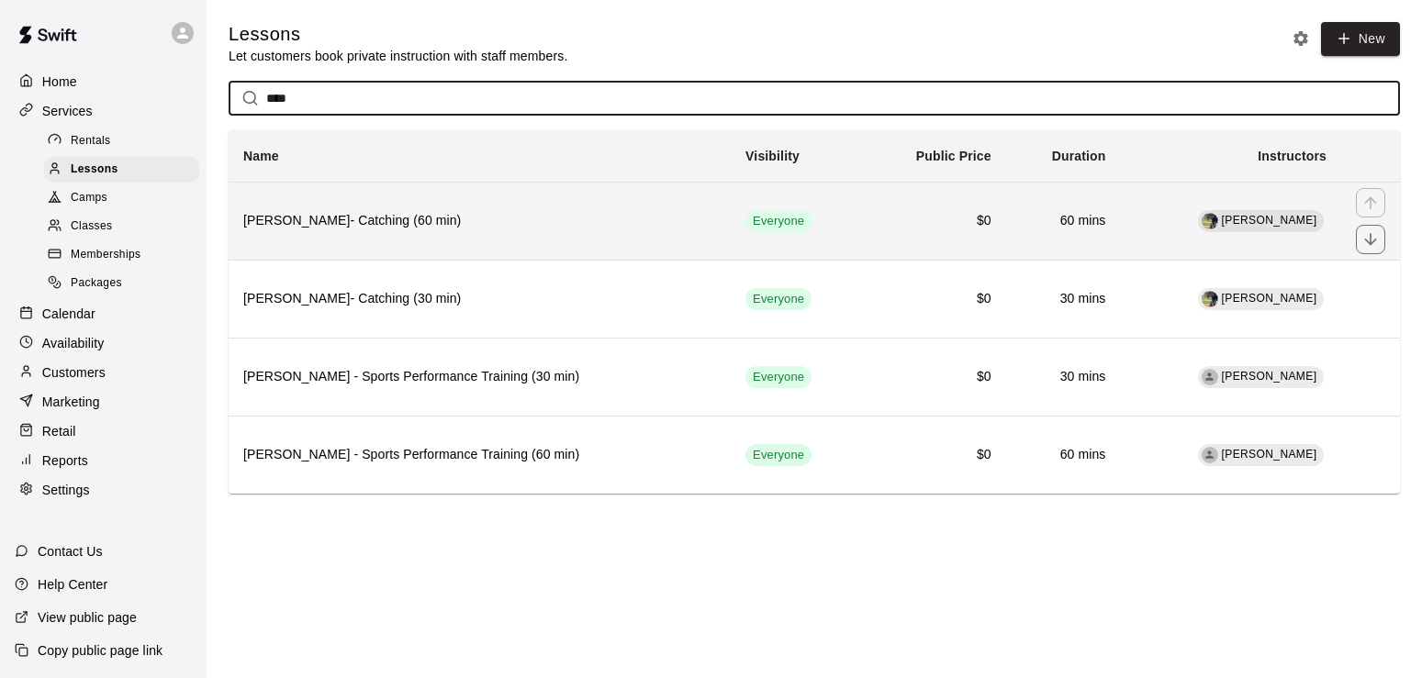
type input "****"
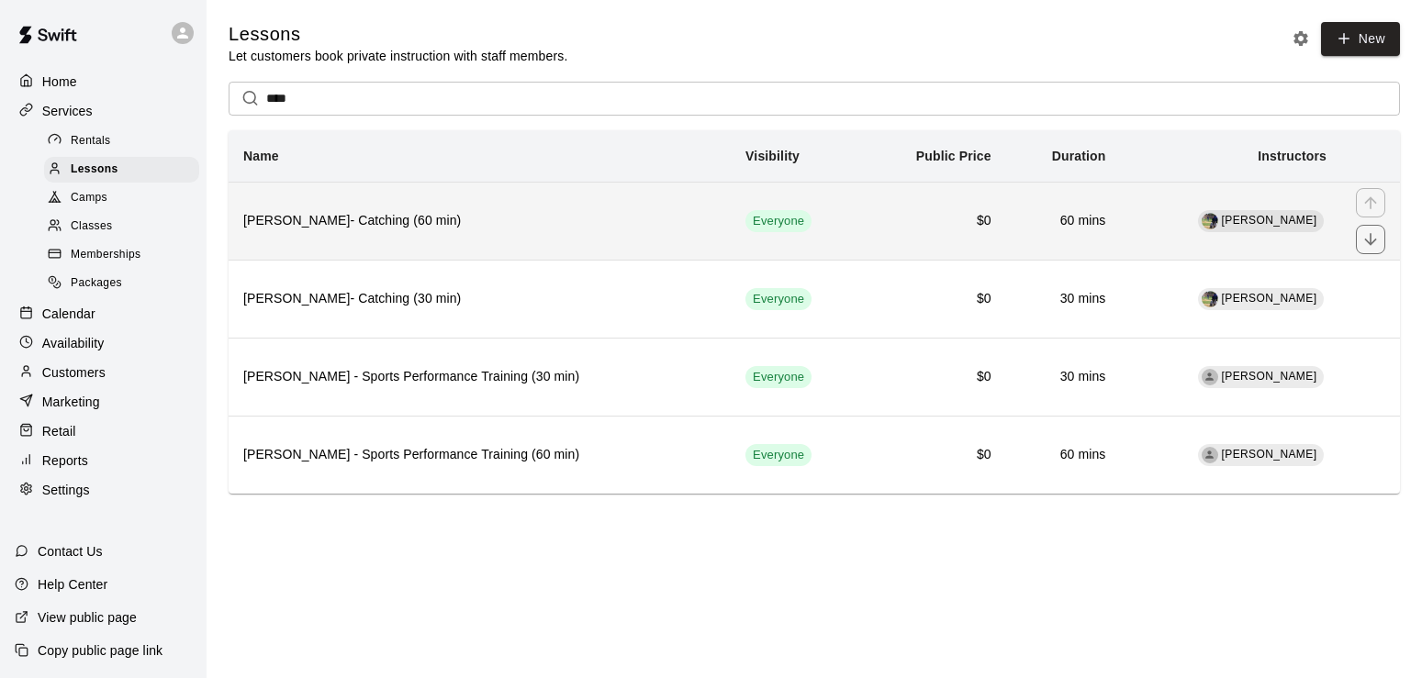
click at [503, 240] on th "[PERSON_NAME]- Catching (60 min)" at bounding box center [480, 221] width 502 height 78
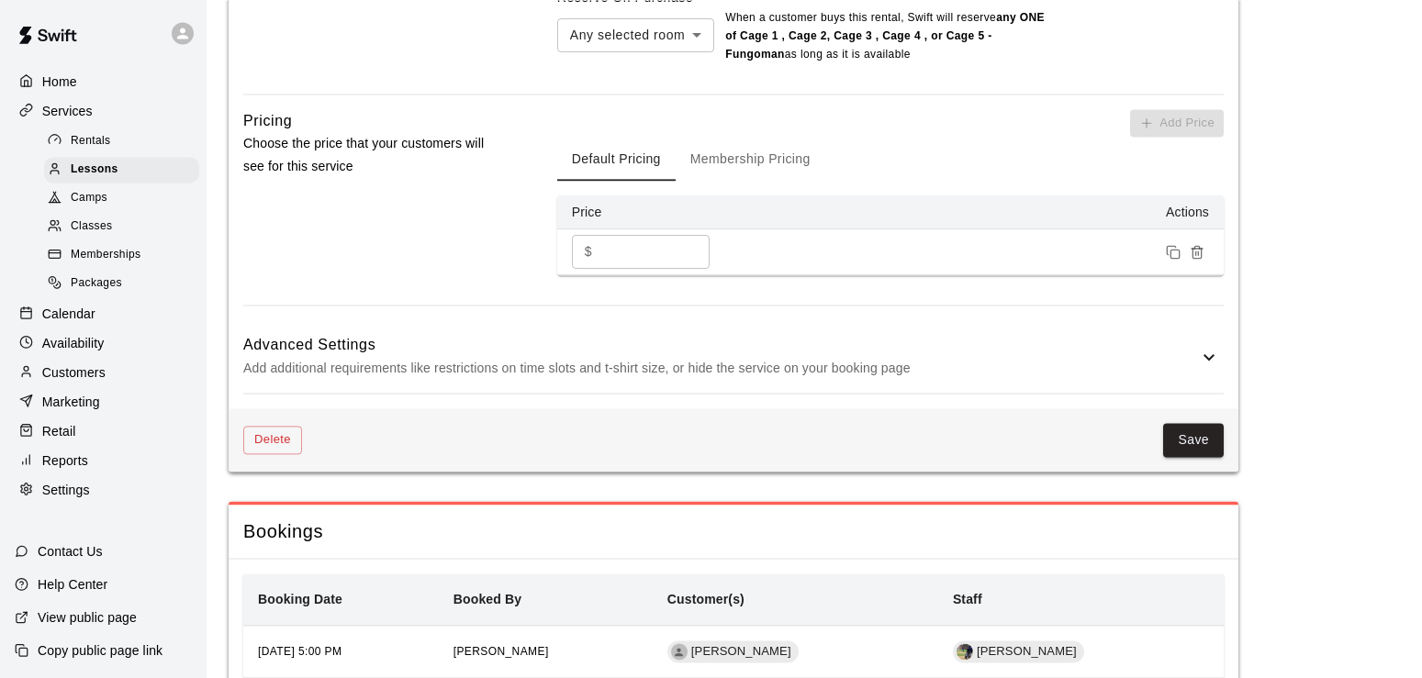
scroll to position [1915, 0]
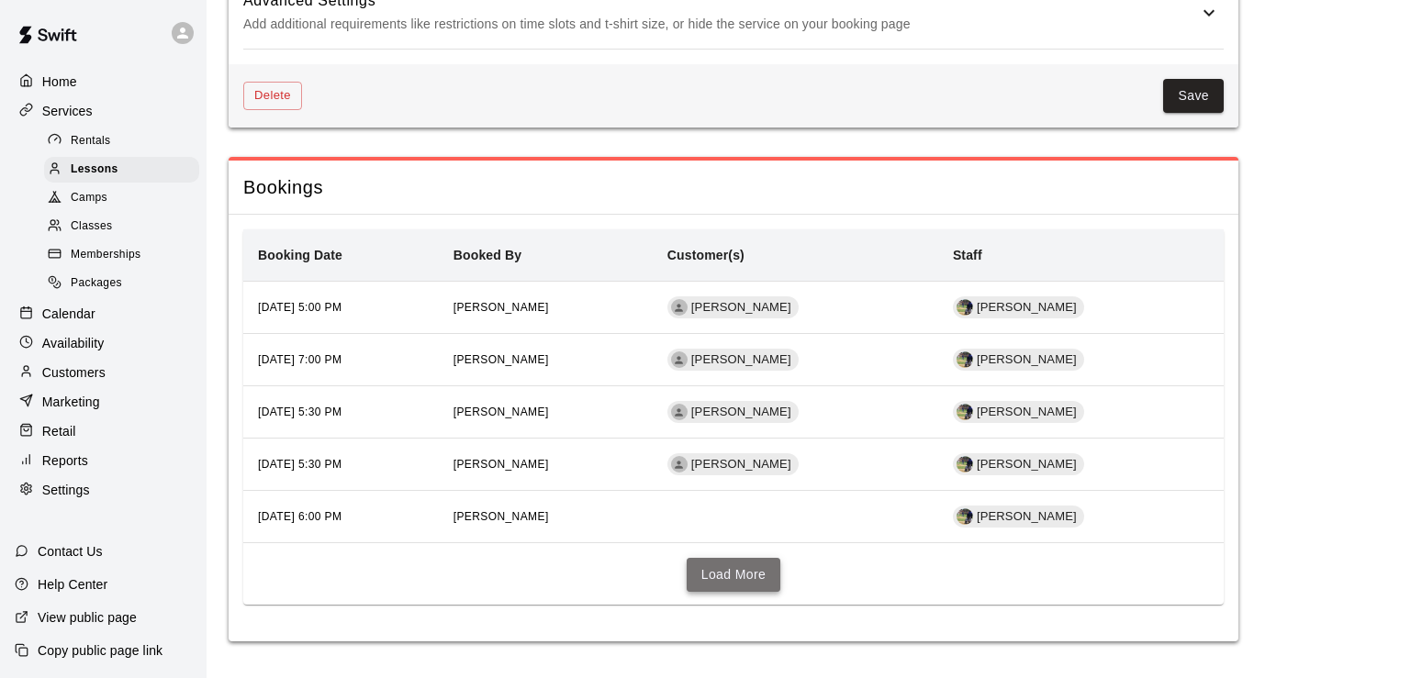
click at [737, 580] on button "Load More" at bounding box center [734, 575] width 95 height 34
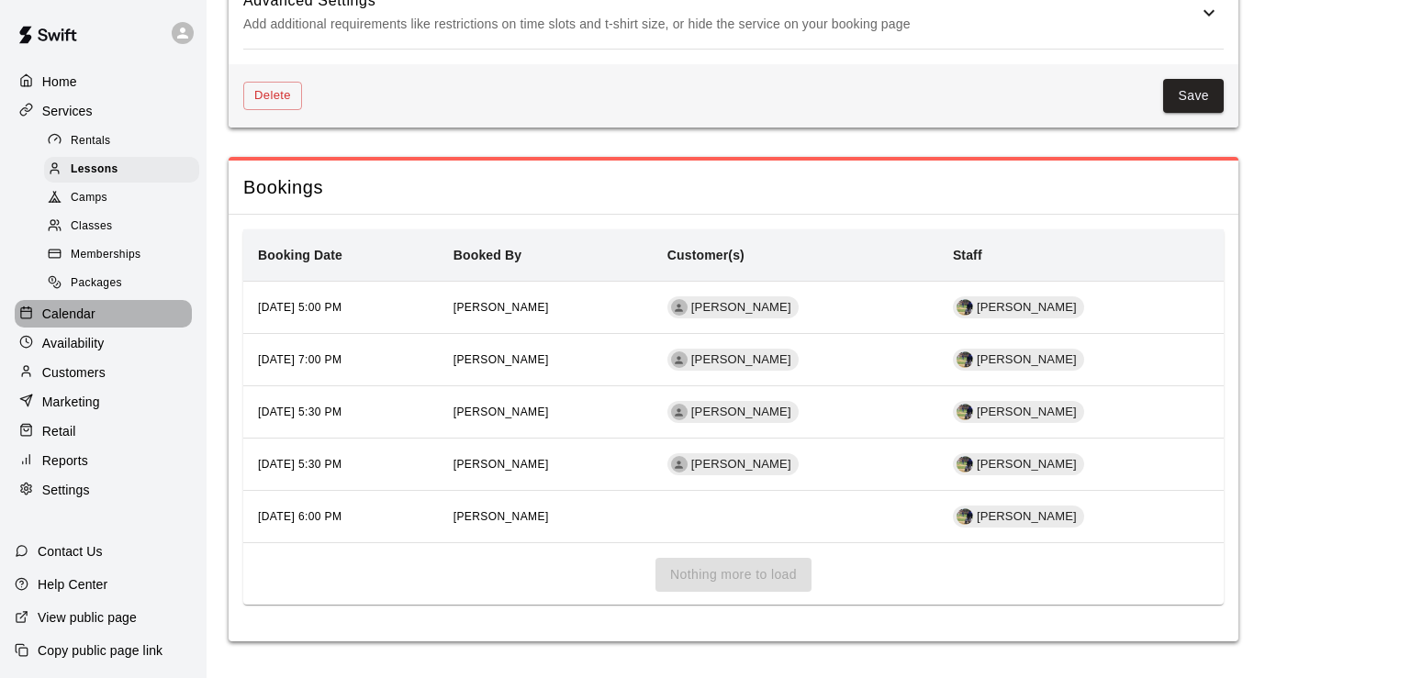
click at [95, 322] on p "Calendar" at bounding box center [68, 314] width 53 height 18
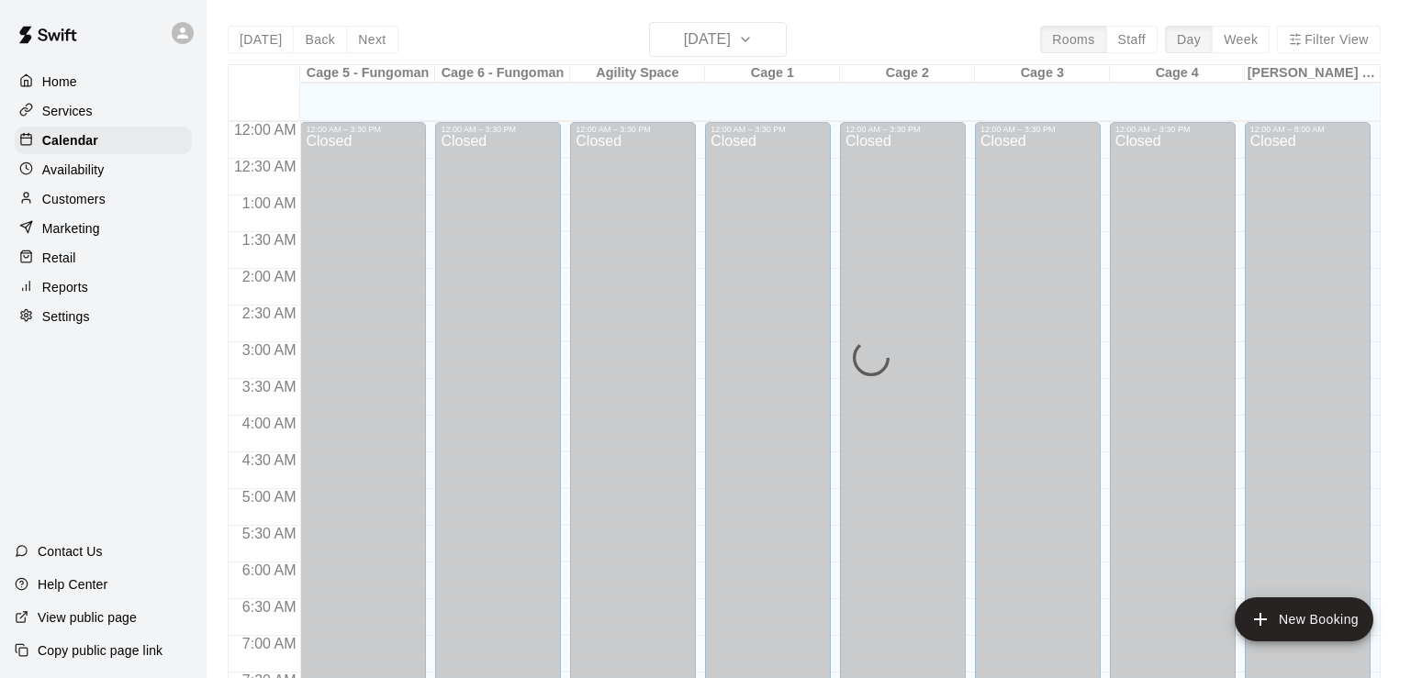
scroll to position [1130, 0]
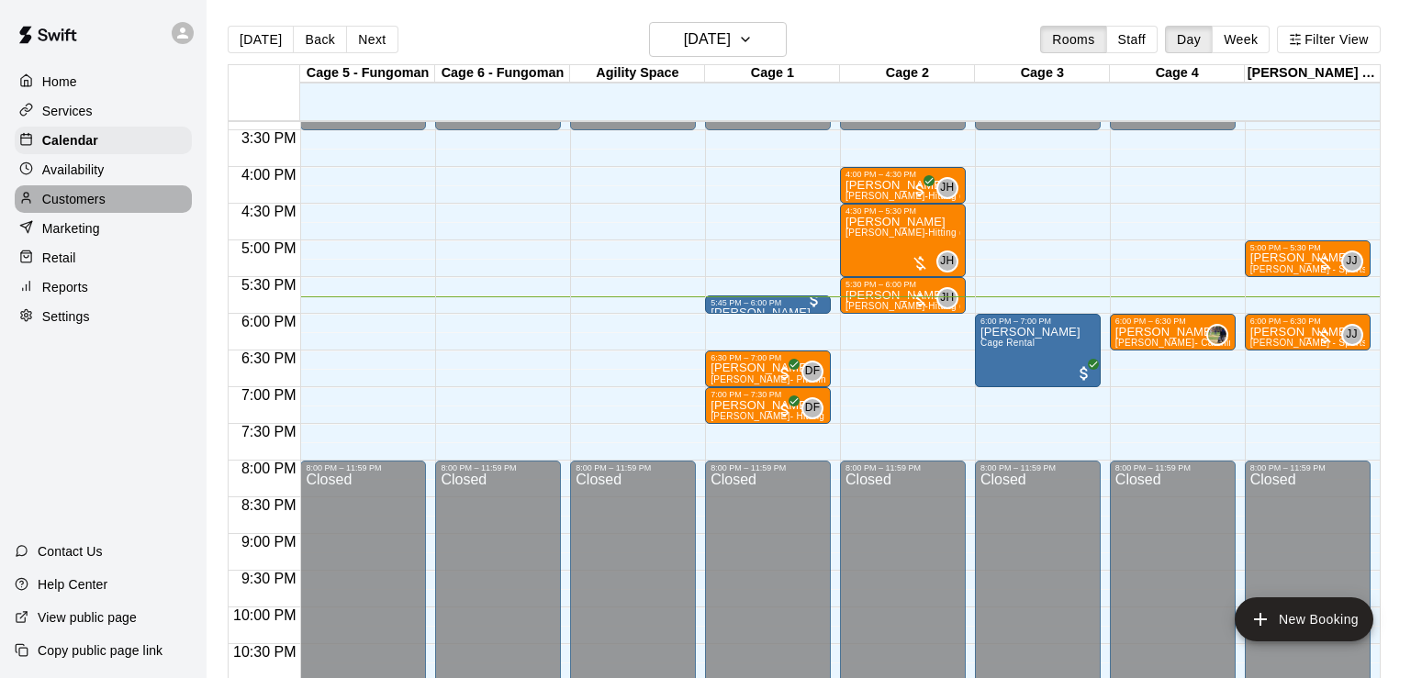
click at [78, 197] on p "Customers" at bounding box center [73, 199] width 63 height 18
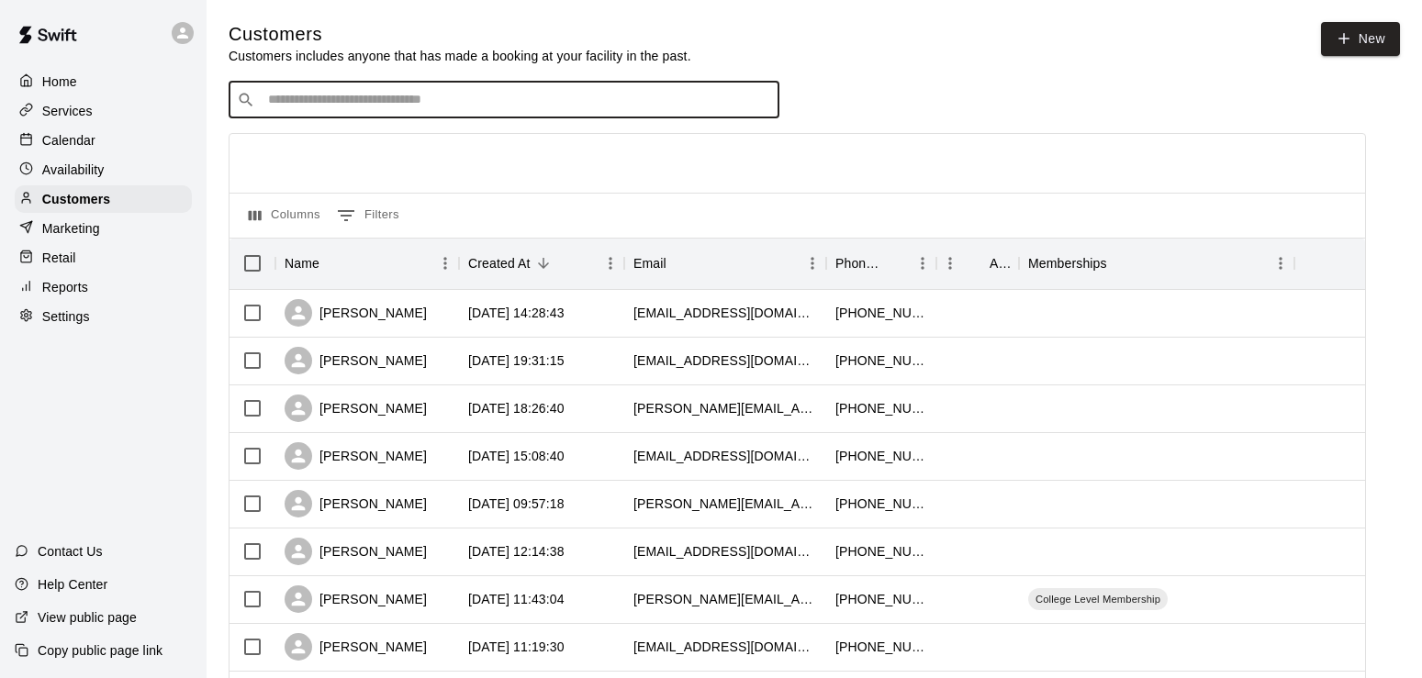
click at [444, 97] on input "Search customers by name or email" at bounding box center [516, 100] width 508 height 18
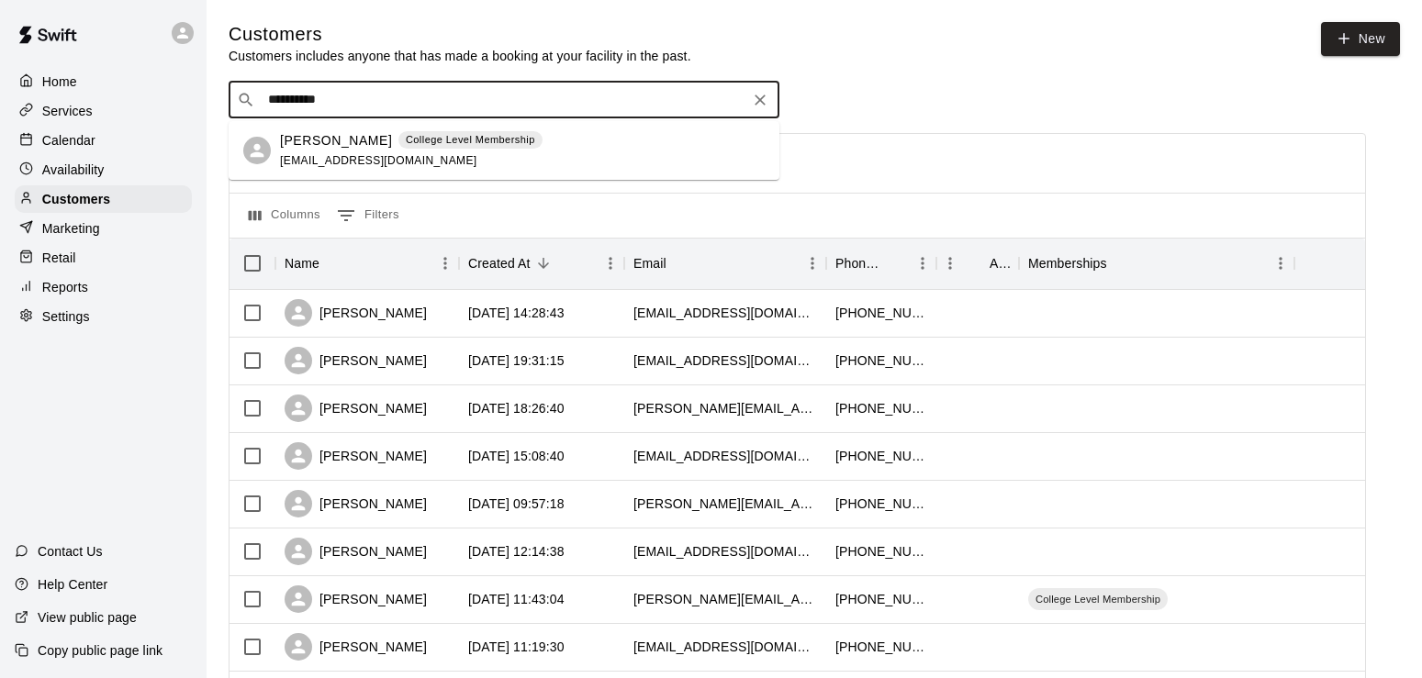
type input "**********"
click at [319, 146] on p "[PERSON_NAME]" at bounding box center [336, 140] width 112 height 19
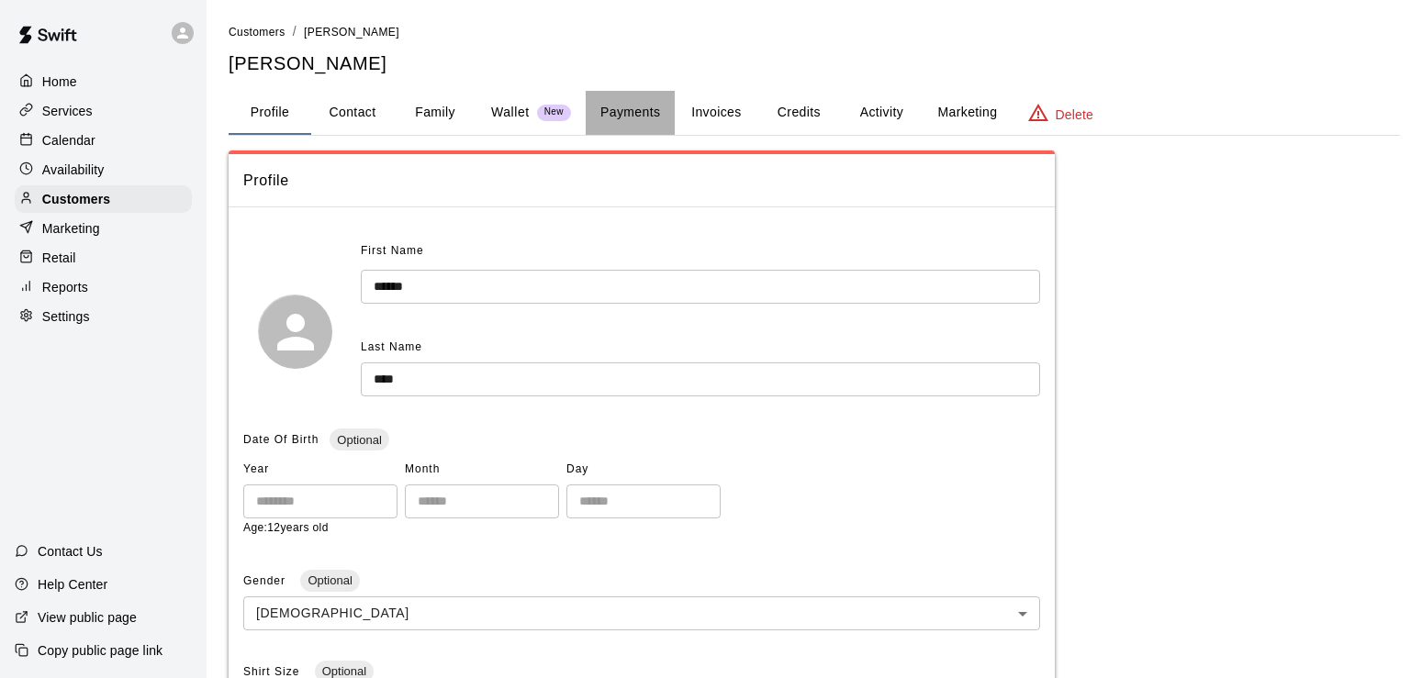
click at [629, 103] on button "Payments" at bounding box center [630, 113] width 89 height 44
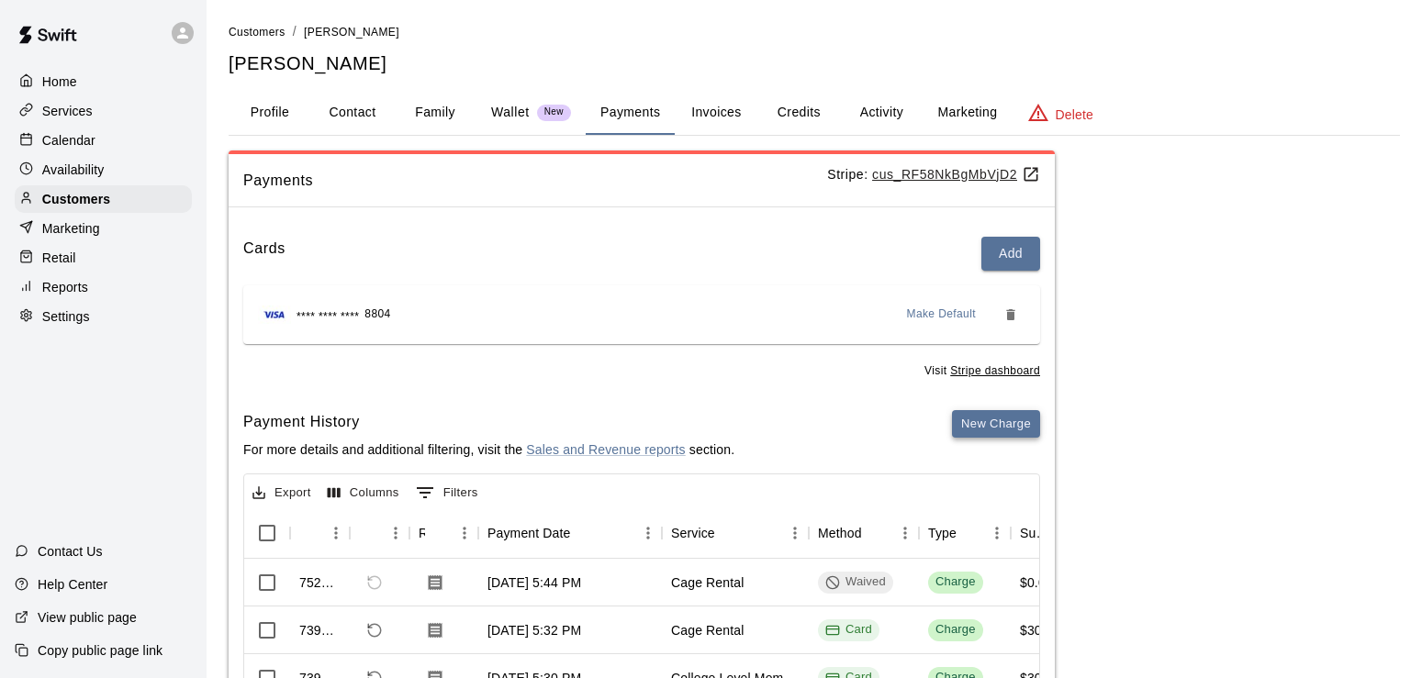
click at [990, 433] on button "New Charge" at bounding box center [996, 424] width 88 height 28
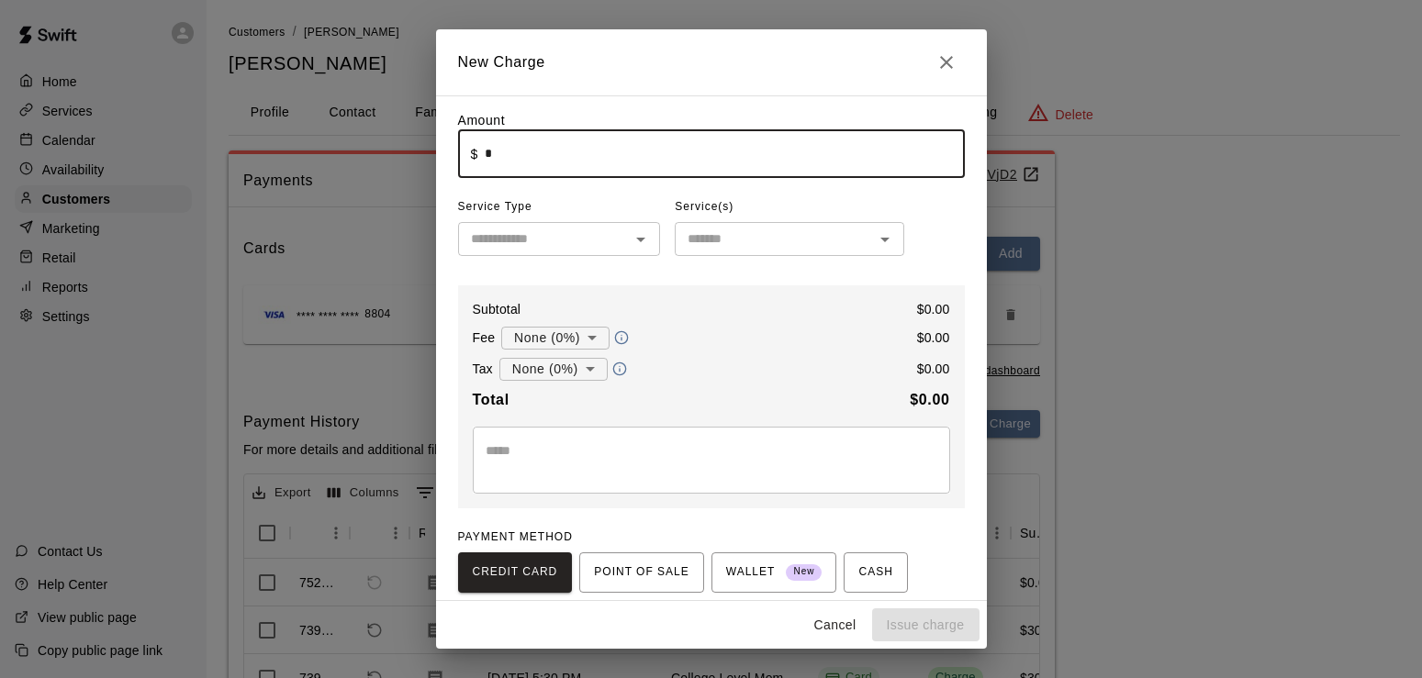
click at [642, 176] on input "*" at bounding box center [724, 153] width 479 height 49
click at [647, 234] on icon "Open" at bounding box center [641, 240] width 22 height 22
type input "*****"
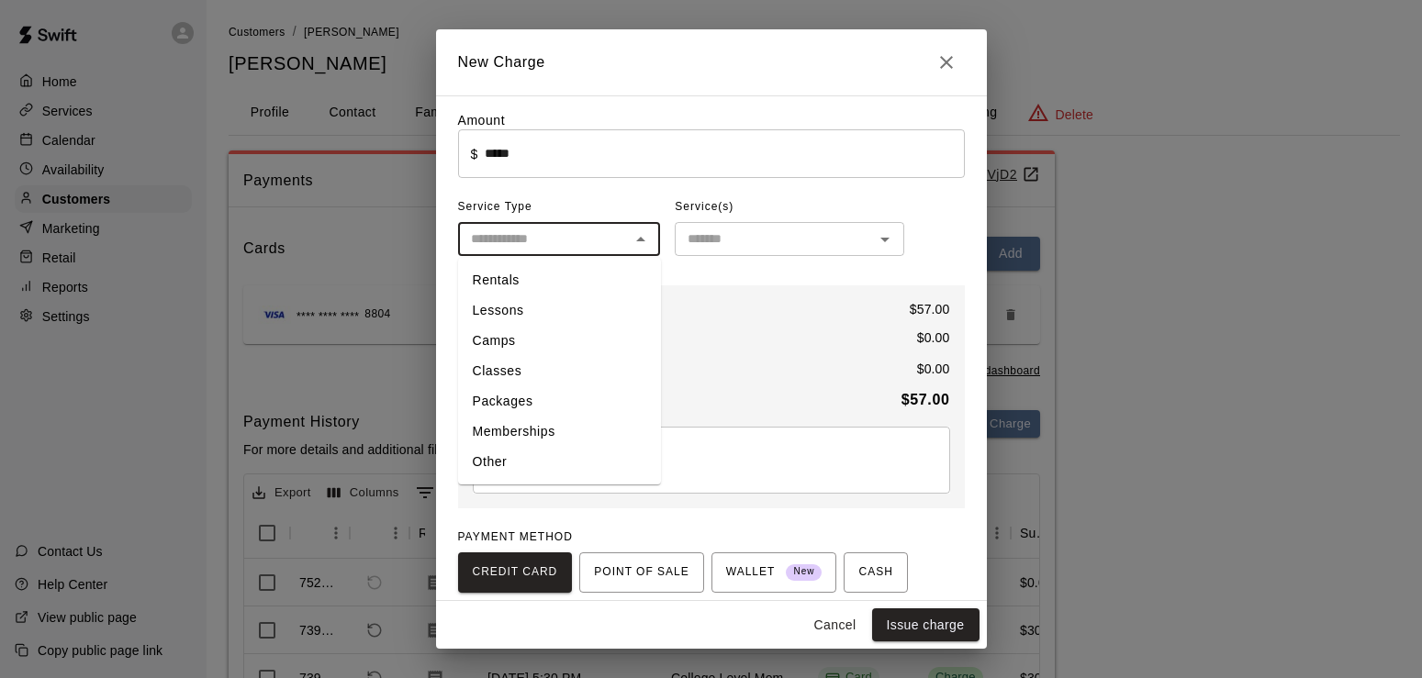
click at [504, 284] on li "Rentals" at bounding box center [559, 280] width 203 height 30
type input "*******"
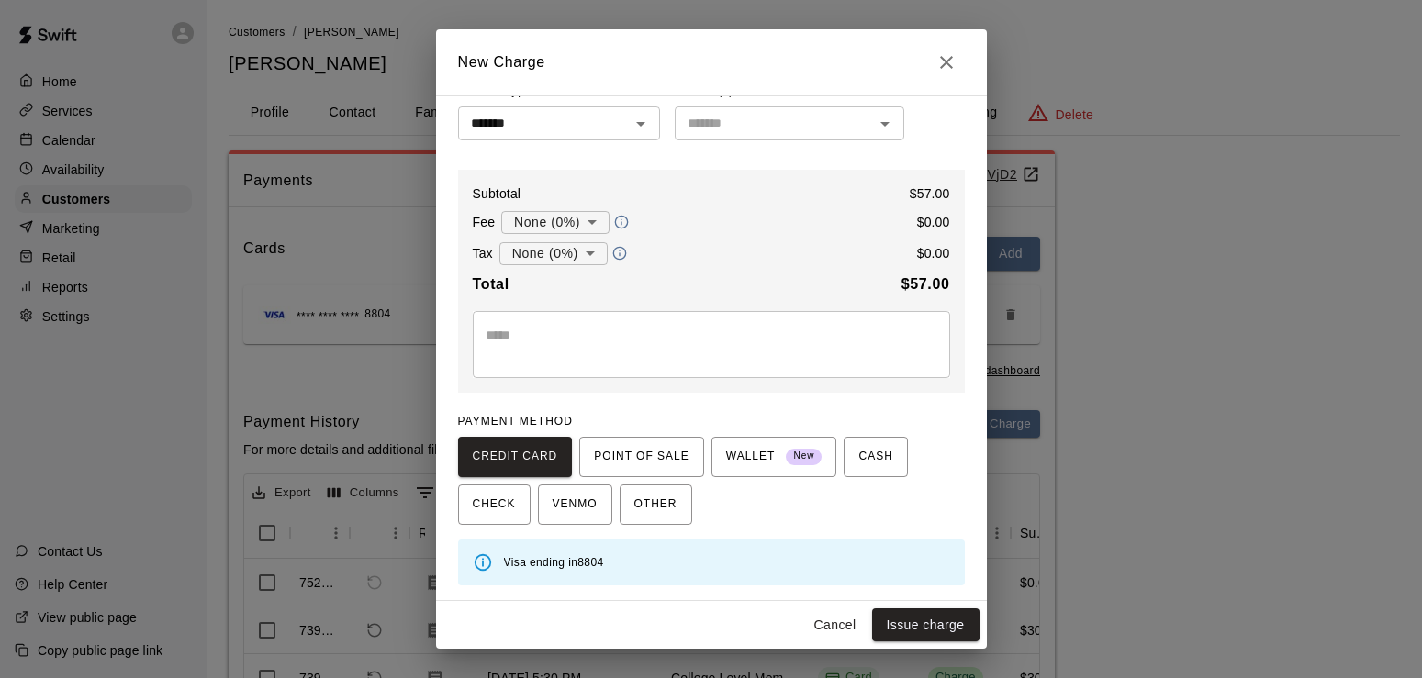
scroll to position [117, 0]
click at [933, 630] on button "Issue charge" at bounding box center [925, 626] width 107 height 34
type input "*"
